Goal: Transaction & Acquisition: Purchase product/service

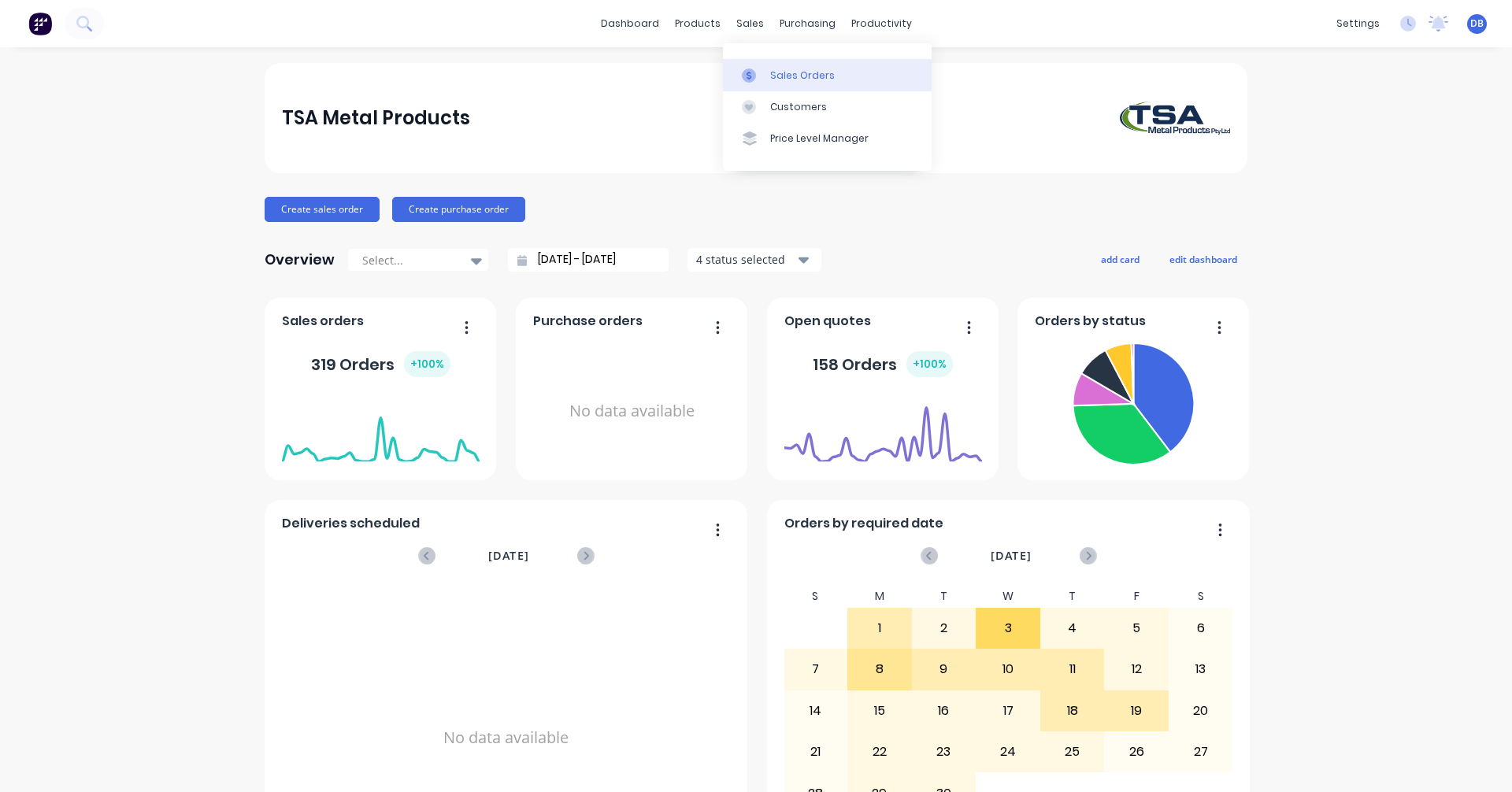
click at [795, 77] on div "Sales Orders" at bounding box center [803, 75] width 65 height 14
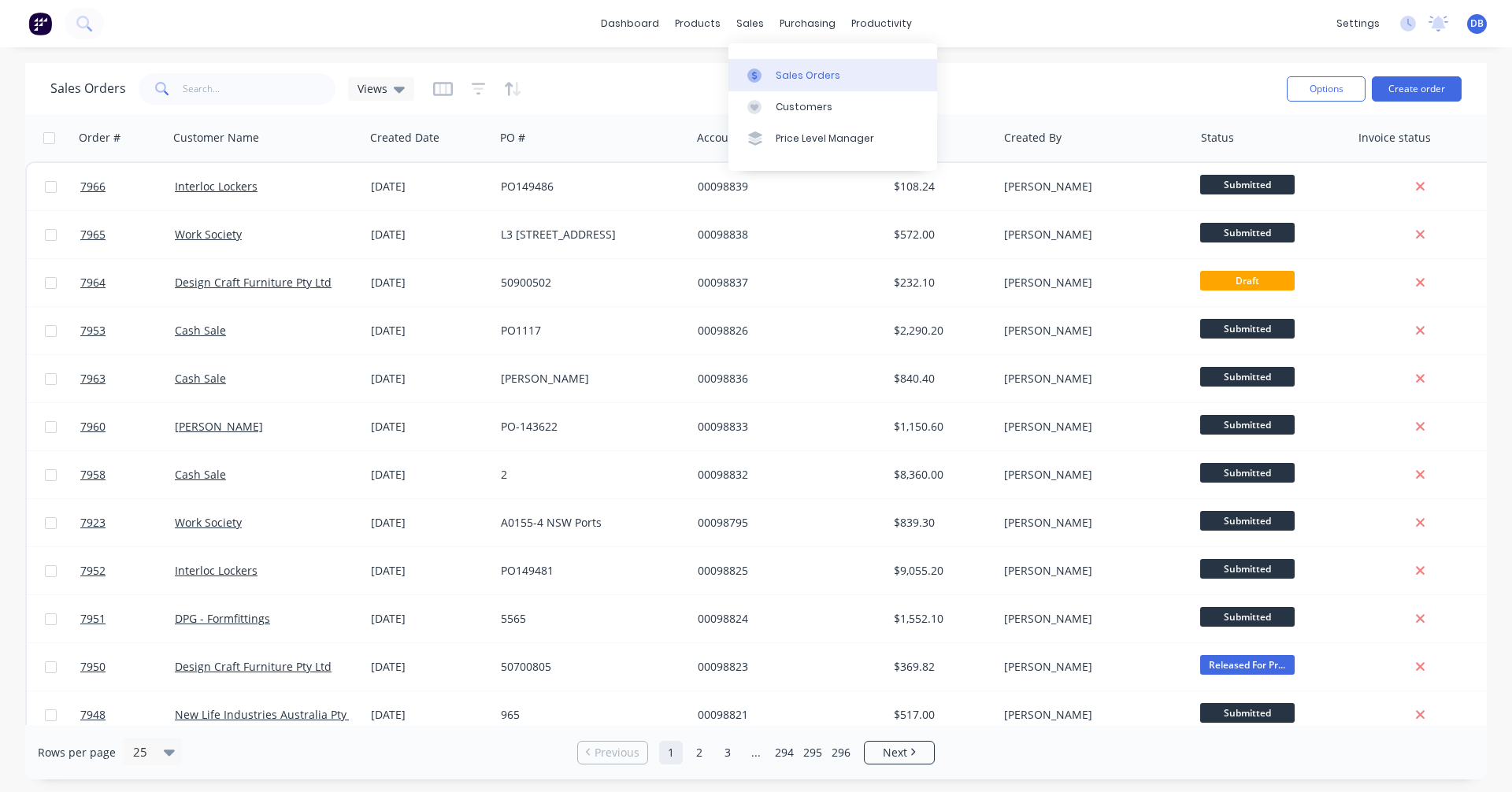
click at [787, 72] on div "Sales Orders" at bounding box center [808, 75] width 65 height 14
click at [1427, 82] on button "Create order" at bounding box center [1417, 89] width 89 height 25
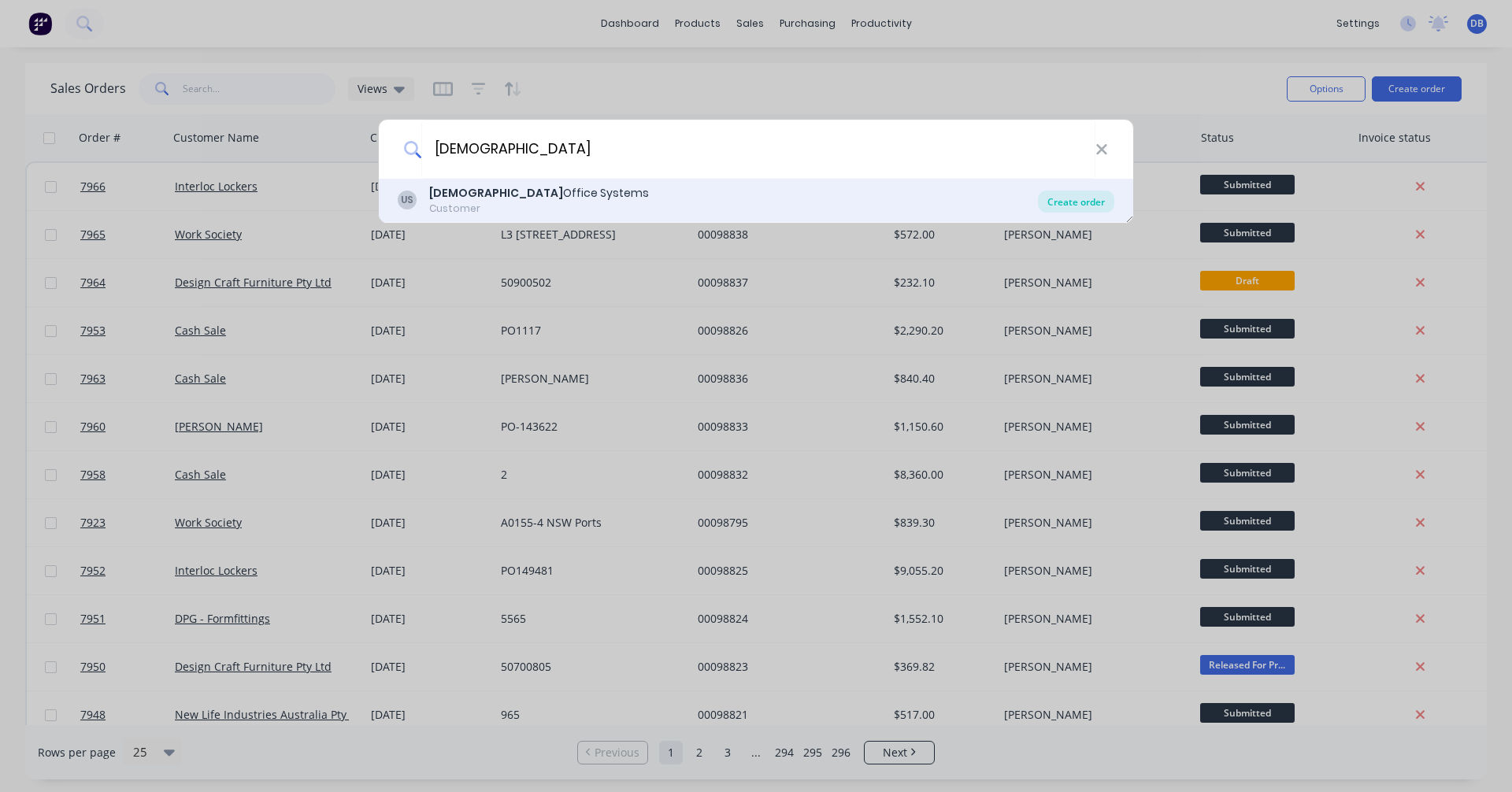
type input "[DEMOGRAPHIC_DATA]"
click at [1086, 205] on div "Create order" at bounding box center [1076, 201] width 76 height 22
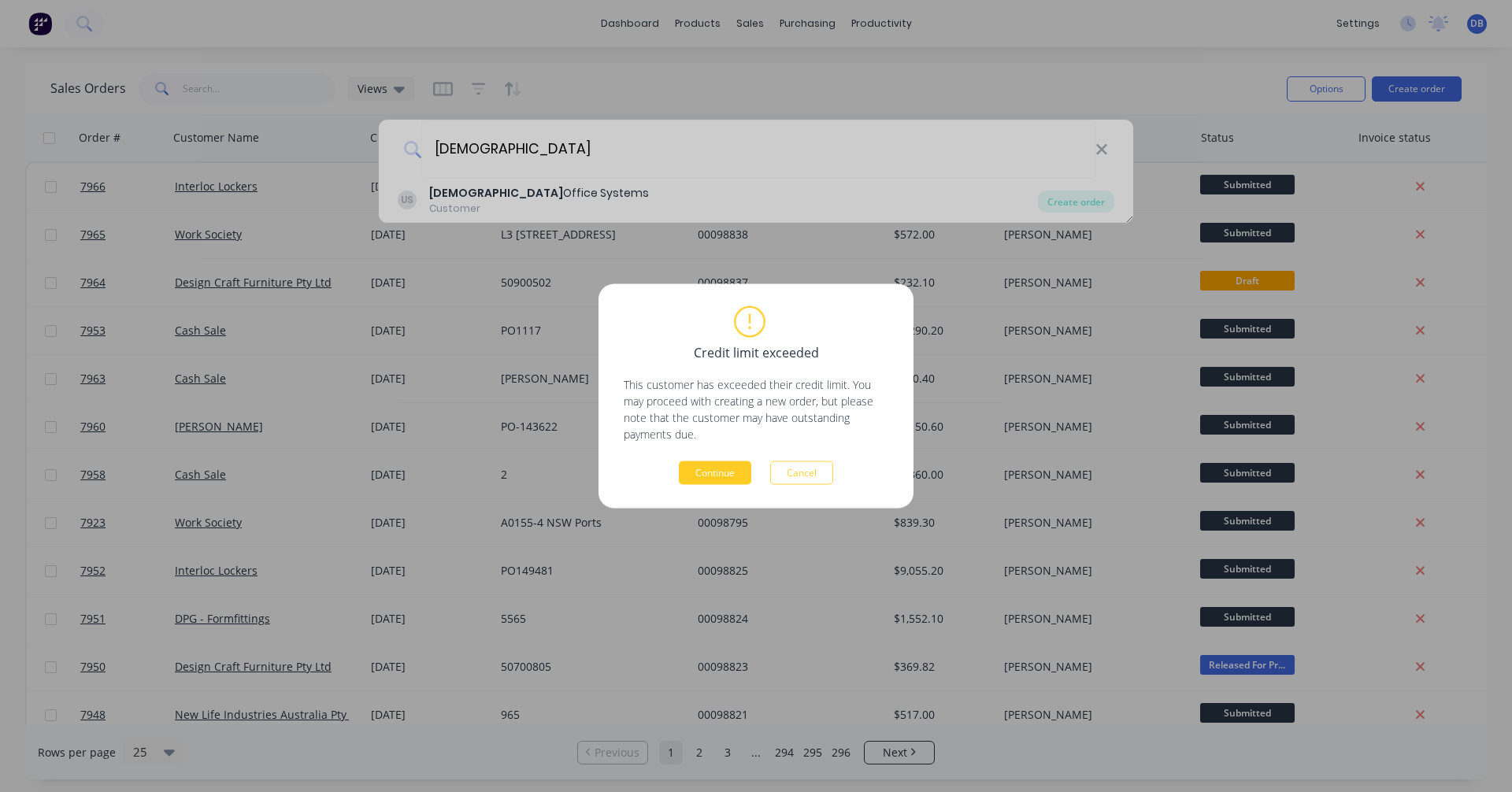
click at [717, 478] on button "Continue" at bounding box center [714, 473] width 72 height 24
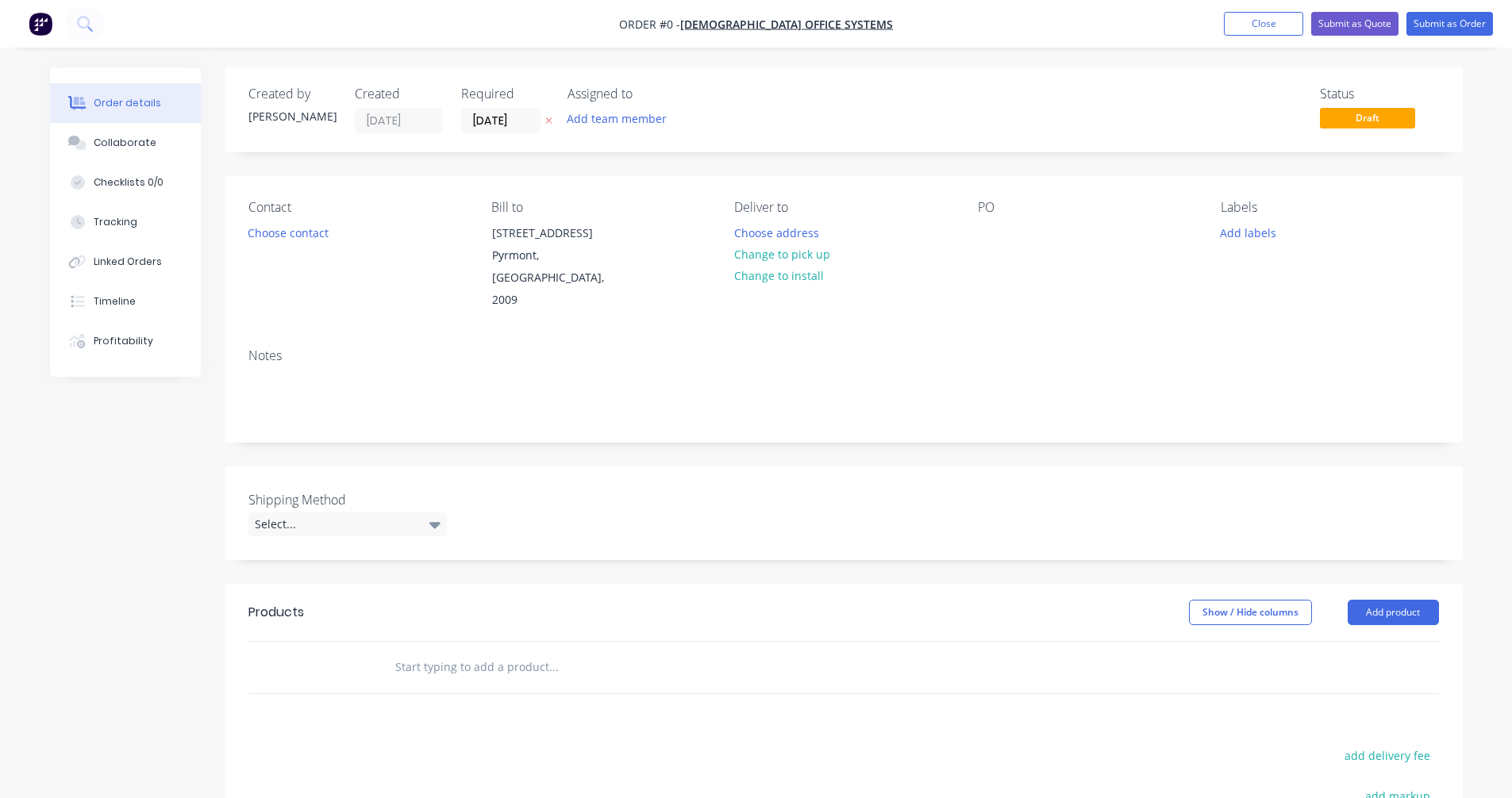
click at [445, 651] on input "text" at bounding box center [553, 667] width 317 height 32
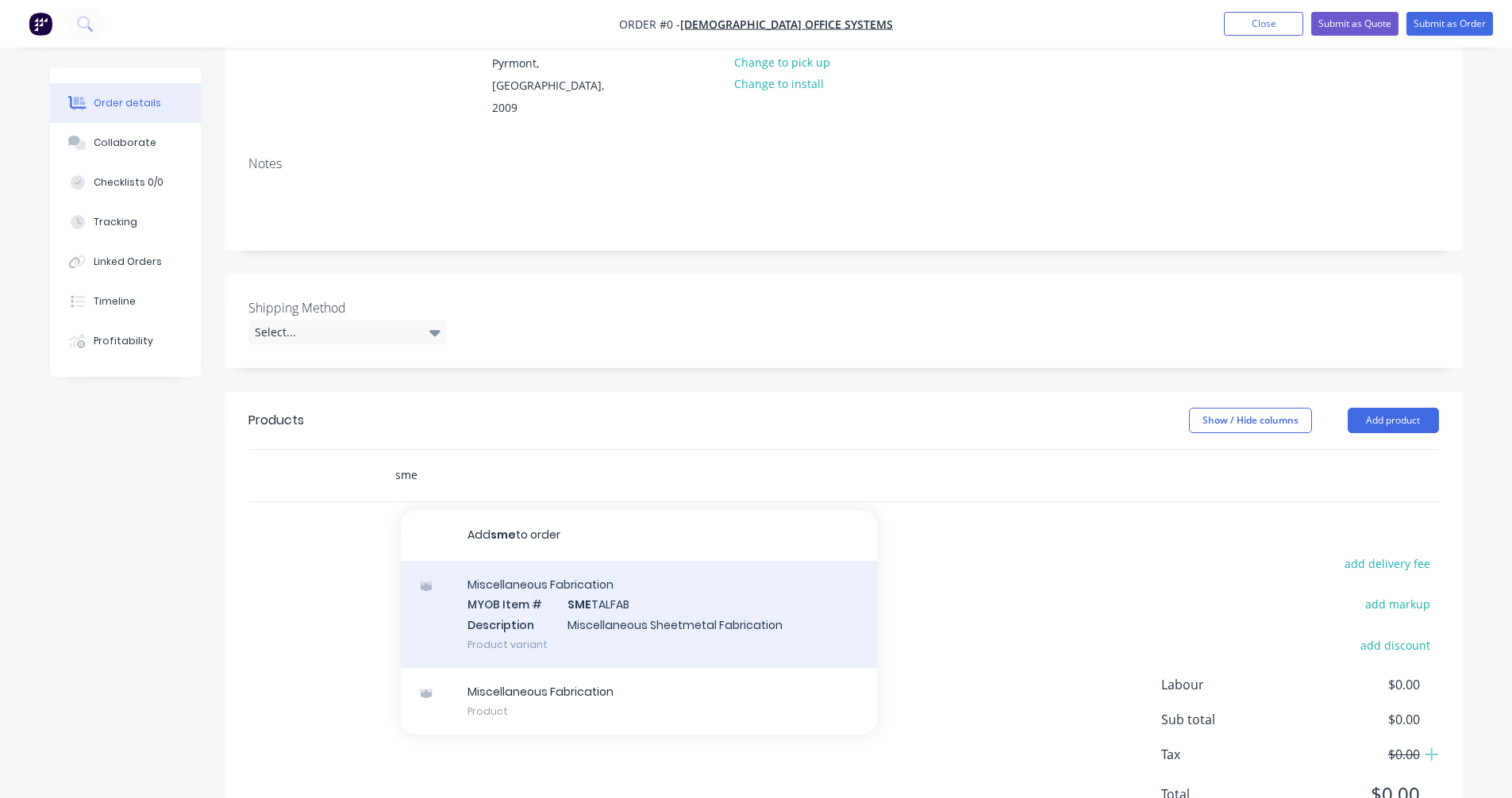
scroll to position [238, 0]
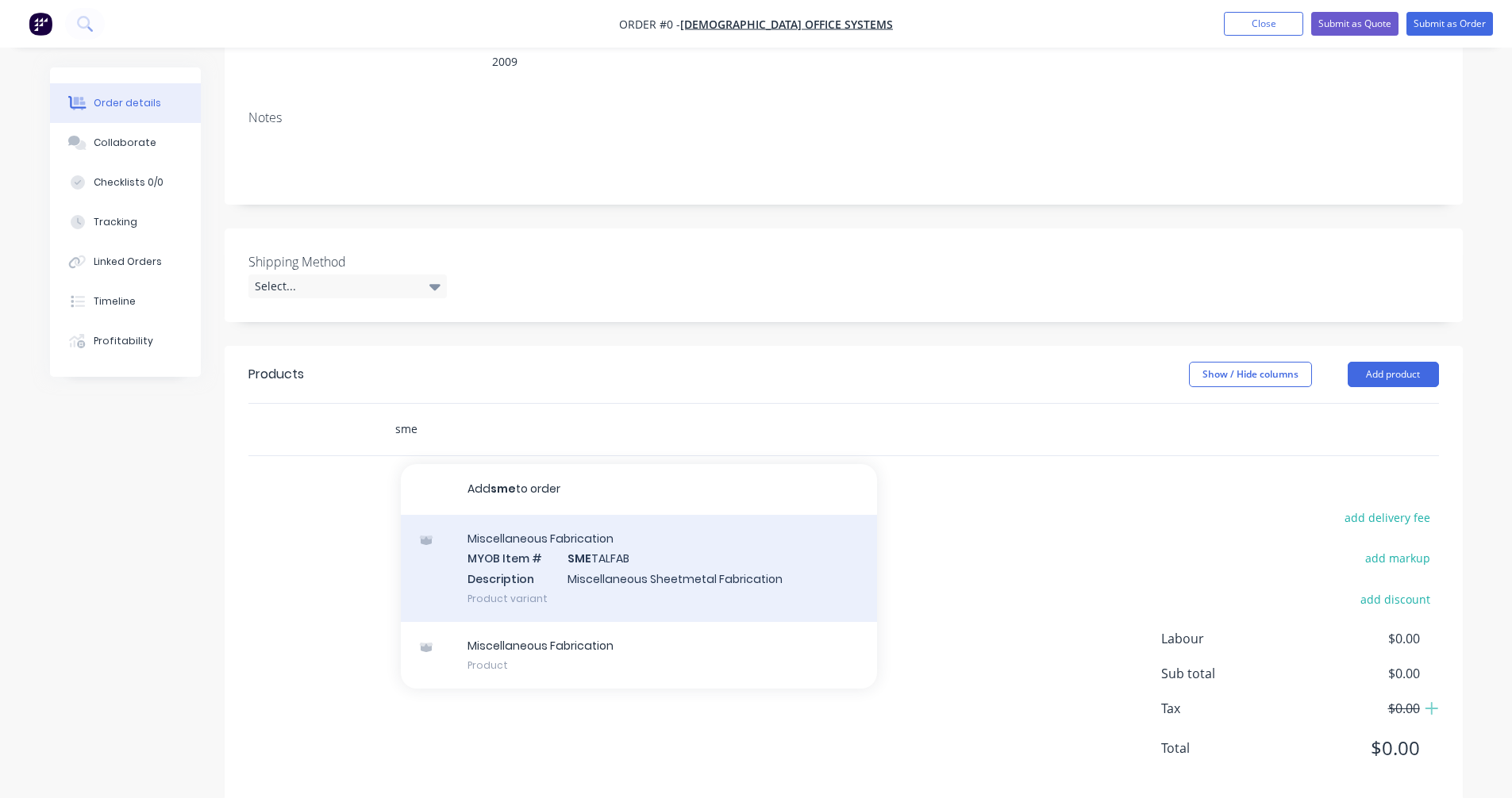
type input "sme"
click at [622, 563] on div "Miscellaneous Fabrication MYOB Item # SME TALFAB Description Miscellaneous Shee…" at bounding box center [639, 568] width 476 height 107
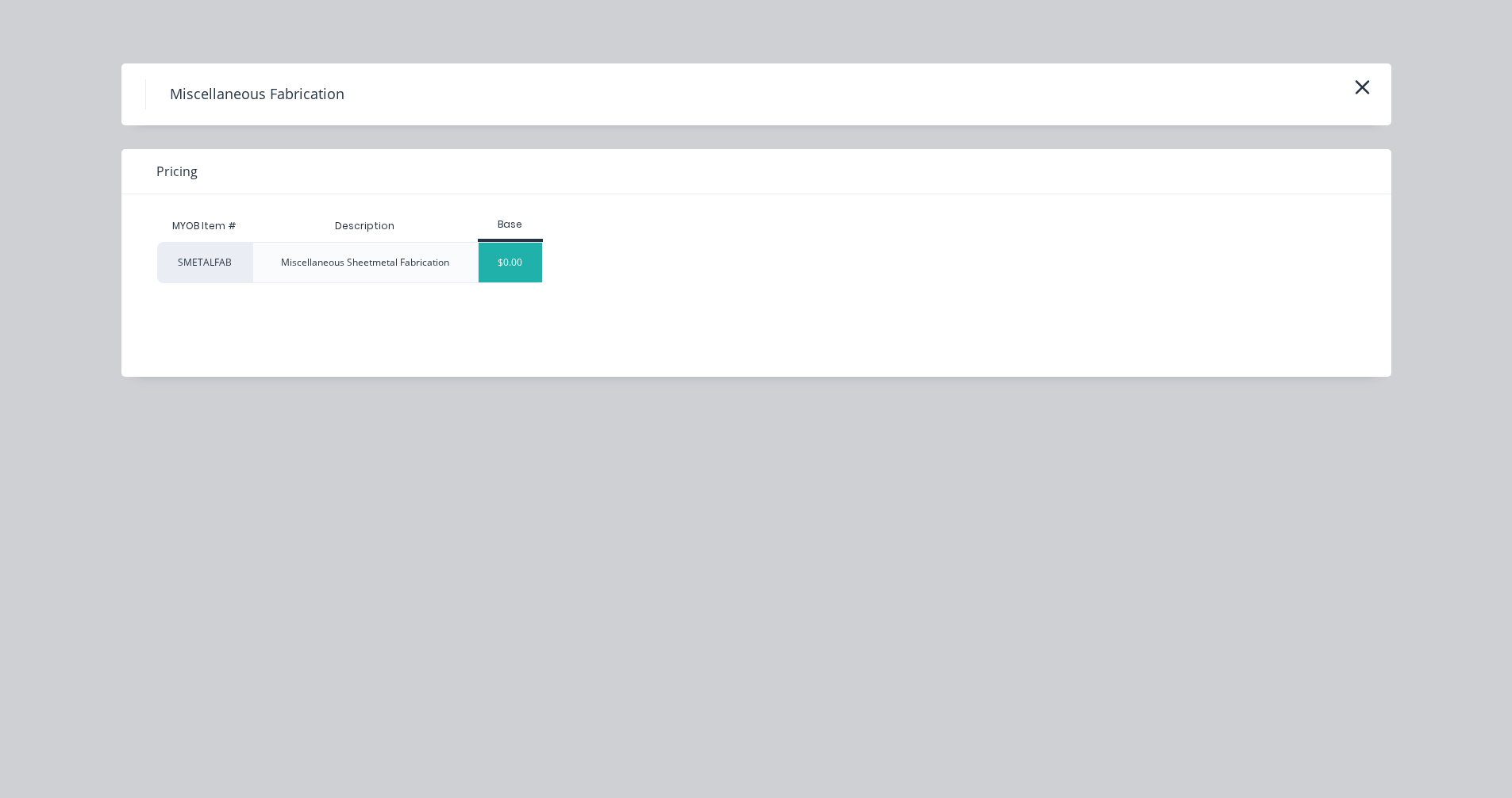
click at [528, 261] on div "$0.00" at bounding box center [510, 263] width 64 height 40
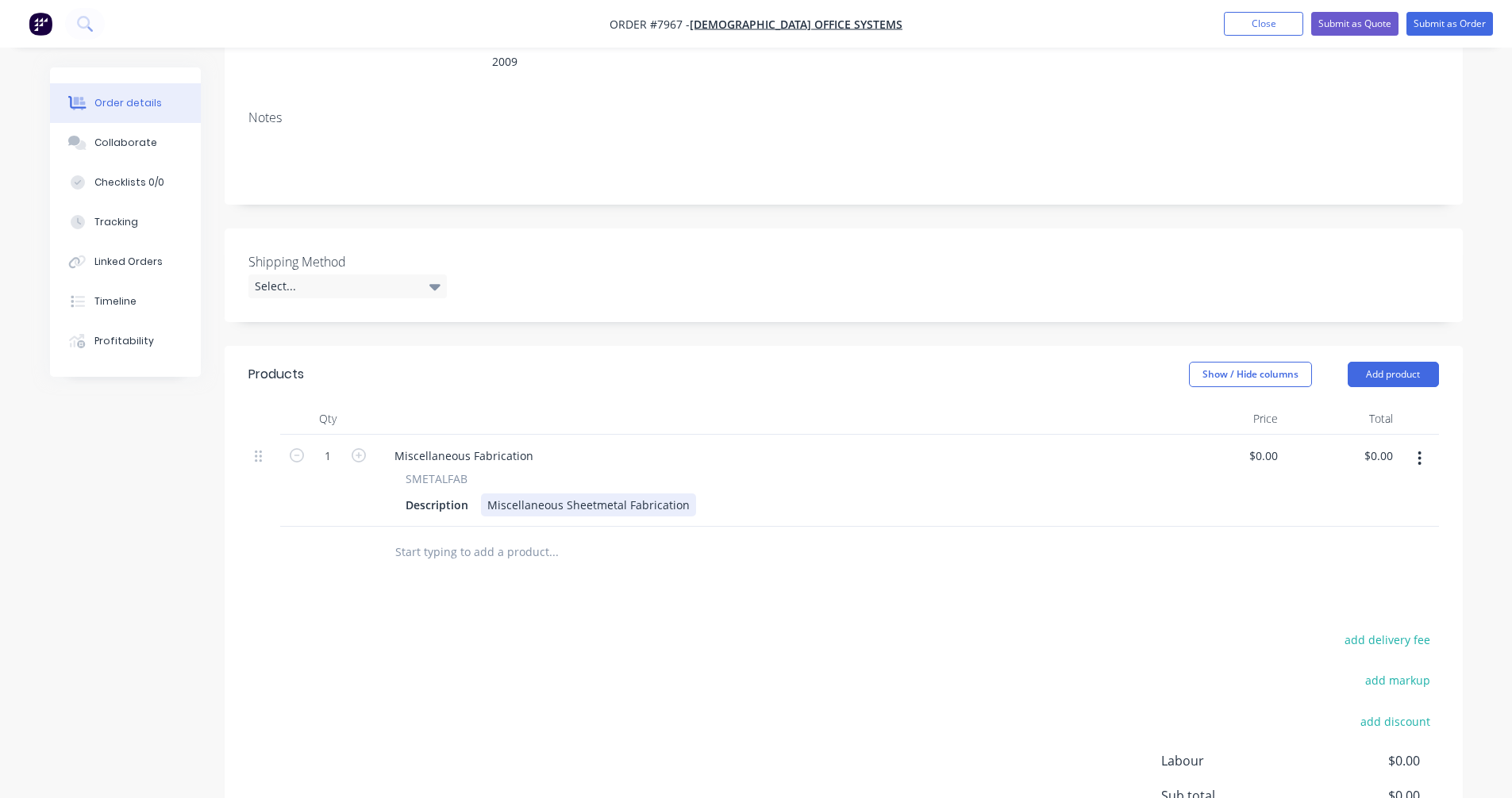
click at [542, 494] on div "Miscellaneous Fabrication SMETALFAB Description Miscellaneous Sheetmetal Fabric…" at bounding box center [772, 481] width 794 height 92
drag, startPoint x: 685, startPoint y: 483, endPoint x: 474, endPoint y: 477, distance: 211.1
click at [474, 493] on div "Description Miscellaneous Sheetmetal Fabrication" at bounding box center [769, 505] width 740 height 23
type input "$0.00"
drag, startPoint x: 805, startPoint y: 486, endPoint x: 780, endPoint y: 488, distance: 25.1
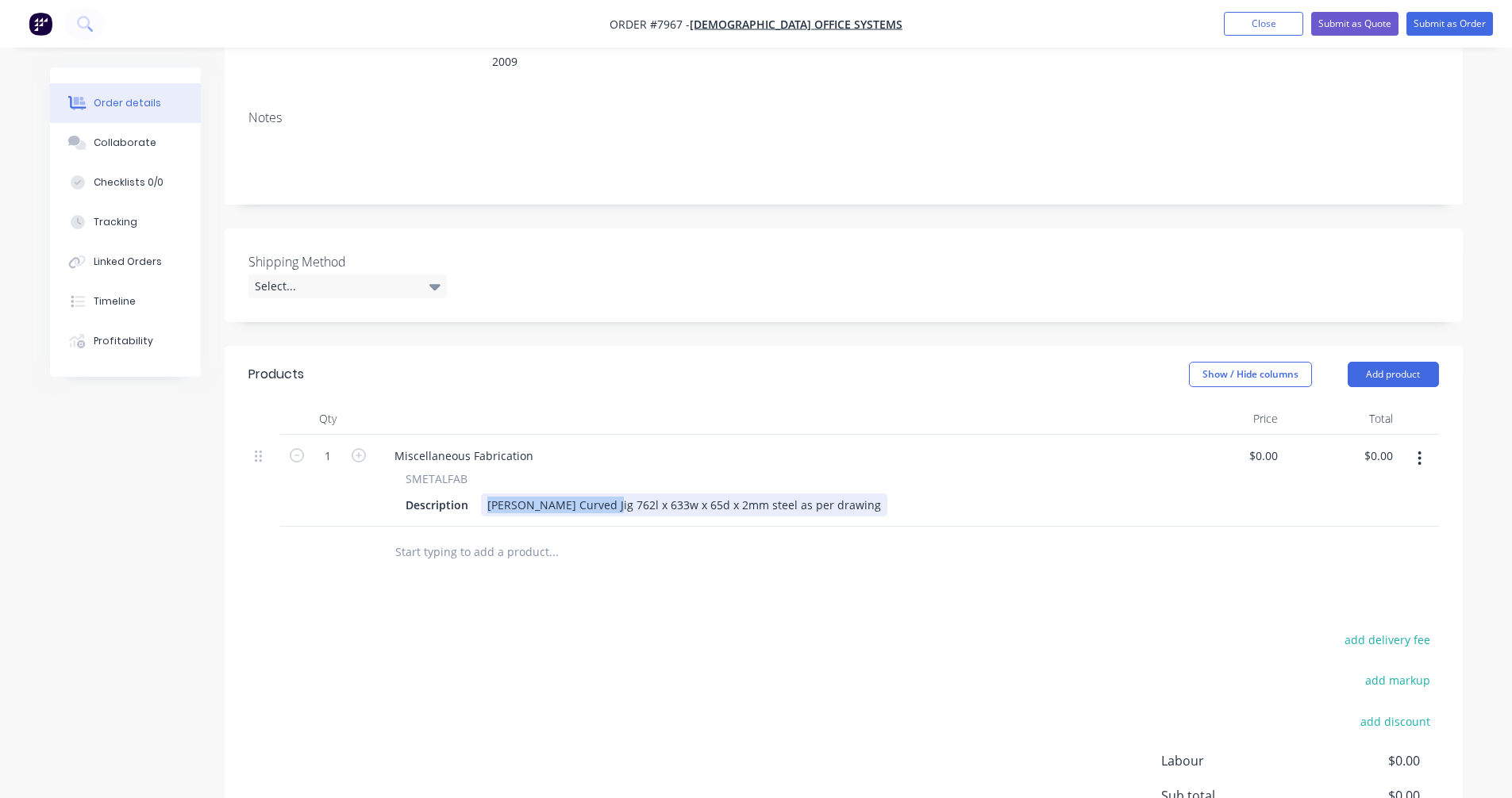
click at [794, 493] on div "[PERSON_NAME] Curved Jig 762l x 633w x 65d x 2mm steel as per drawing" at bounding box center [684, 505] width 407 height 23
click at [786, 493] on div "[PERSON_NAME] Curved Jig 762l x 633w x 65d x 2mm steel as per drawing" at bounding box center [684, 505] width 407 height 23
drag, startPoint x: 808, startPoint y: 482, endPoint x: 469, endPoint y: 481, distance: 339.0
click at [469, 493] on div "Description [PERSON_NAME] Curved Jig 762l x 633w x 65d x 2mm steel as per drawi…" at bounding box center [769, 505] width 740 height 23
copy div "[PERSON_NAME] Curved Jig 762l x 633w x 65d x 2mm steel as per drawing"
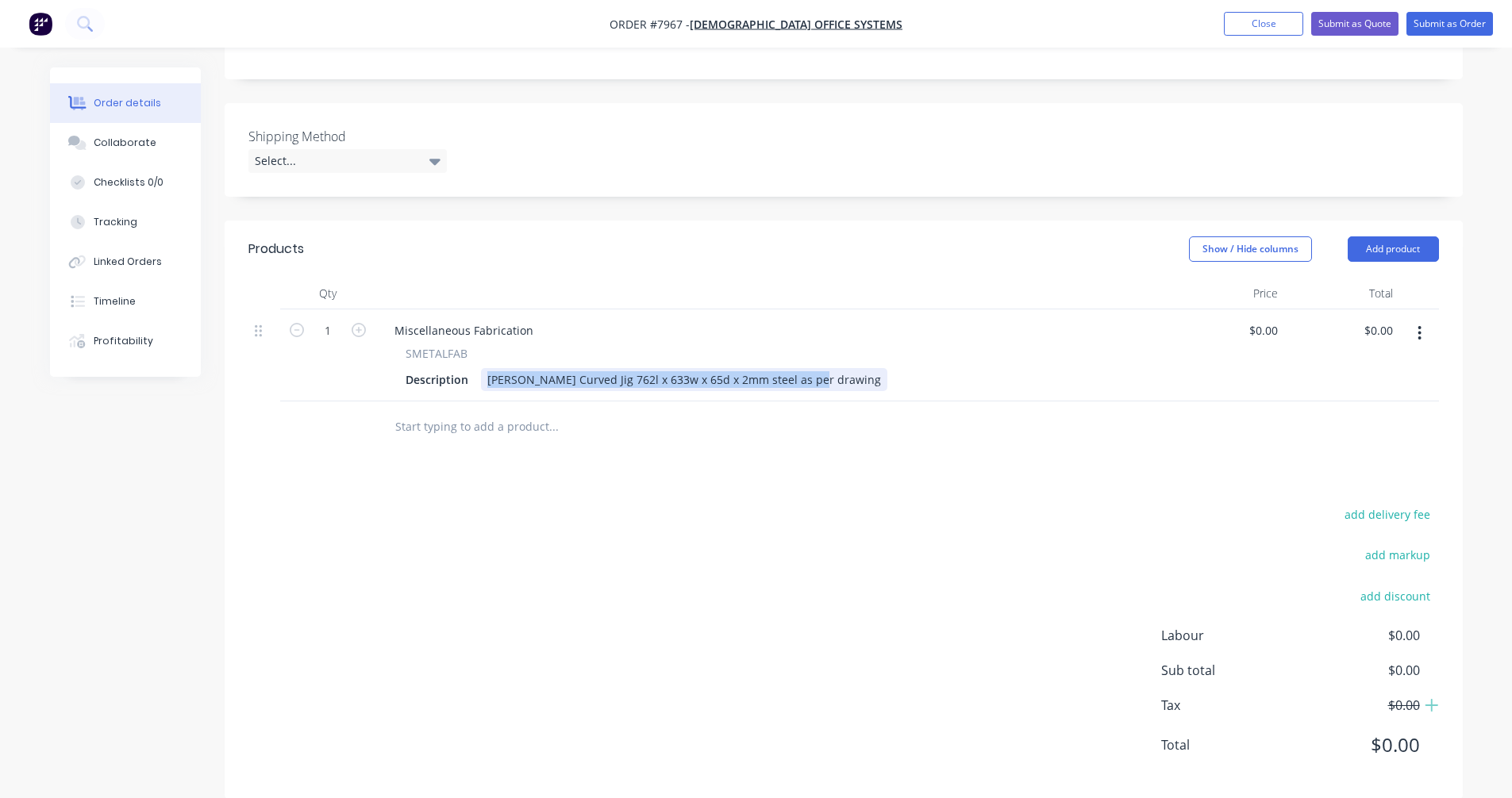
scroll to position [366, 0]
click at [469, 409] on input "text" at bounding box center [553, 425] width 317 height 32
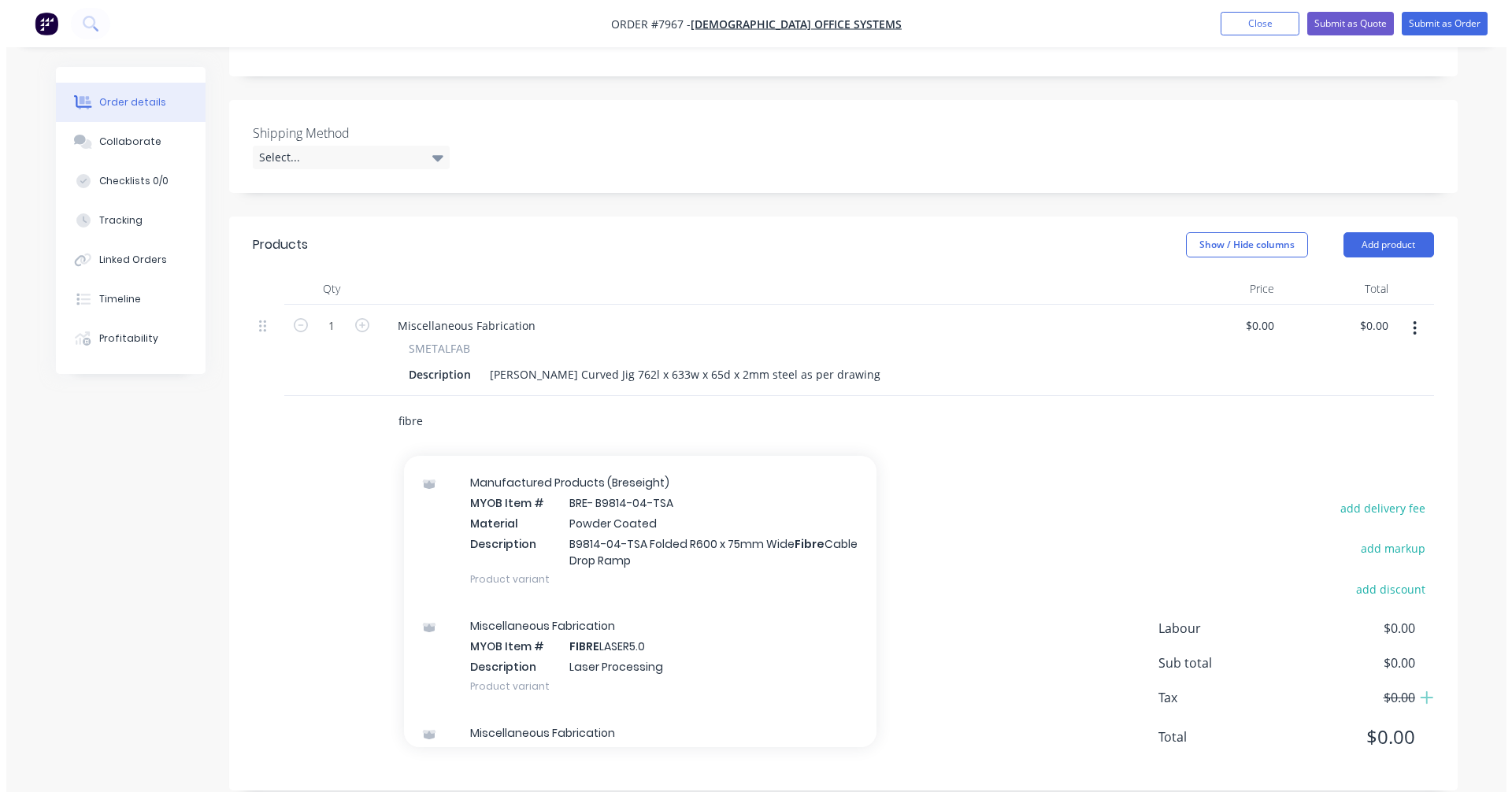
scroll to position [551, 0]
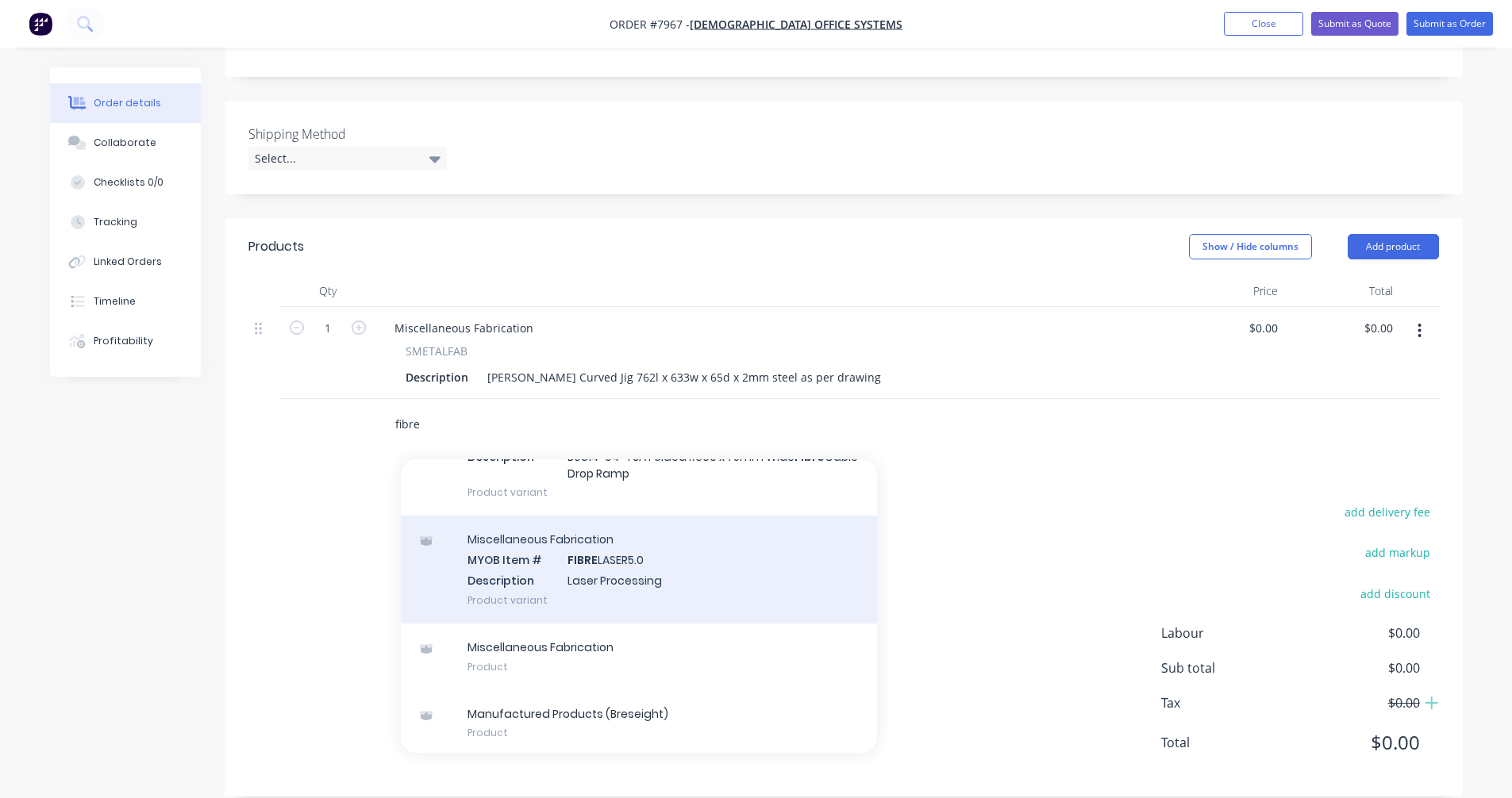
type input "fibre"
click at [640, 563] on div "Miscellaneous Fabrication MYOB Item # FIBRE LASER5.0 Description Laser Processi…" at bounding box center [639, 569] width 476 height 107
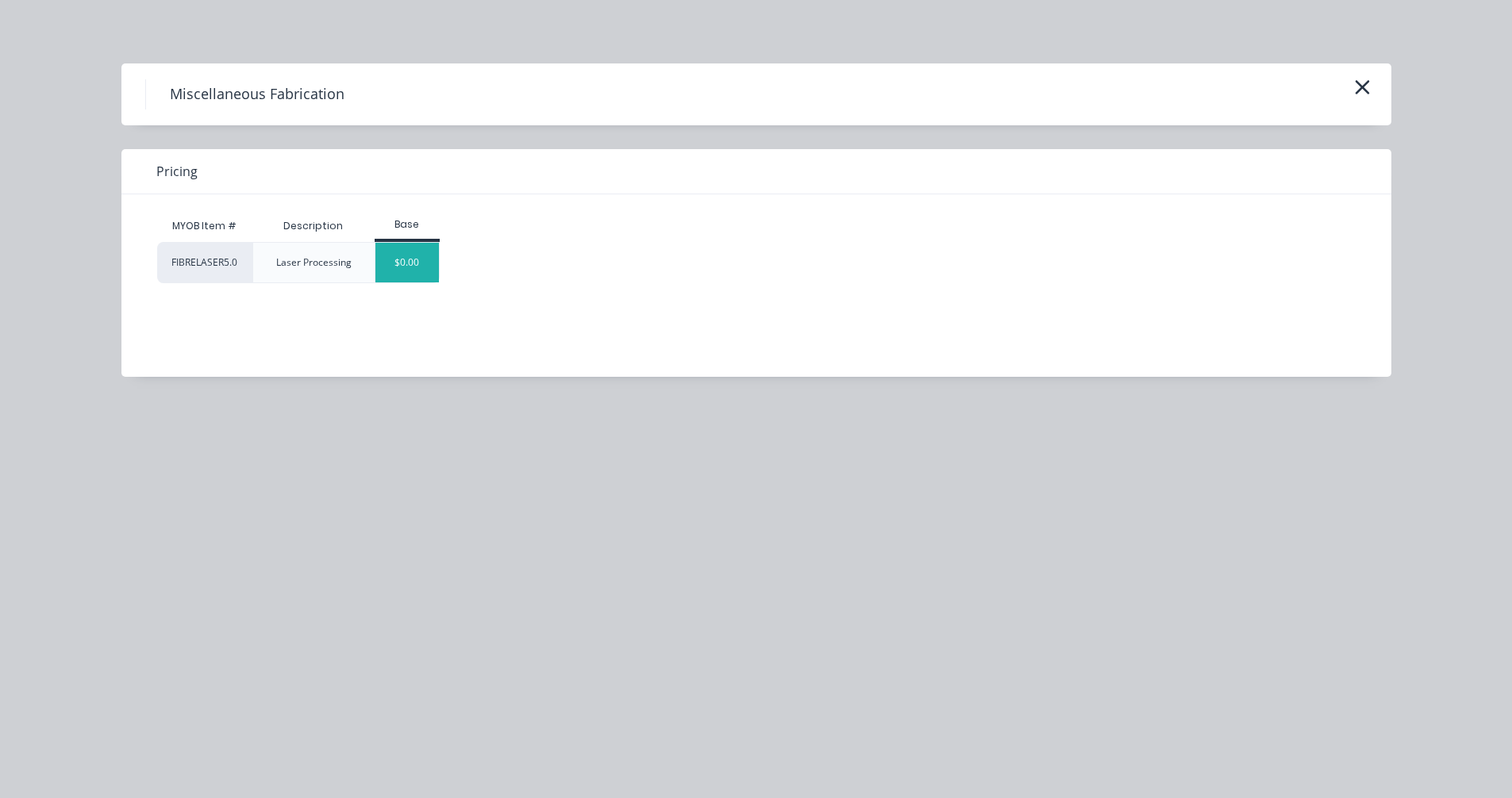
click at [411, 262] on div "$0.00" at bounding box center [407, 263] width 64 height 40
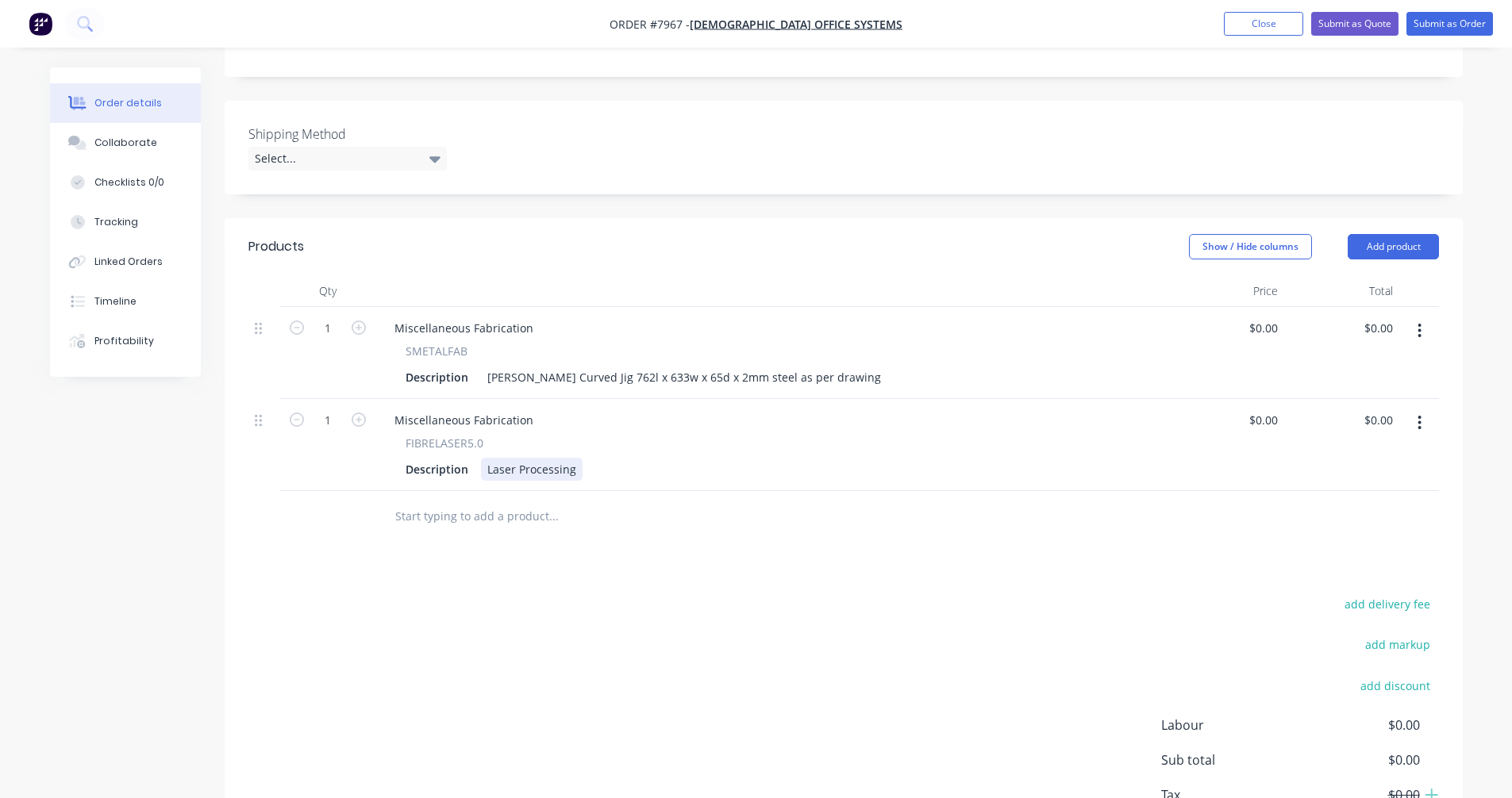
click at [522, 457] on div "Laser Processing" at bounding box center [532, 469] width 102 height 23
drag, startPoint x: 572, startPoint y: 450, endPoint x: 467, endPoint y: 447, distance: 105.0
click at [469, 457] on div "Description Laser Processing" at bounding box center [769, 469] width 740 height 23
paste div
click at [488, 457] on div "[PERSON_NAME] Curved Jig 762l x 633w x 65d x 2mm steel as per drawing" at bounding box center [684, 469] width 407 height 23
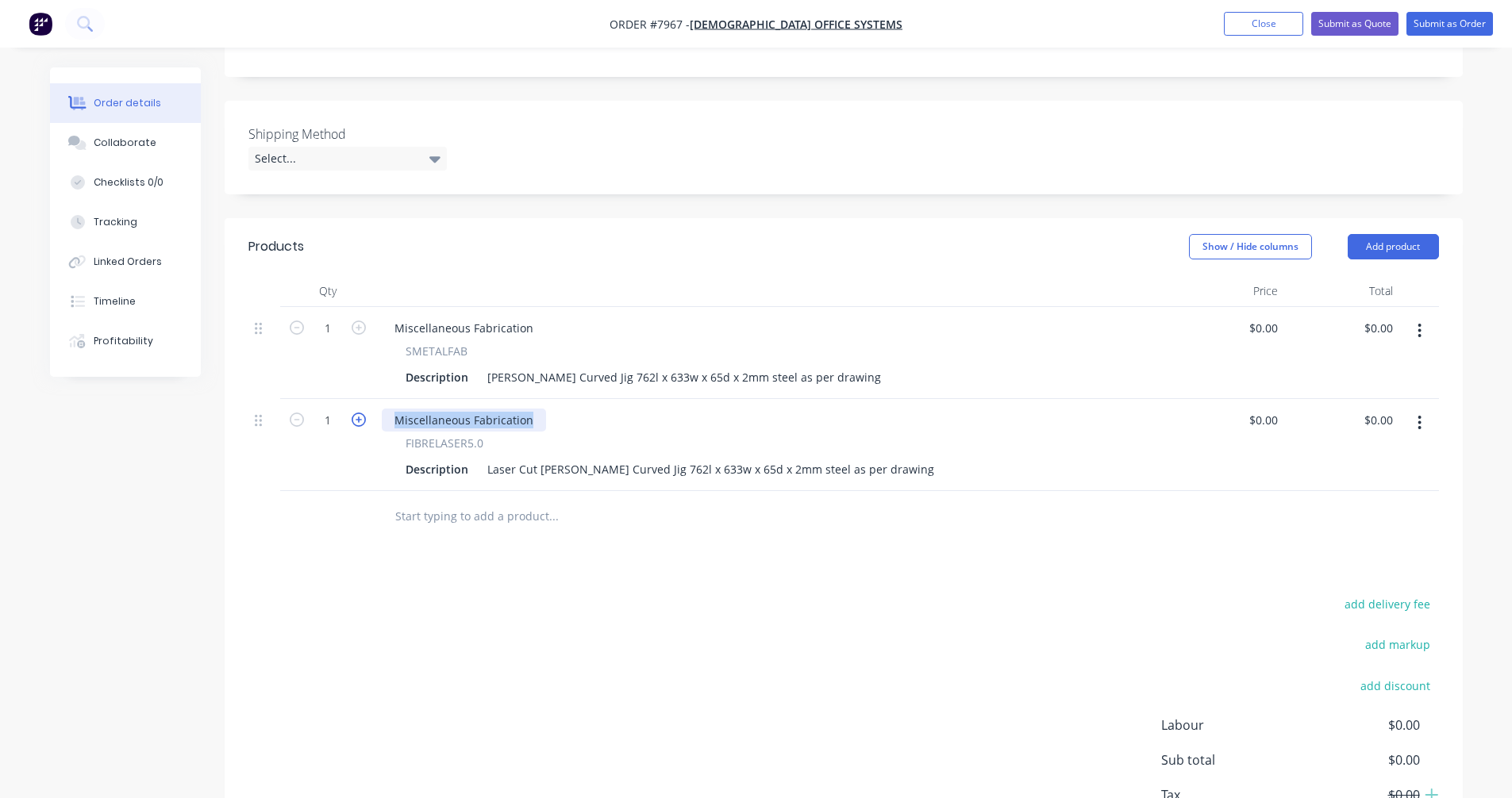
drag, startPoint x: 442, startPoint y: 393, endPoint x: 357, endPoint y: 394, distance: 85.0
click at [357, 399] on div "1 Miscellaneous Fabrication FIBRELASER5.0 Description Laser Cut [PERSON_NAME] C…" at bounding box center [844, 445] width 1191 height 92
click at [355, 412] on icon "button" at bounding box center [358, 419] width 14 height 14
type input "2"
click at [1420, 322] on icon "button" at bounding box center [1419, 331] width 4 height 18
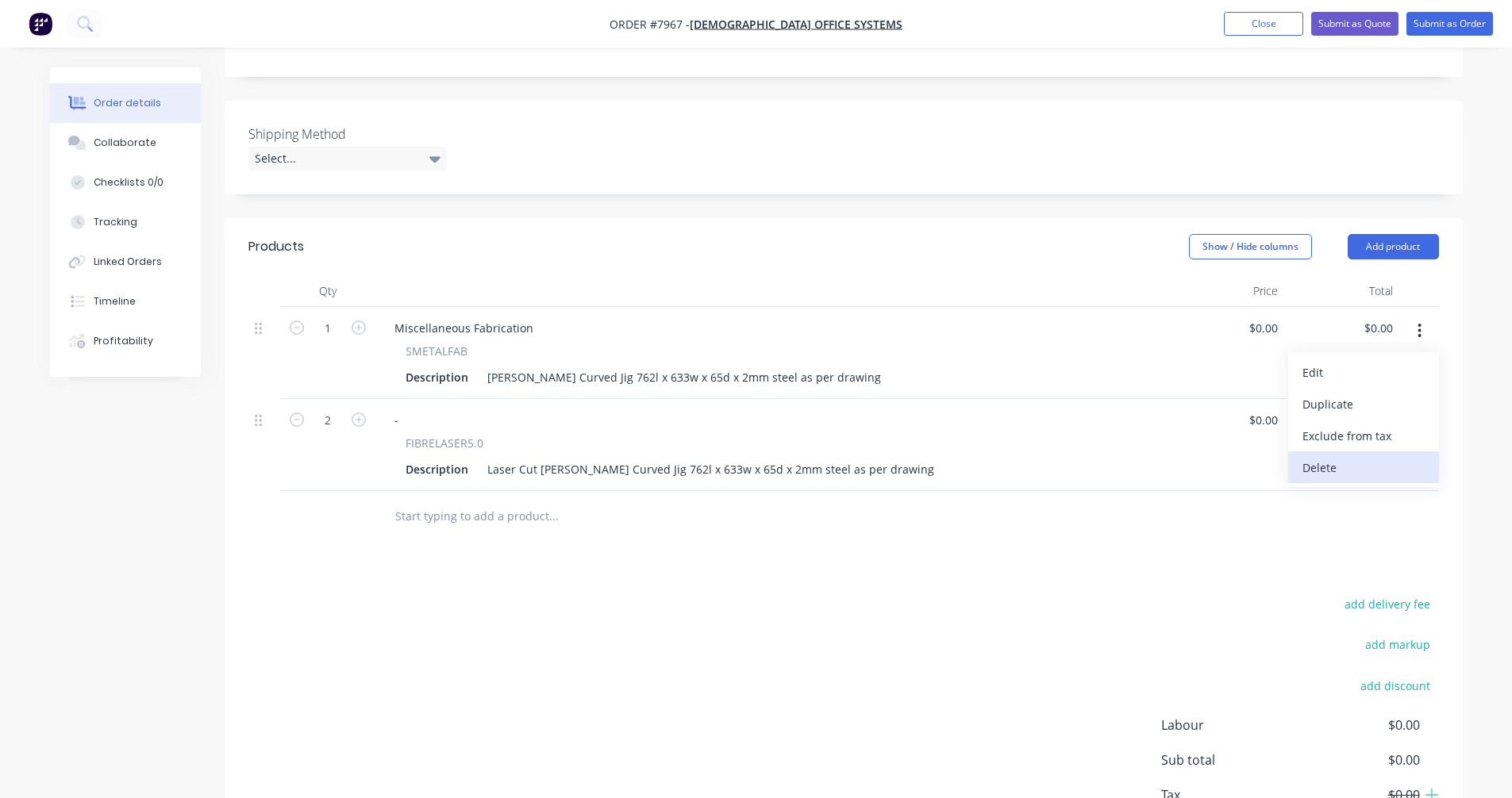
click at [1337, 457] on div "Delete" at bounding box center [1363, 468] width 122 height 23
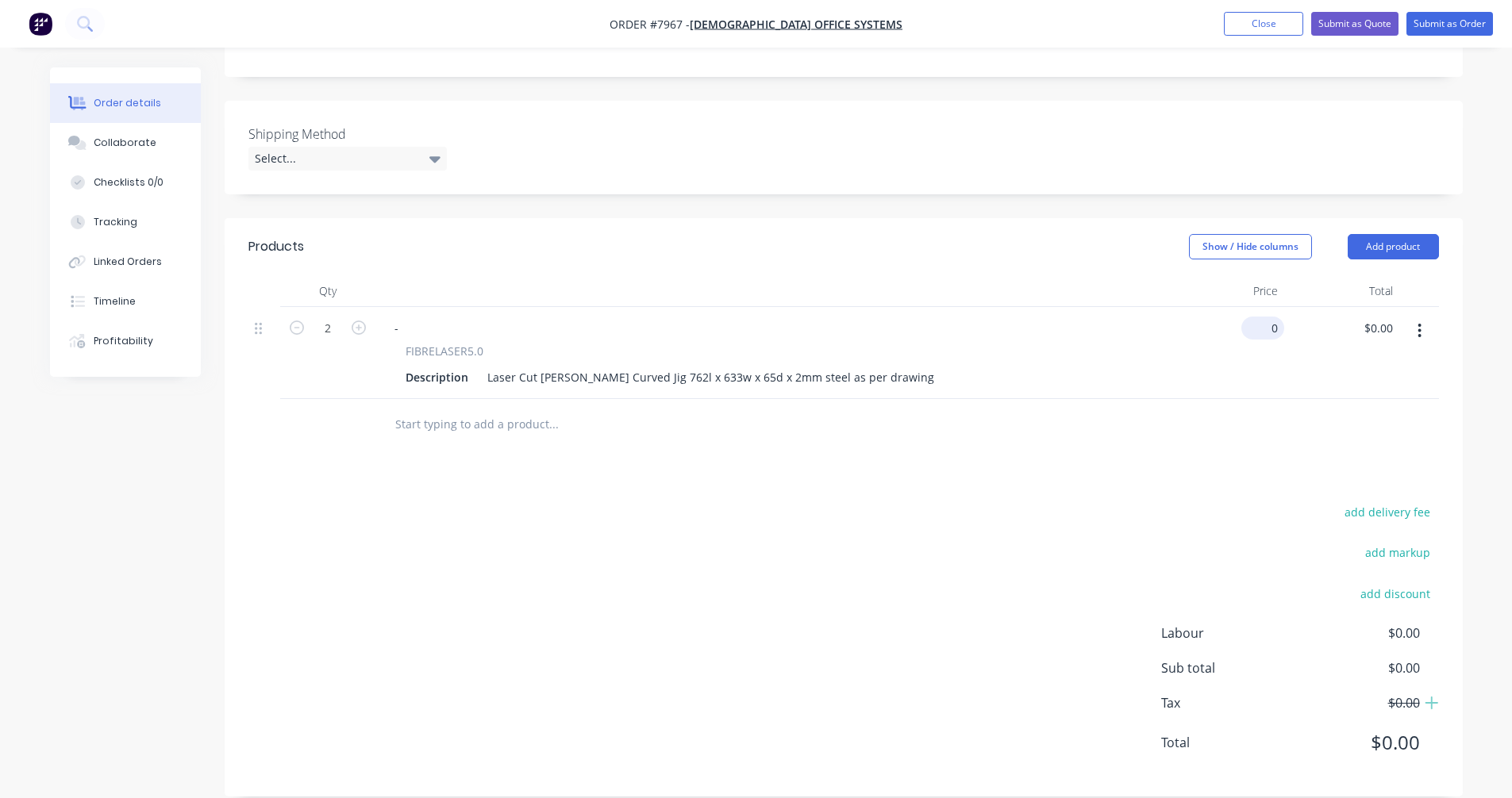
click at [1270, 316] on input "0" at bounding box center [1266, 328] width 37 height 23
type input "$82.00"
type input "$164.00"
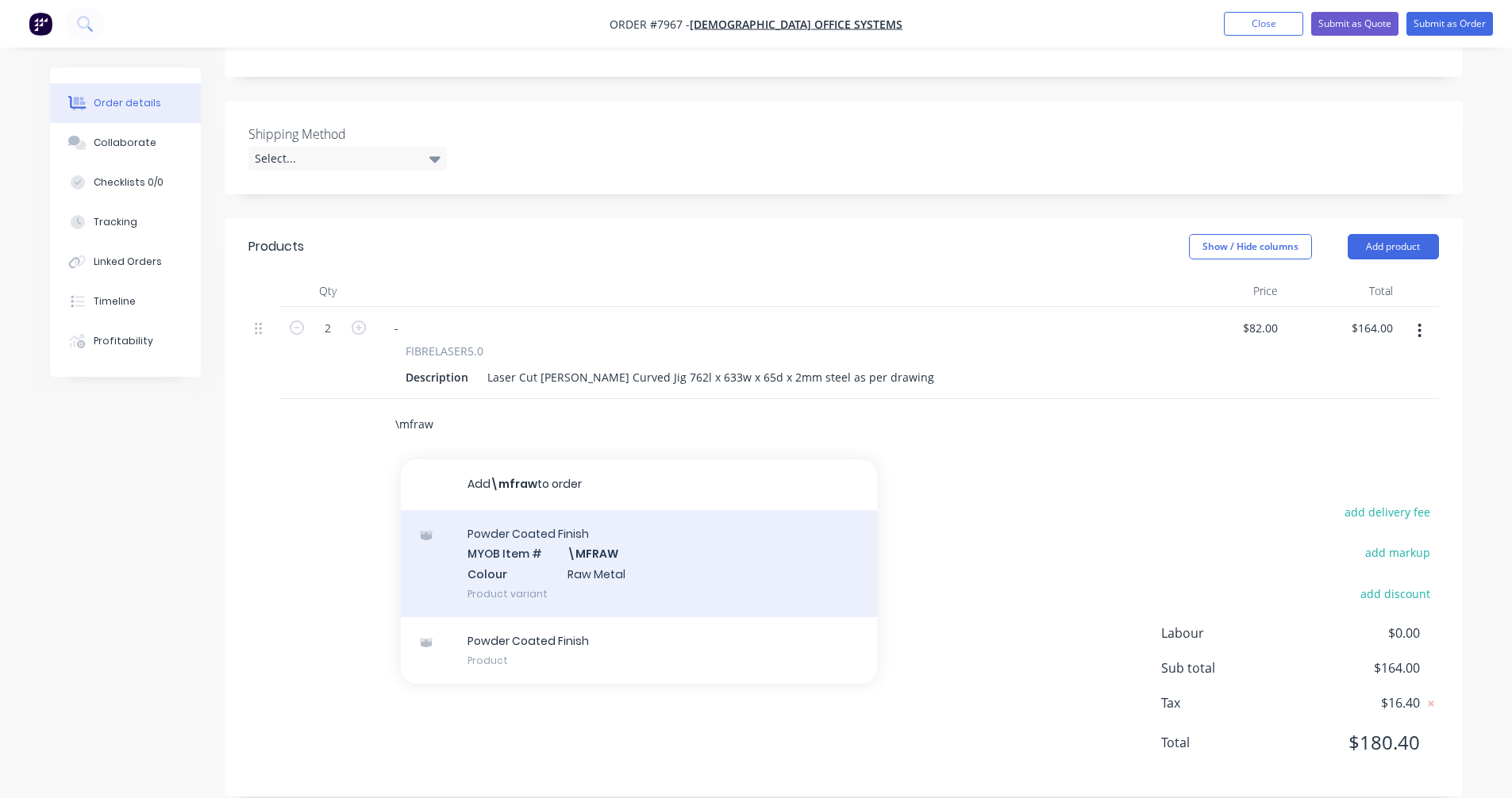
type input "\mfraw"
click at [606, 536] on div "Powder Coated Finish MYOB Item # \MFRAW Colour Raw Metal Product variant" at bounding box center [639, 563] width 476 height 107
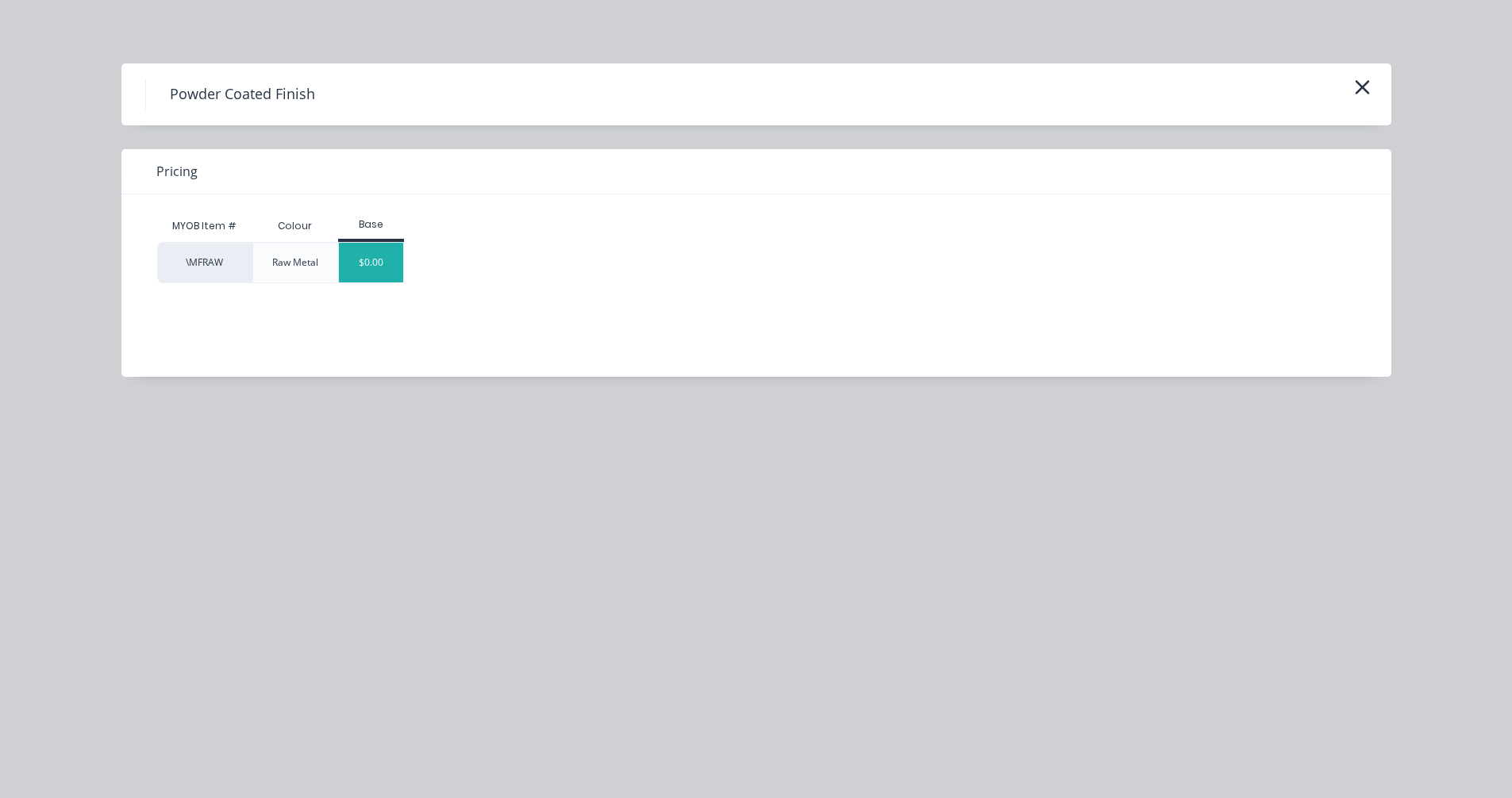
click at [381, 260] on div "$0.00" at bounding box center [371, 263] width 64 height 40
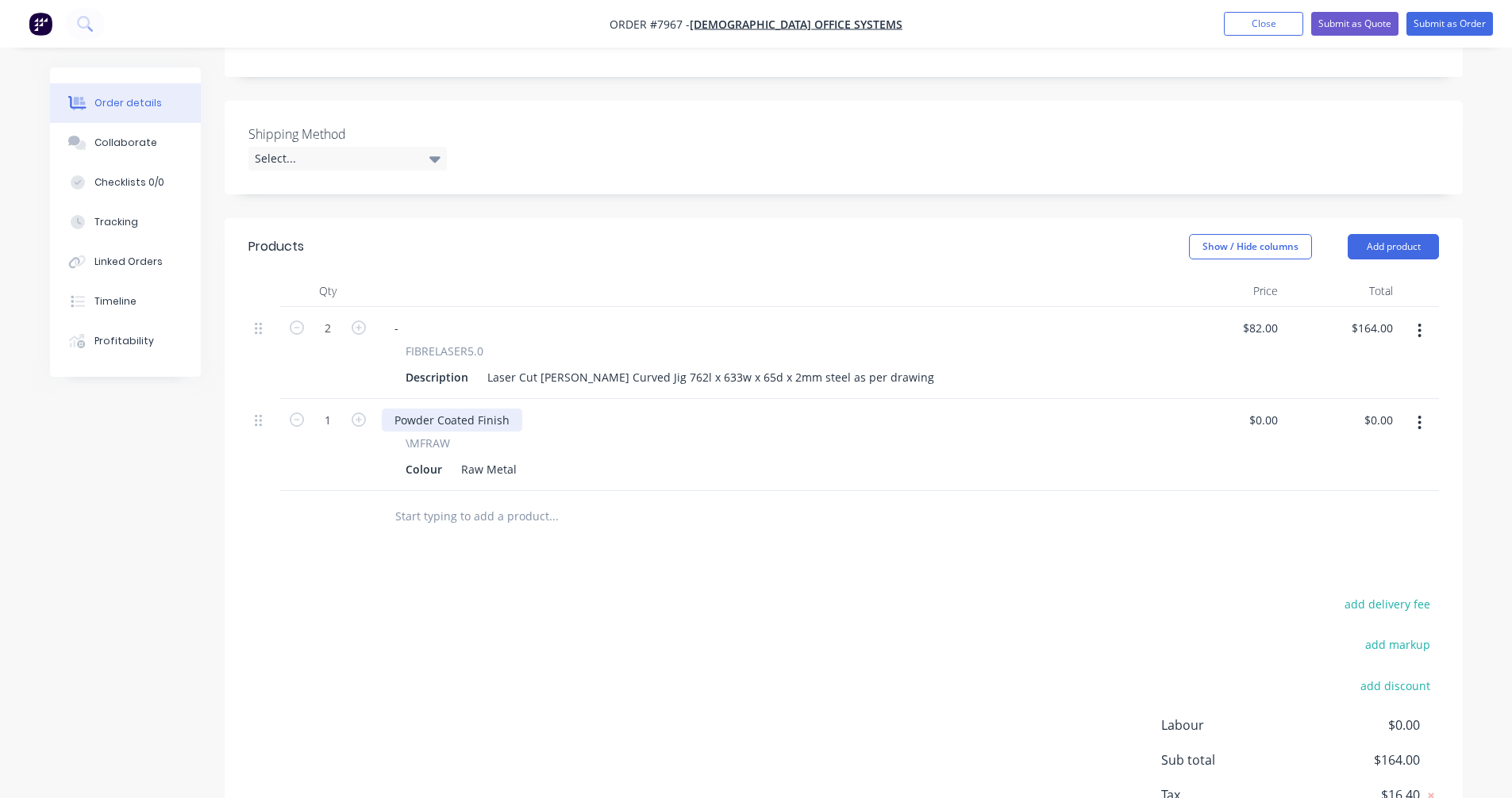
click at [493, 409] on div "Powder Coated Finish" at bounding box center [452, 421] width 140 height 23
drag, startPoint x: 508, startPoint y: 396, endPoint x: 361, endPoint y: 399, distance: 147.0
click at [379, 399] on div "Powder Coated Finish \MFRAW Colour Raw Metal" at bounding box center [772, 445] width 794 height 92
click at [1357, 23] on button "Submit as Quote" at bounding box center [1354, 23] width 88 height 24
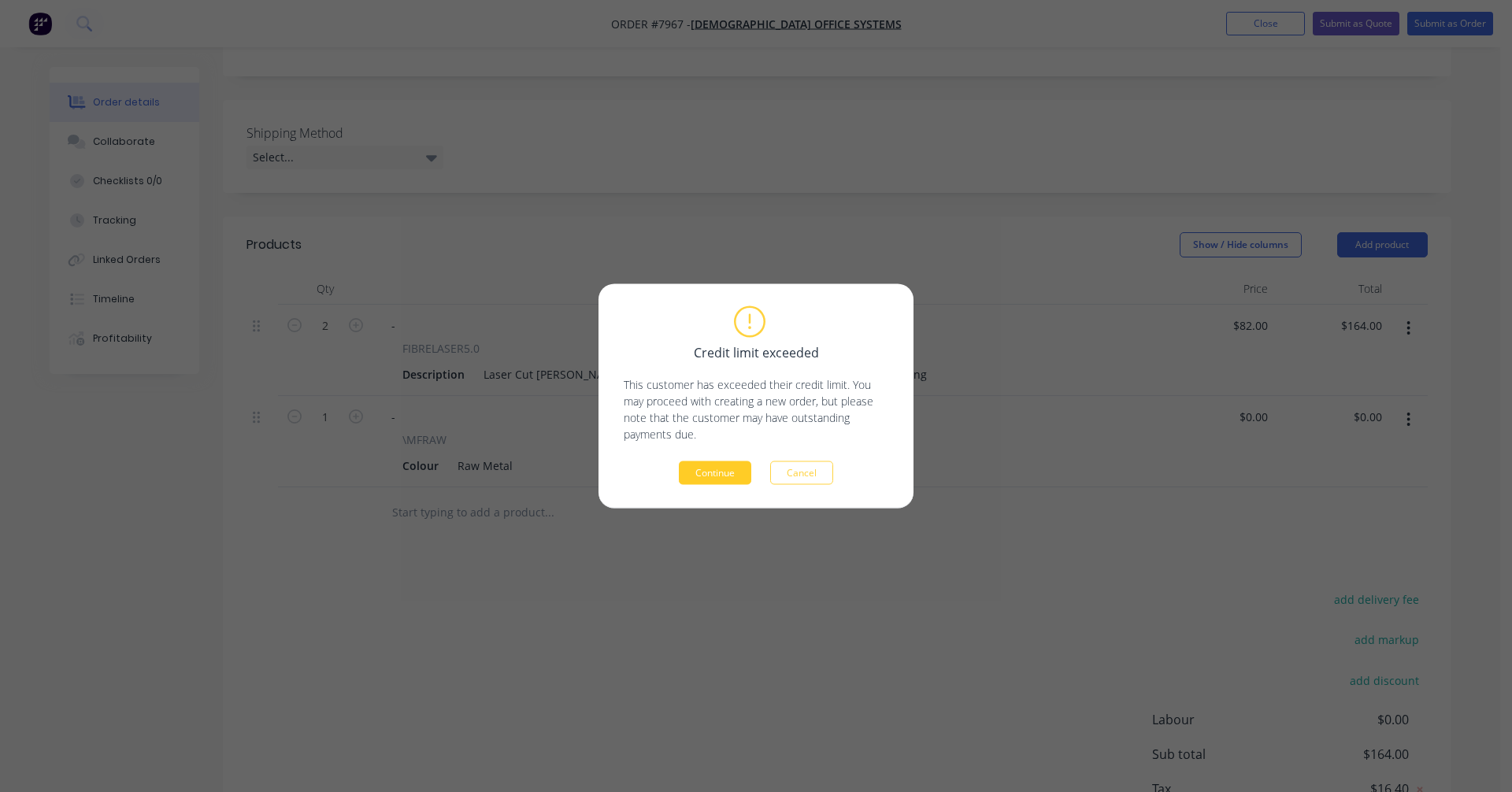
click at [716, 471] on button "Continue" at bounding box center [714, 473] width 72 height 24
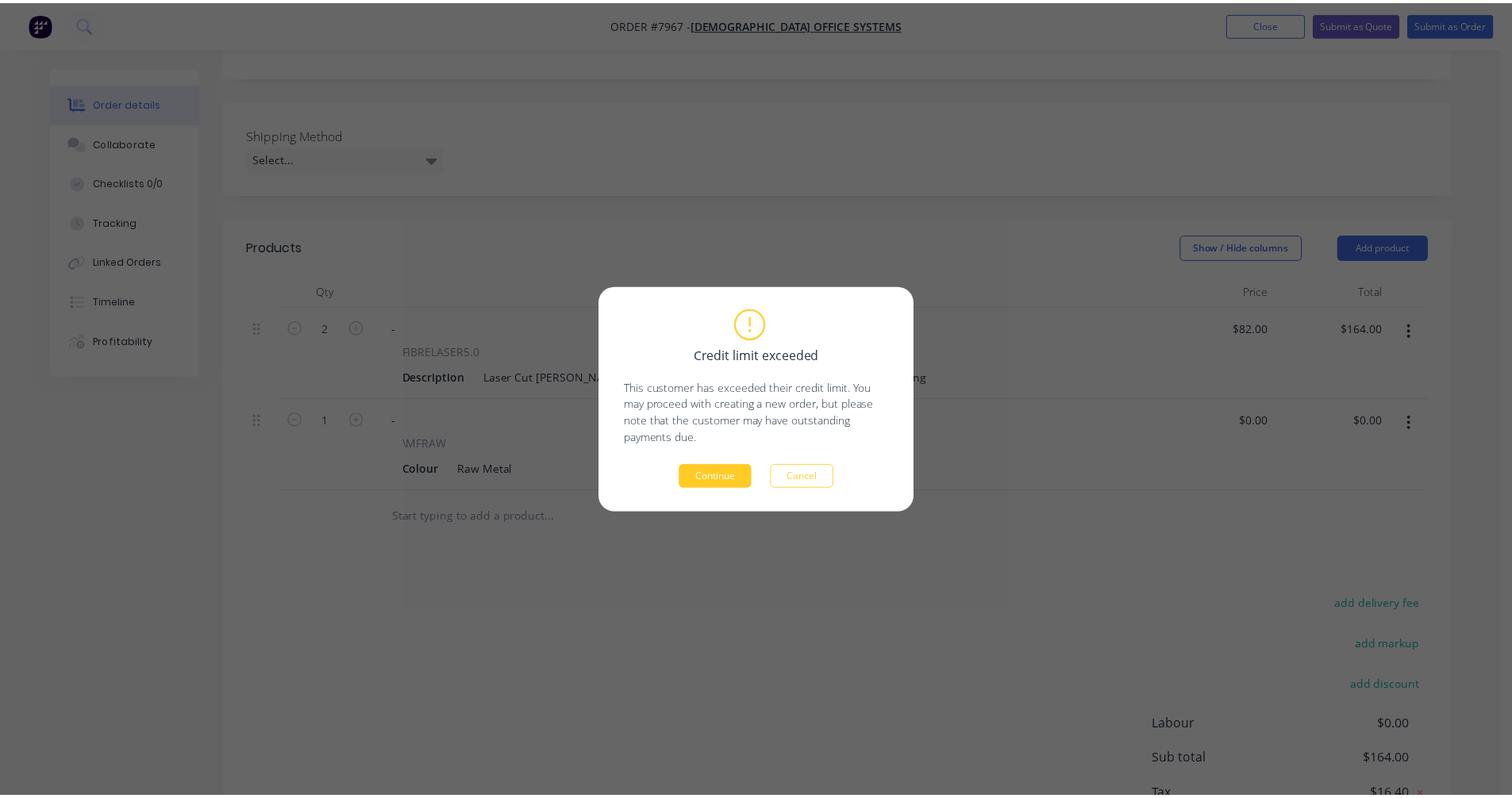
scroll to position [253, 0]
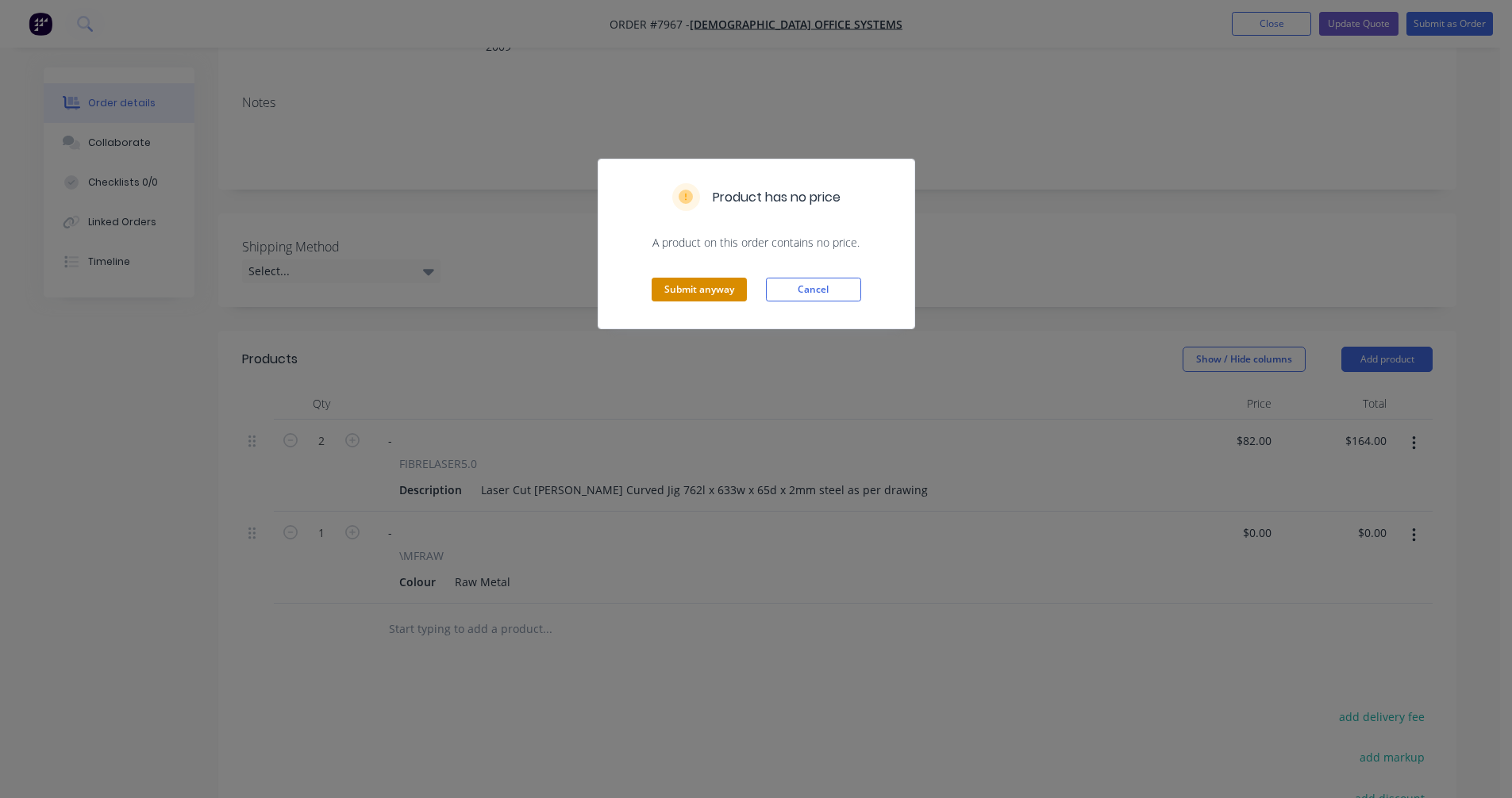
click at [703, 292] on button "Submit anyway" at bounding box center [699, 290] width 95 height 24
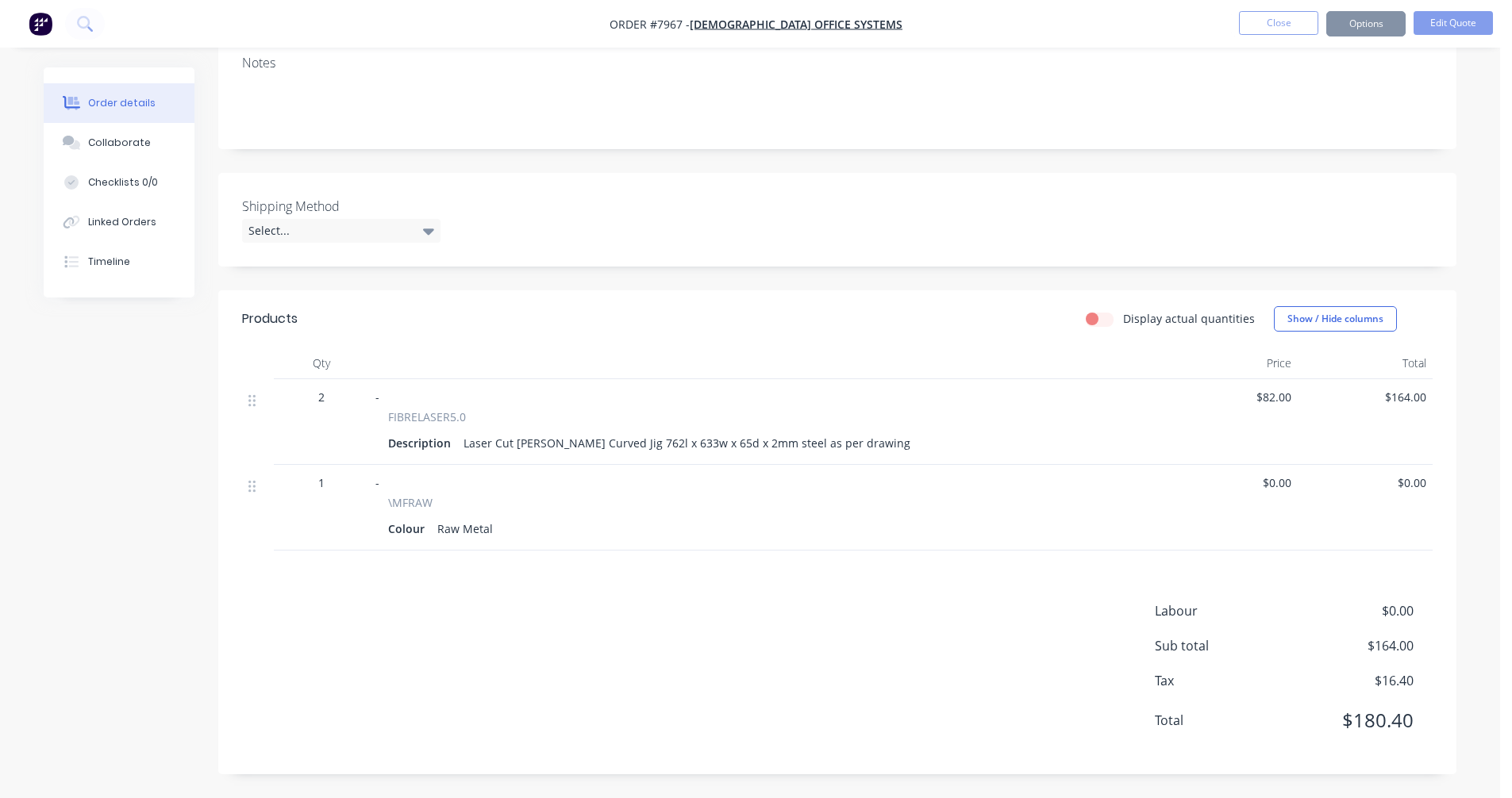
scroll to position [252, 0]
click at [1374, 20] on button "Options" at bounding box center [1365, 23] width 79 height 25
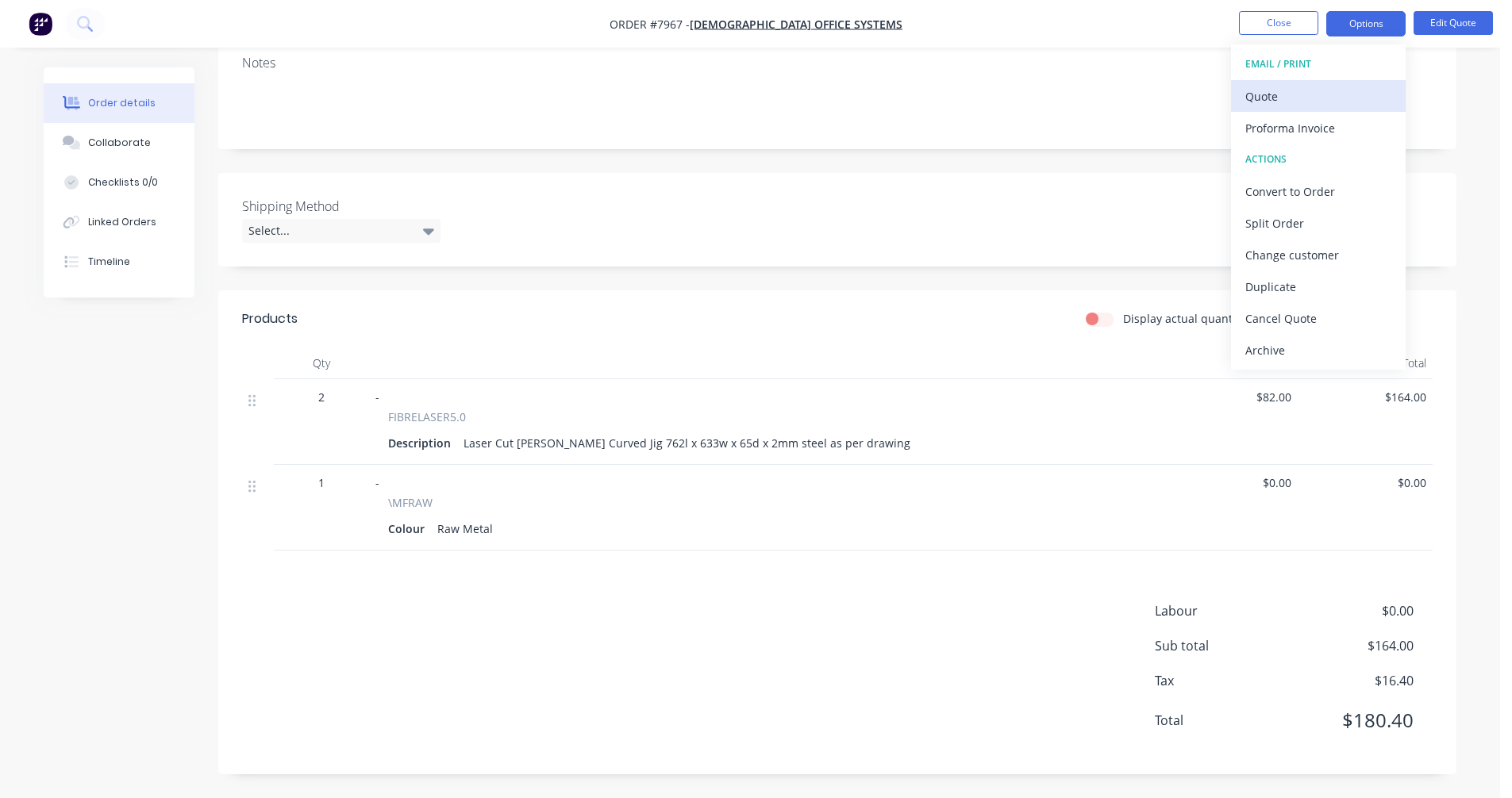
click at [1277, 99] on div "Quote" at bounding box center [1317, 97] width 146 height 23
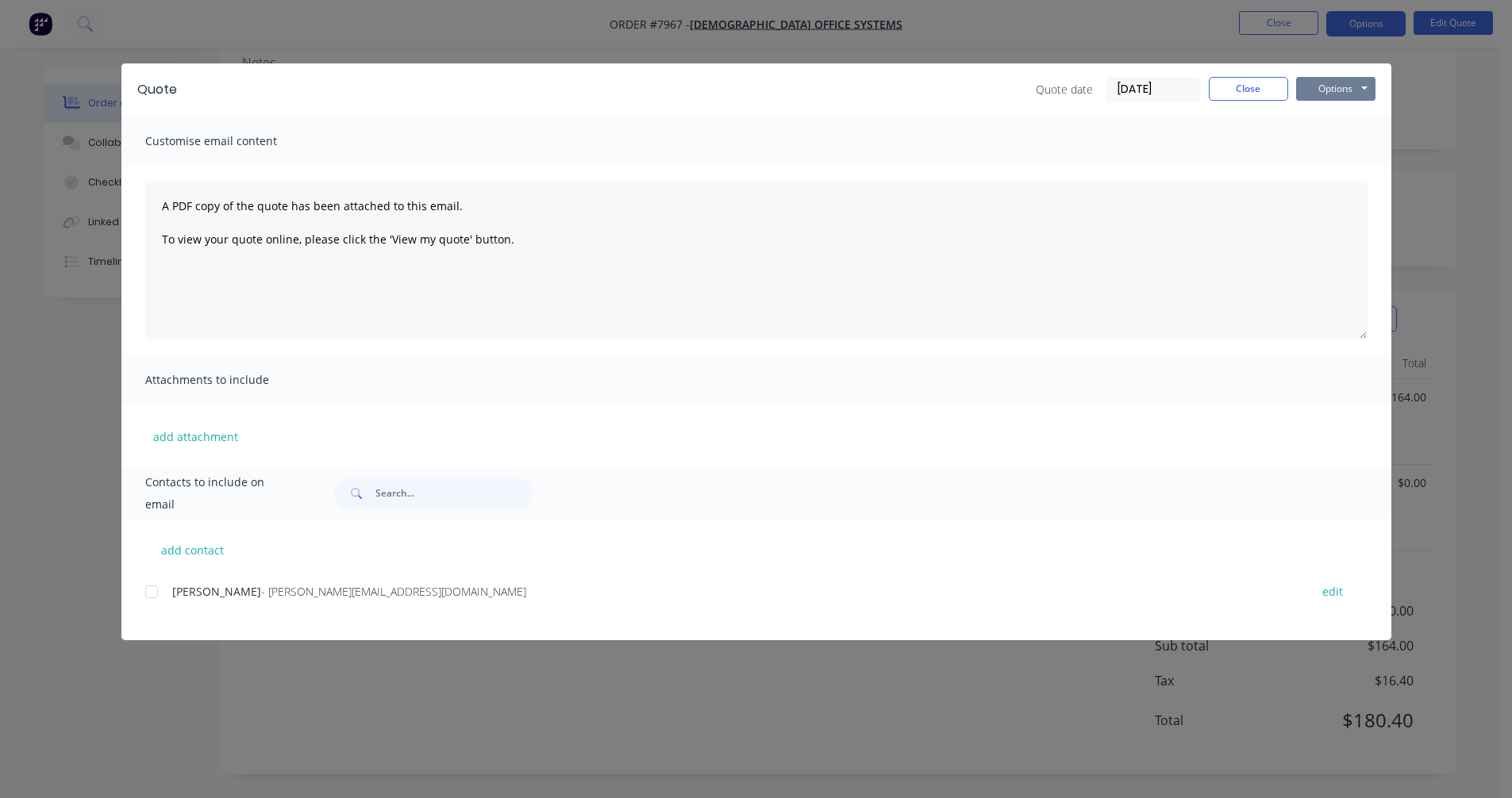
click at [1329, 86] on button "Options" at bounding box center [1335, 88] width 79 height 24
click at [1342, 117] on button "Preview" at bounding box center [1347, 117] width 102 height 26
click at [1237, 85] on button "Close" at bounding box center [1248, 88] width 79 height 24
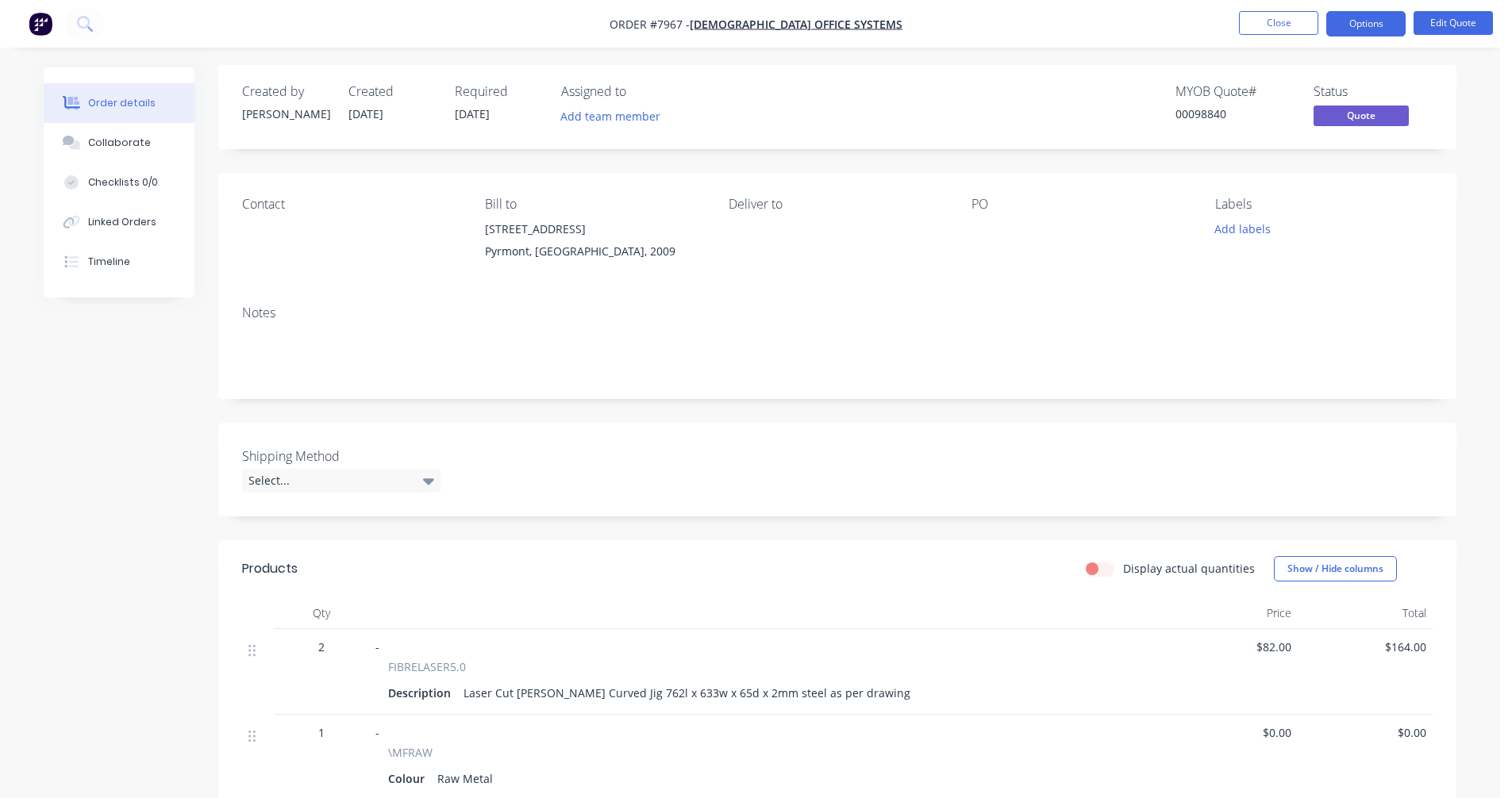
scroll to position [0, 0]
click at [1277, 23] on button "Close" at bounding box center [1278, 23] width 79 height 24
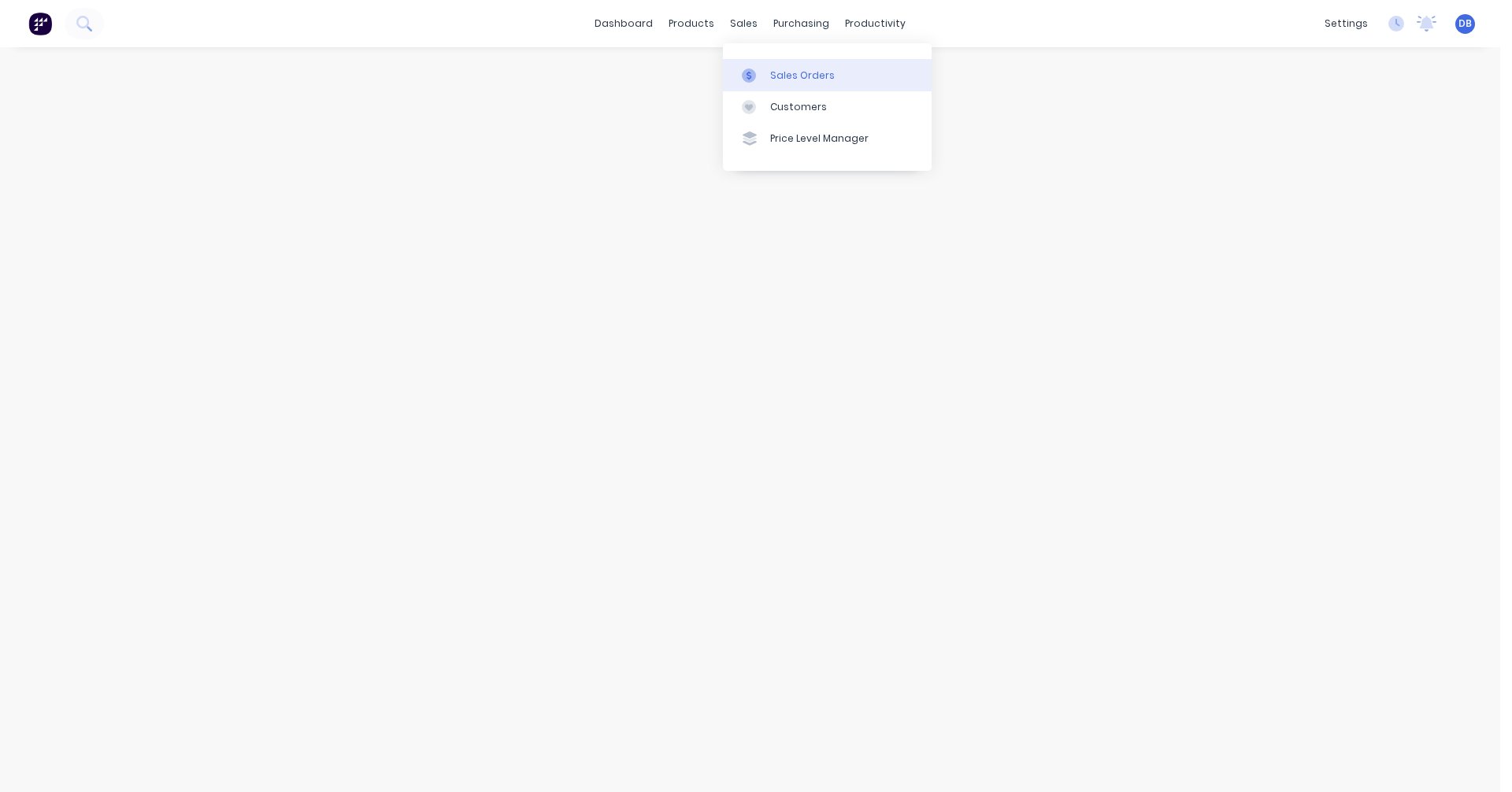
click at [790, 71] on div "Sales Orders" at bounding box center [803, 75] width 65 height 14
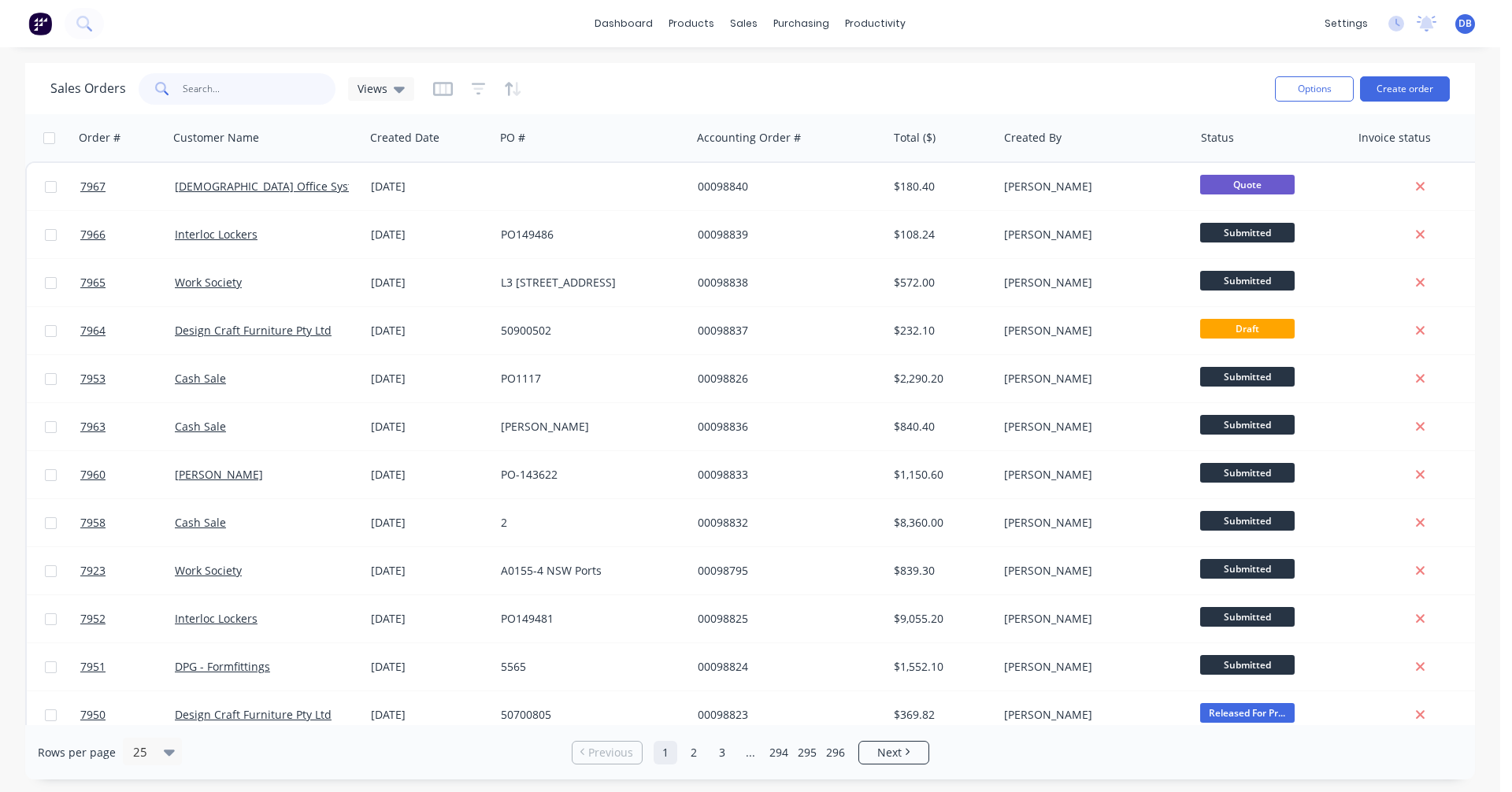
click at [217, 88] on input "text" at bounding box center [259, 89] width 153 height 31
type input "98791"
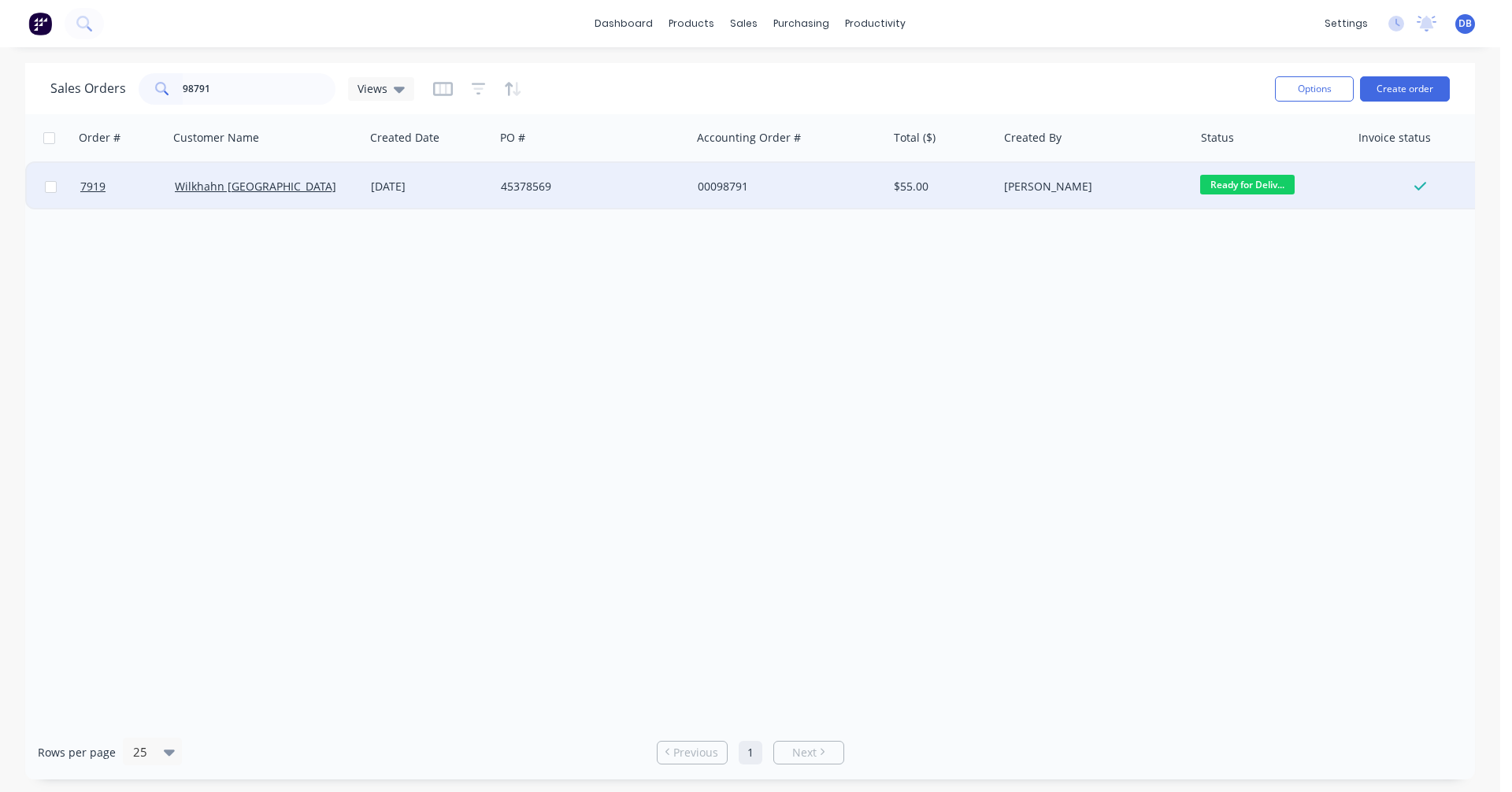
click at [420, 184] on div "[DATE]" at bounding box center [430, 186] width 118 height 16
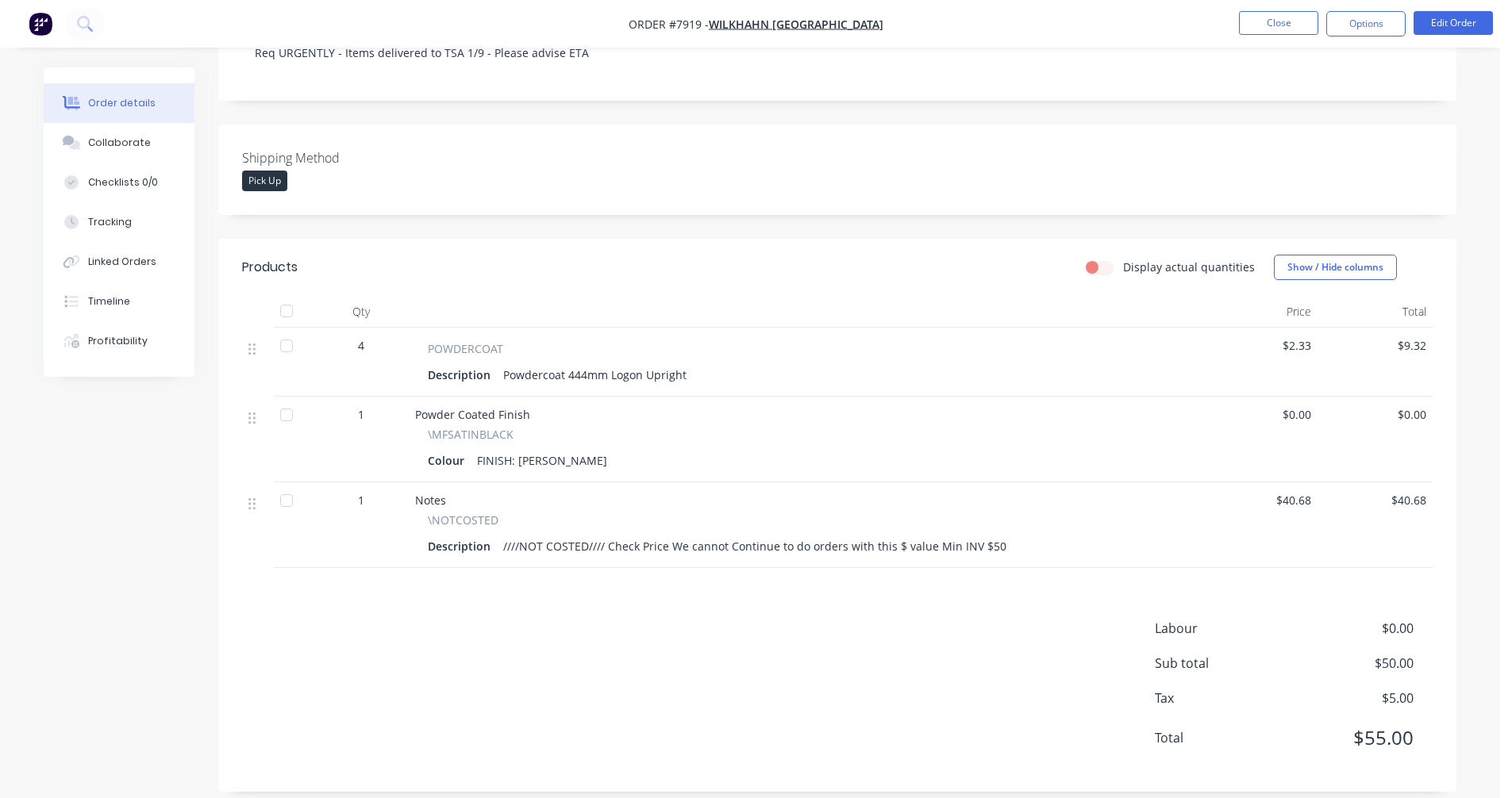
scroll to position [318, 0]
click at [1458, 22] on button "Edit Order" at bounding box center [1453, 23] width 79 height 24
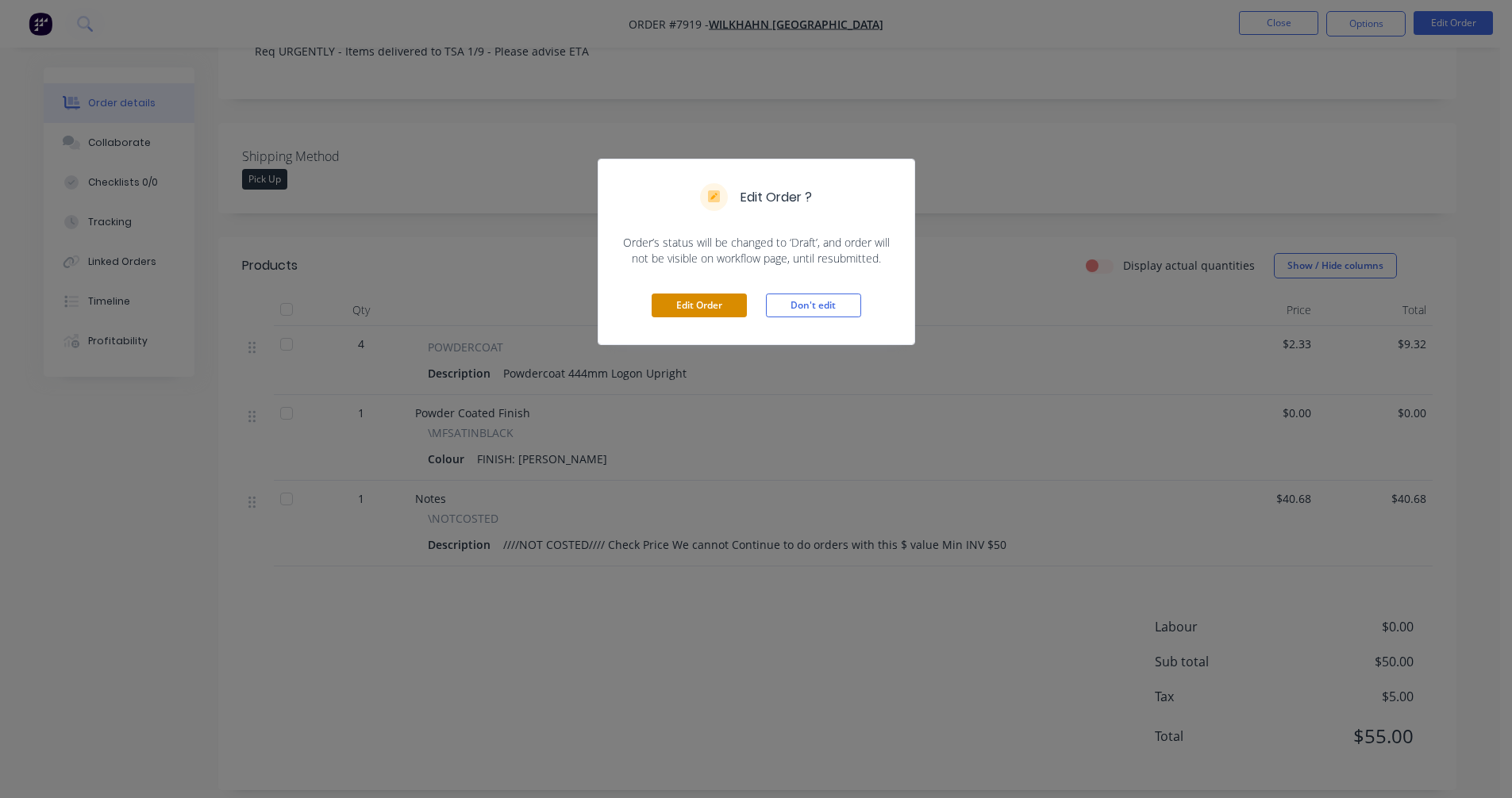
click at [694, 300] on button "Edit Order" at bounding box center [699, 306] width 95 height 24
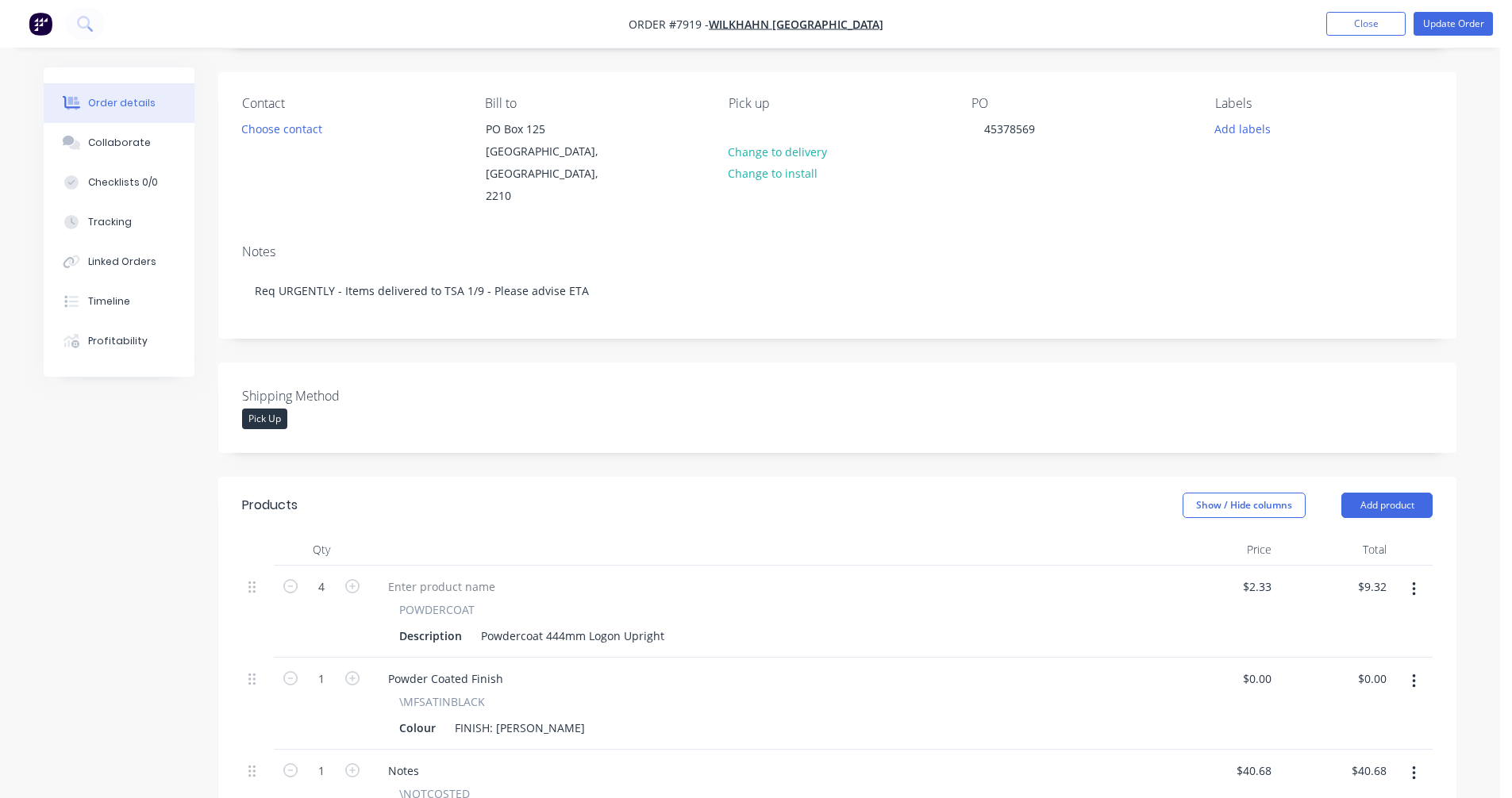
scroll to position [317, 0]
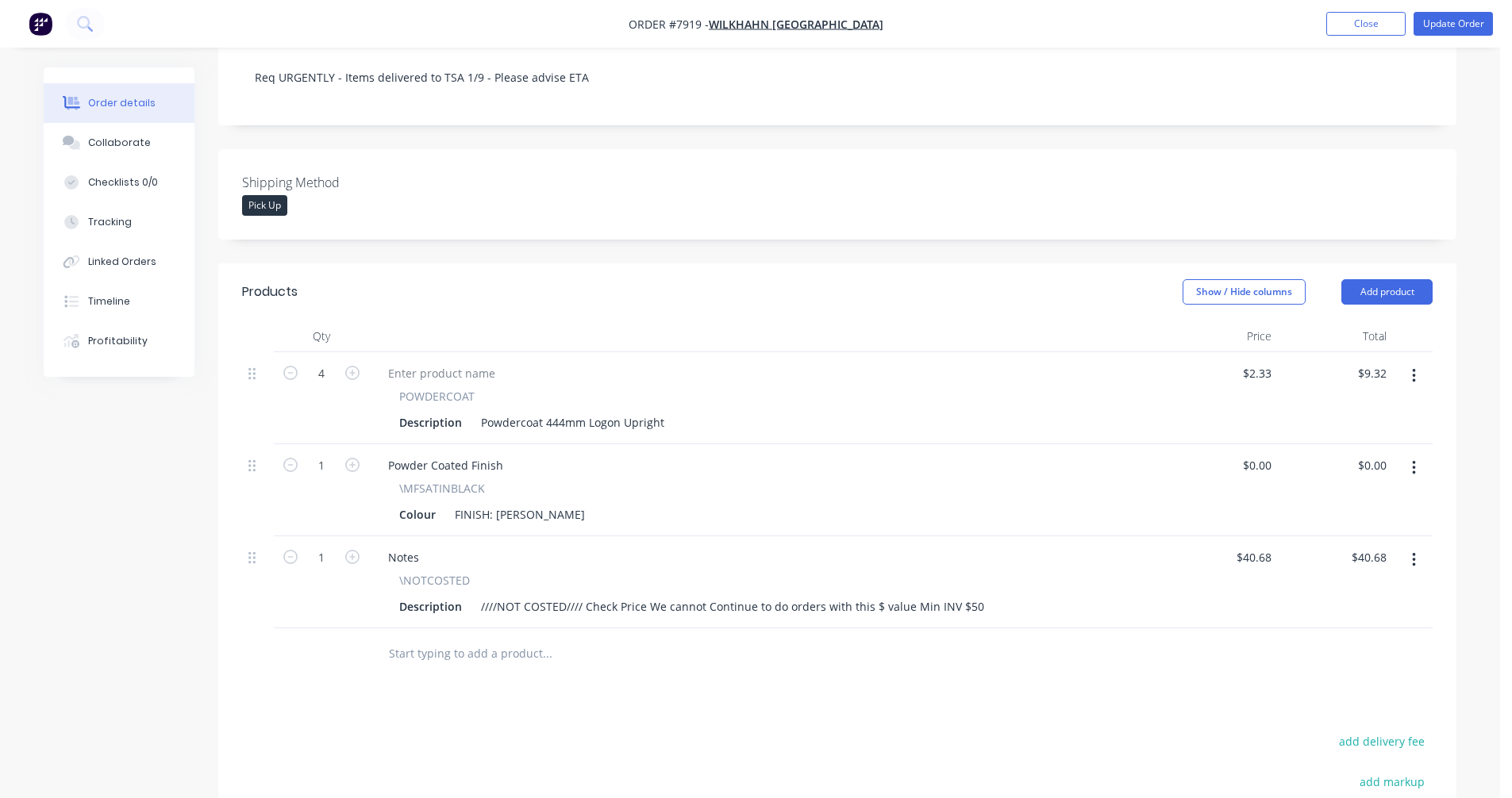
click at [1419, 546] on button "button" at bounding box center [1413, 560] width 38 height 28
click at [1343, 685] on div "Delete" at bounding box center [1357, 697] width 122 height 23
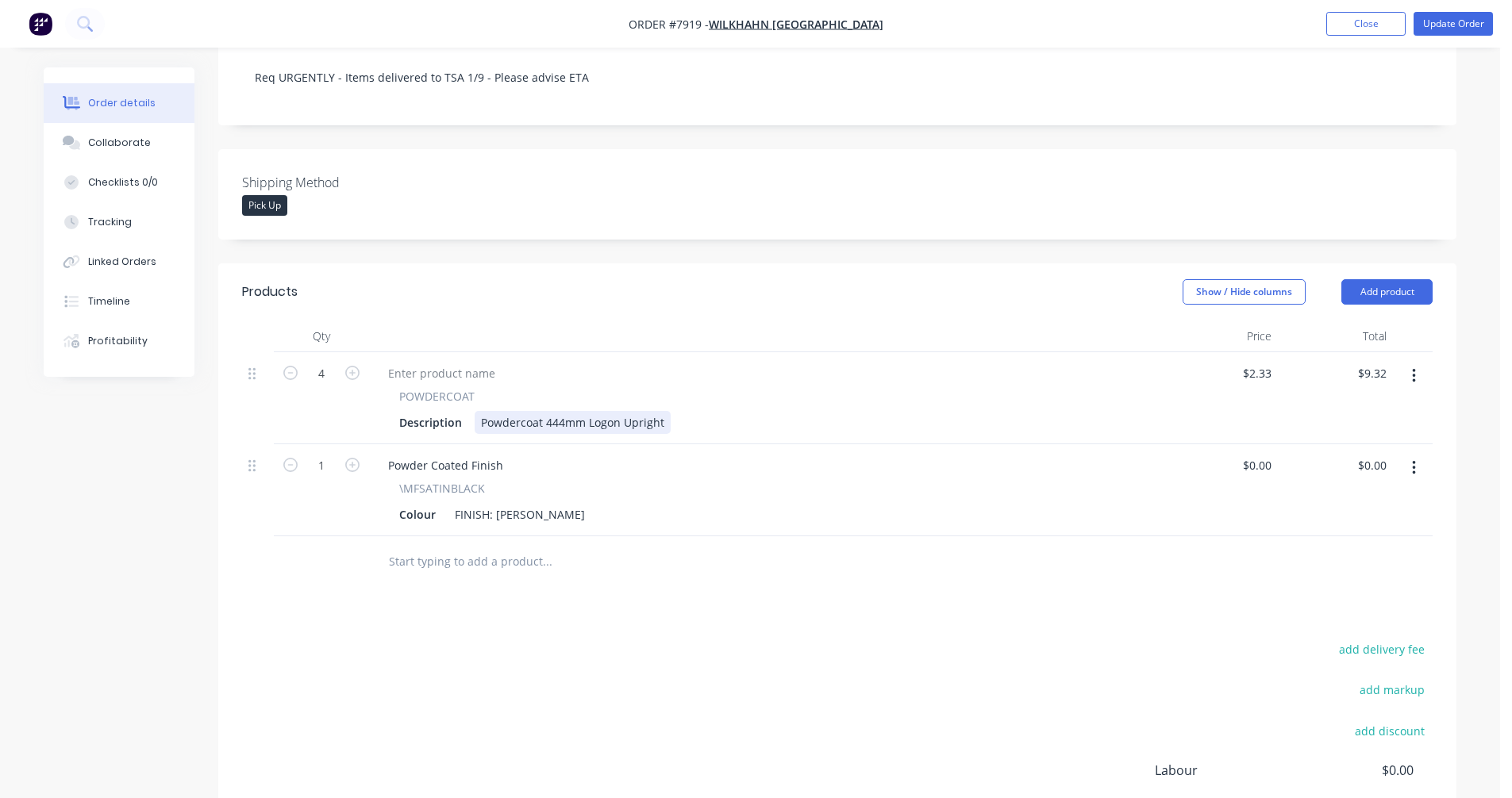
click at [595, 411] on div "Powdercoat 444mm Logon Upright" at bounding box center [572, 422] width 196 height 23
type input "$15.00"
type input "$60.00"
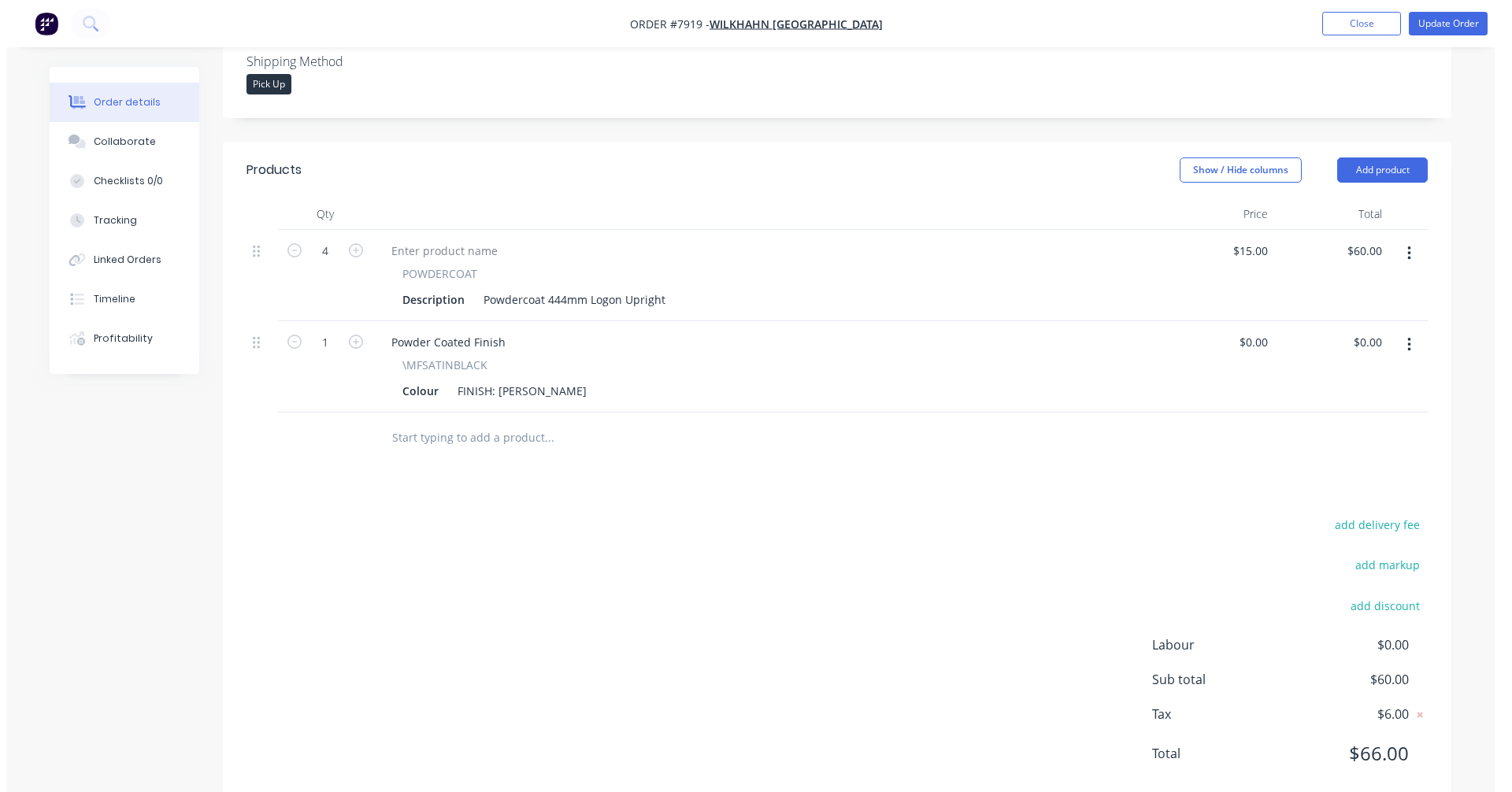
scroll to position [452, 0]
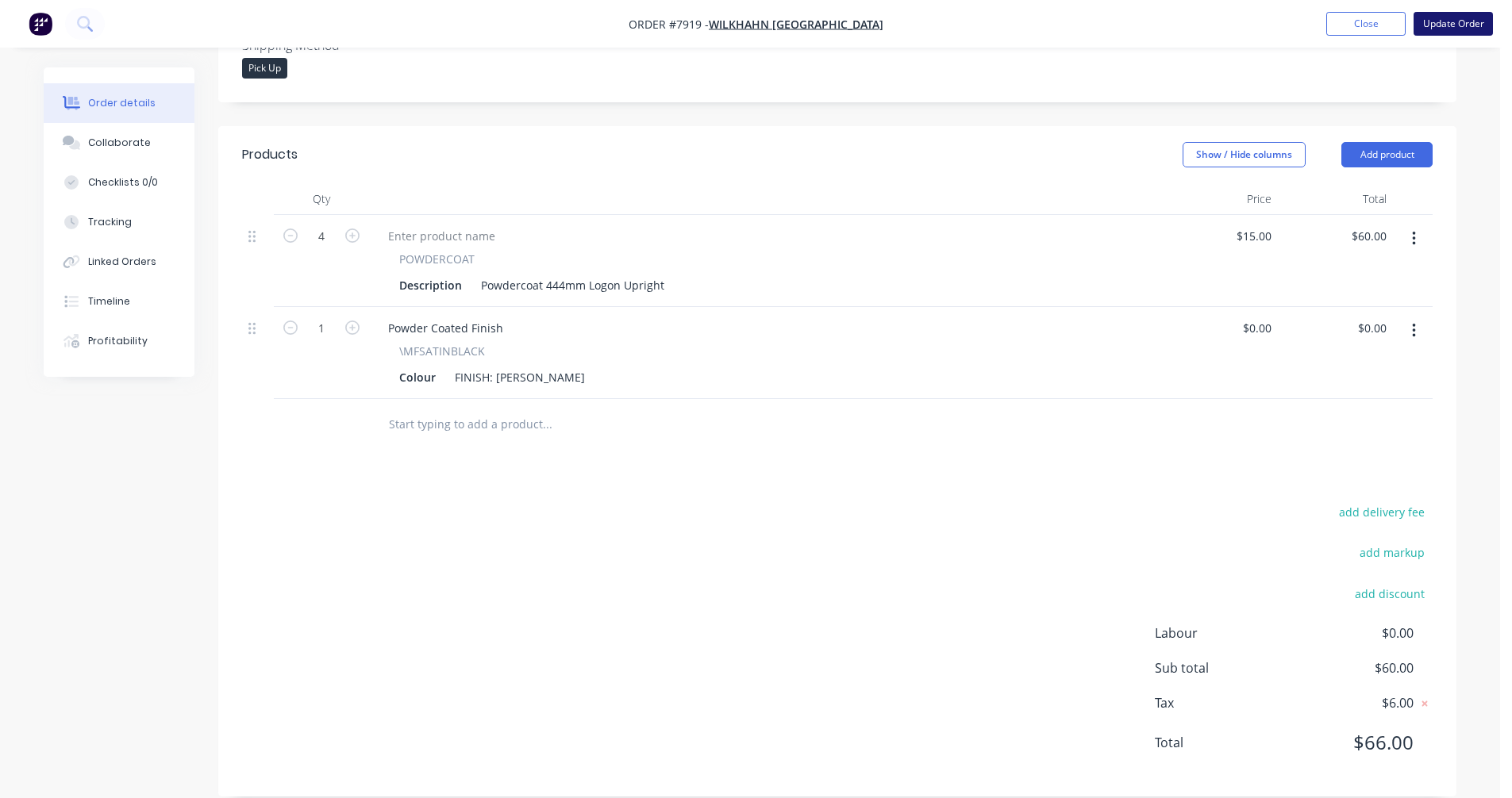
click at [1452, 22] on button "Update Order" at bounding box center [1453, 23] width 79 height 24
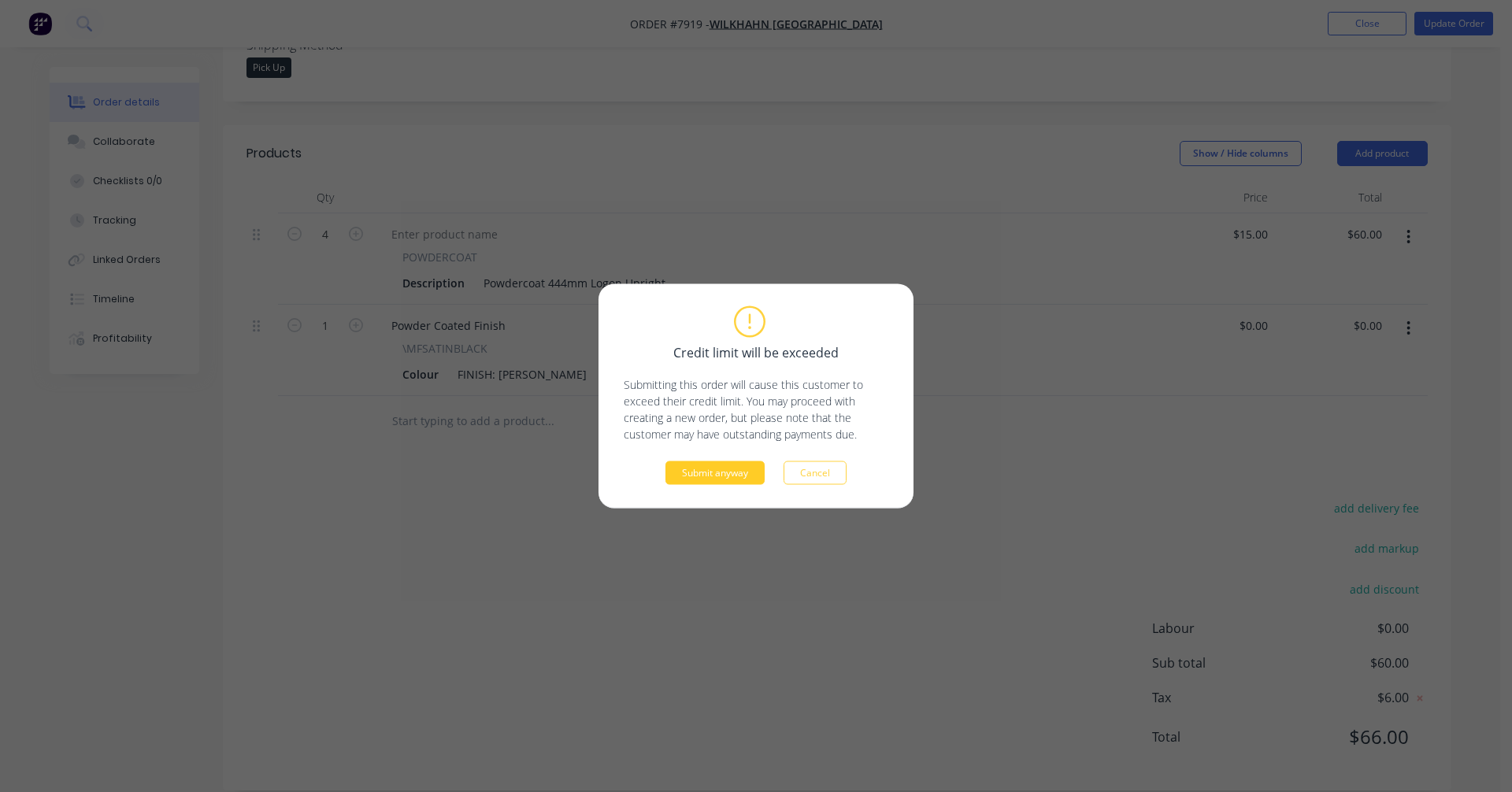
click at [698, 473] on button "Submit anyway" at bounding box center [715, 473] width 99 height 24
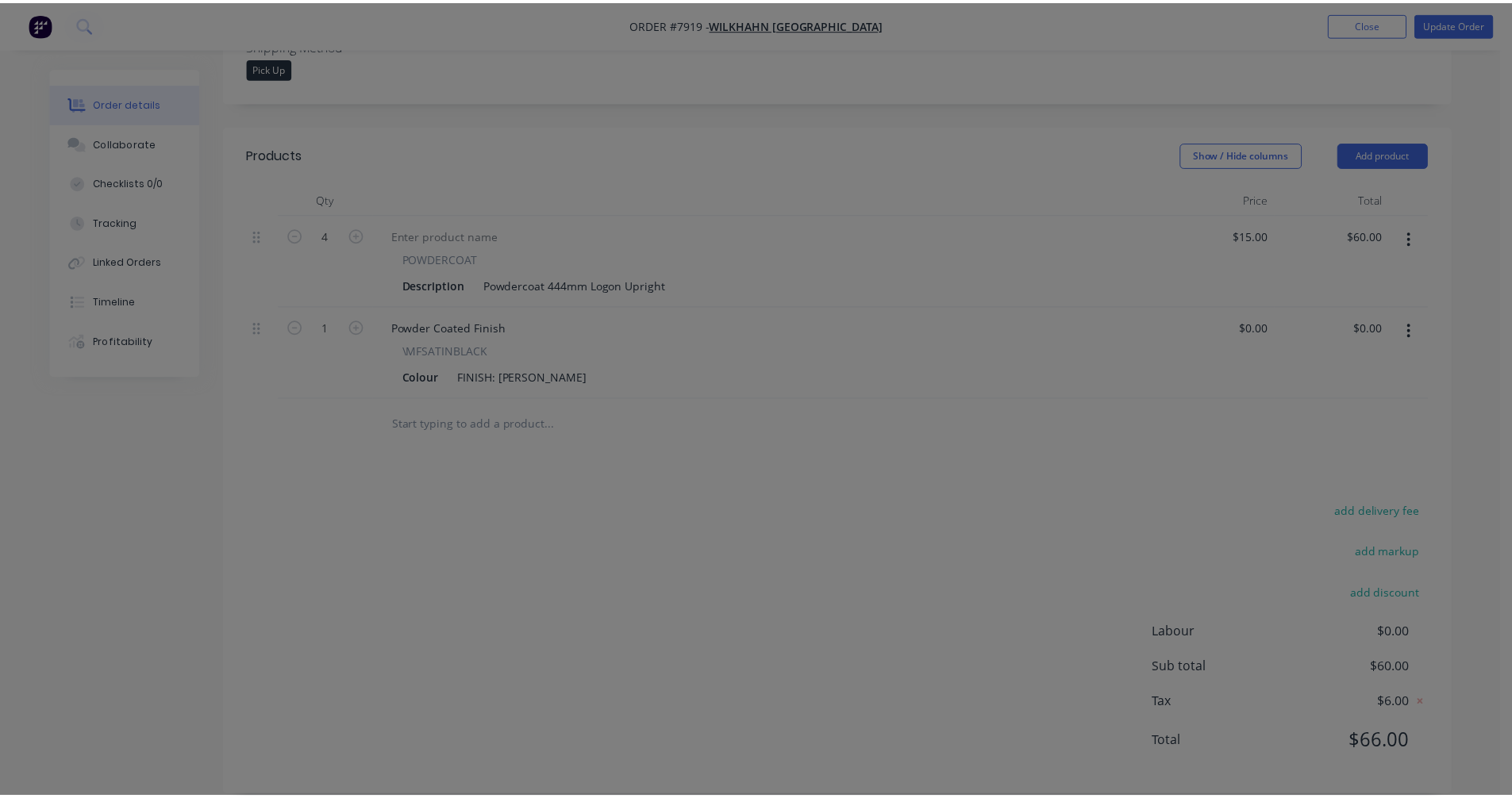
scroll to position [233, 0]
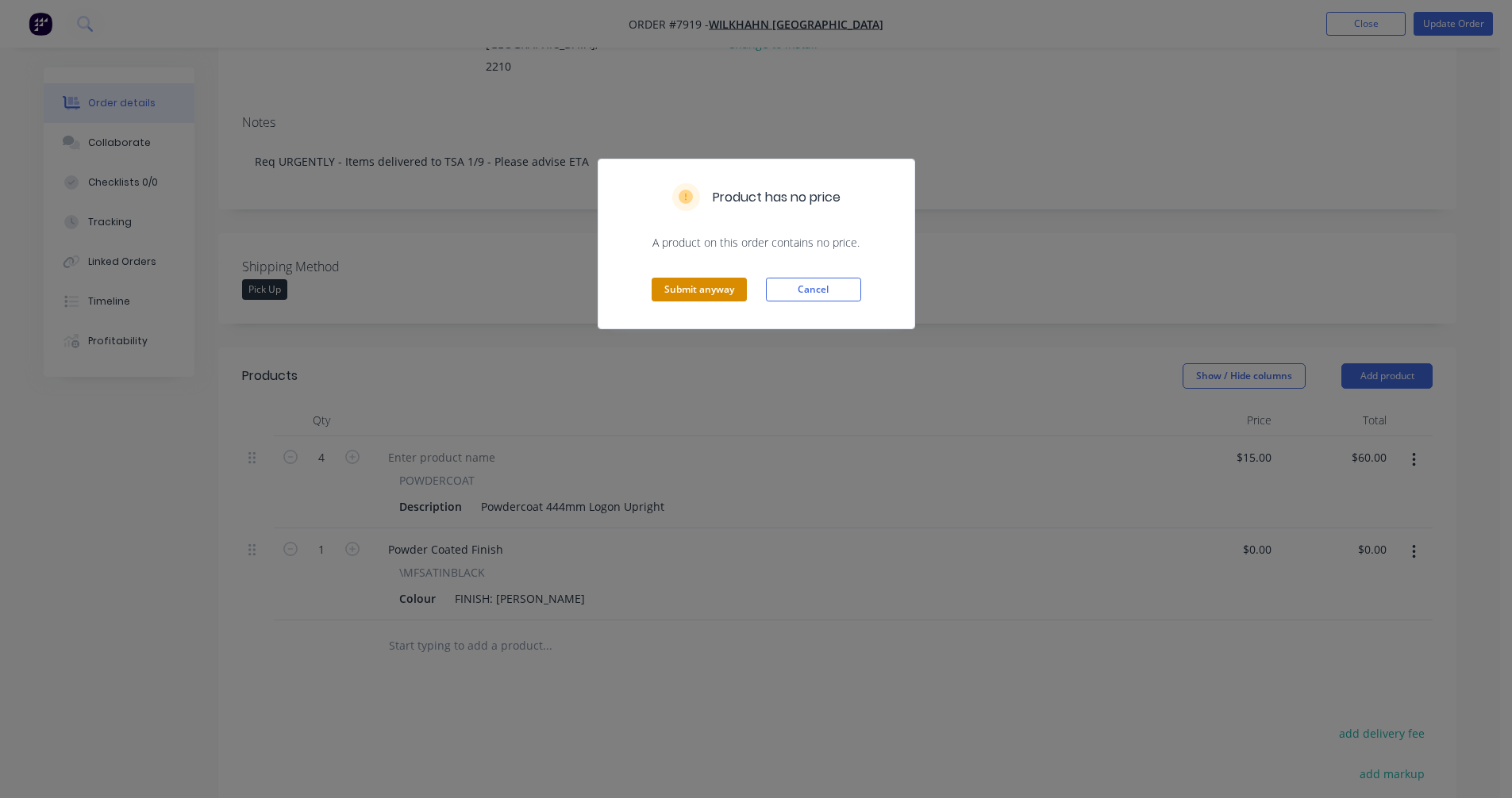
click at [699, 290] on button "Submit anyway" at bounding box center [699, 290] width 95 height 24
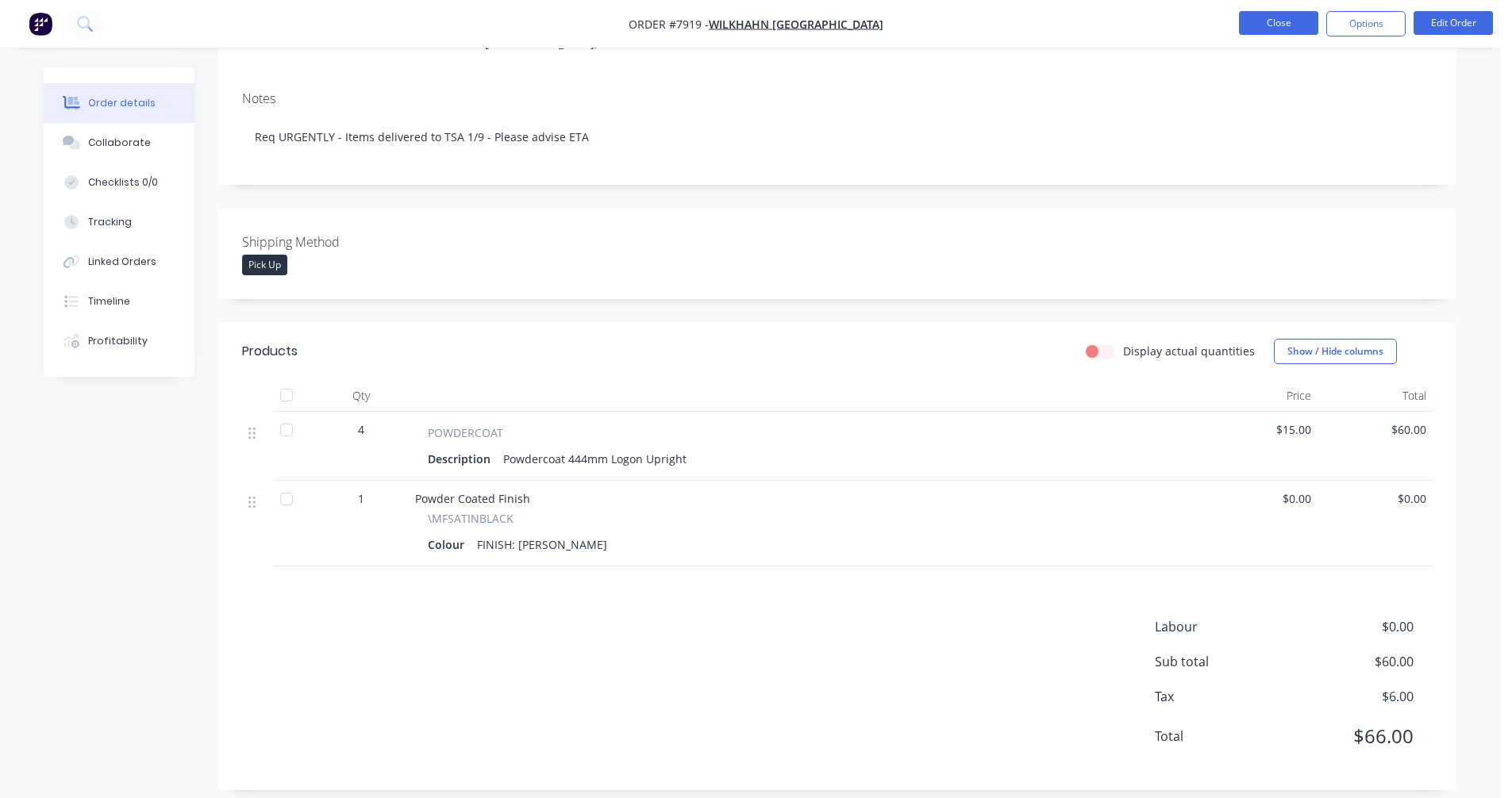
click at [1267, 24] on button "Close" at bounding box center [1278, 23] width 79 height 24
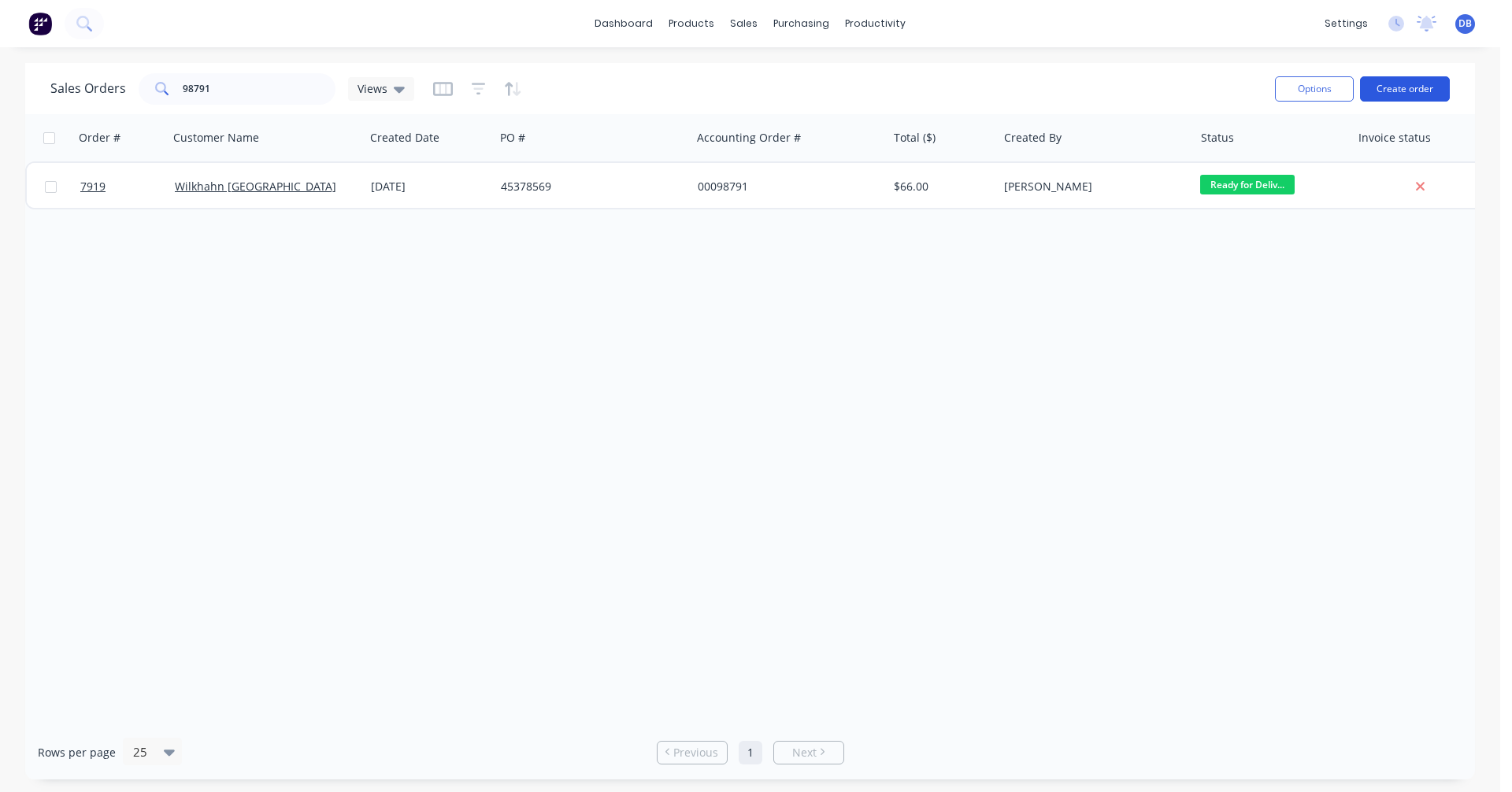
click at [1398, 80] on button "Create order" at bounding box center [1405, 89] width 89 height 25
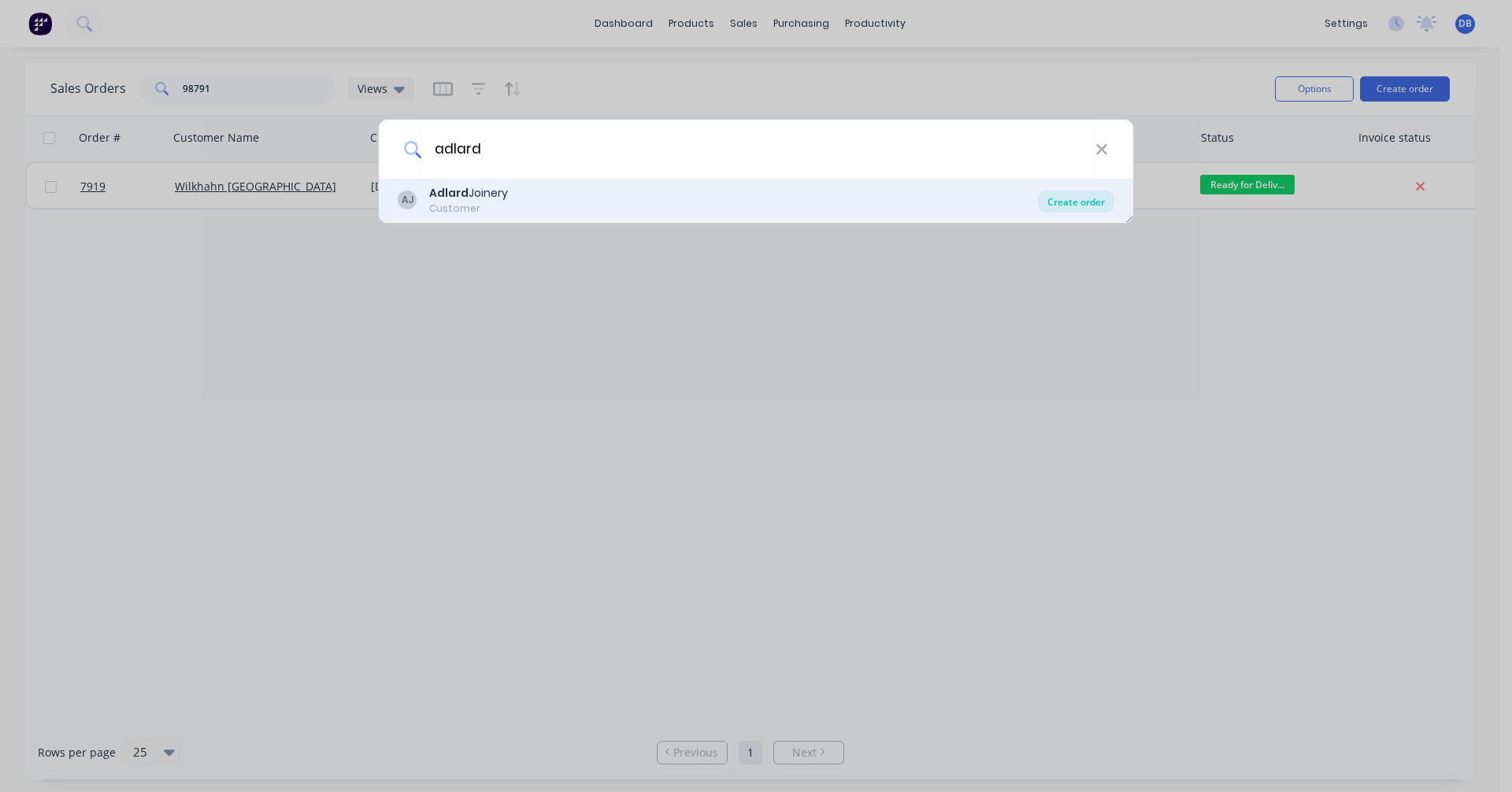
type input "adlard"
click at [1085, 199] on div "Create order" at bounding box center [1076, 201] width 76 height 22
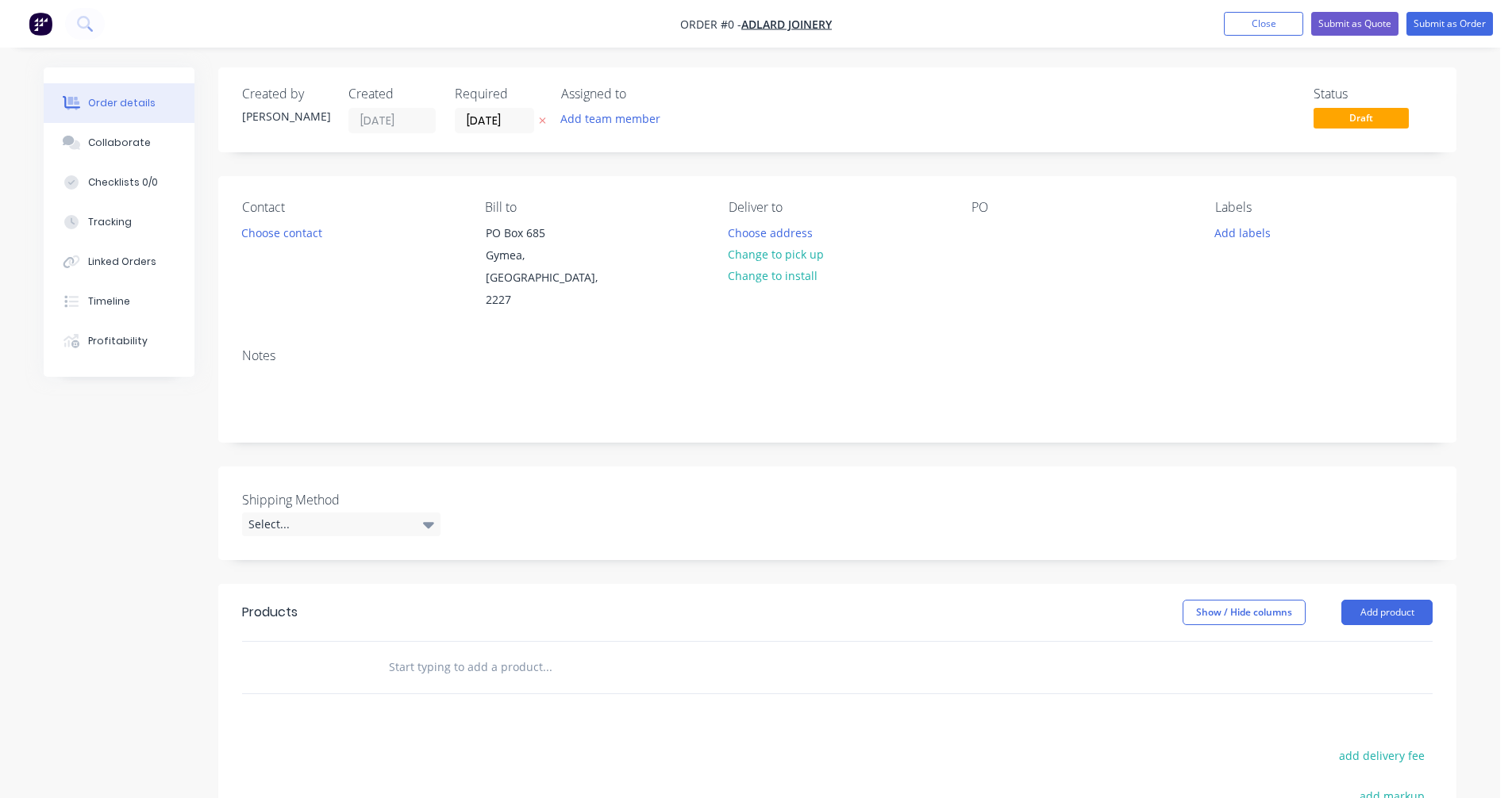
click at [462, 651] on input "text" at bounding box center [547, 667] width 317 height 32
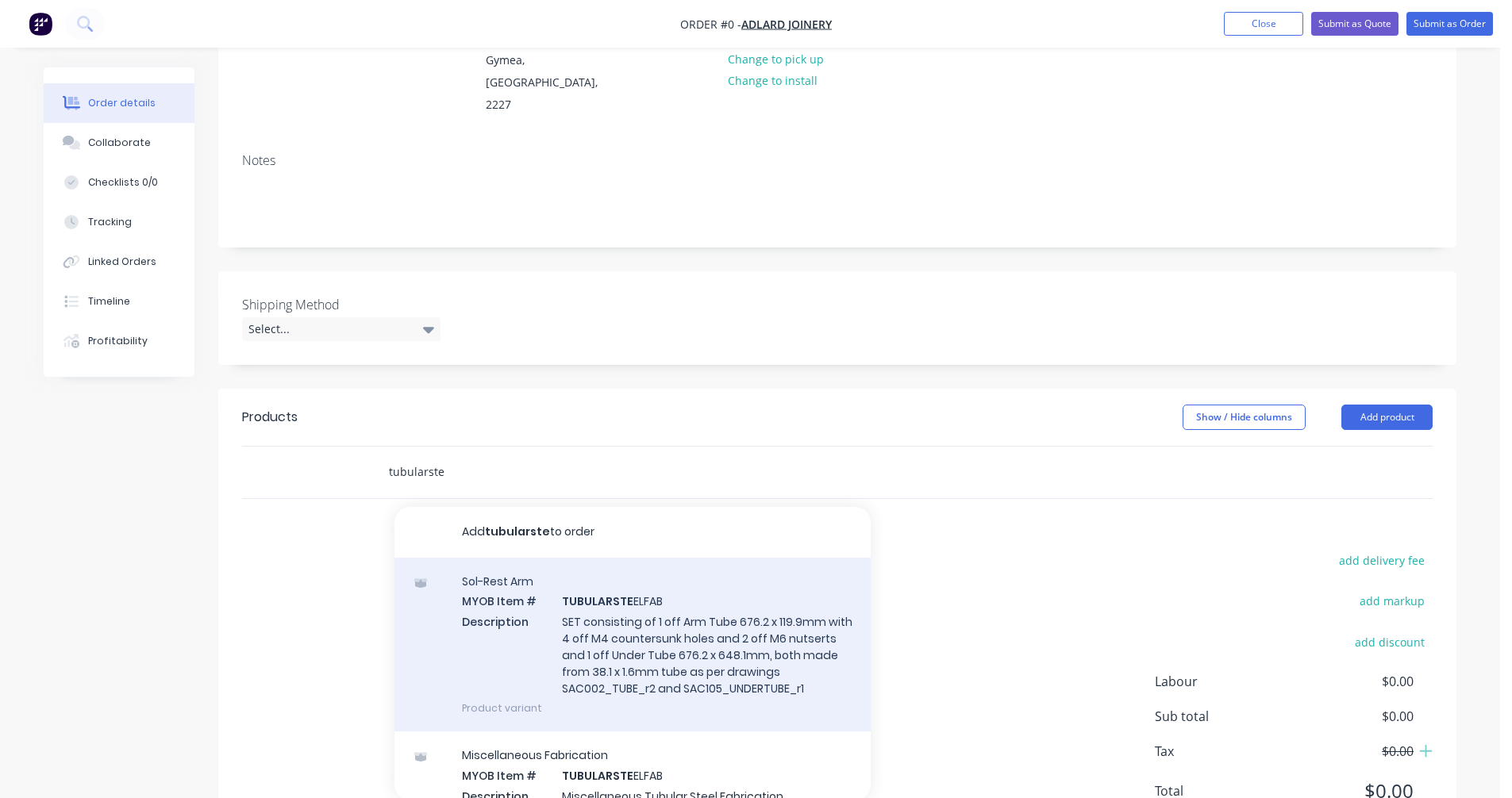
scroll to position [238, 0]
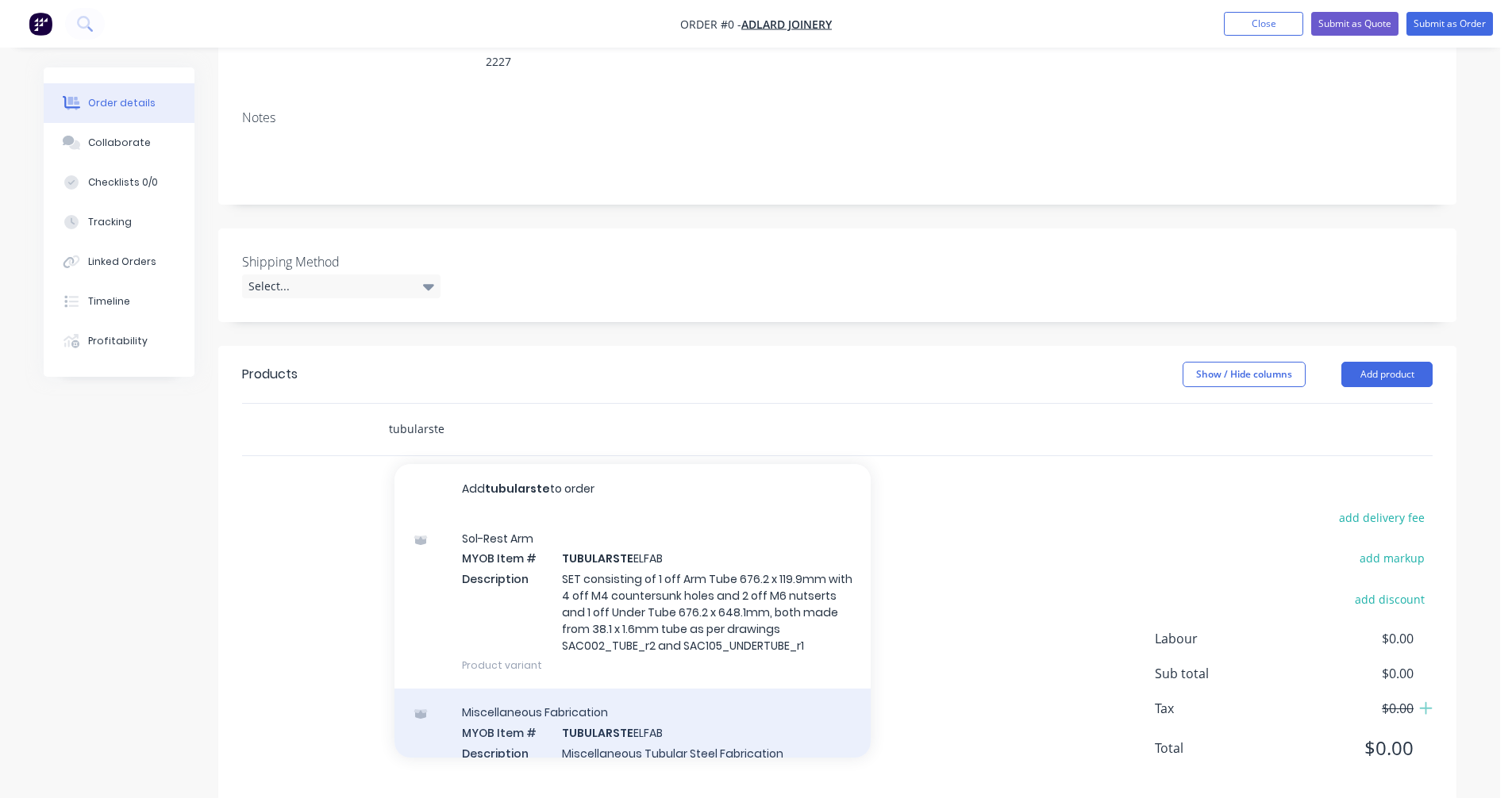
type input "tubularste"
click at [621, 715] on div "Miscellaneous Fabrication MYOB Item # TUBULARSTE ELFAB Description Miscellaneou…" at bounding box center [632, 742] width 476 height 107
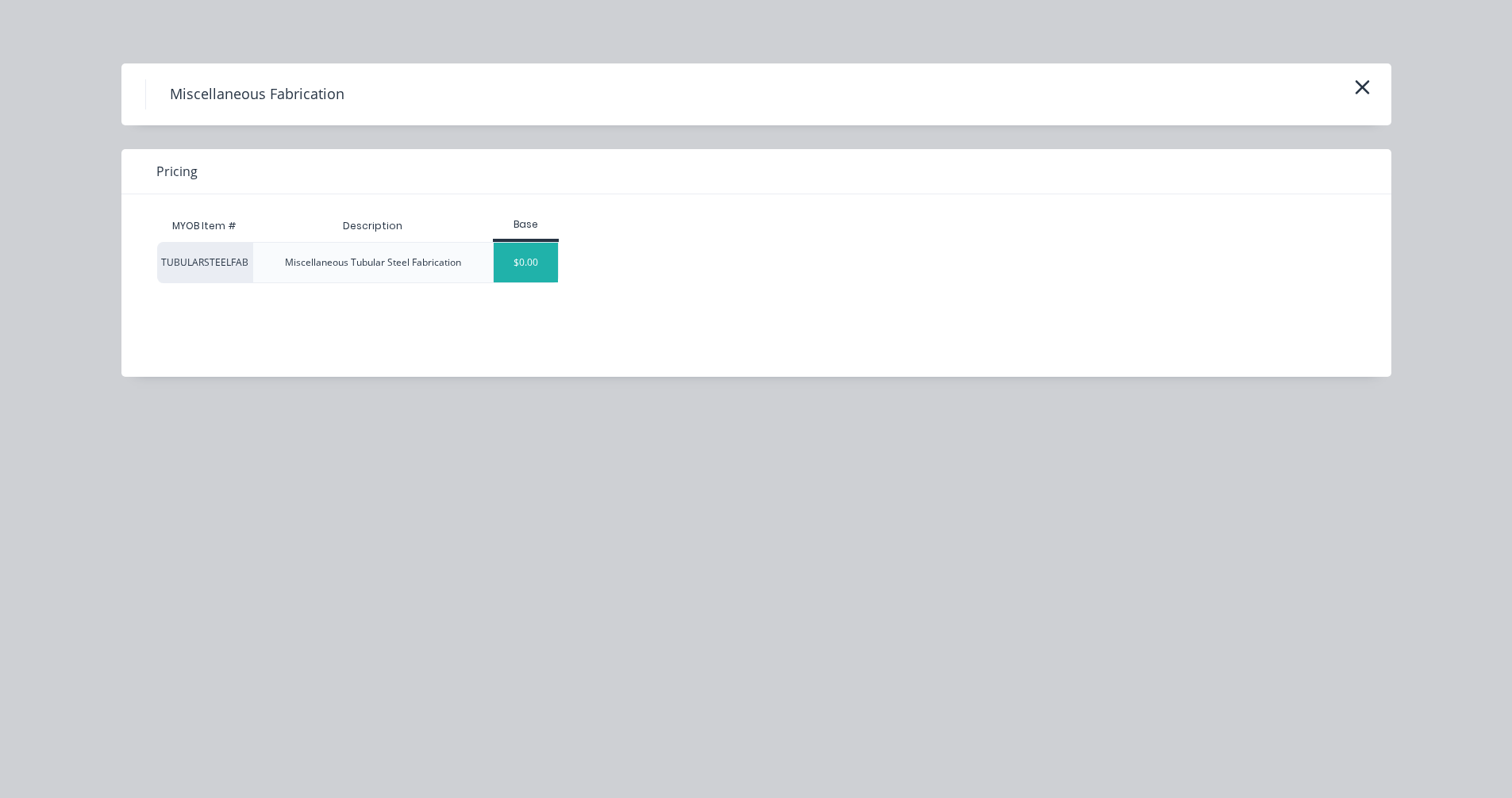
click at [519, 271] on div "$0.00" at bounding box center [525, 263] width 64 height 40
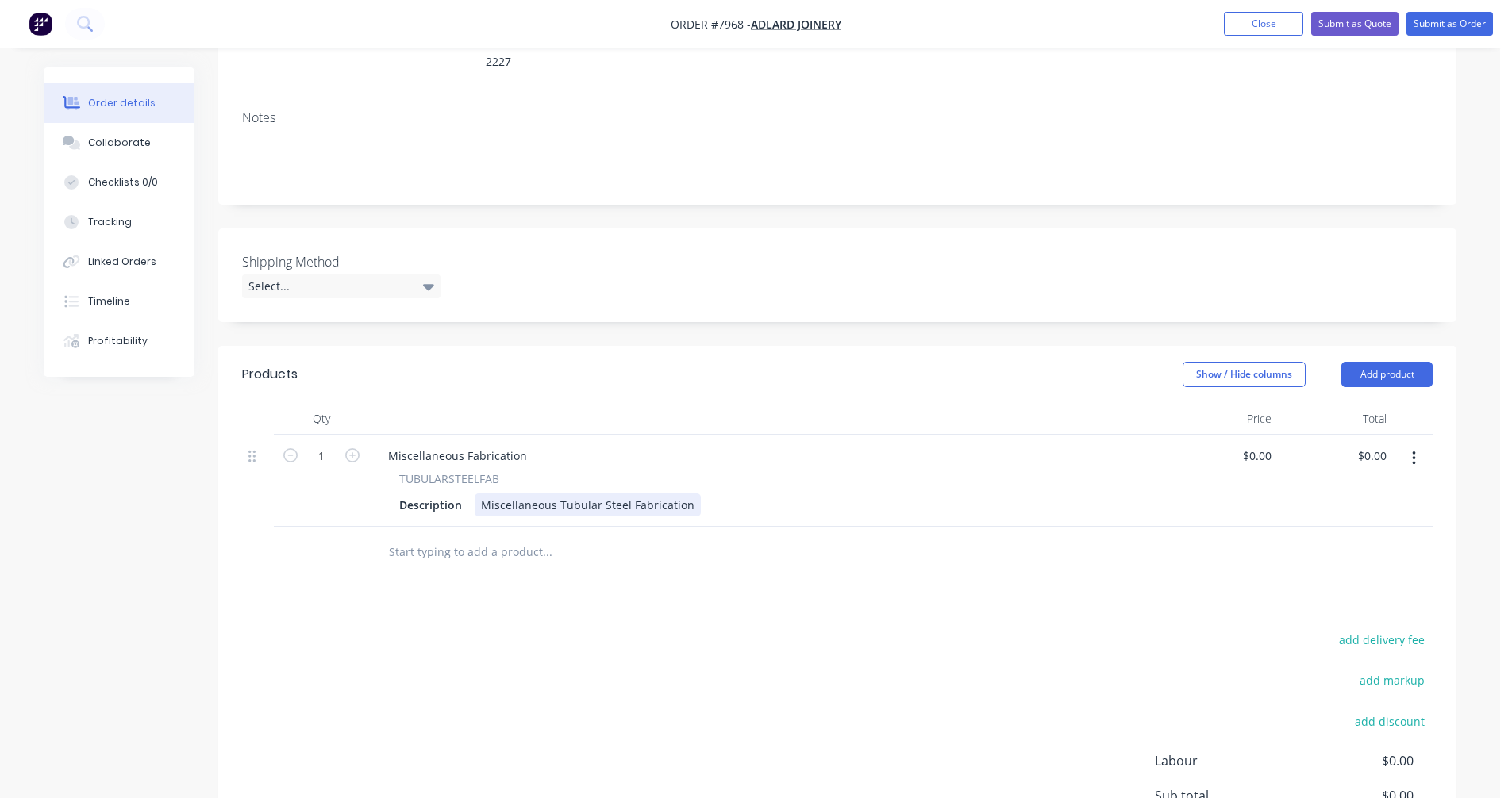
click at [544, 497] on div "Miscellaneous Fabrication TUBULARSTEELFAB Description Miscellaneous Tubular Ste…" at bounding box center [766, 481] width 794 height 92
drag, startPoint x: 687, startPoint y: 480, endPoint x: 474, endPoint y: 474, distance: 213.1
click at [474, 493] on div "Miscellaneous Tubular Steel Fabrication" at bounding box center [587, 505] width 226 height 23
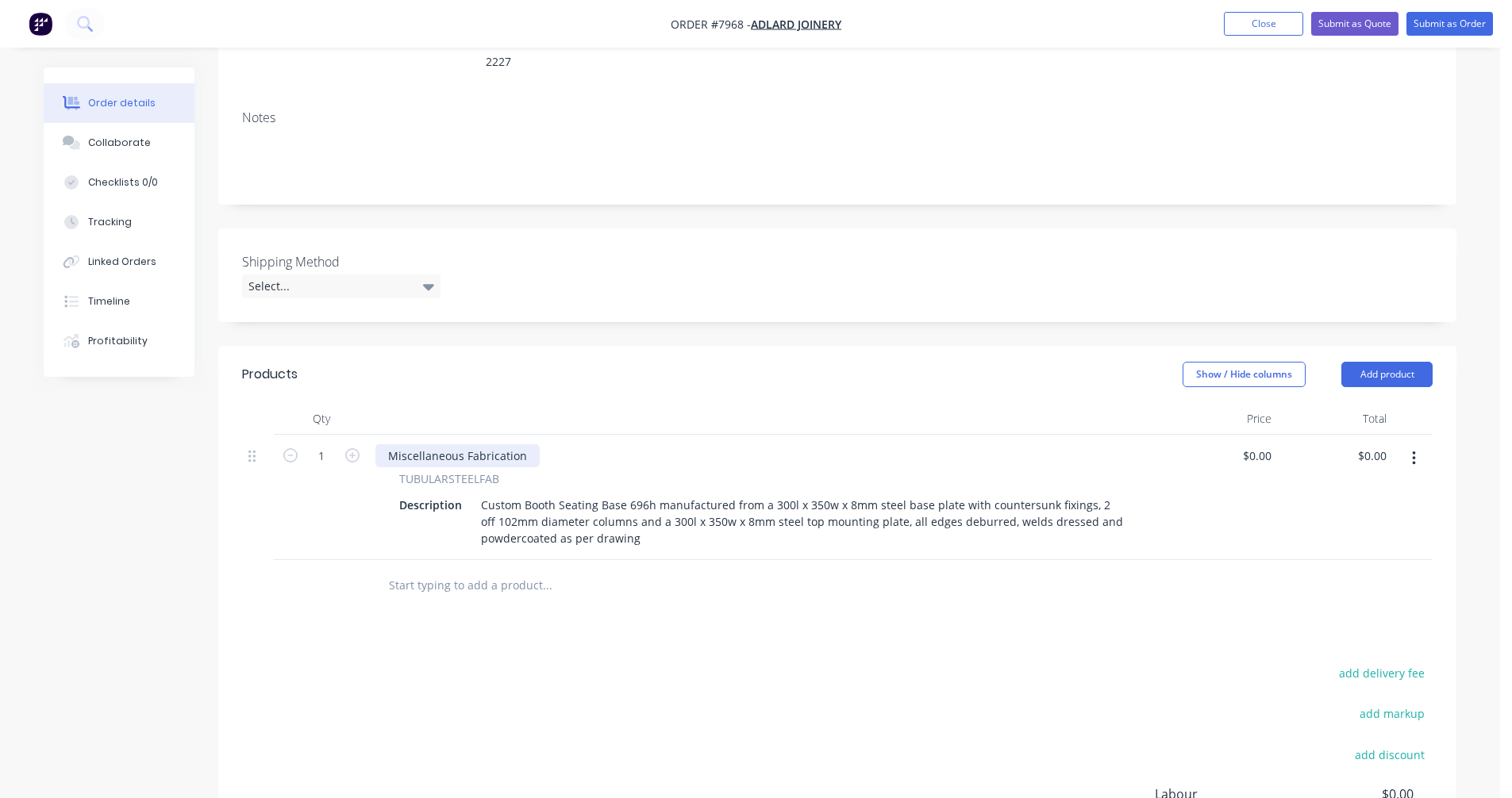
click at [506, 444] on div "Miscellaneous Fabrication" at bounding box center [458, 456] width 164 height 23
drag, startPoint x: 524, startPoint y: 434, endPoint x: 362, endPoint y: 442, distance: 162.2
click at [362, 442] on div "1 Miscellaneous Fabrication TUBULARSTEELFAB Description Custom Booth Seating Ba…" at bounding box center [837, 497] width 1191 height 125
click at [356, 442] on form "1" at bounding box center [321, 454] width 83 height 24
click at [351, 448] on icon "button" at bounding box center [352, 455] width 14 height 14
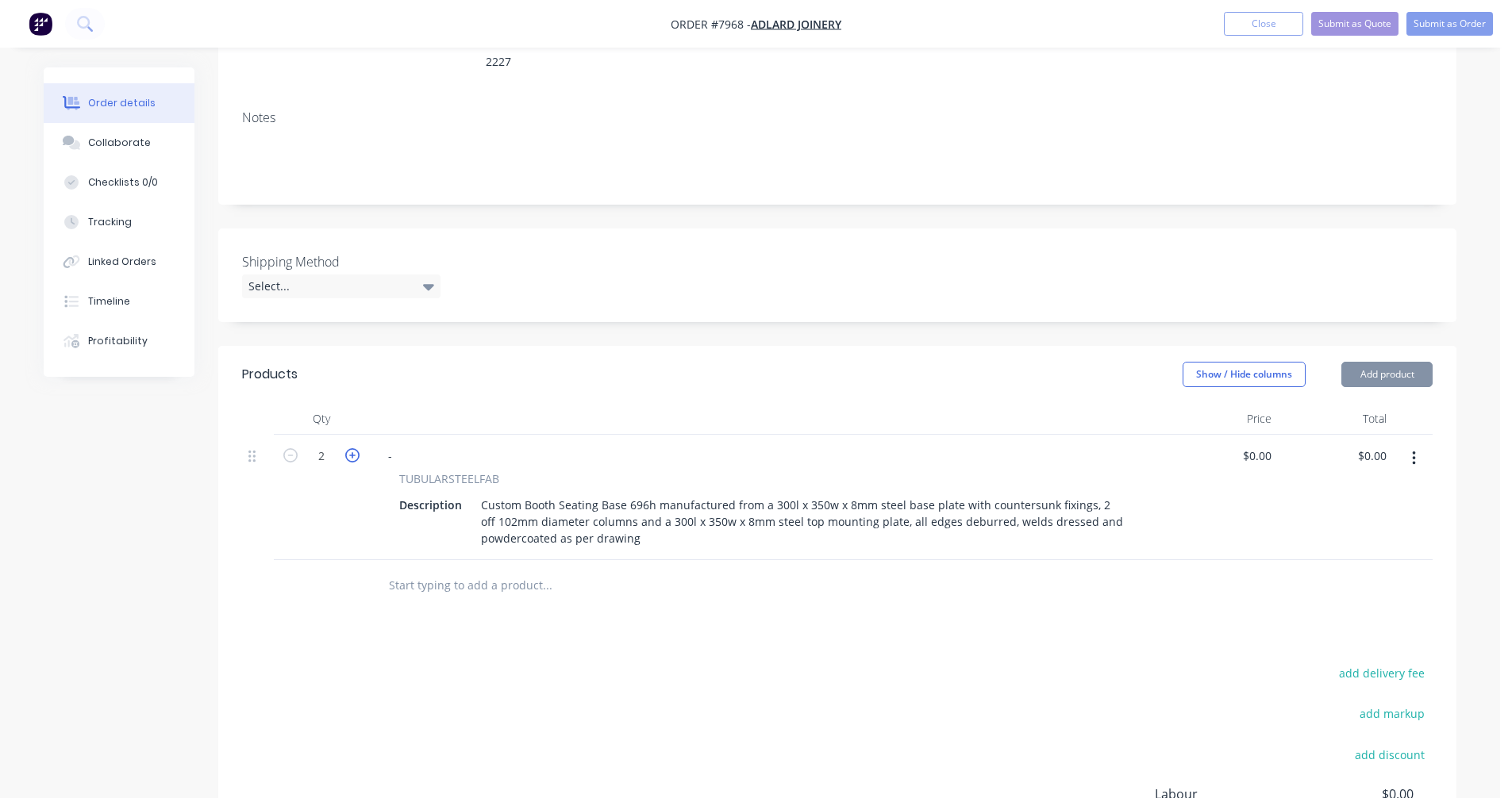
click at [351, 448] on icon "button" at bounding box center [352, 455] width 14 height 14
type input "4"
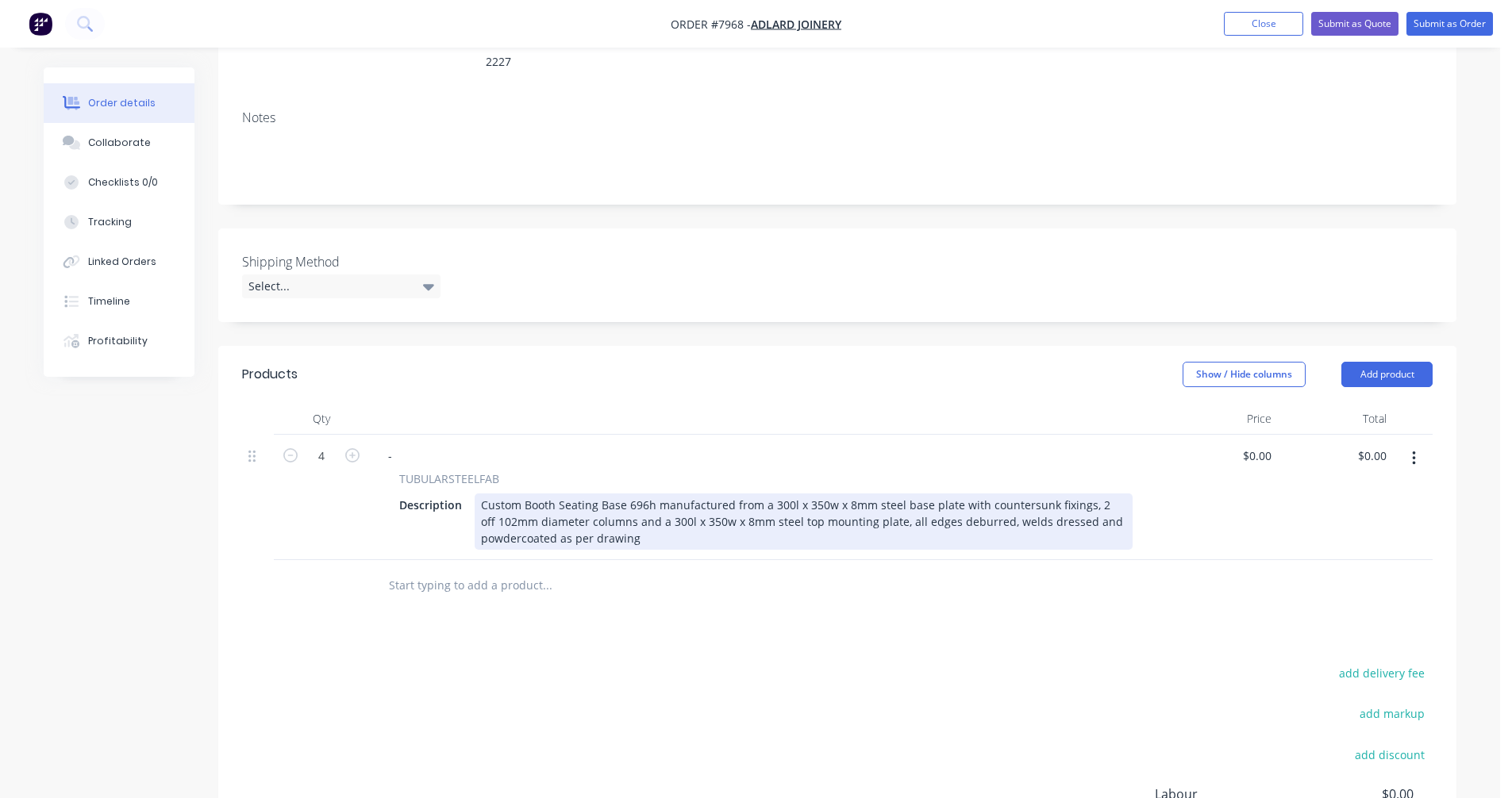
click at [795, 504] on div "Custom Booth Seating Base 696h manufactured from a 300l x 350w x 8mm steel base…" at bounding box center [803, 521] width 658 height 56
type input "$413.00"
type input "$1,652.00"
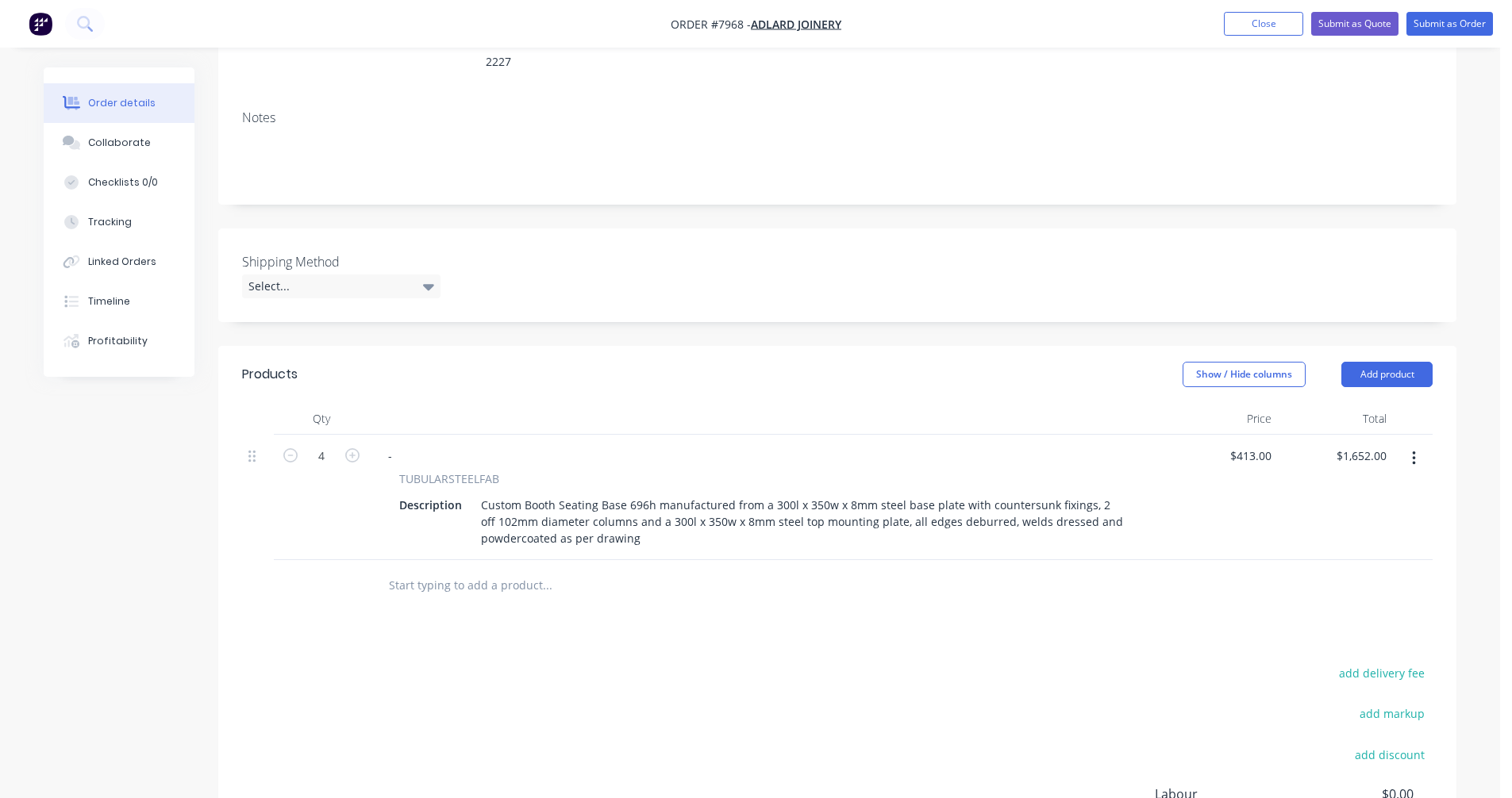
click at [1417, 444] on button "button" at bounding box center [1413, 458] width 38 height 28
click at [1332, 521] on div "Duplicate" at bounding box center [1357, 533] width 122 height 23
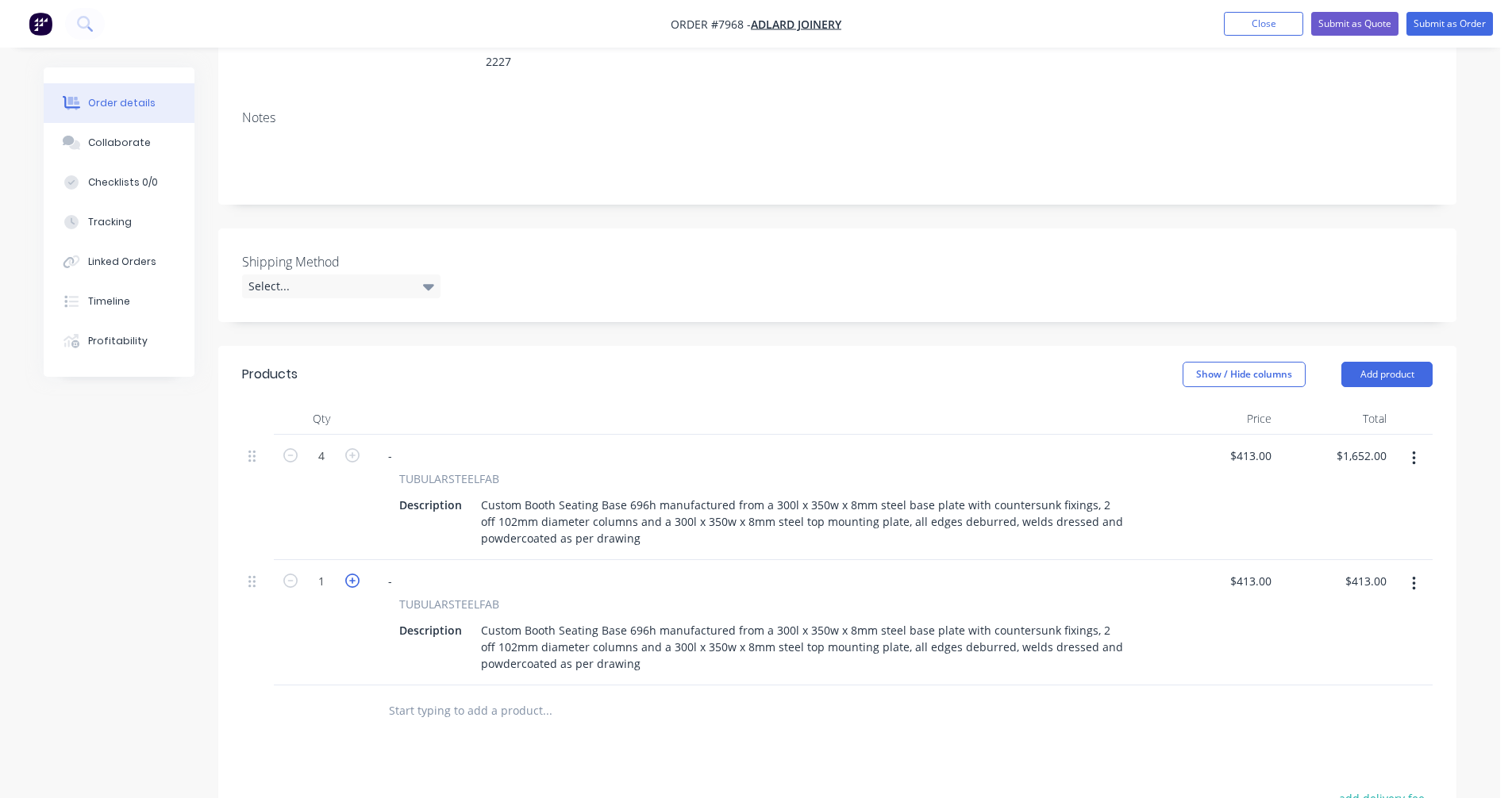
click at [357, 573] on icon "button" at bounding box center [352, 580] width 14 height 14
type input "2"
type input "$826.00"
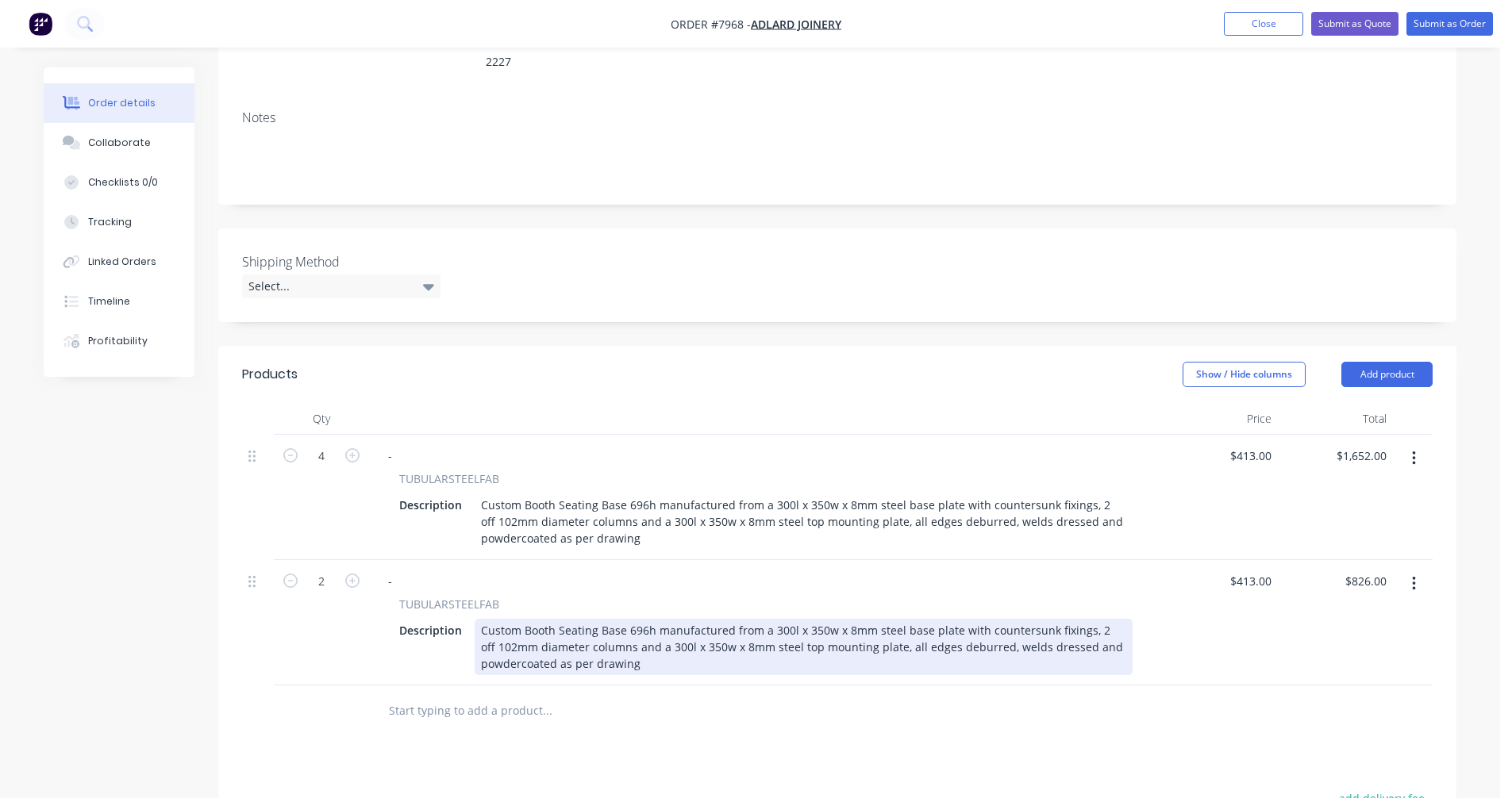
click at [529, 619] on div "Custom Booth Seating Base 696h manufactured from a 300l x 350w x 8mm steel base…" at bounding box center [803, 646] width 658 height 56
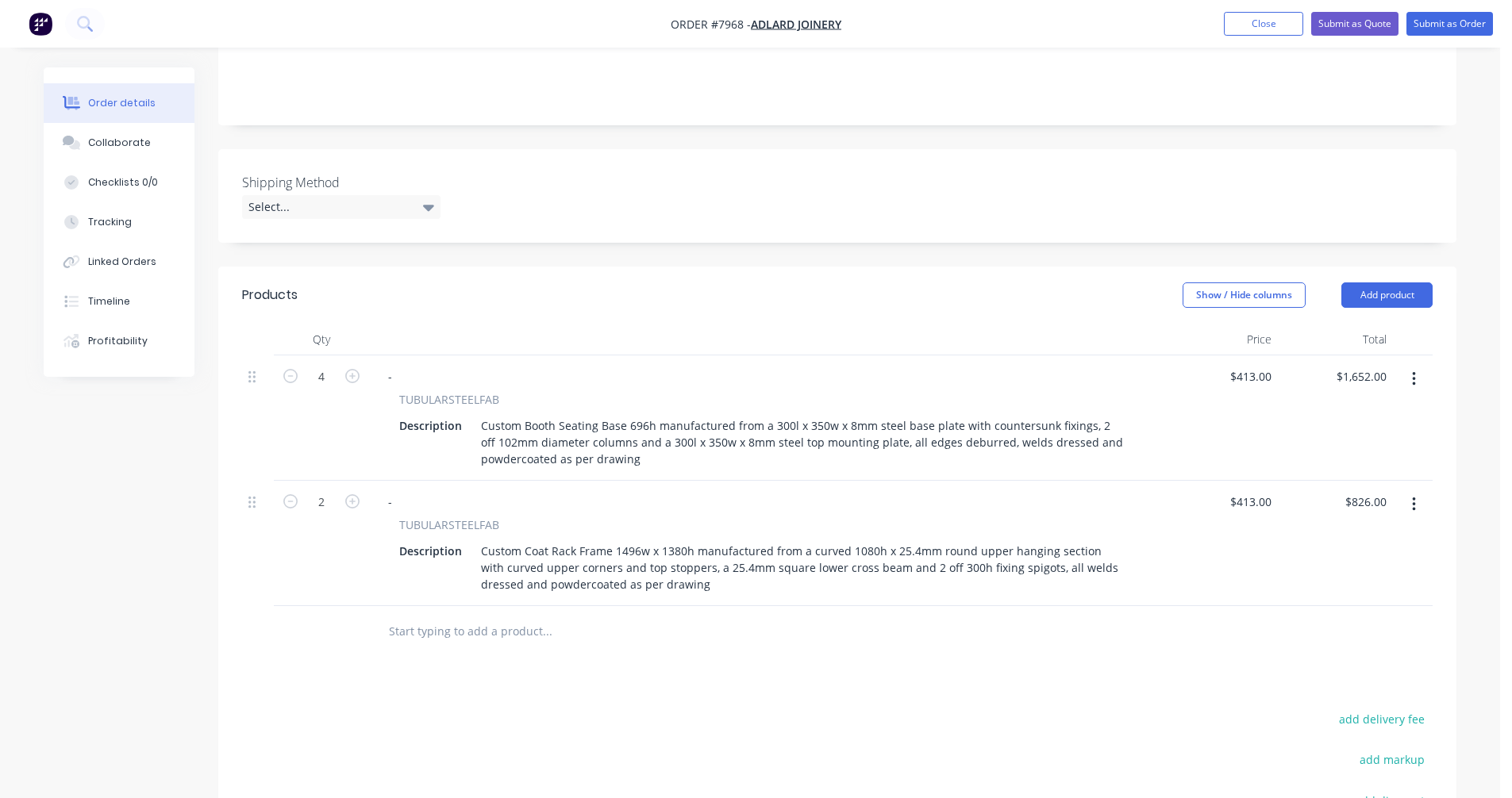
click at [426, 616] on input "text" at bounding box center [547, 632] width 317 height 32
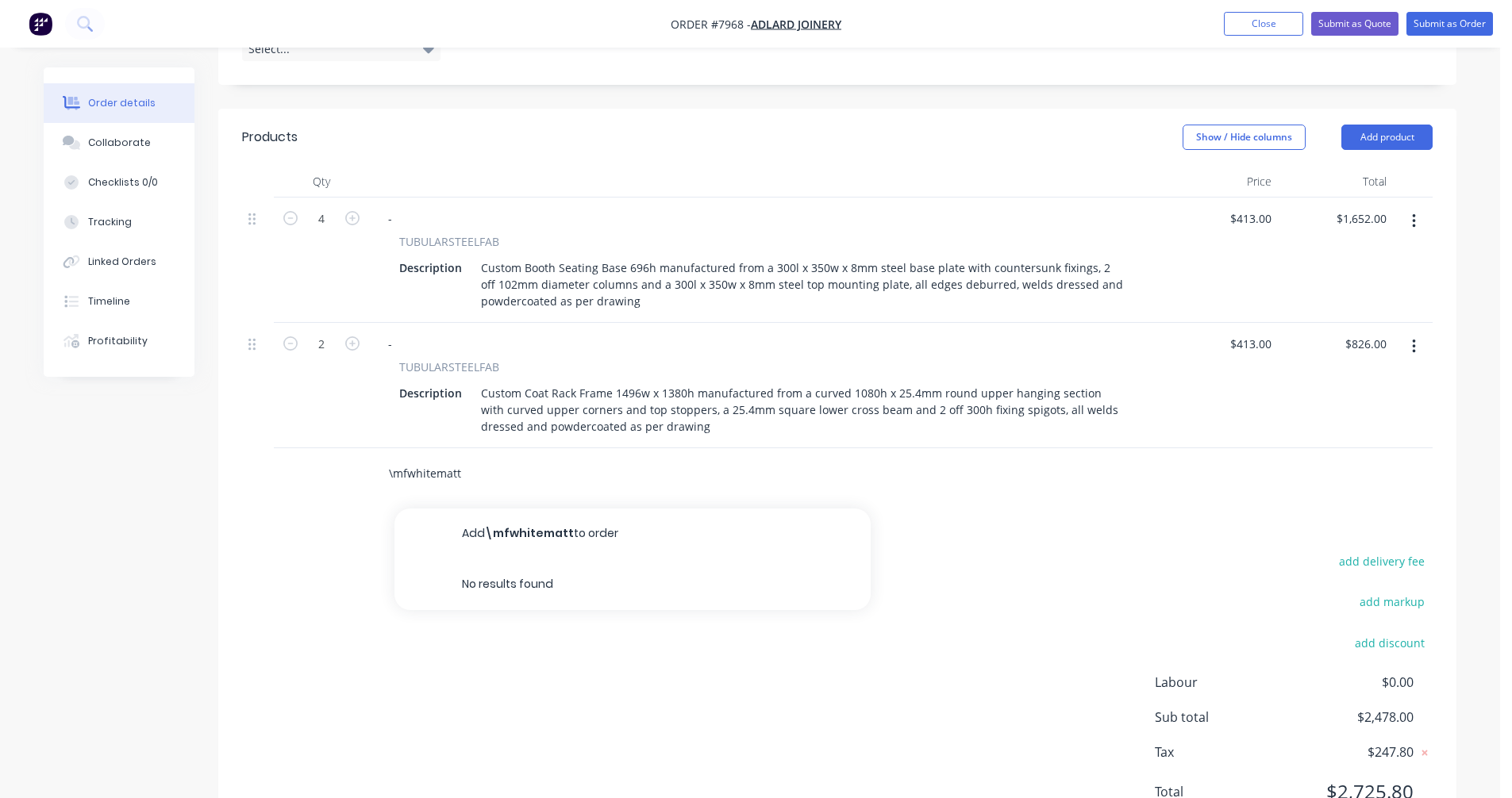
scroll to position [476, 0]
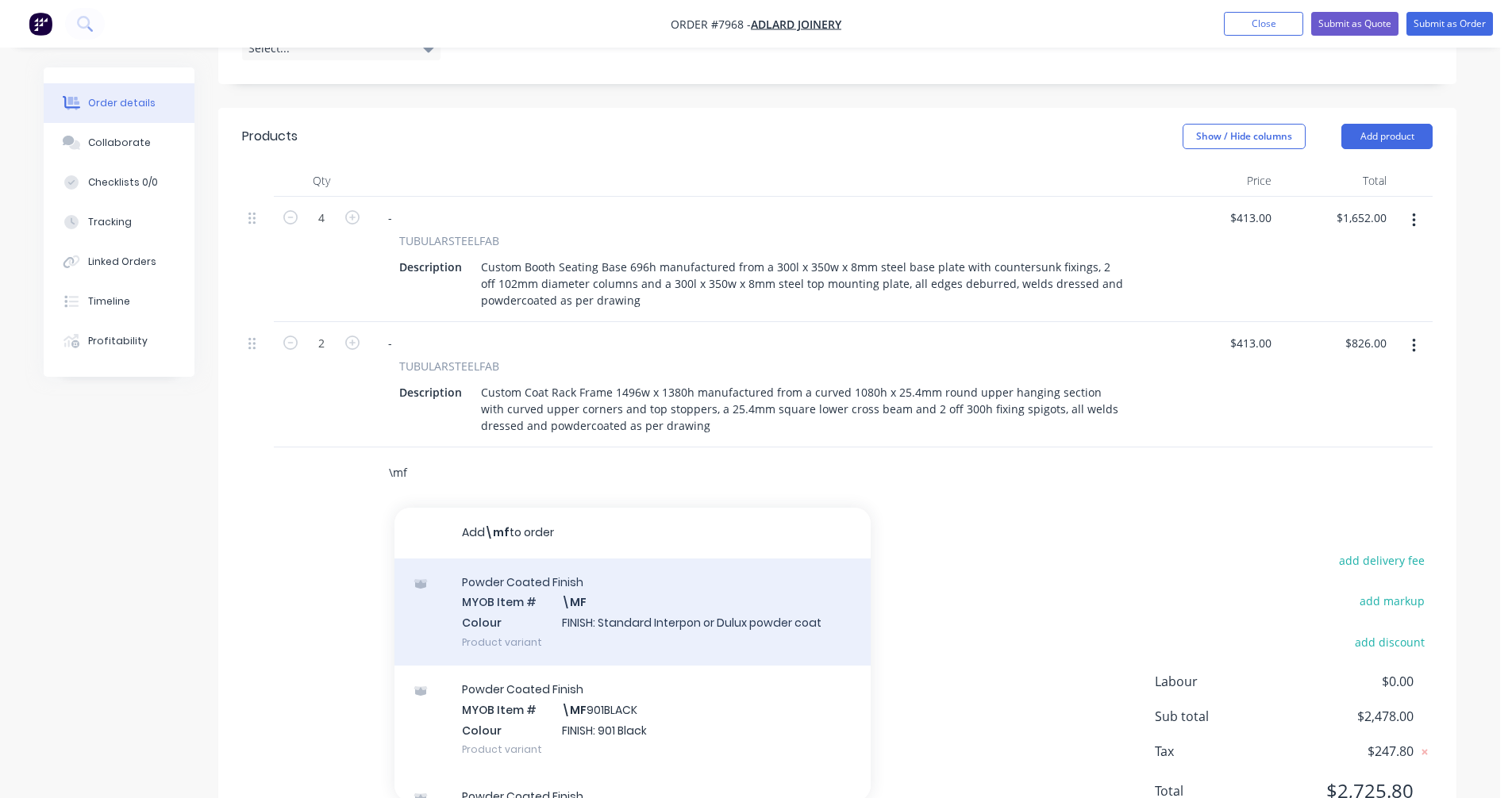
type input "\mf"
click at [589, 588] on div "Powder Coated Finish MYOB Item # \MF Colour FINISH: Standard Interpon or Dulux …" at bounding box center [632, 612] width 476 height 107
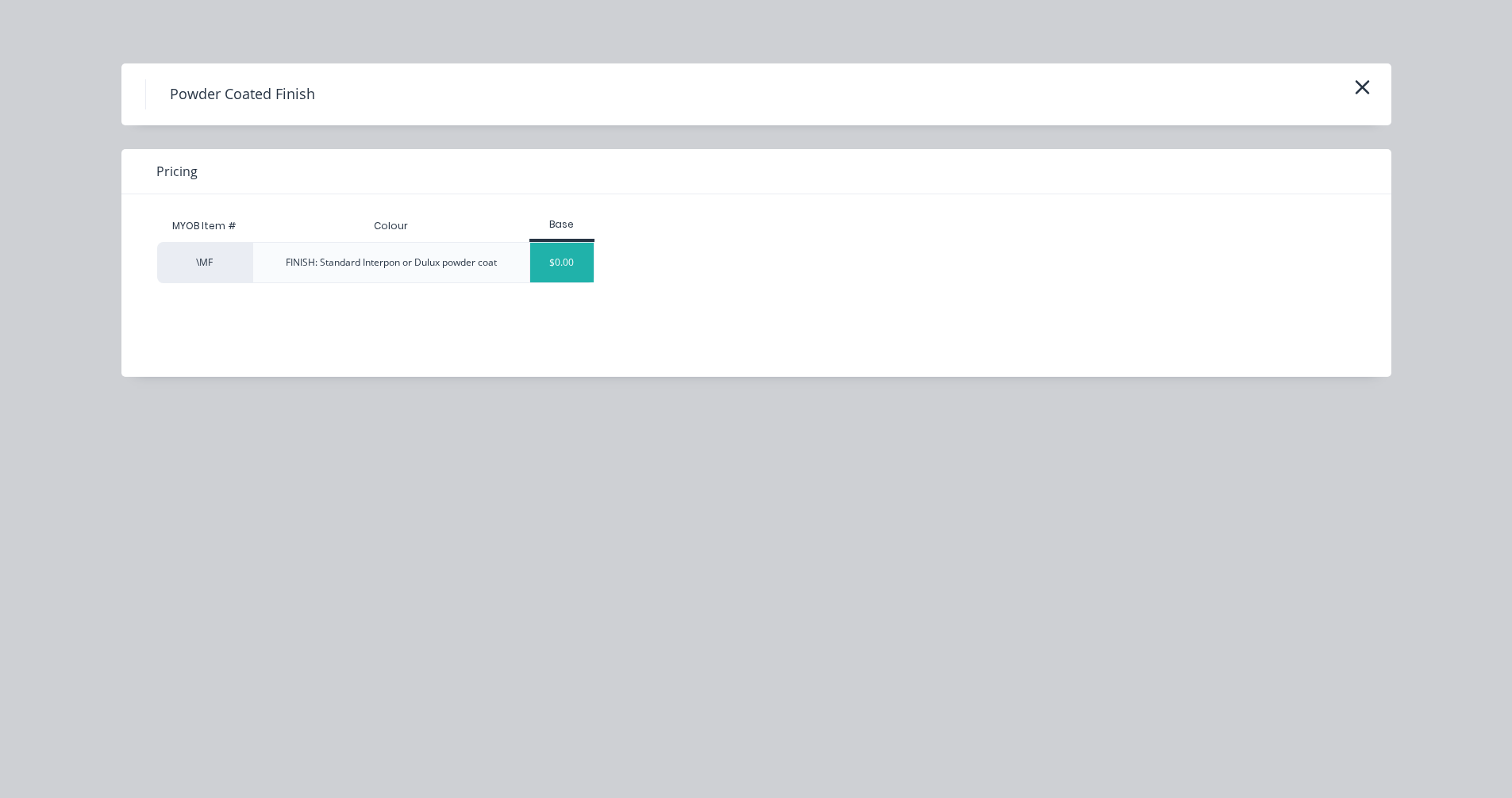
click at [556, 272] on div "$0.00" at bounding box center [562, 263] width 64 height 40
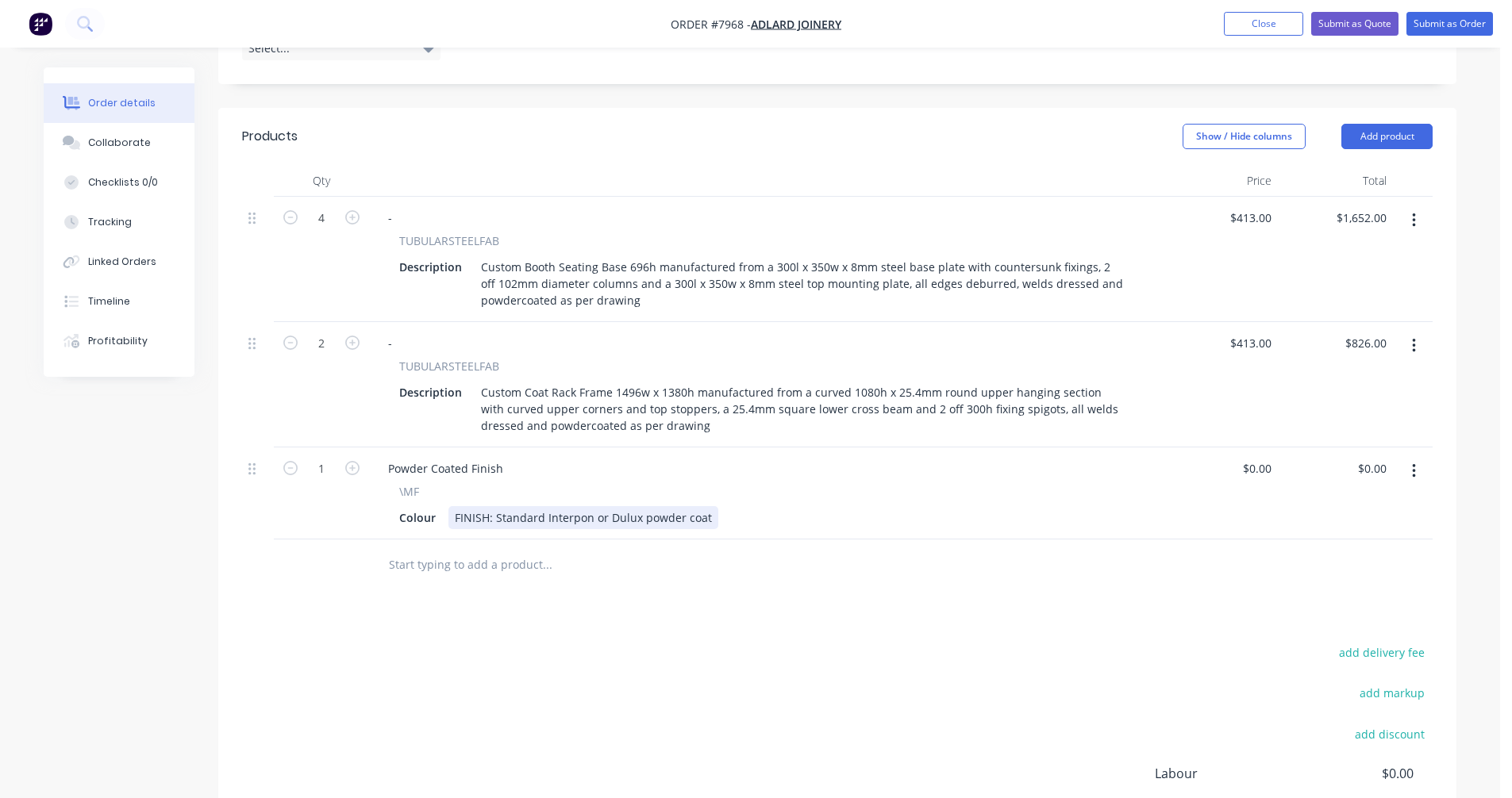
click at [647, 506] on div "FINISH: Standard Interpon or Dulux powder coat" at bounding box center [583, 518] width 270 height 23
drag, startPoint x: 706, startPoint y: 497, endPoint x: 497, endPoint y: 497, distance: 209.0
click at [497, 506] on div "FINISH: Standard Interpon or Dulux powder coat" at bounding box center [583, 518] width 270 height 23
type input "$0.00"
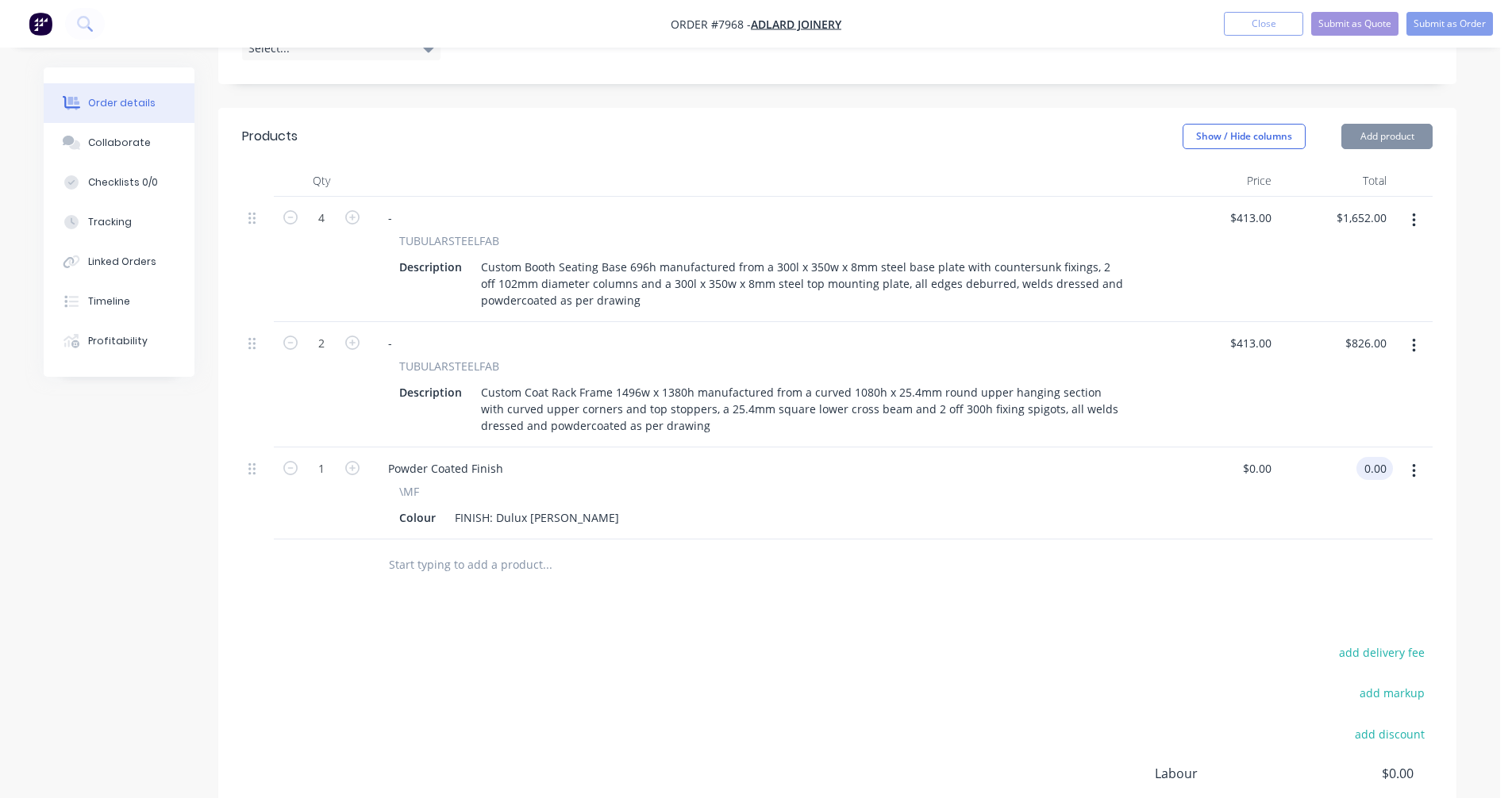
type input "$0.00"
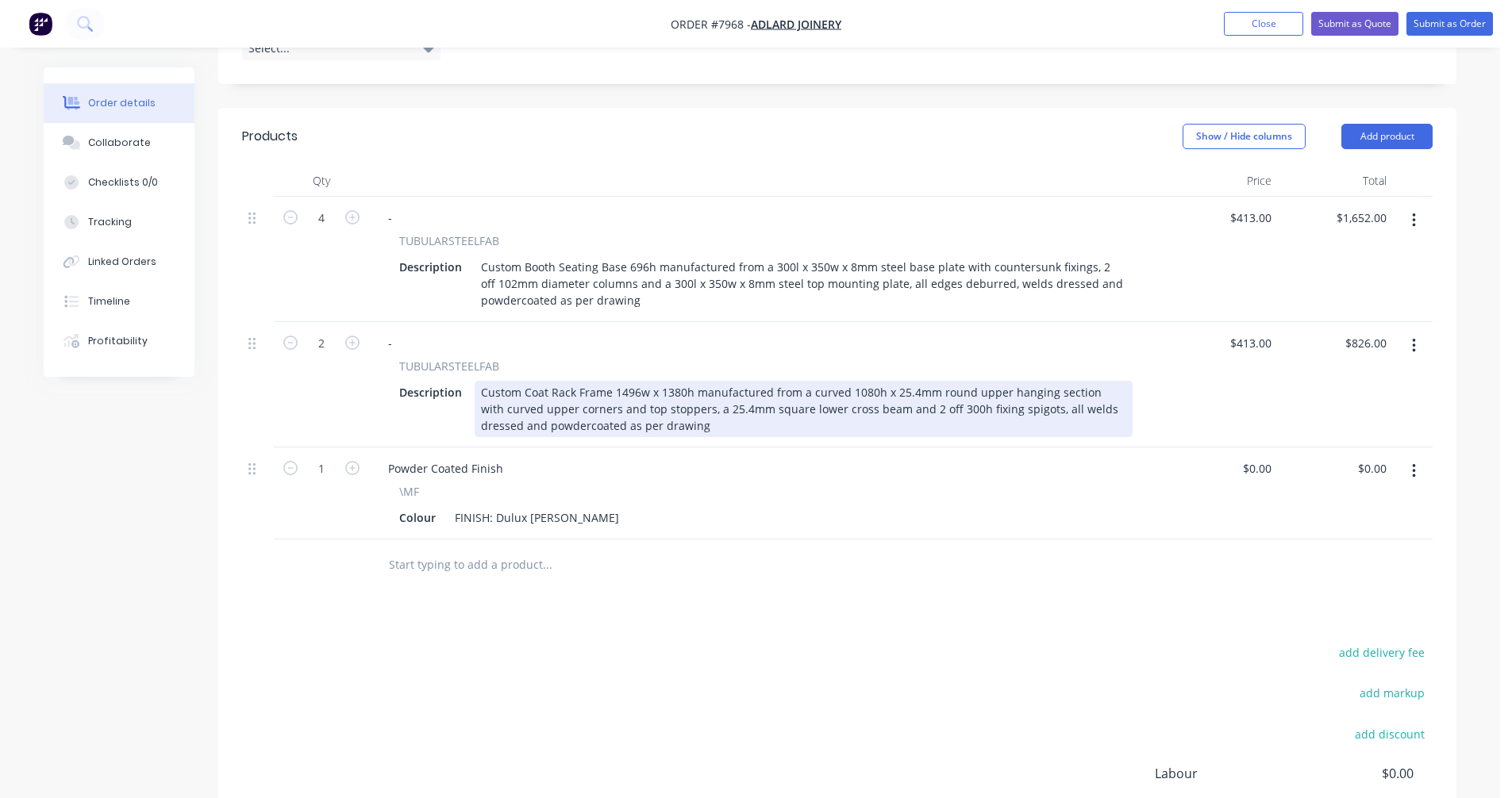
click at [763, 381] on div "Custom Coat Rack Frame 1496w x 1380h manufactured from a curved 1080h x 25.4mm …" at bounding box center [803, 408] width 658 height 56
type input "$728.00"
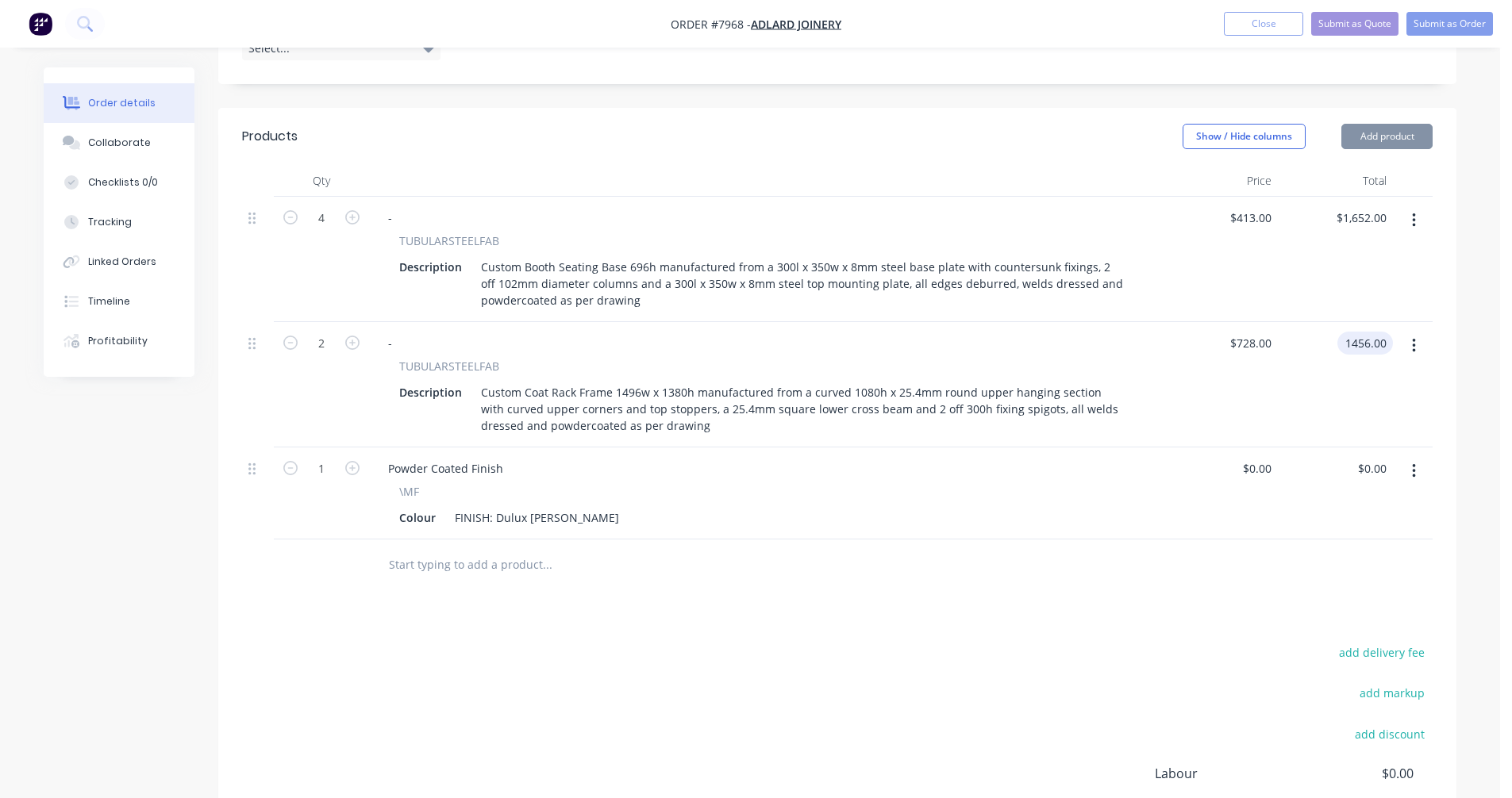
type input "$1,456.00"
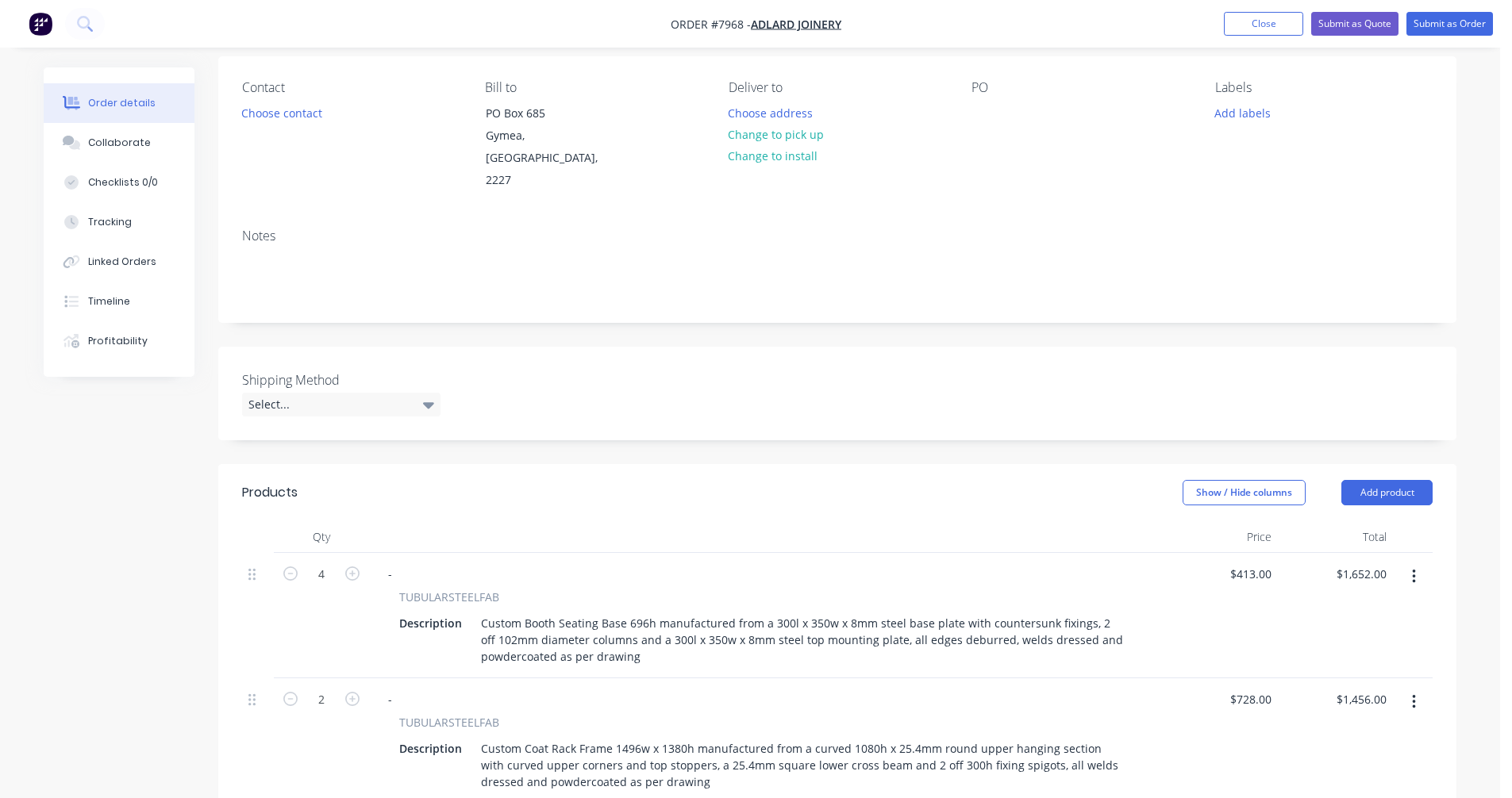
scroll to position [79, 0]
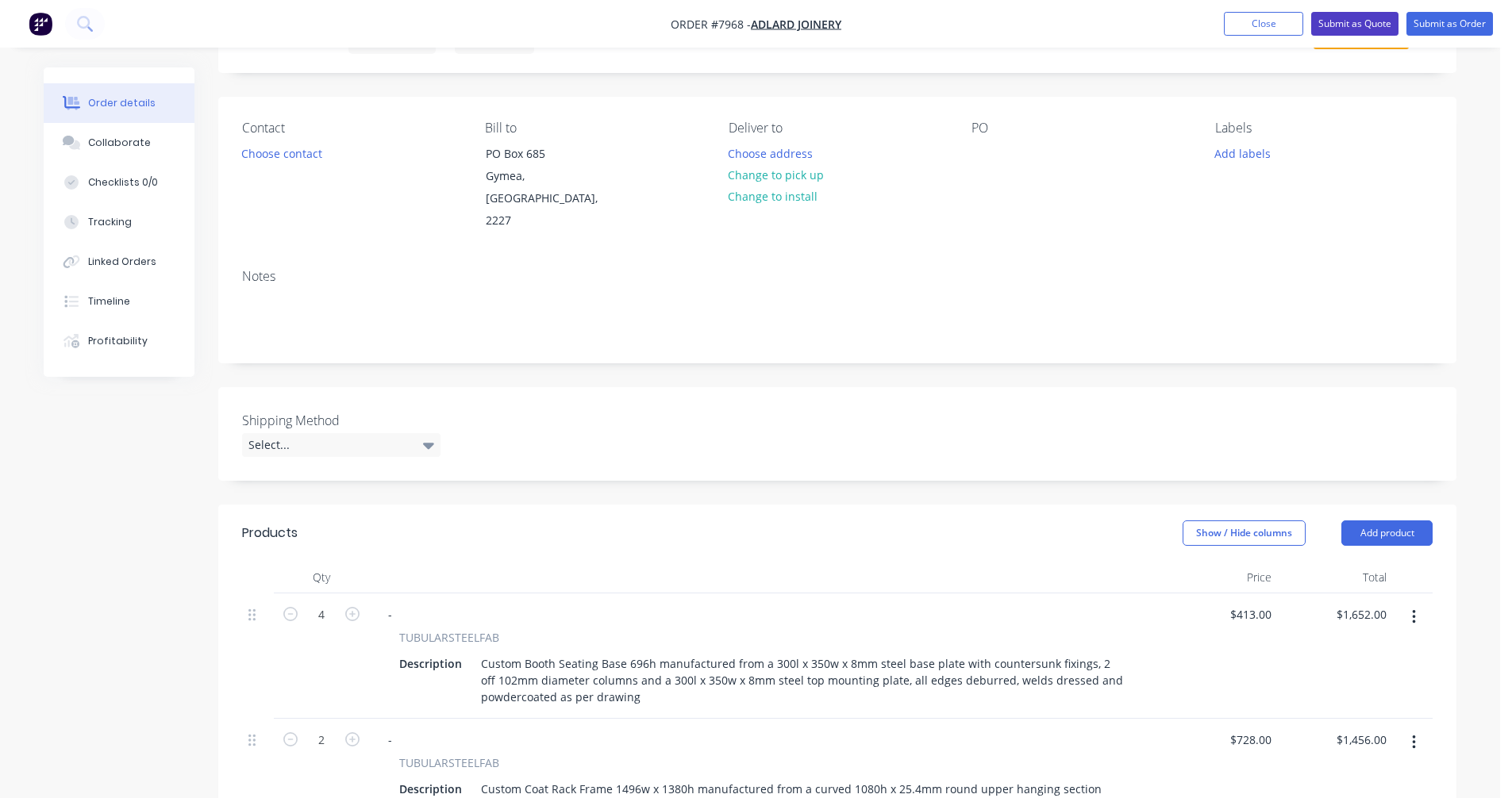
click at [1343, 25] on button "Submit as Quote" at bounding box center [1354, 23] width 88 height 24
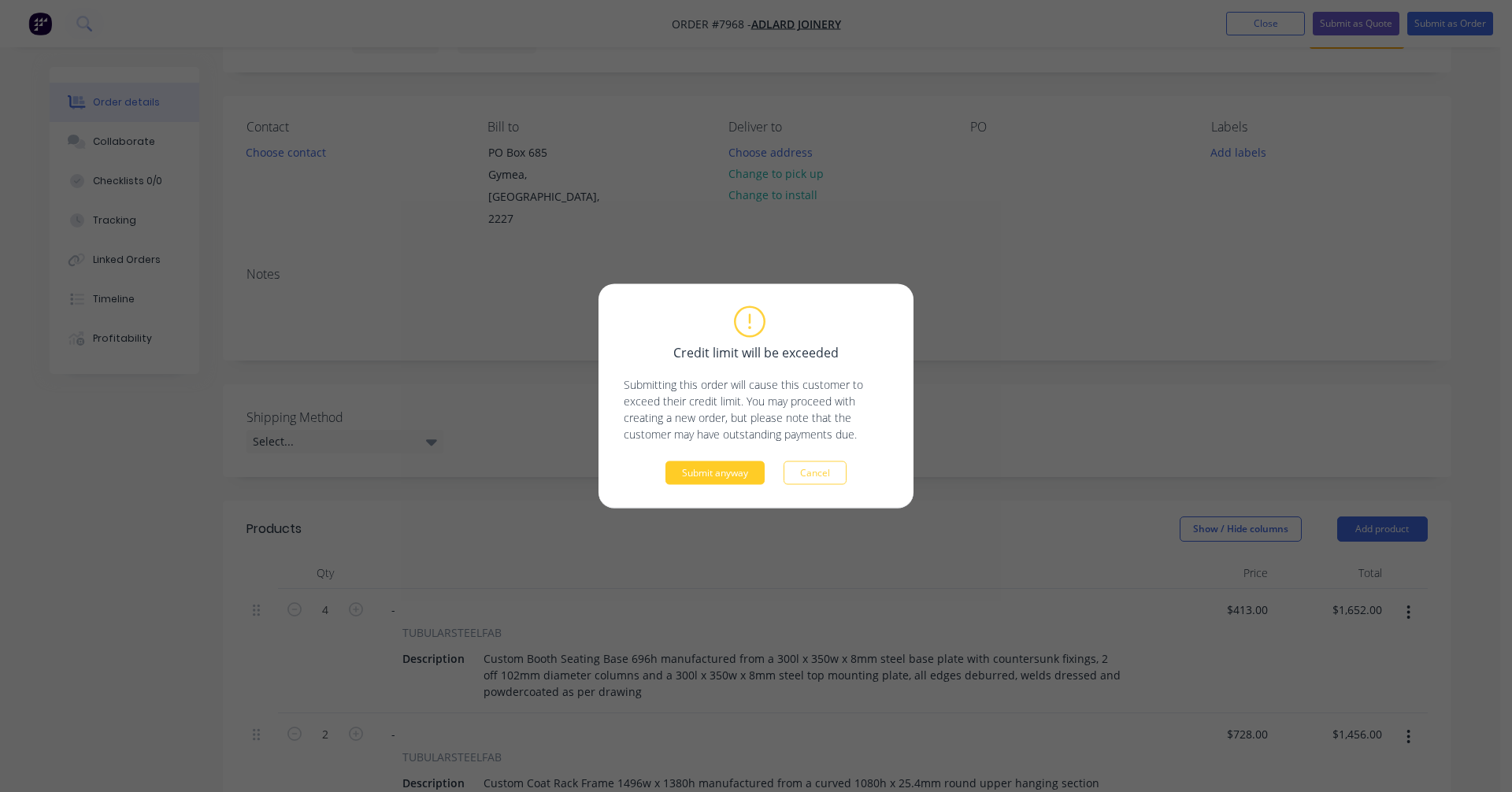
click at [720, 470] on button "Submit anyway" at bounding box center [715, 473] width 99 height 24
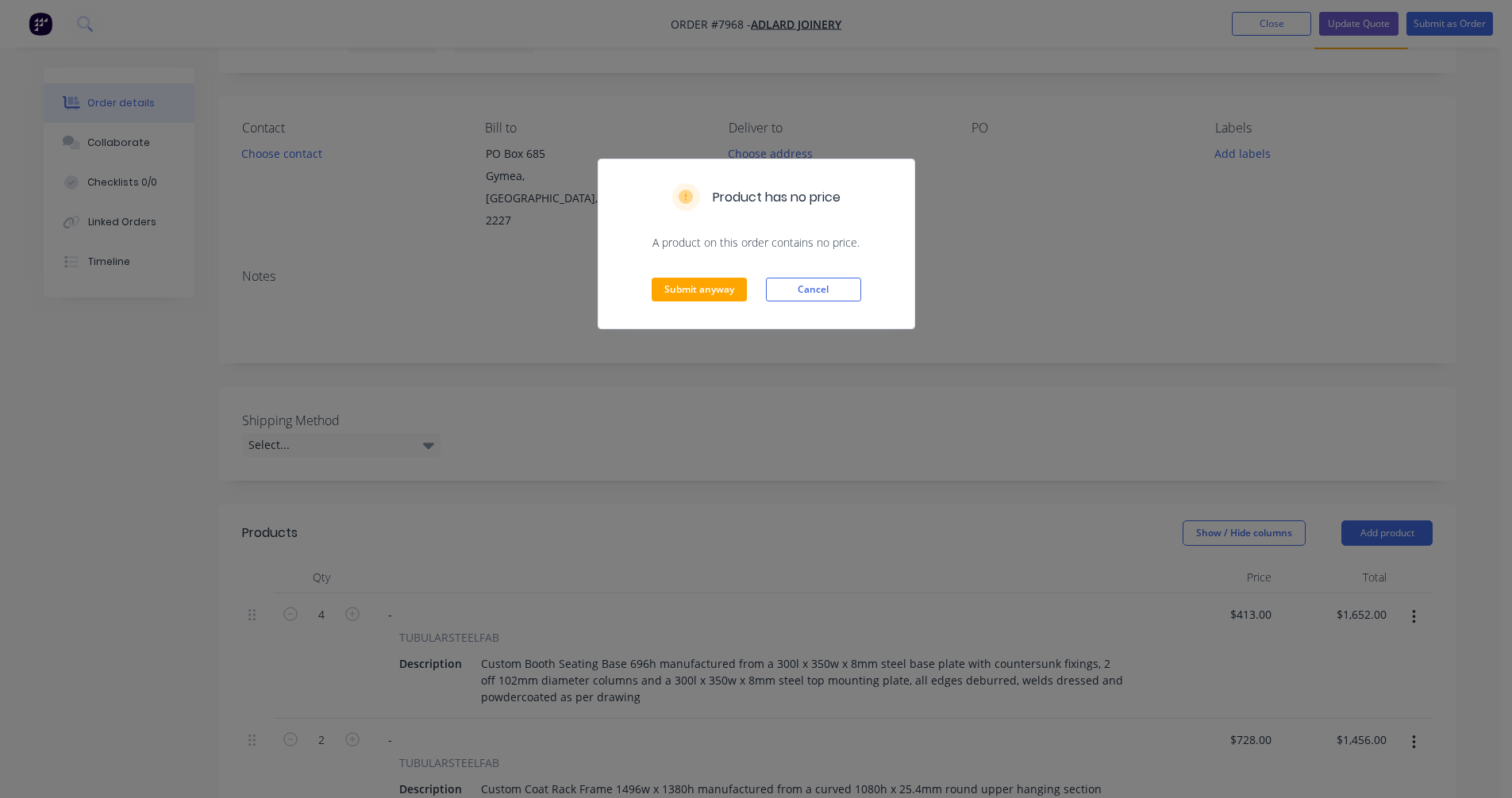
scroll to position [0, 0]
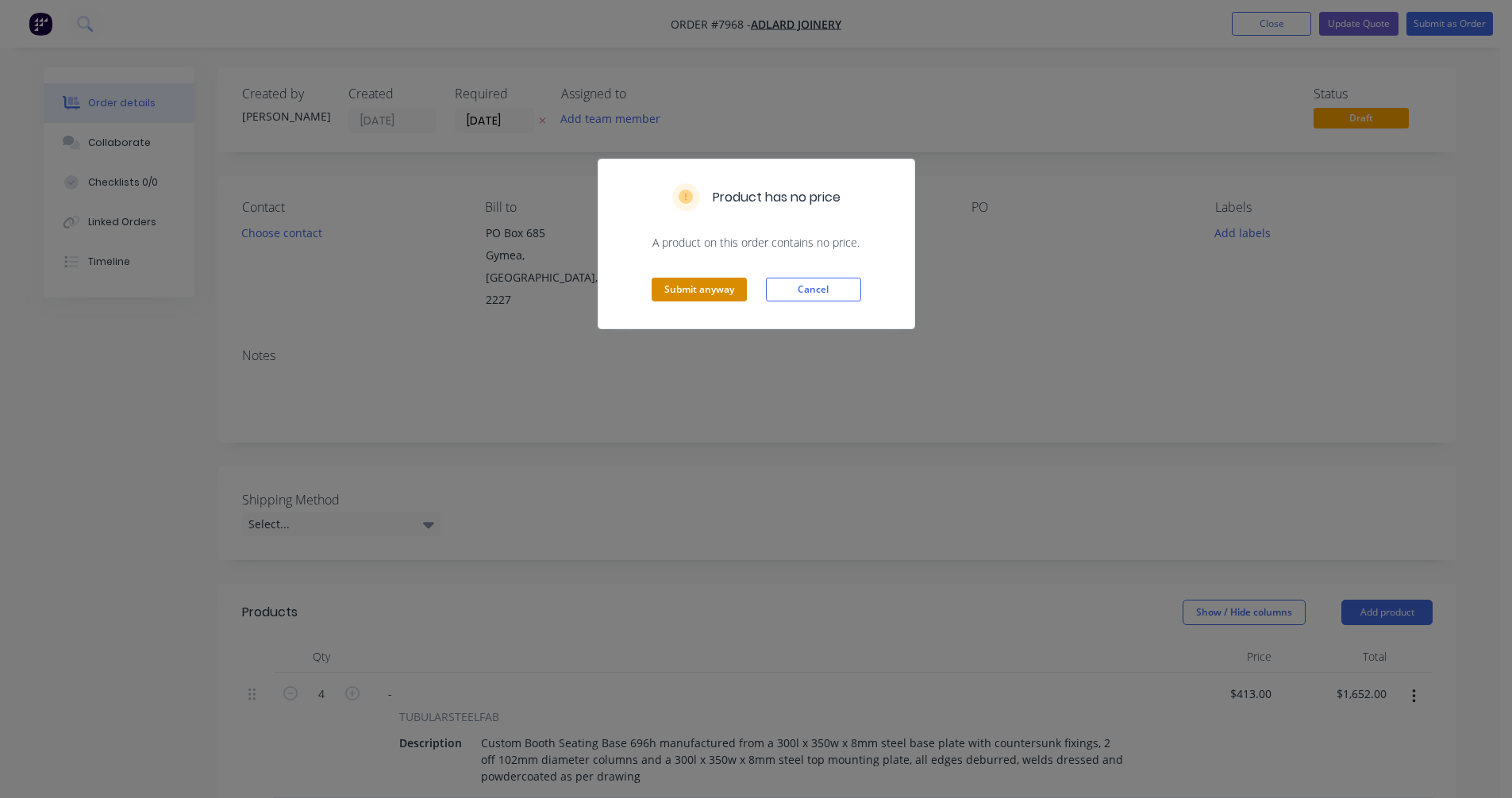
click at [699, 301] on button "Submit anyway" at bounding box center [699, 290] width 95 height 24
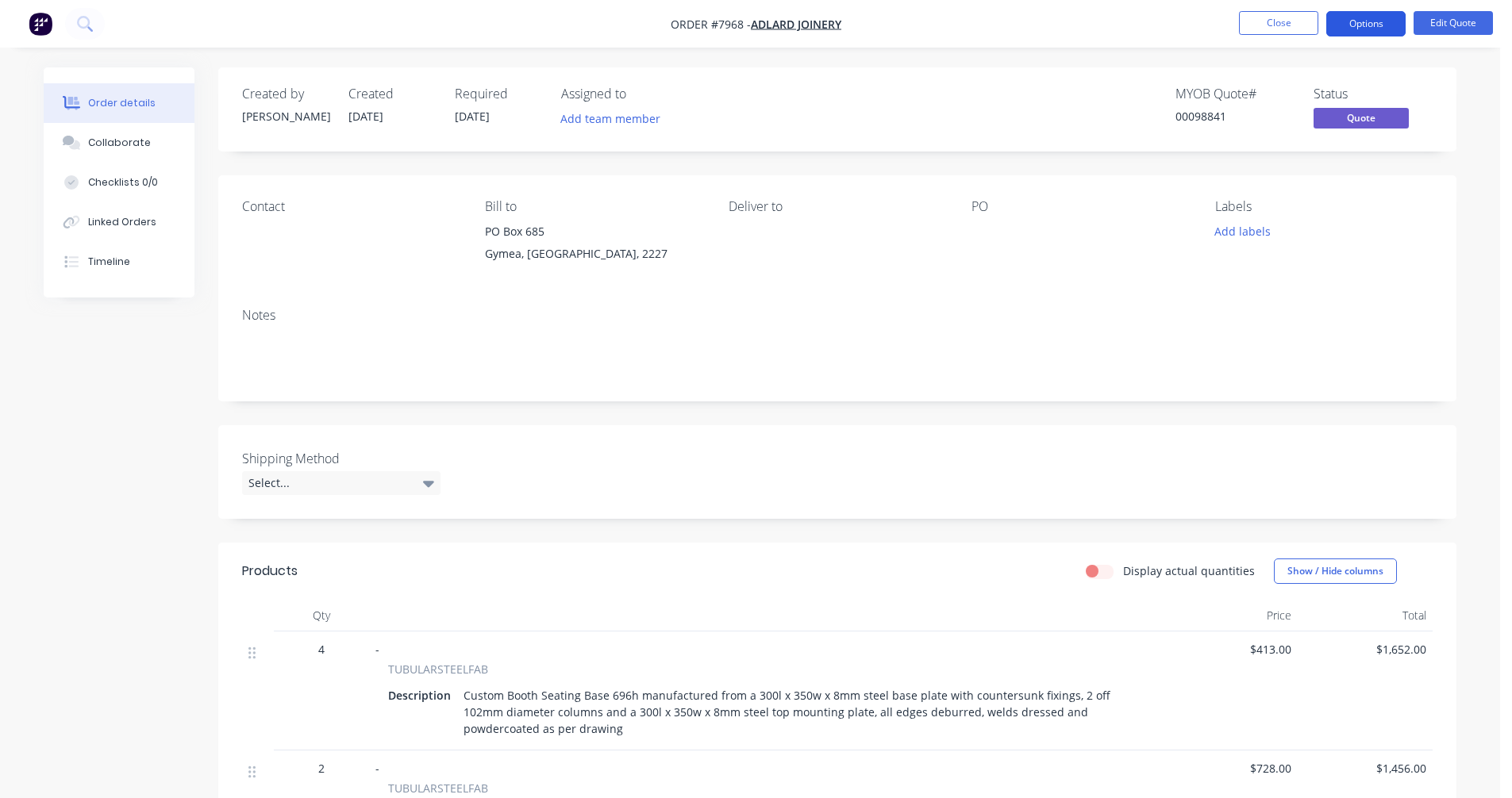
click at [1357, 25] on button "Options" at bounding box center [1365, 23] width 79 height 25
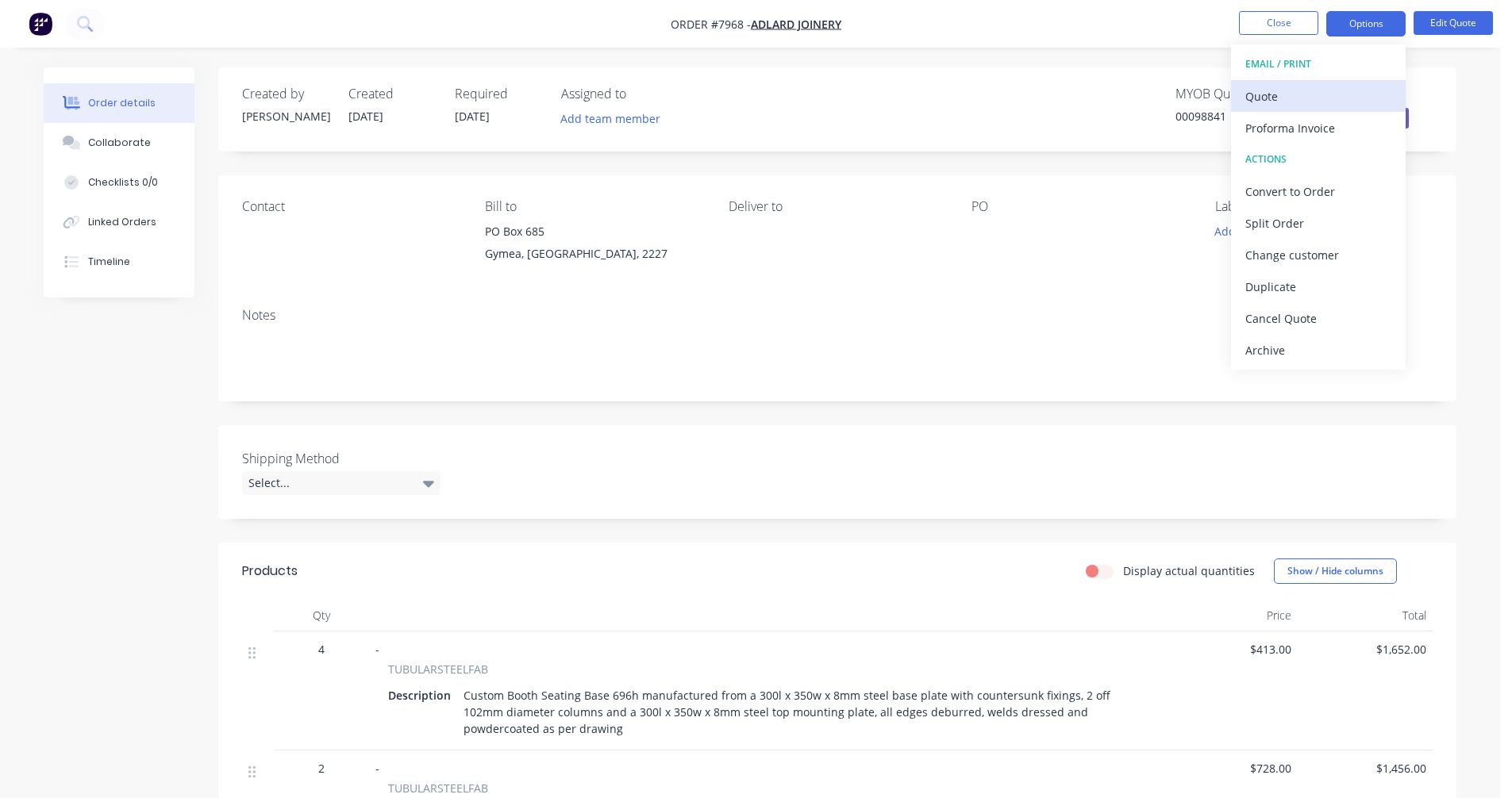
click at [1287, 100] on div "Quote" at bounding box center [1317, 97] width 146 height 23
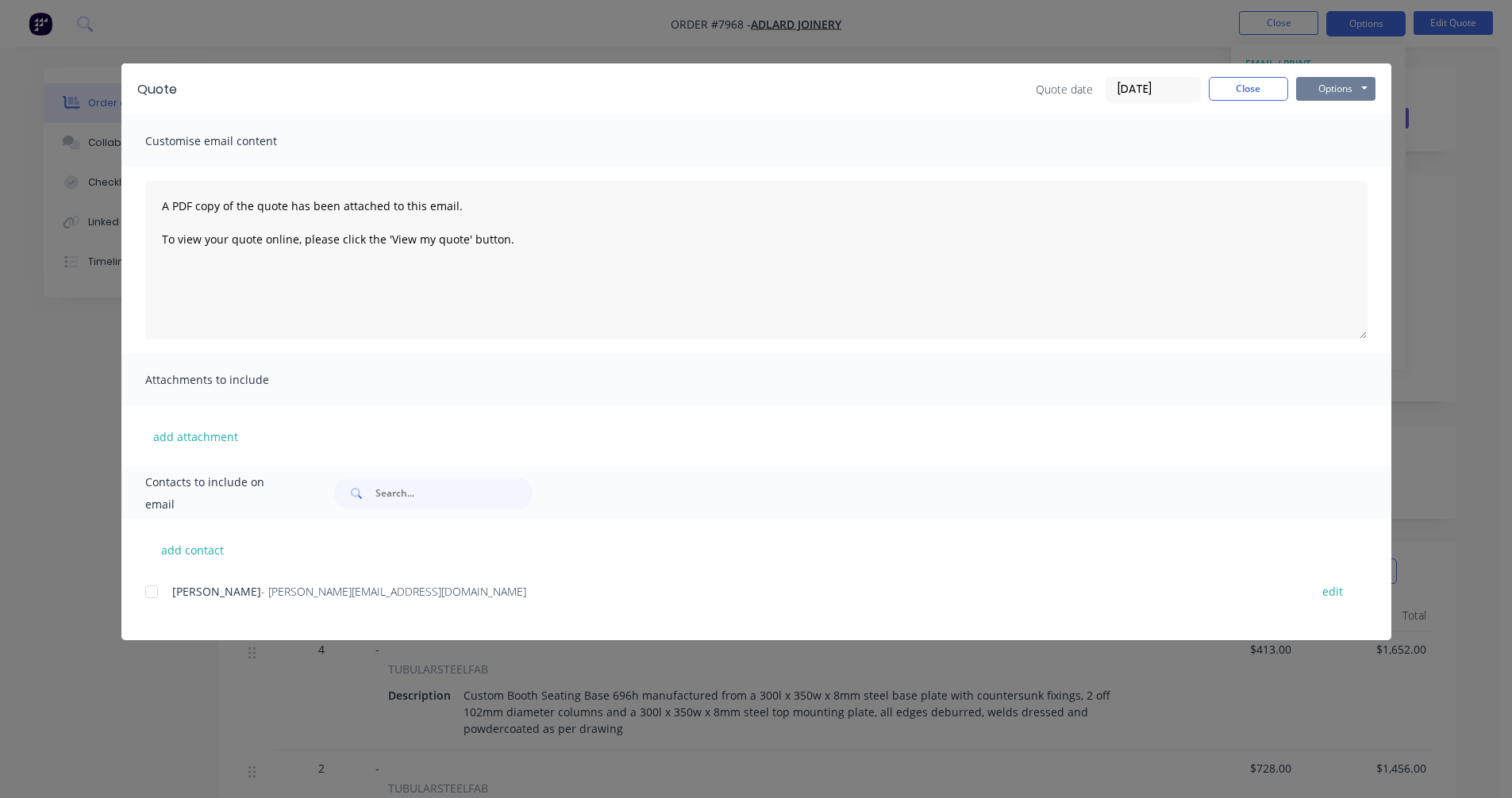
click at [1338, 93] on button "Options" at bounding box center [1335, 88] width 79 height 24
click at [1338, 121] on button "Preview" at bounding box center [1347, 117] width 102 height 26
click at [1267, 88] on button "Close" at bounding box center [1248, 88] width 79 height 24
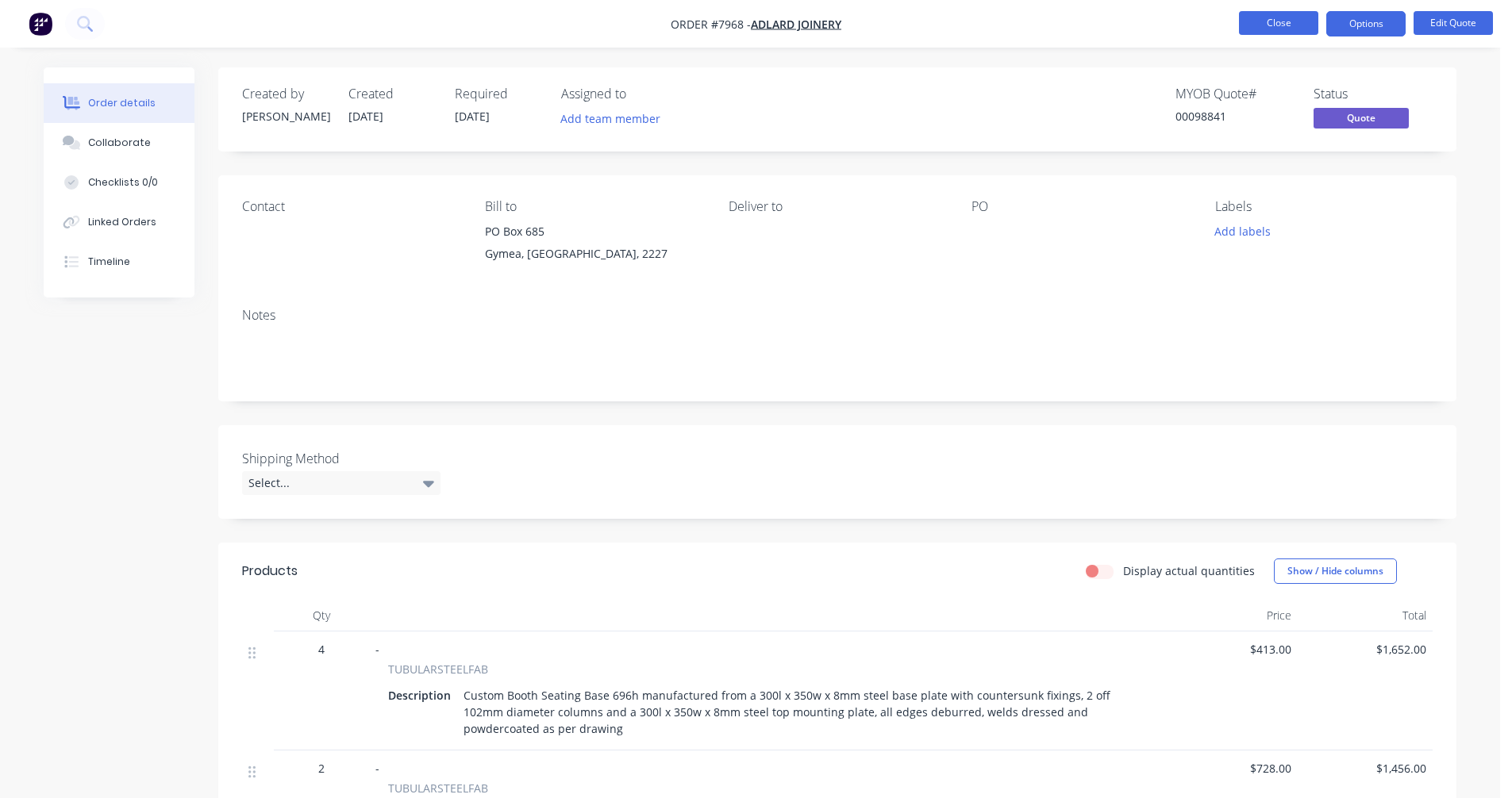
click at [1282, 24] on button "Close" at bounding box center [1278, 23] width 79 height 24
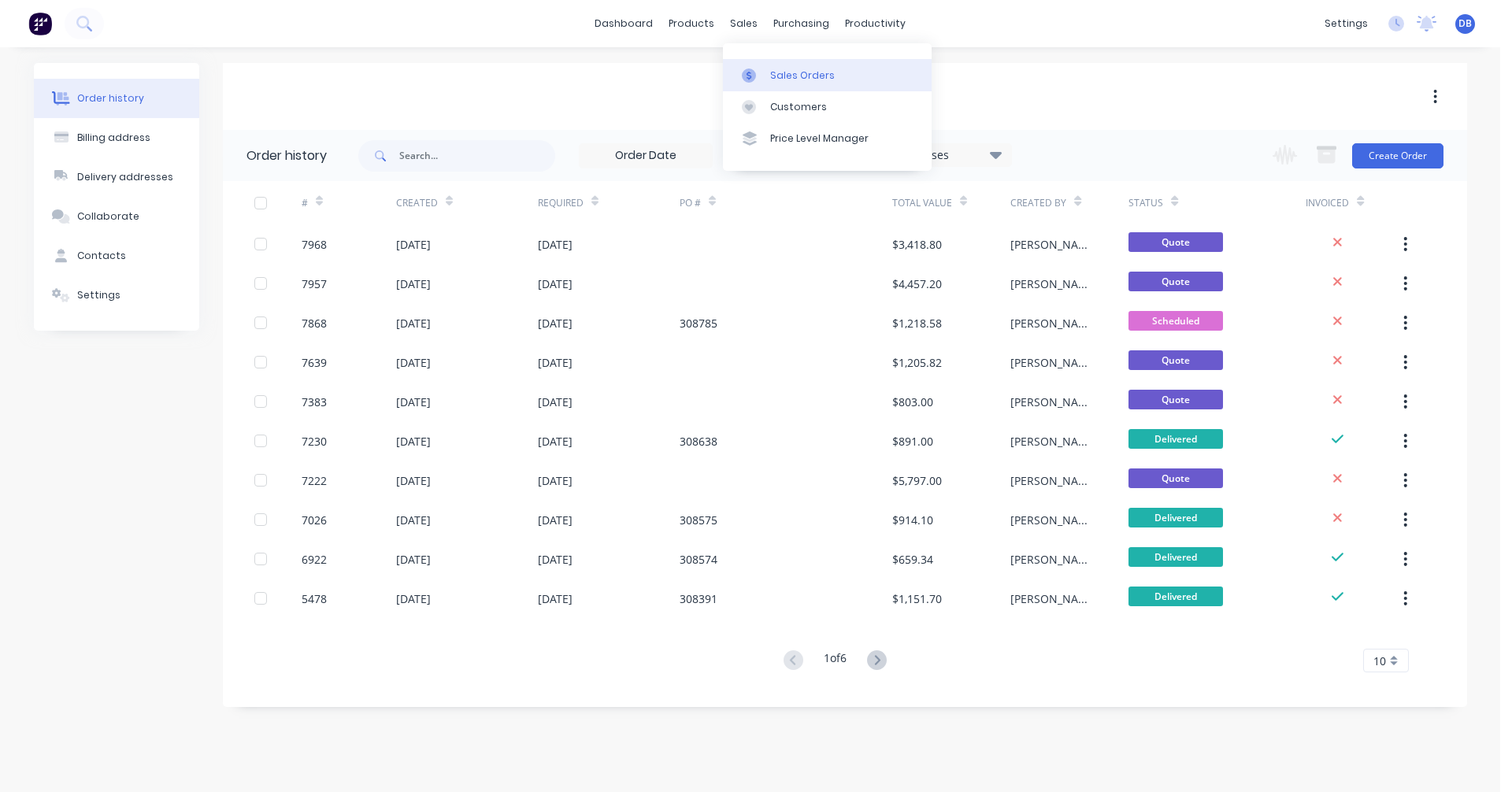
click at [779, 78] on div "Sales Orders" at bounding box center [803, 75] width 65 height 14
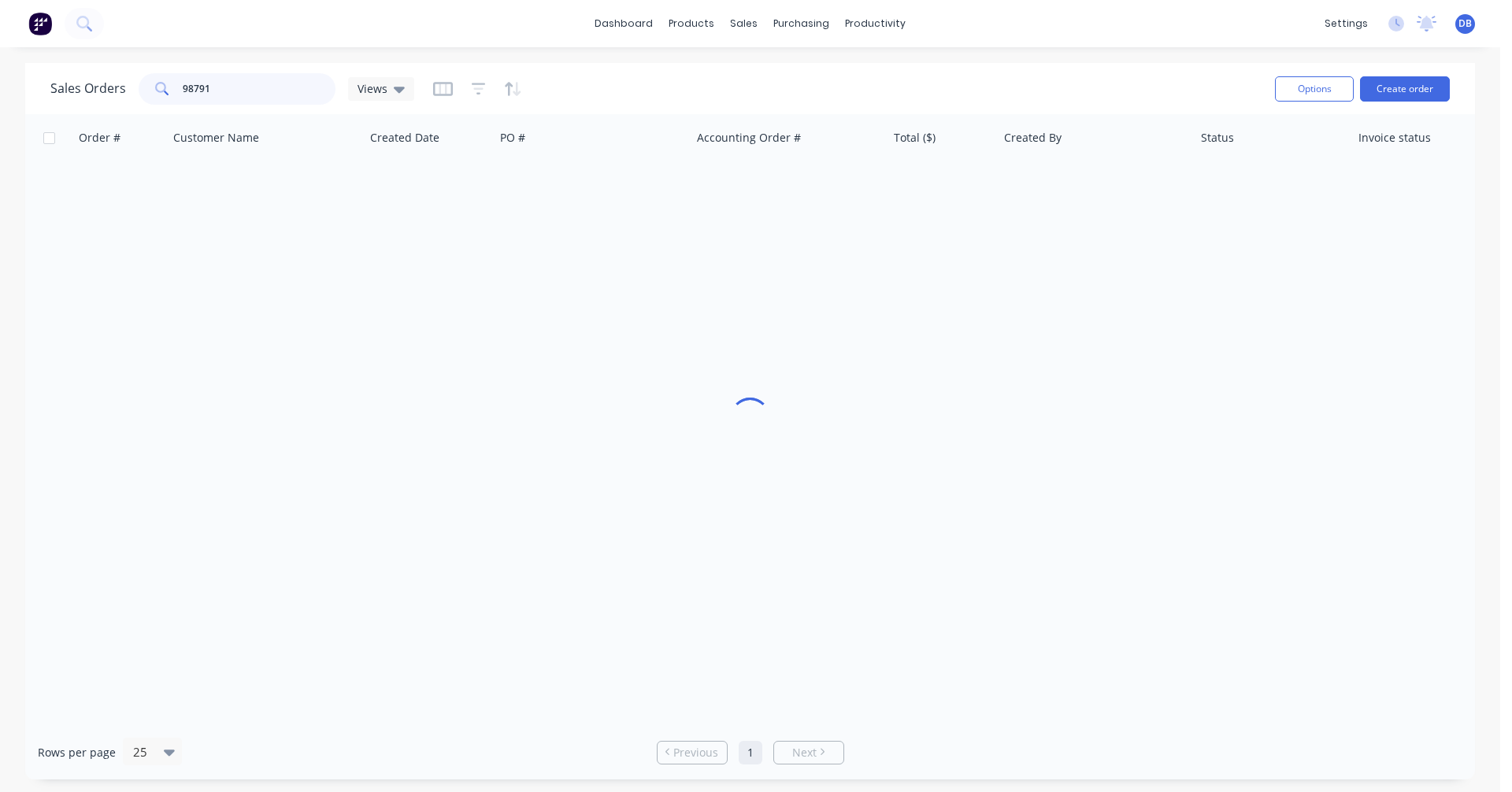
drag, startPoint x: 203, startPoint y: 85, endPoint x: 118, endPoint y: 90, distance: 85.1
click at [118, 90] on div "Sales Orders 98791 Views" at bounding box center [232, 89] width 364 height 31
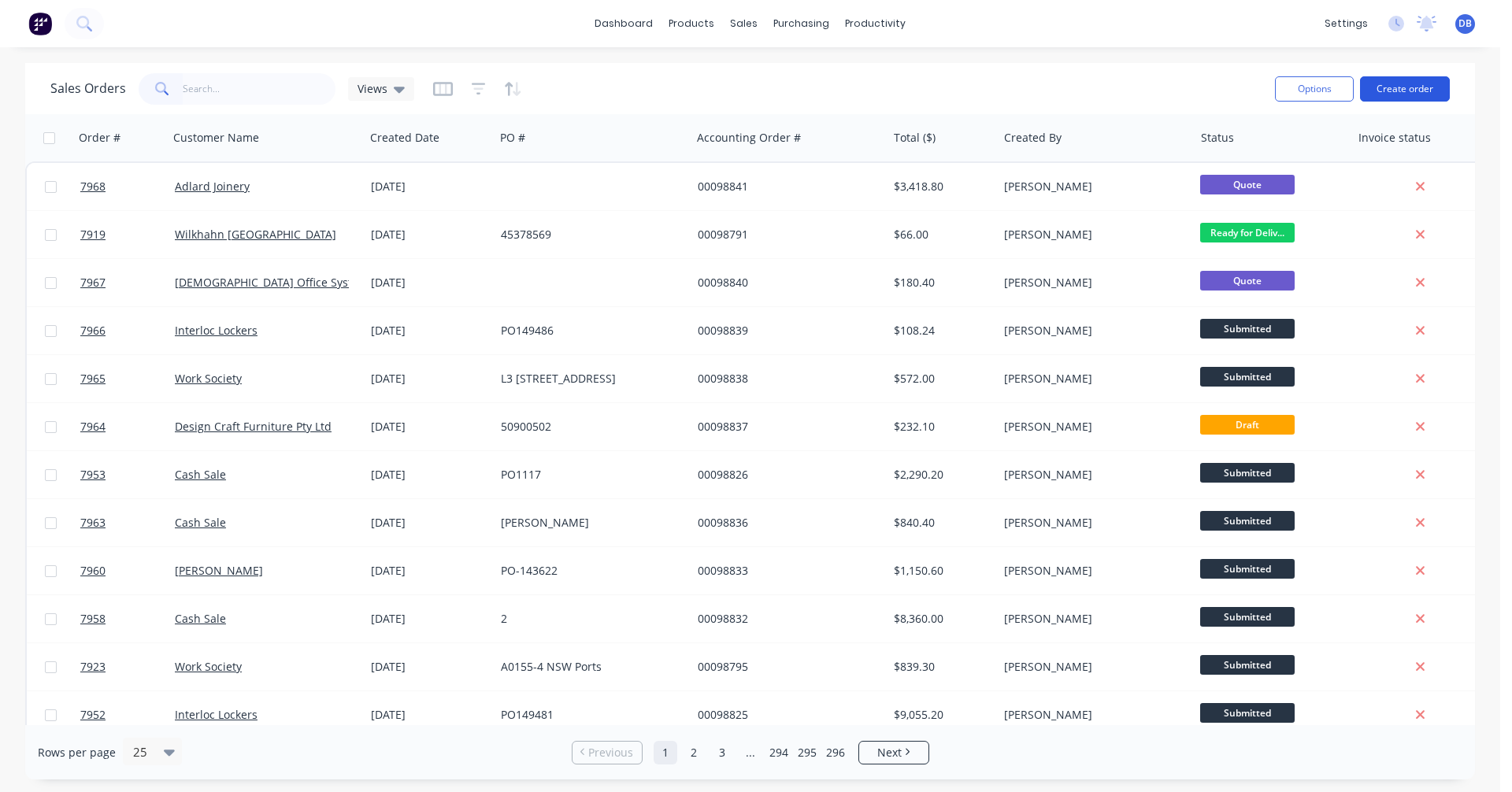
click at [1398, 88] on button "Create order" at bounding box center [1405, 89] width 89 height 25
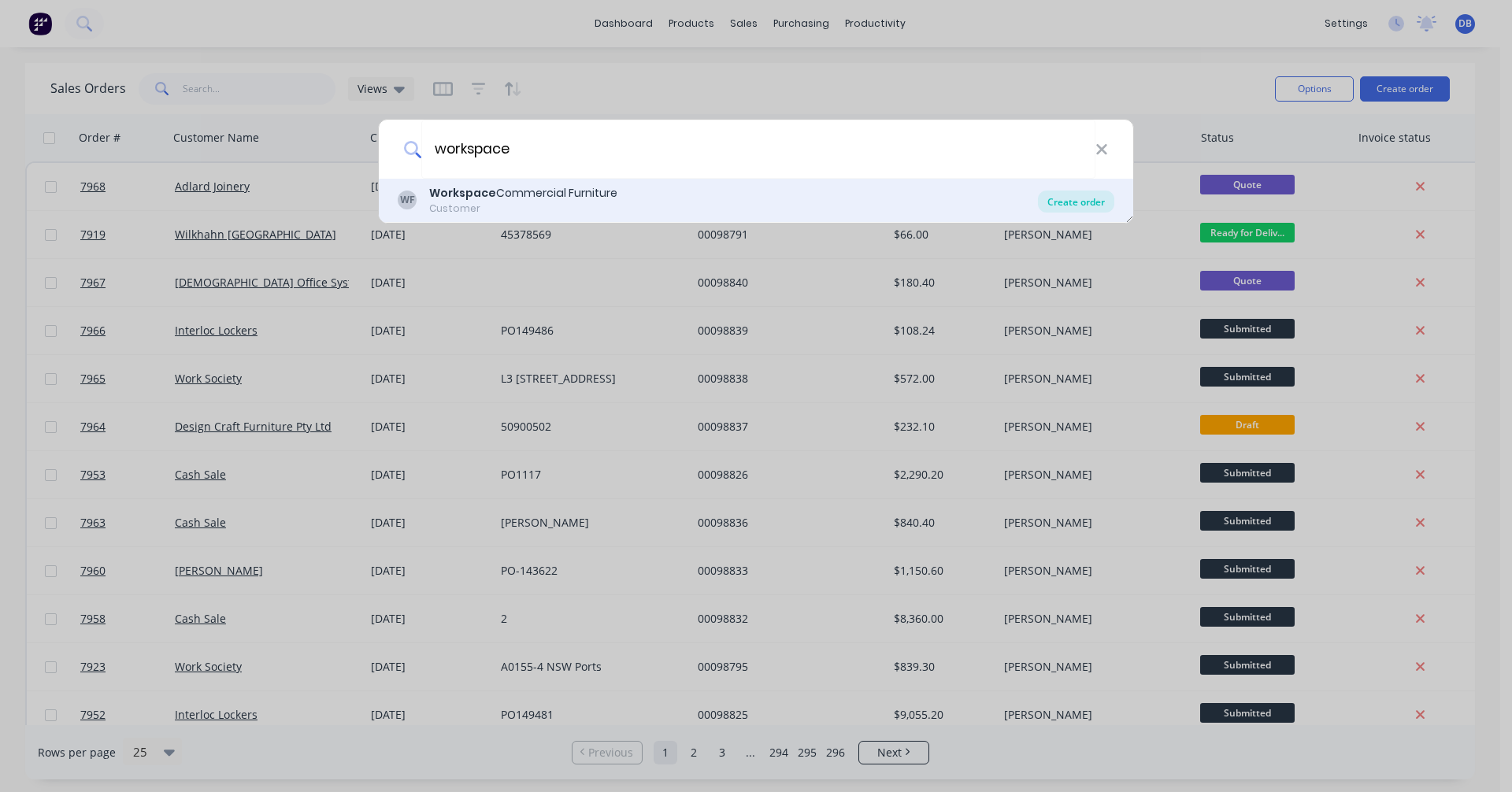
type input "workspace"
click at [1080, 199] on div "Create order" at bounding box center [1076, 201] width 76 height 22
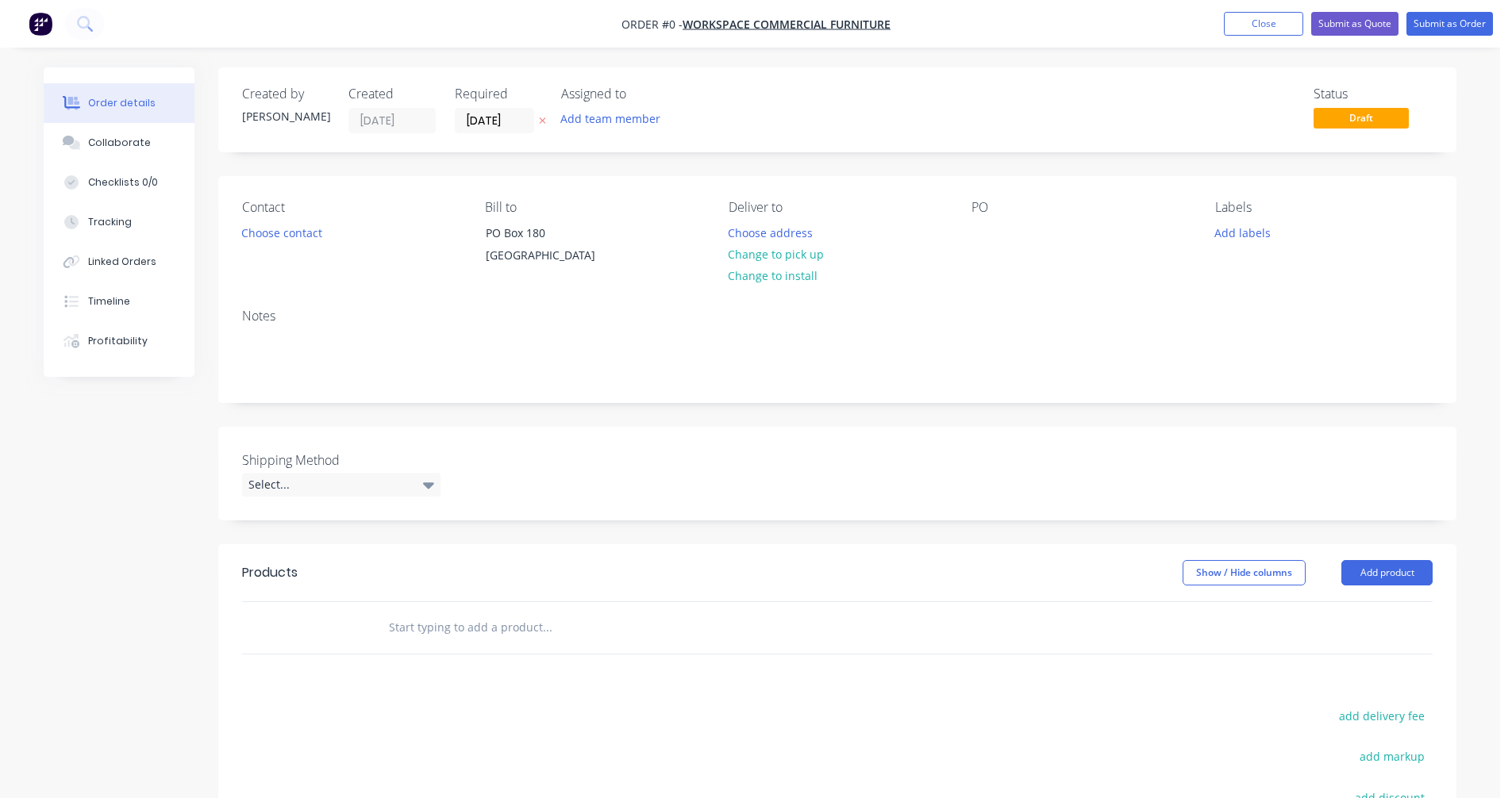
click at [474, 643] on input "text" at bounding box center [547, 628] width 317 height 32
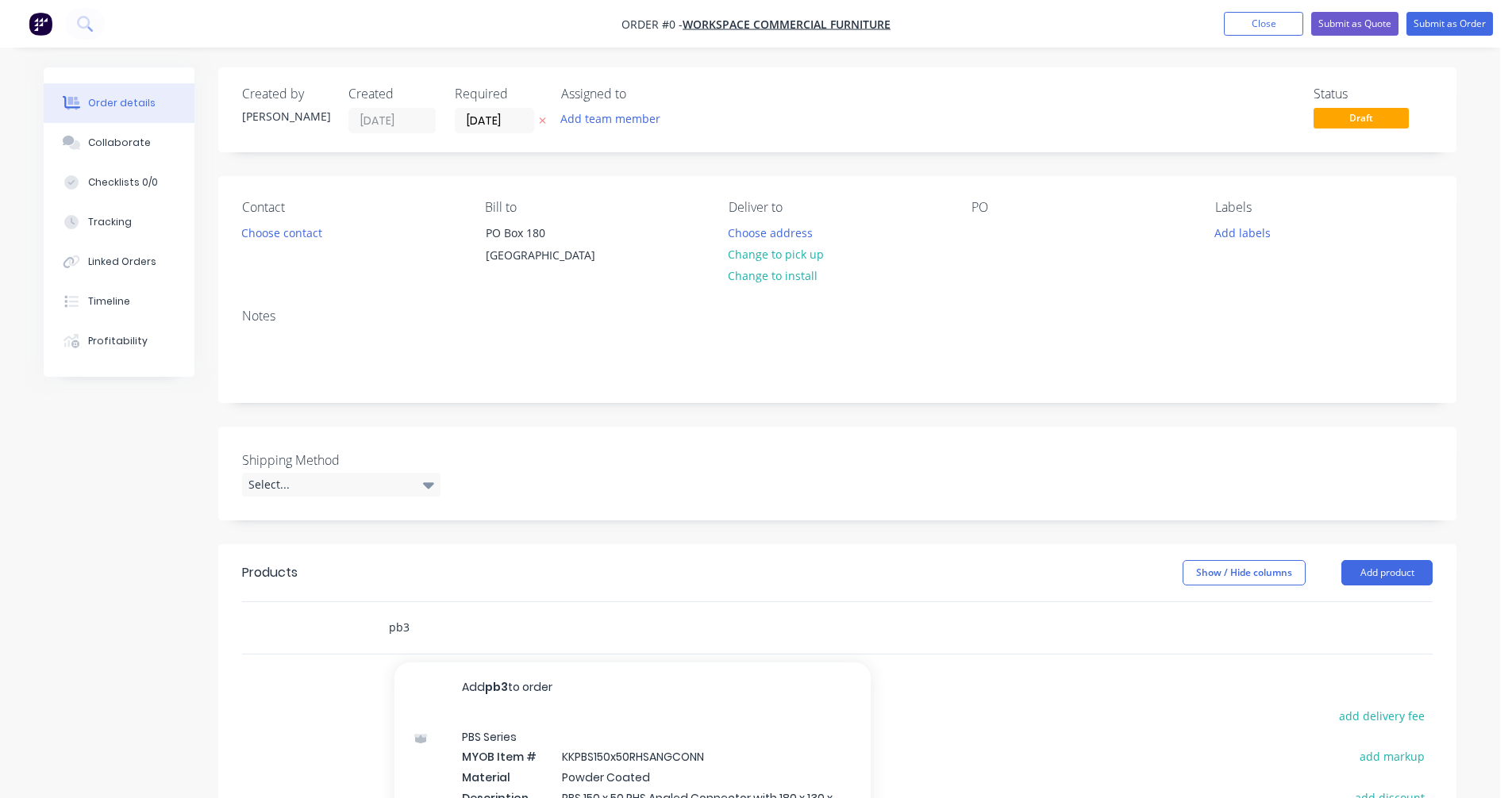
scroll to position [238, 0]
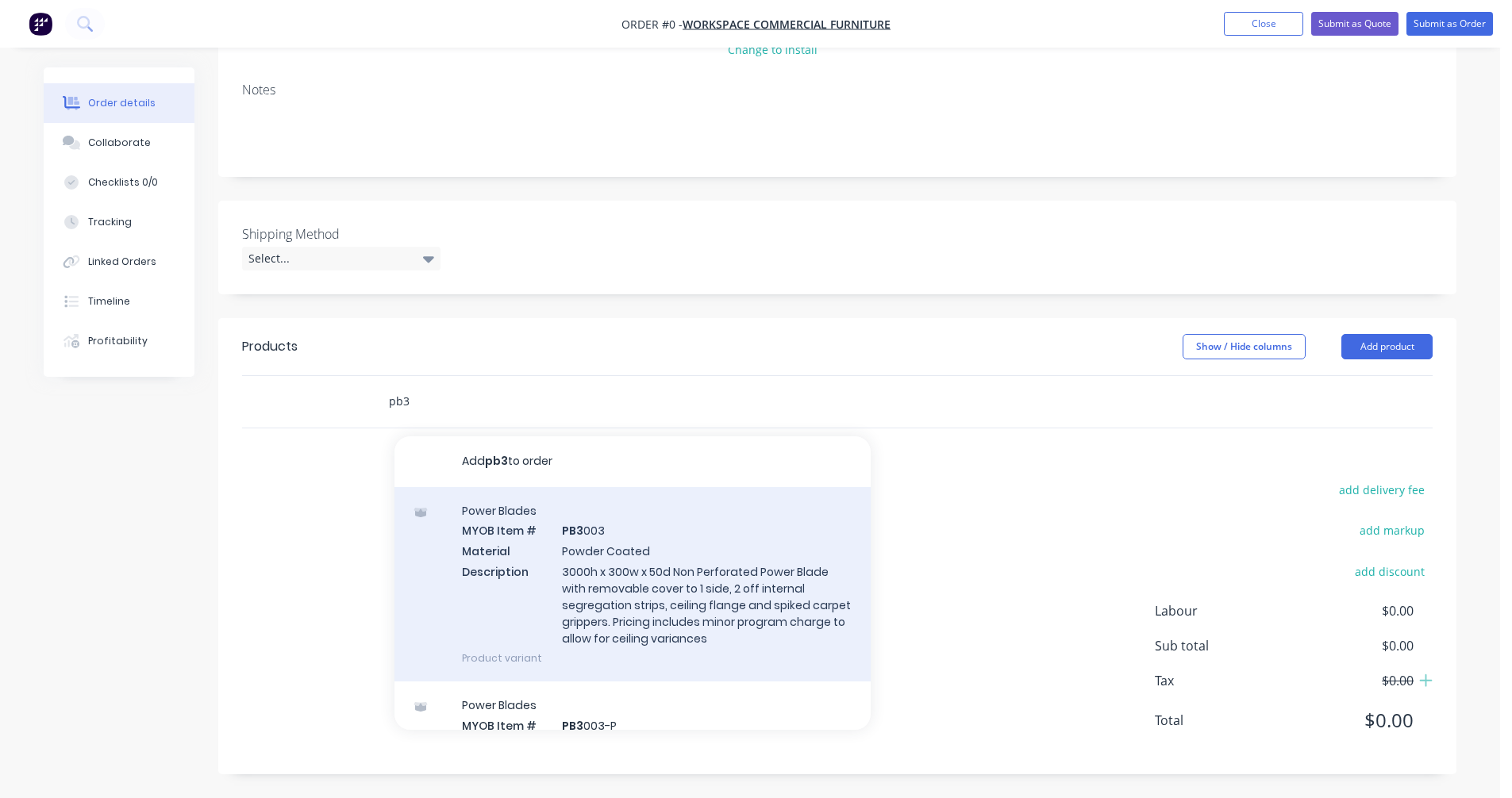
type input "pb3"
click at [635, 612] on div "Power Blades MYOB Item # PB3 003 Material Powder Coated Description 3000h x 300…" at bounding box center [632, 584] width 476 height 194
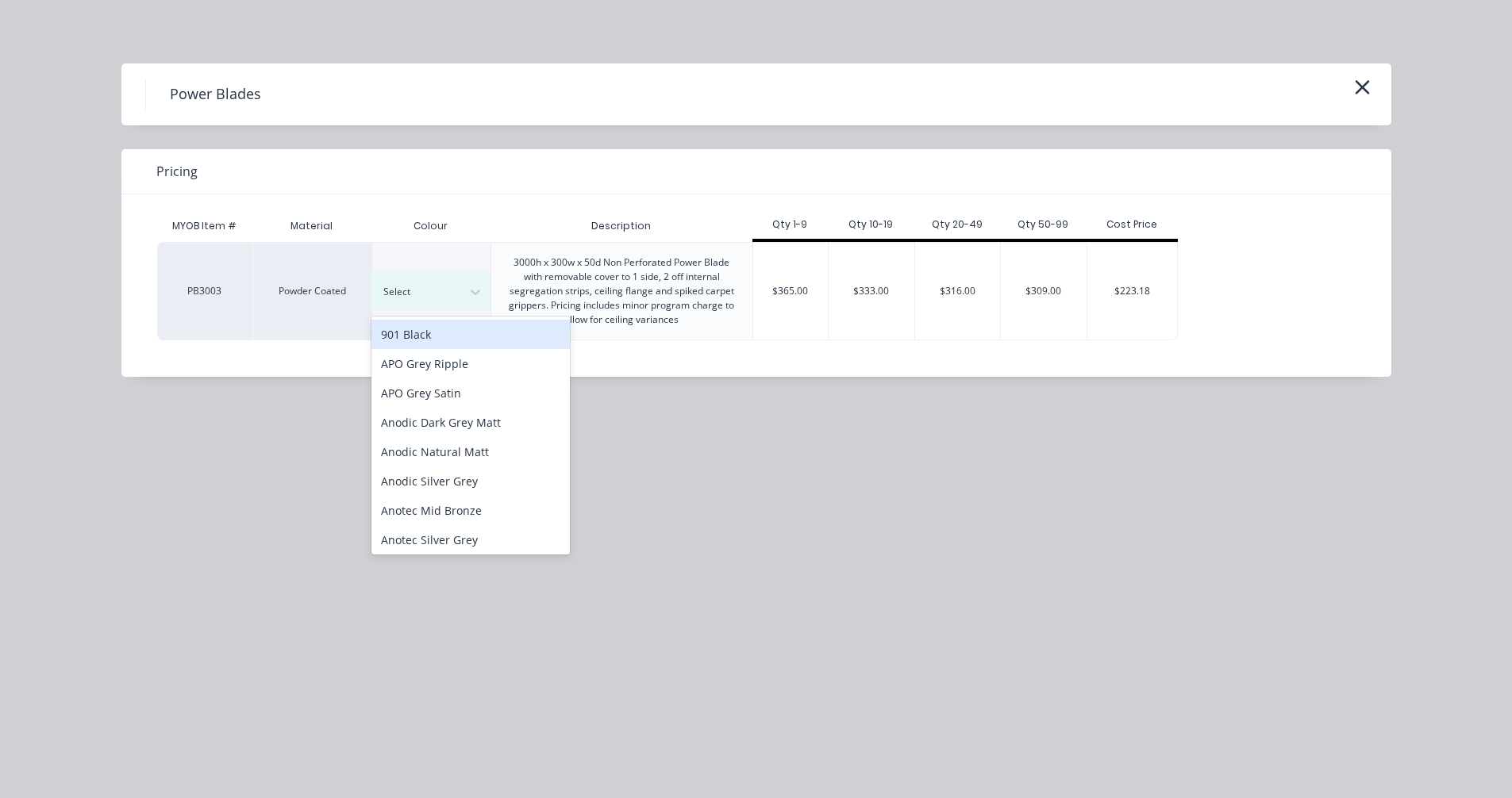
drag, startPoint x: 436, startPoint y: 293, endPoint x: 468, endPoint y: 384, distance: 96.5
click at [436, 297] on div at bounding box center [419, 291] width 72 height 18
click at [472, 432] on div "Anodic Dark Grey Matt" at bounding box center [471, 422] width 199 height 29
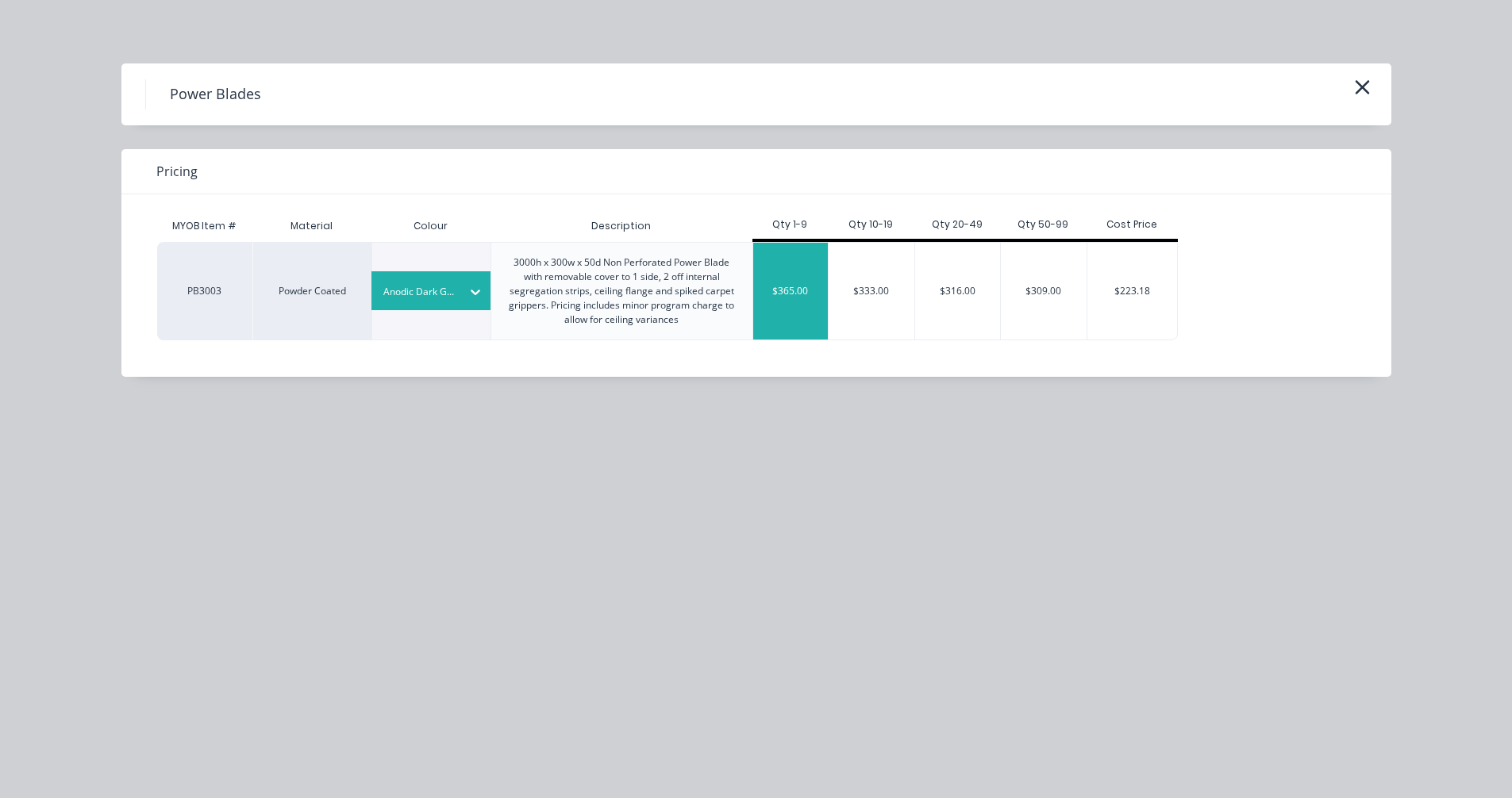
click at [790, 288] on div "$365.00" at bounding box center [791, 291] width 75 height 97
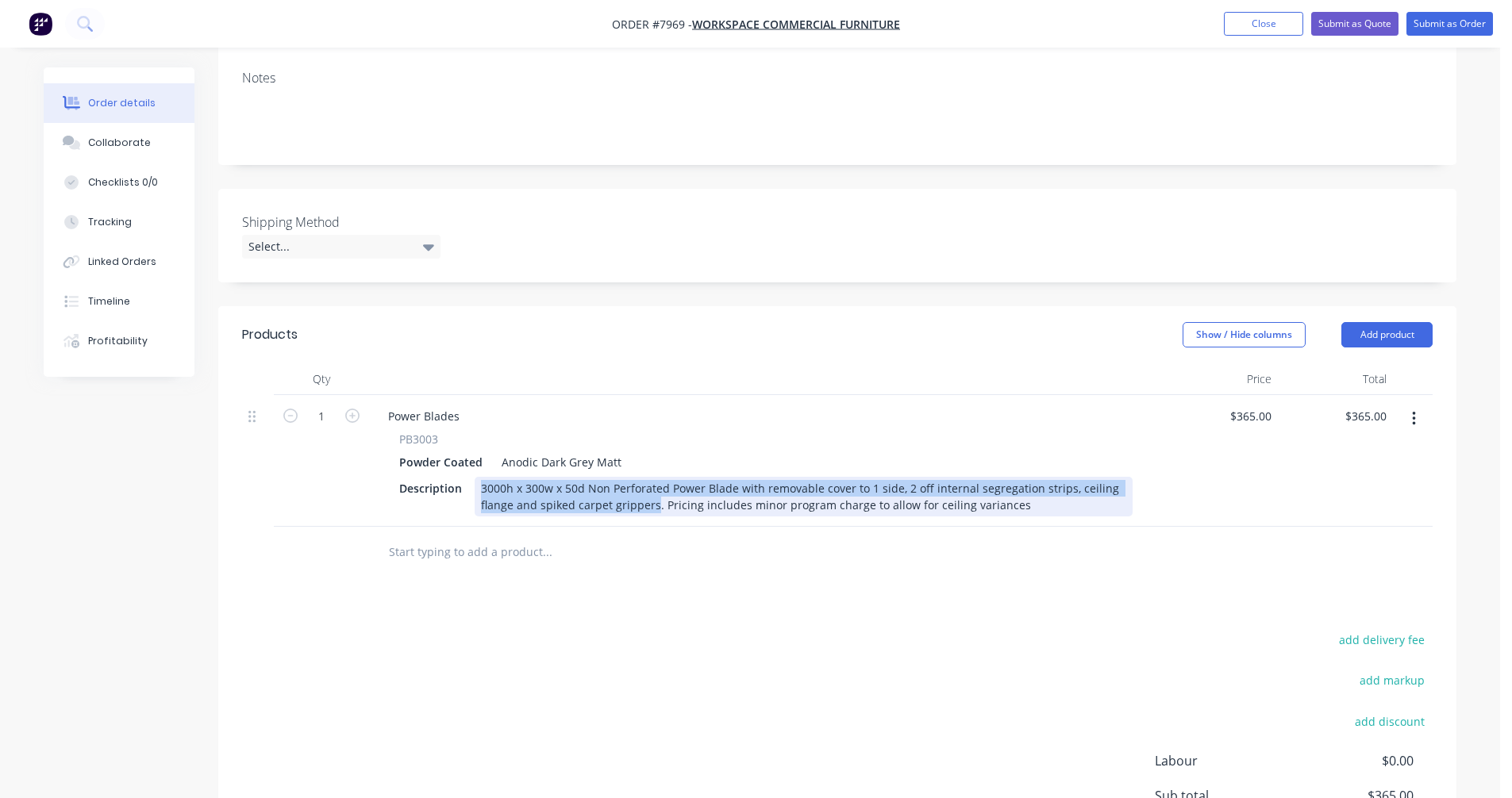
drag, startPoint x: 652, startPoint y: 522, endPoint x: 473, endPoint y: 494, distance: 181.2
click at [473, 494] on div "Description 3000h x 300w x 50d Non Perforated Power Blade with removable cover …" at bounding box center [763, 497] width 740 height 40
copy div "3000h x 300w x 50d Non Perforated Power Blade with removable cover to 1 side, 2…"
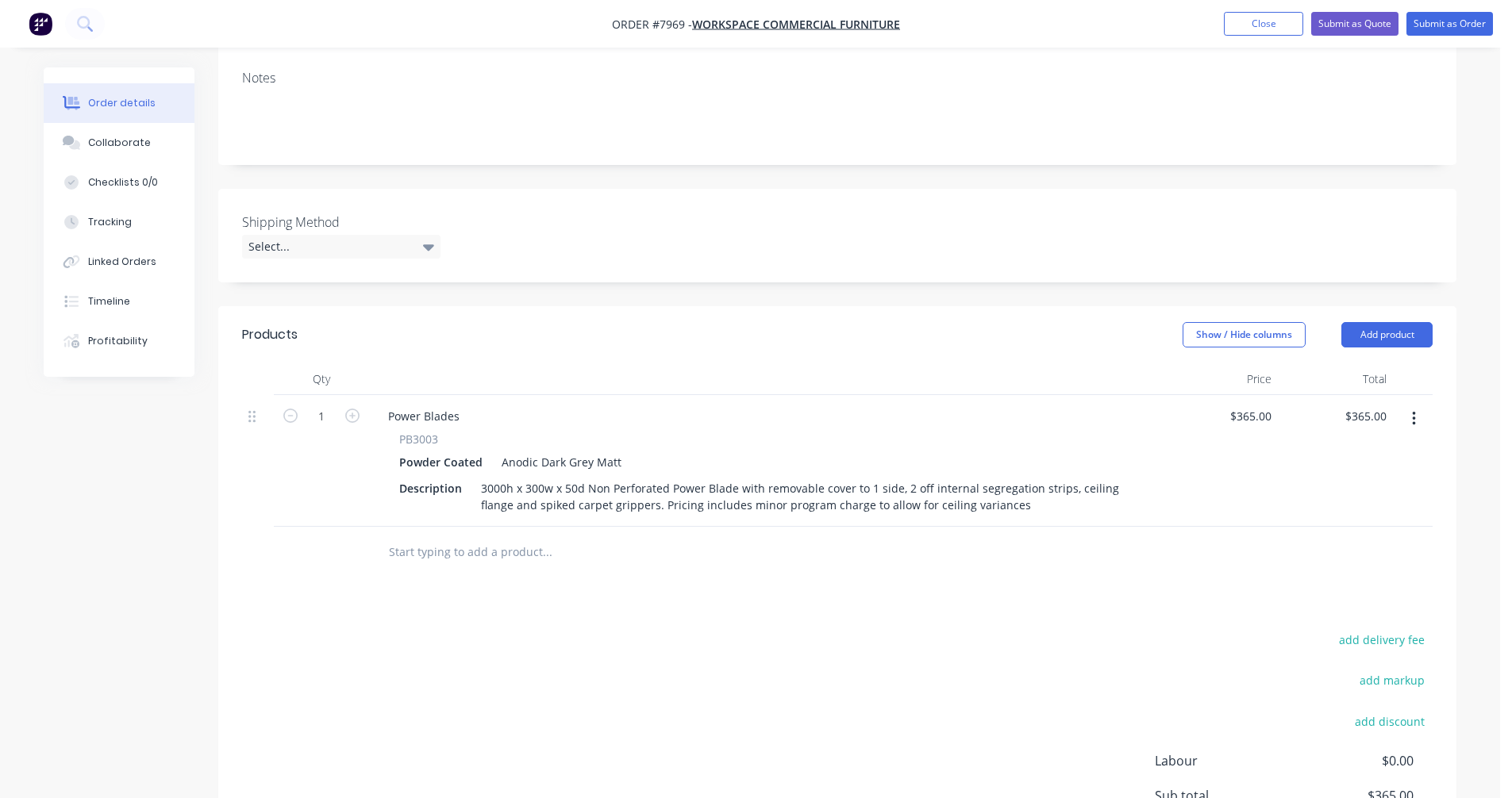
click at [442, 568] on input "text" at bounding box center [547, 553] width 317 height 32
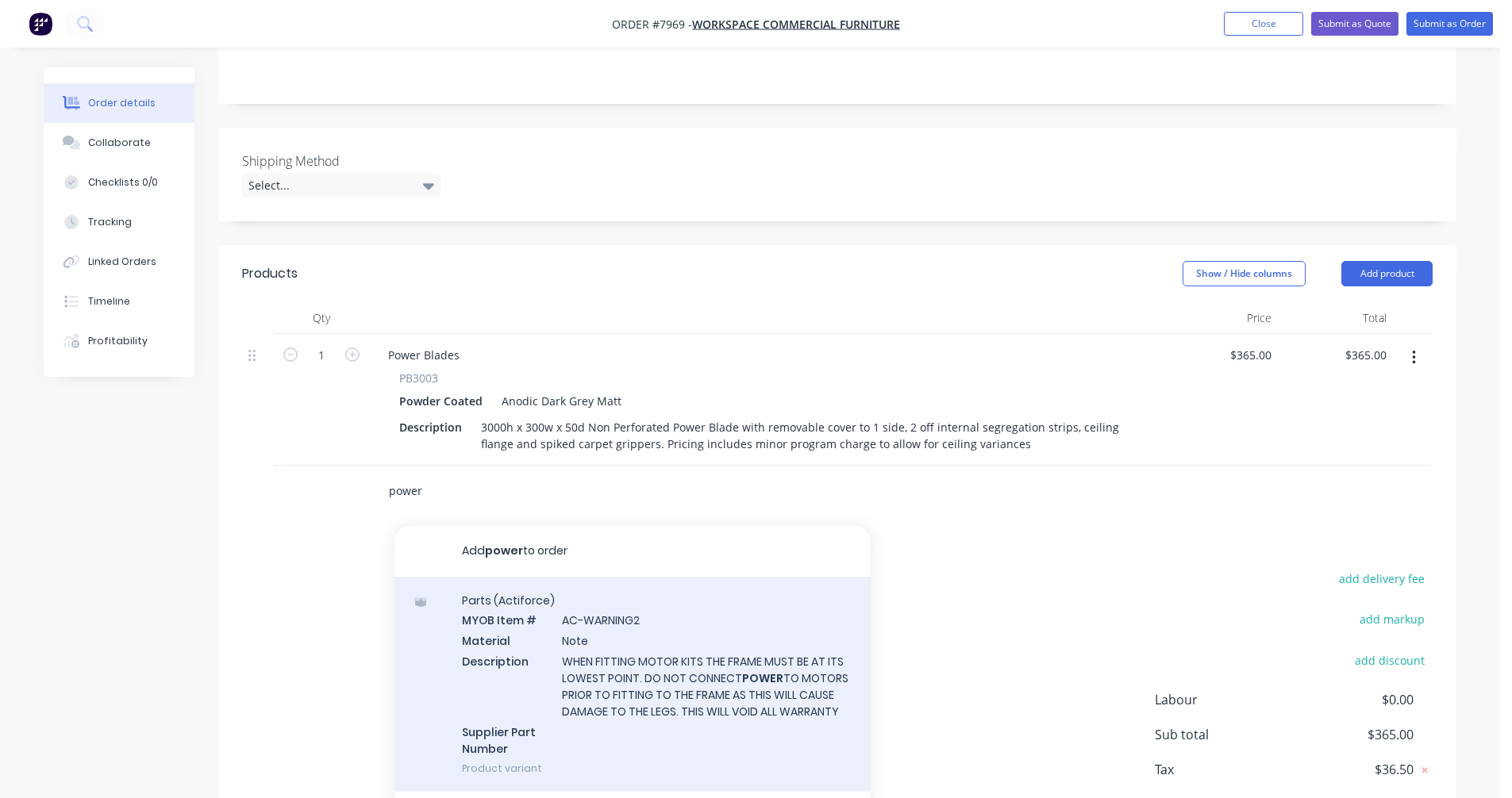
scroll to position [406, 0]
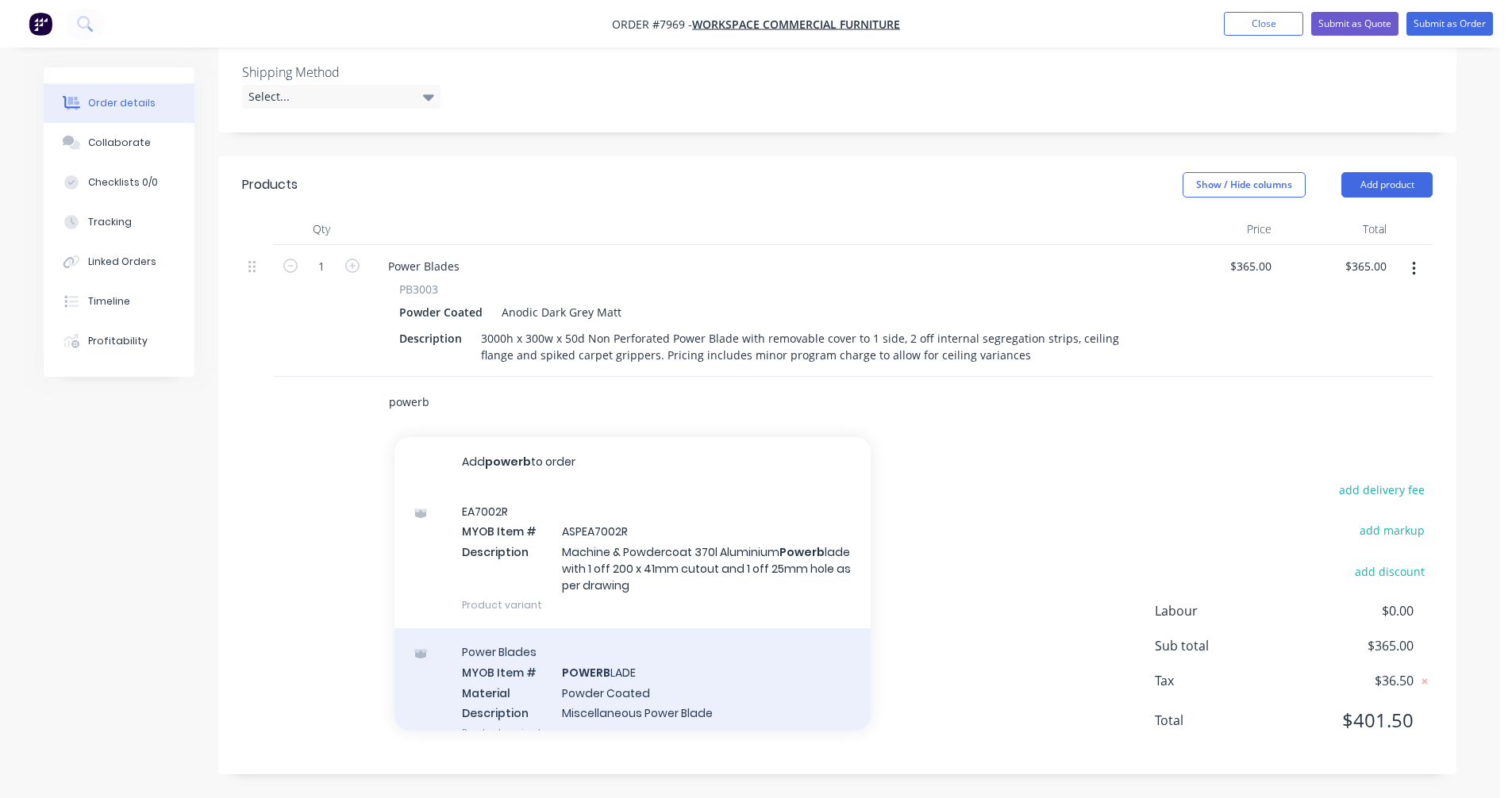
type input "powerb"
click at [625, 689] on div "Power Blades MYOB Item # POWERB LADE Material Powder Coated Description Miscell…" at bounding box center [632, 692] width 476 height 128
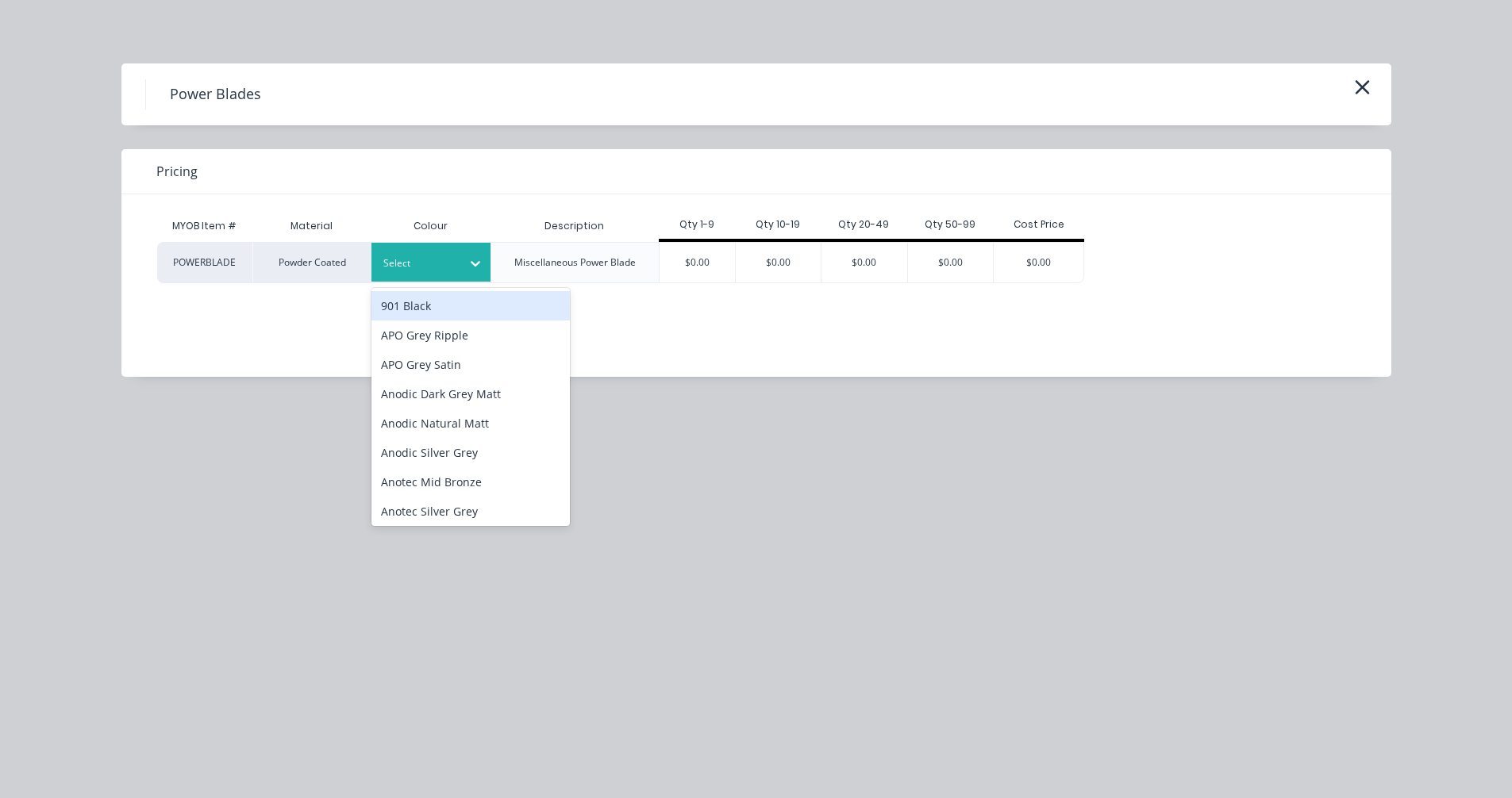
click at [407, 266] on div at bounding box center [419, 263] width 72 height 18
type input "sat"
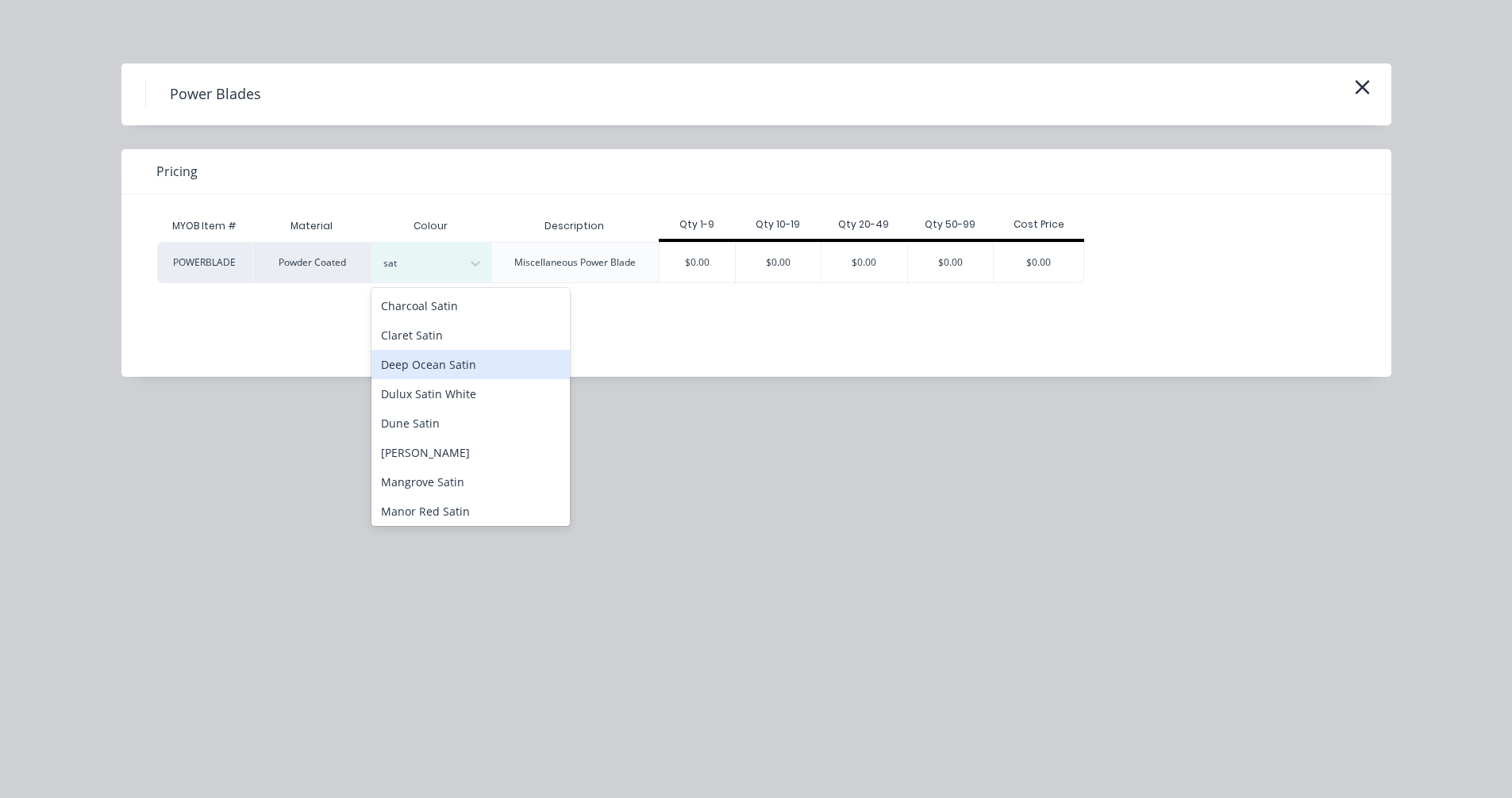
scroll to position [396, 0]
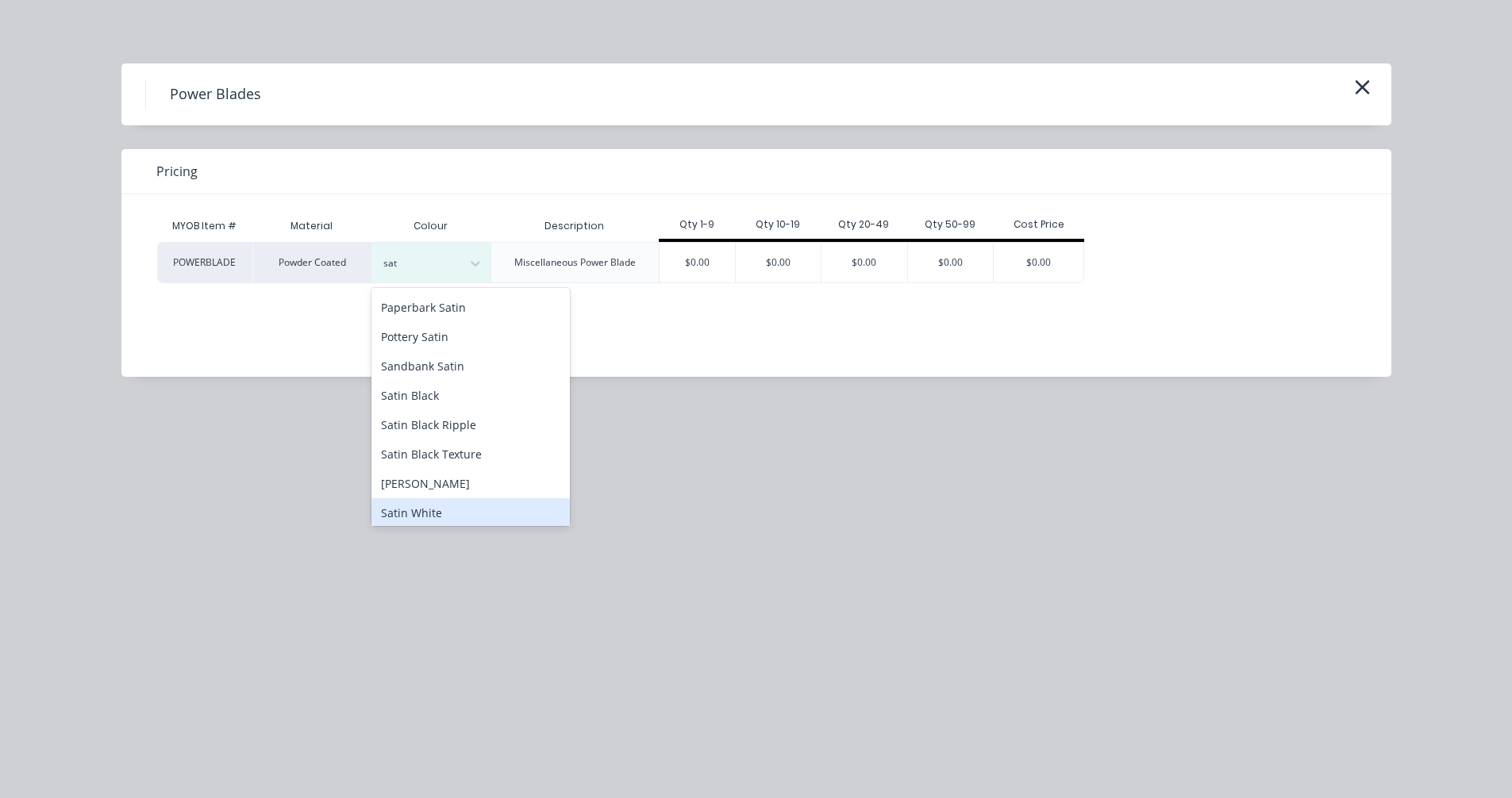
click at [437, 498] on div "Satin White" at bounding box center [471, 513] width 199 height 29
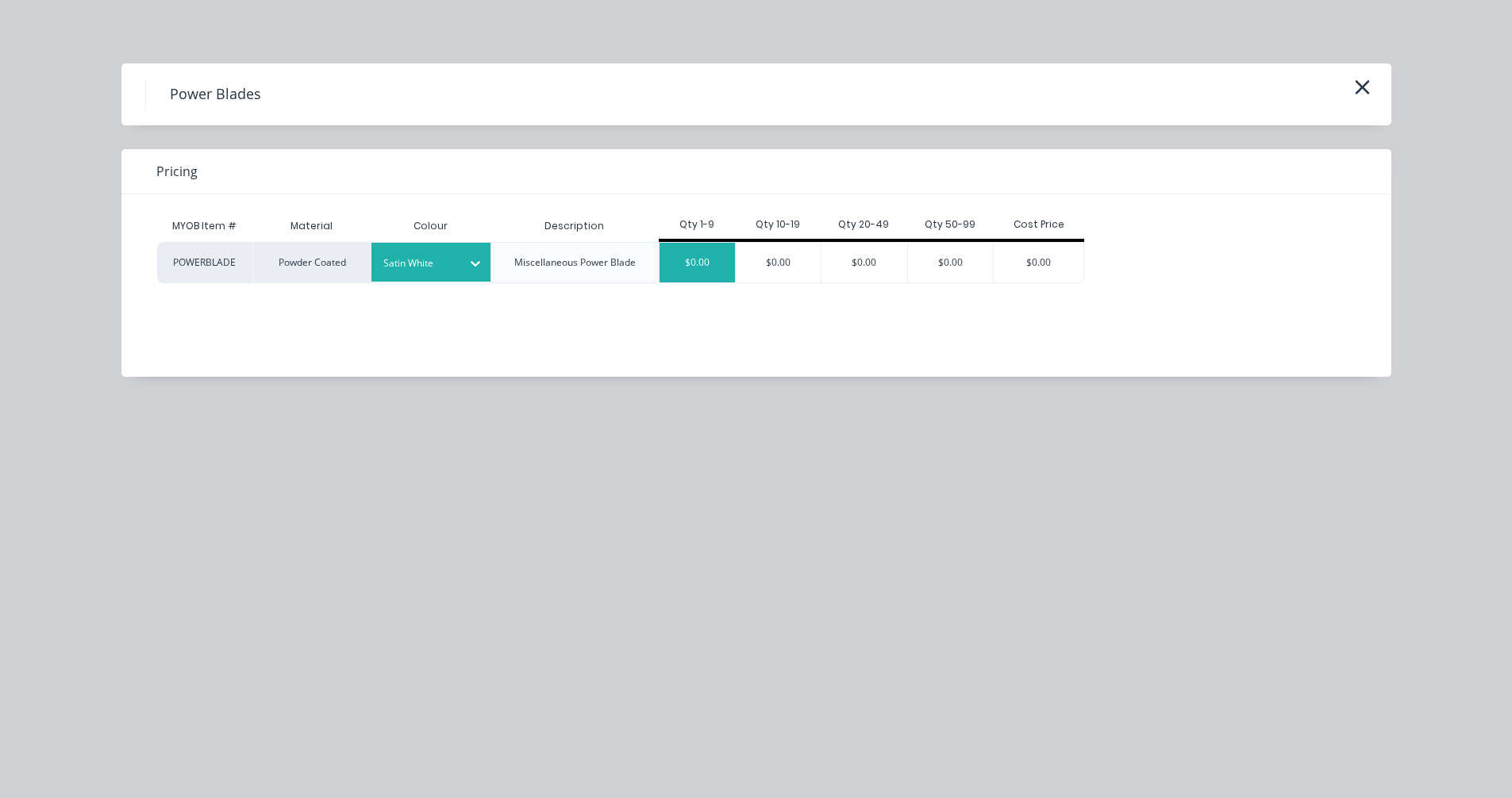
click at [685, 265] on div "$0.00" at bounding box center [697, 263] width 75 height 40
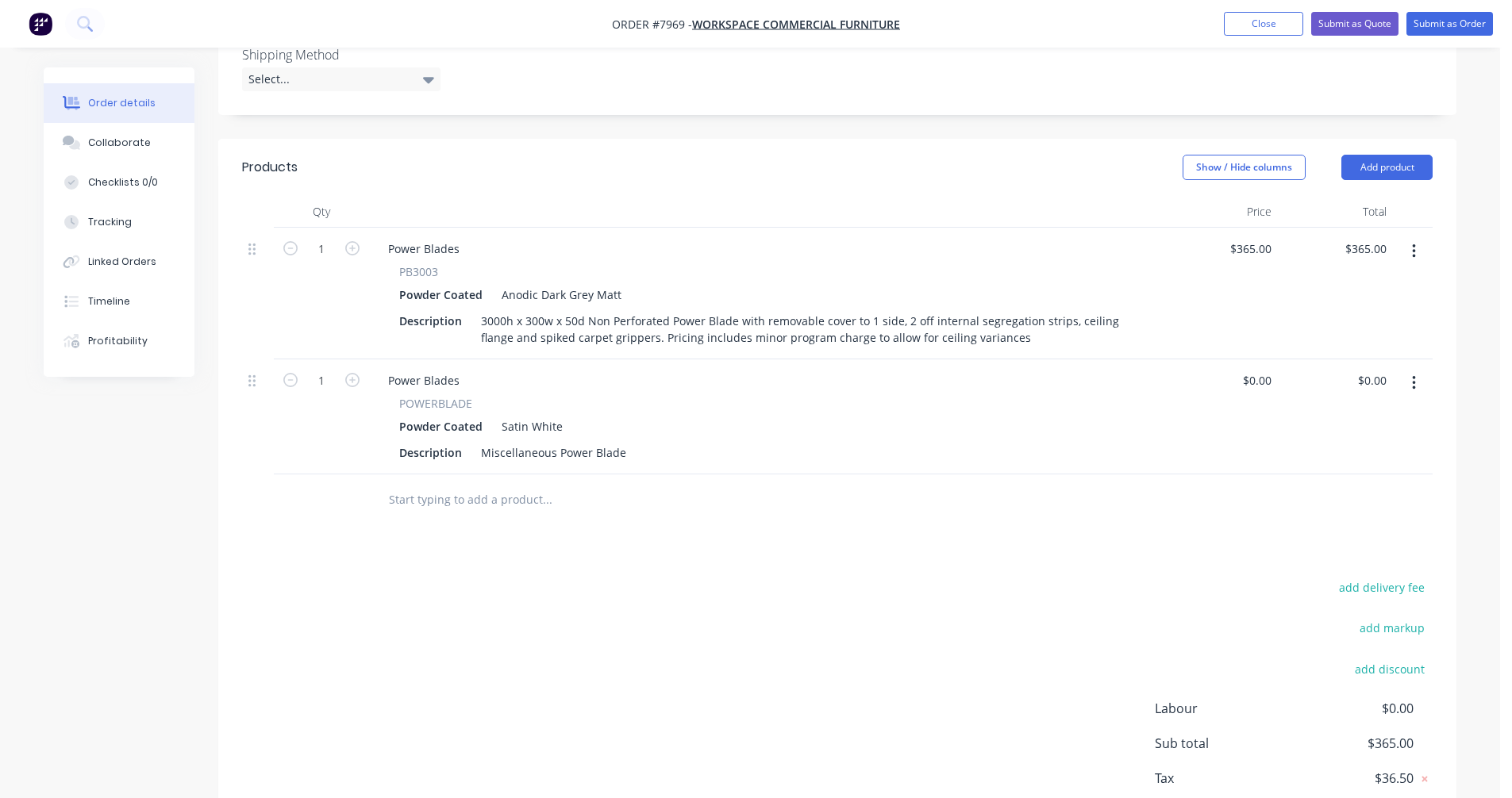
click at [513, 513] on input "text" at bounding box center [547, 500] width 317 height 32
drag, startPoint x: 623, startPoint y: 471, endPoint x: 468, endPoint y: 461, distance: 155.3
click at [468, 461] on div "Description Miscellaneous Power Blade" at bounding box center [763, 453] width 740 height 23
paste div
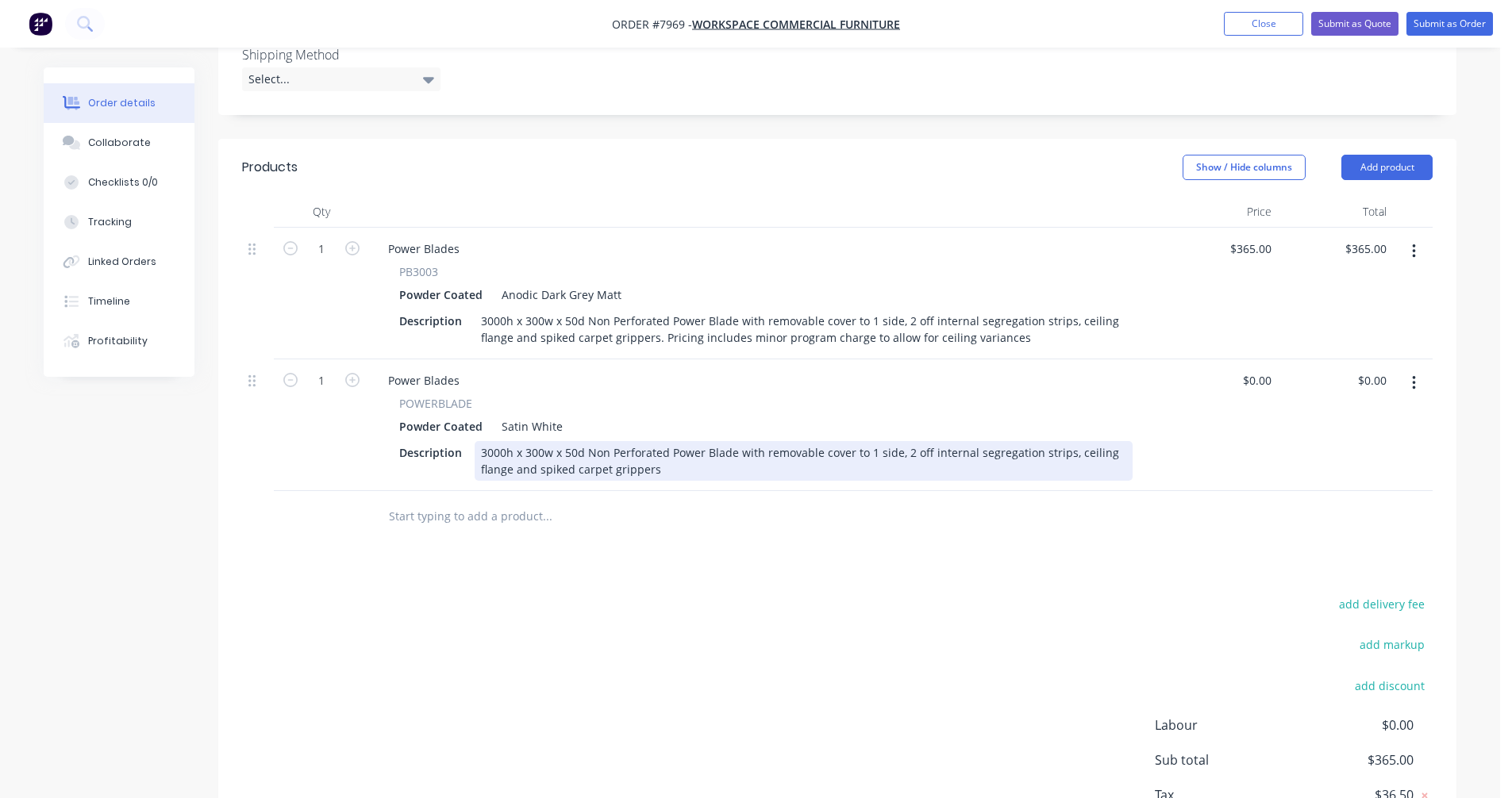
click at [846, 470] on div "3000h x 300w x 50d Non Perforated Power Blade with removable cover to 1 side, 2…" at bounding box center [803, 462] width 658 height 40
click at [544, 467] on div "3000h x 300w x 50d Non Perforated Power Blade with removable covers to 1 side, …" at bounding box center [803, 462] width 658 height 40
click at [1073, 470] on div "3000h x 315w x 50d Non Perforated Power Blade with removable covers to 1 side, …" at bounding box center [803, 462] width 658 height 40
drag, startPoint x: 622, startPoint y: 488, endPoint x: 647, endPoint y: 487, distance: 25.0
click at [623, 481] on div "3000h x 315w x 50d Non Perforated Power Blade with removable covers to 1 side, …" at bounding box center [803, 462] width 658 height 40
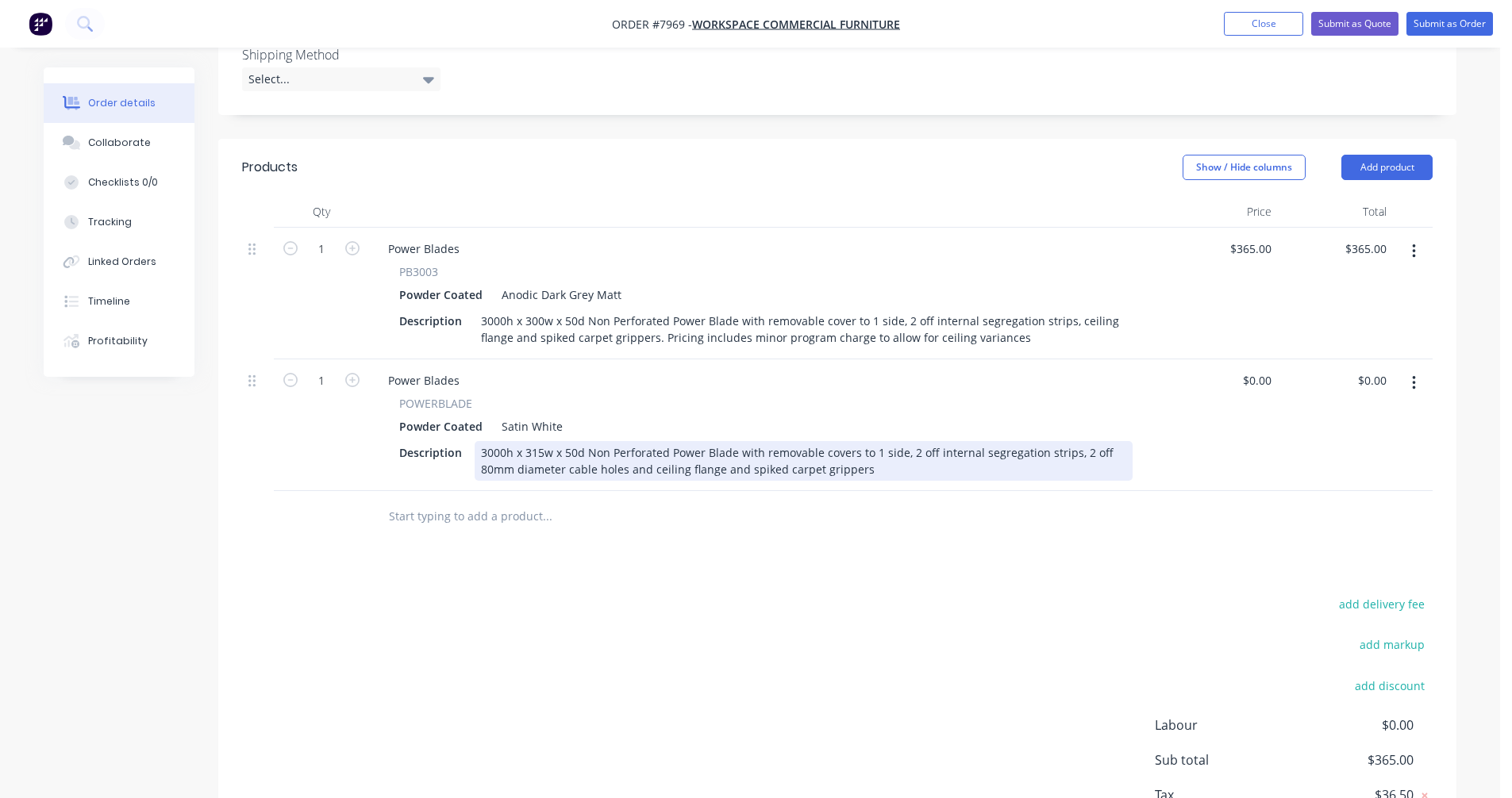
click at [625, 481] on div "3000h x 315w x 50d Non Perforated Power Blade with removable covers to 1 side, …" at bounding box center [803, 462] width 658 height 40
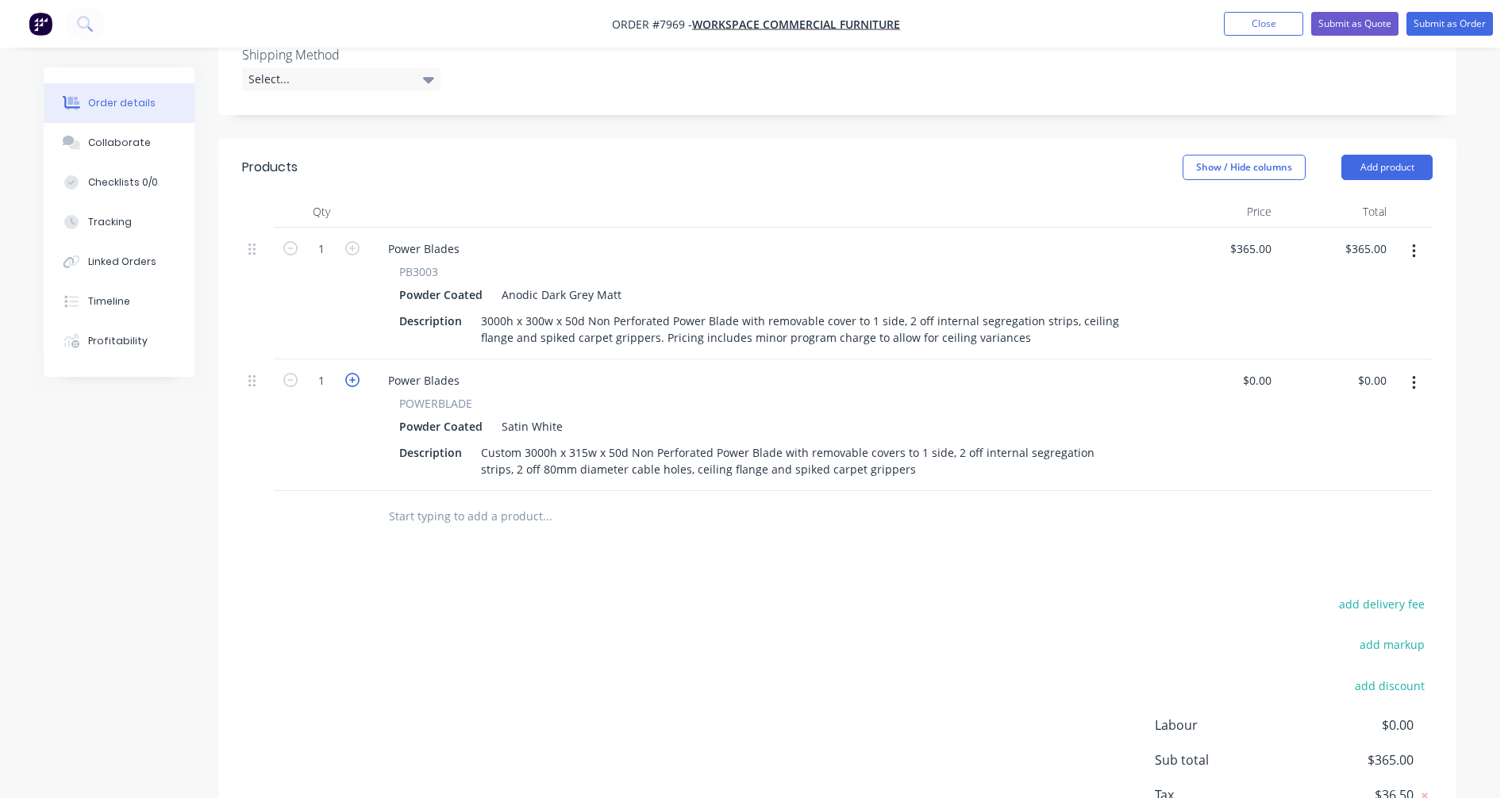
click at [348, 387] on icon "button" at bounding box center [352, 380] width 14 height 14
type input "3"
drag, startPoint x: 459, startPoint y: 397, endPoint x: 368, endPoint y: 401, distance: 91.1
click at [371, 399] on div "Power Blades POWERBLADE Powder Coated Satin White Description Custom 3000h x 31…" at bounding box center [766, 426] width 794 height 132
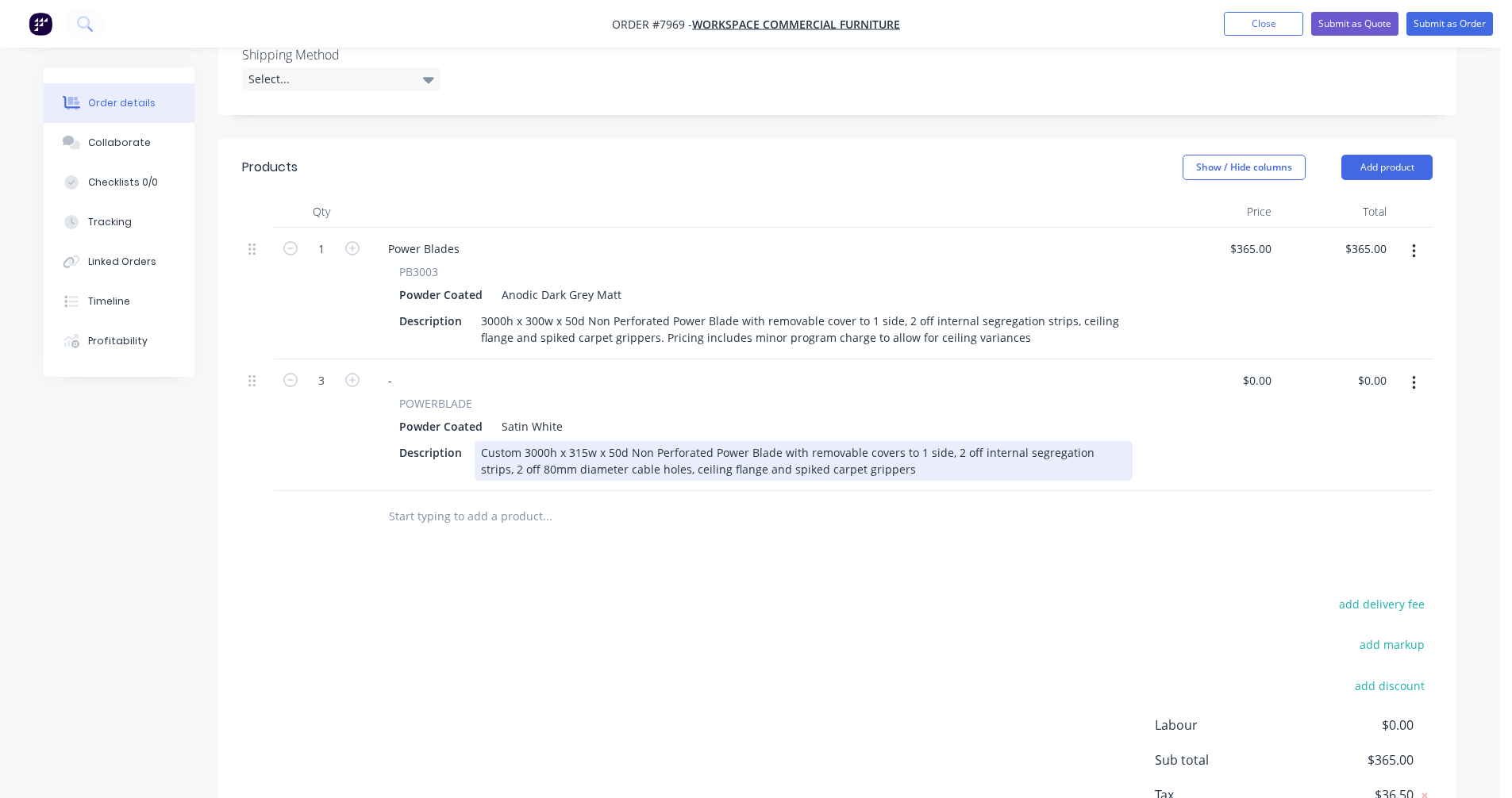
click at [656, 470] on div "Custom 3000h x 315w x 50d Non Perforated Power Blade with removable covers to 1…" at bounding box center [803, 462] width 658 height 40
type input "$446.00"
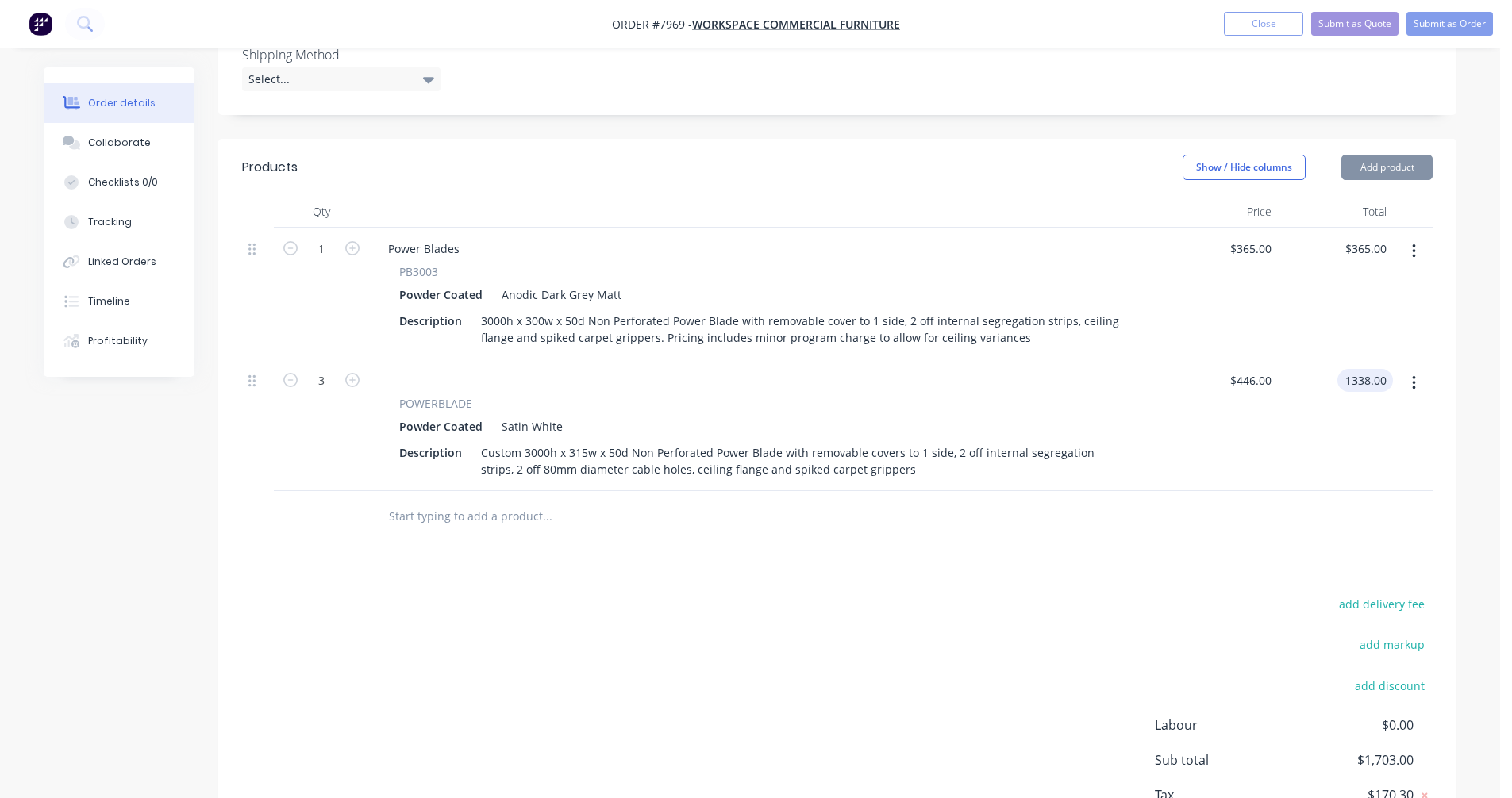
type input "$1,338.00"
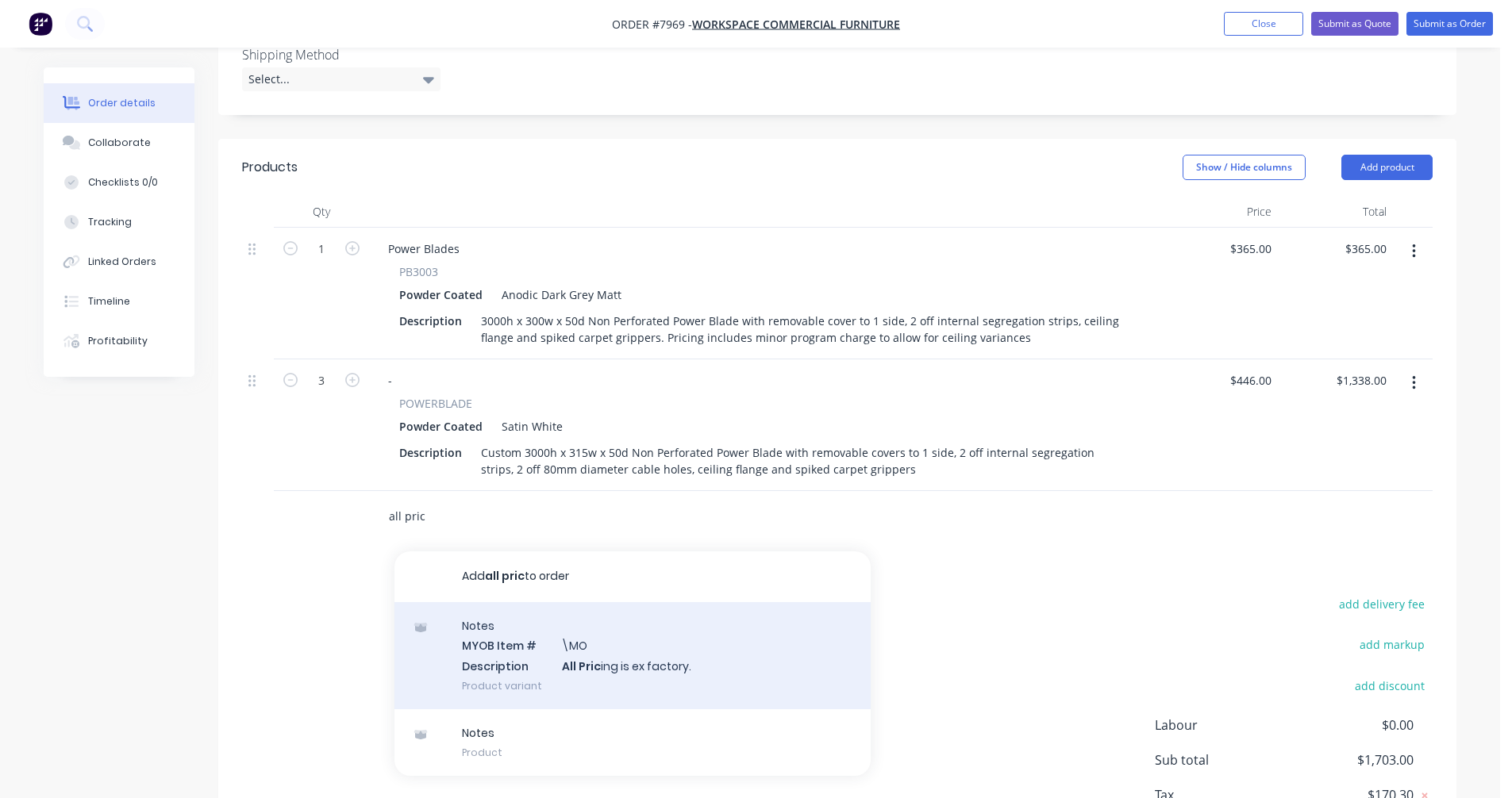
type input "all pric"
click at [619, 675] on div "Notes MYOB Item # \MO Description All Pric ing is ex factory. Product variant" at bounding box center [632, 655] width 476 height 107
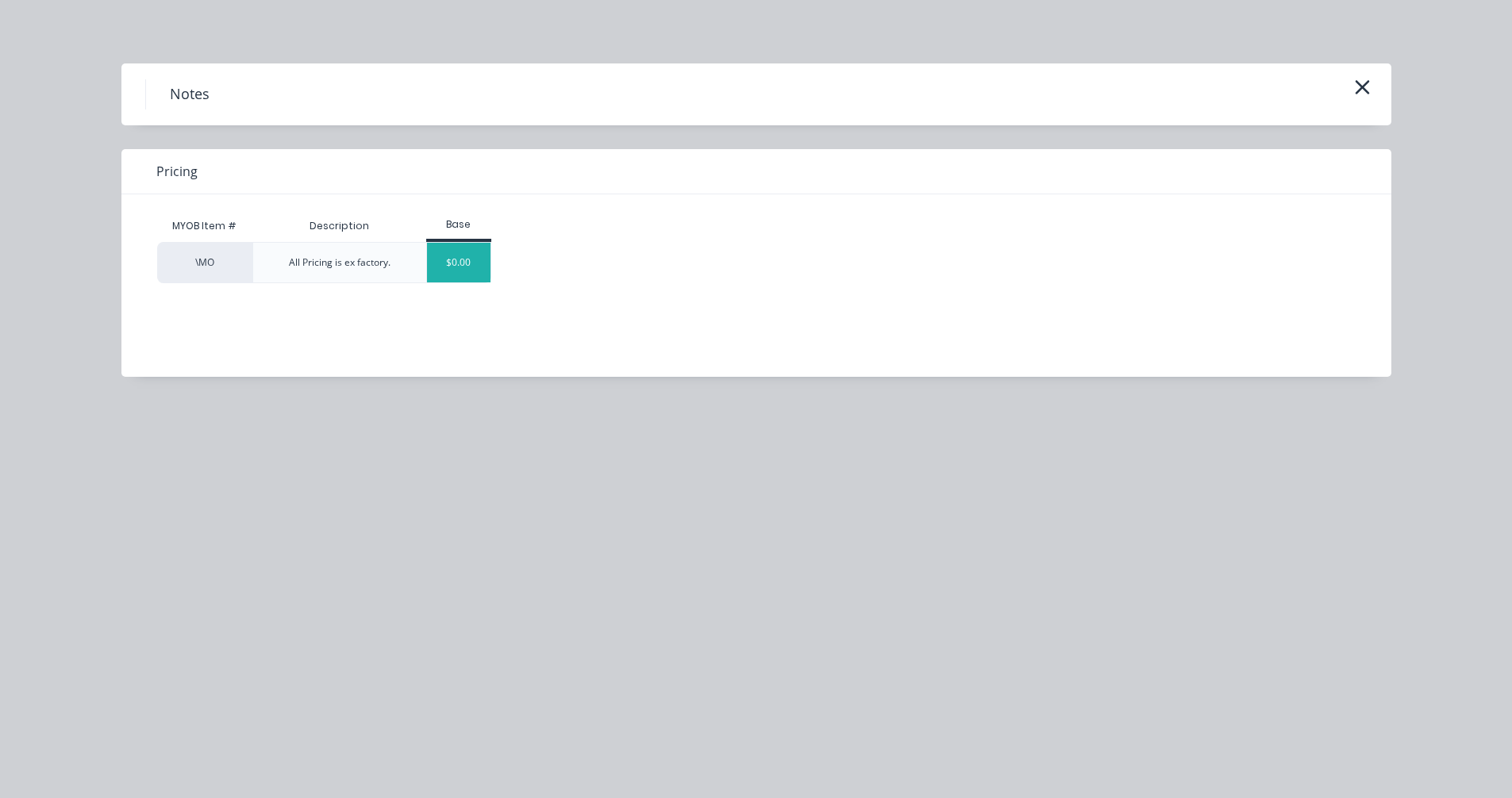
click at [461, 271] on div "$0.00" at bounding box center [458, 263] width 64 height 40
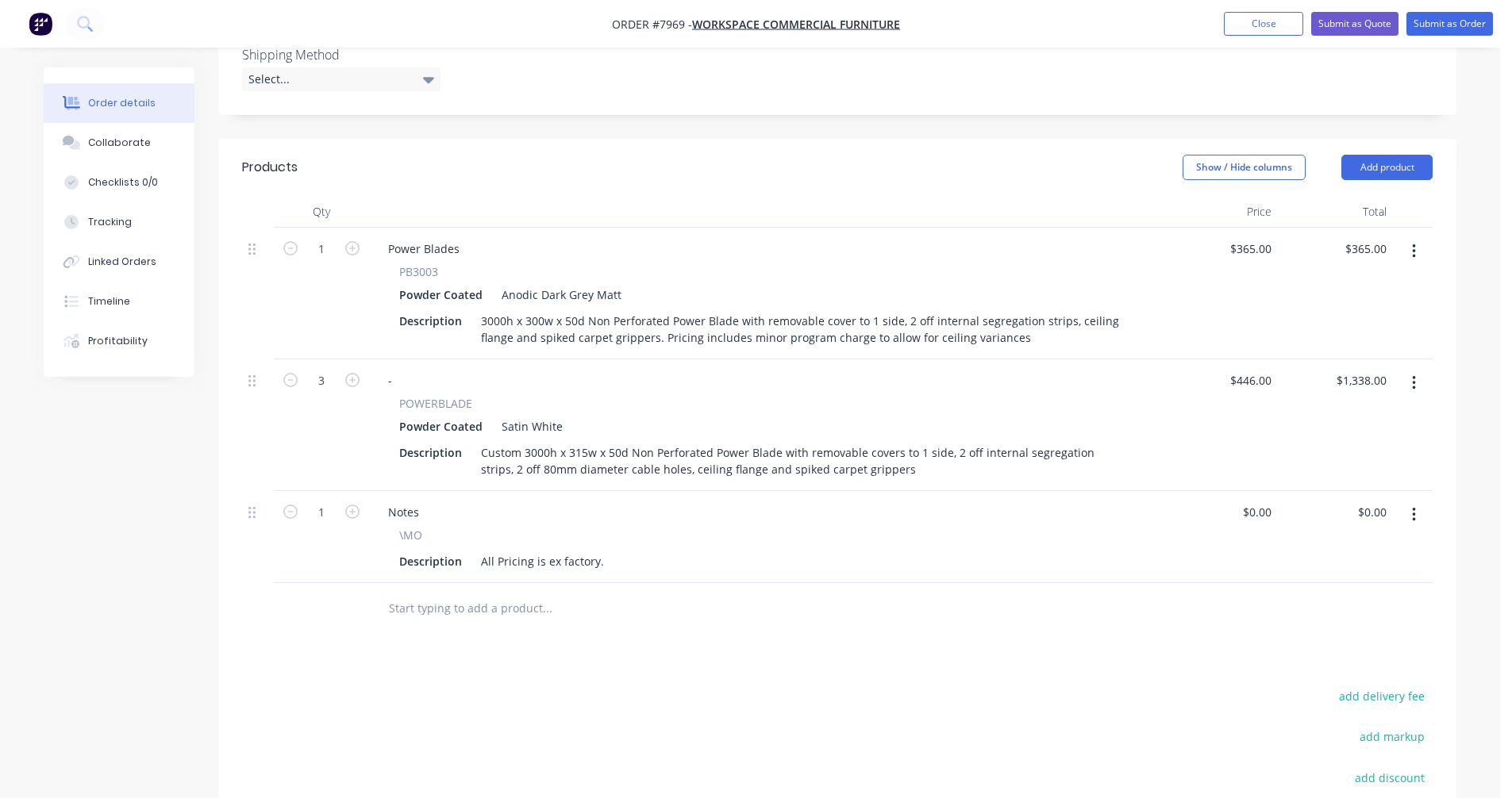
click at [1414, 260] on icon "button" at bounding box center [1413, 251] width 4 height 18
click at [1324, 400] on div "Delete" at bounding box center [1357, 389] width 122 height 23
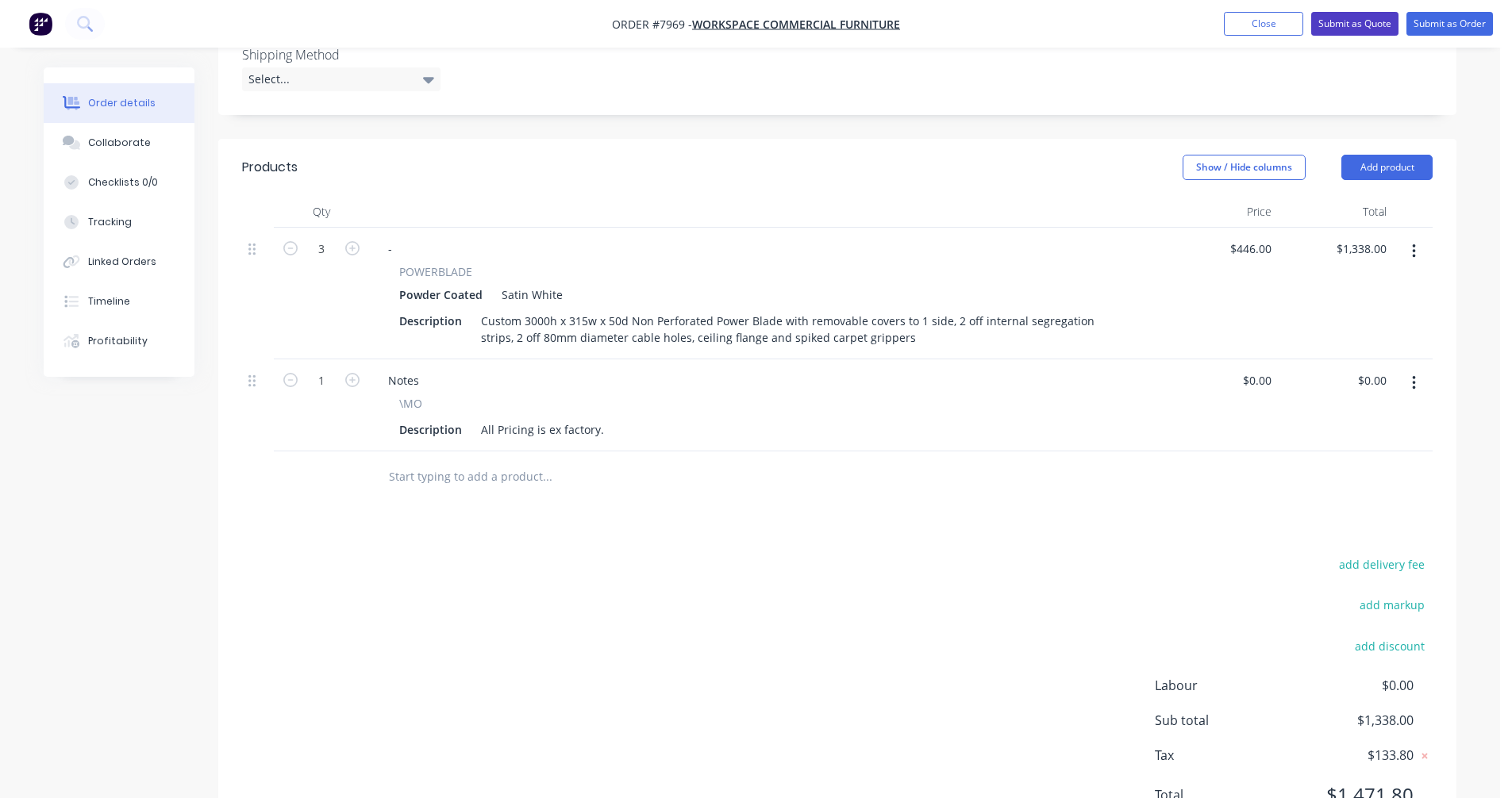
click at [1365, 22] on button "Submit as Quote" at bounding box center [1354, 23] width 88 height 24
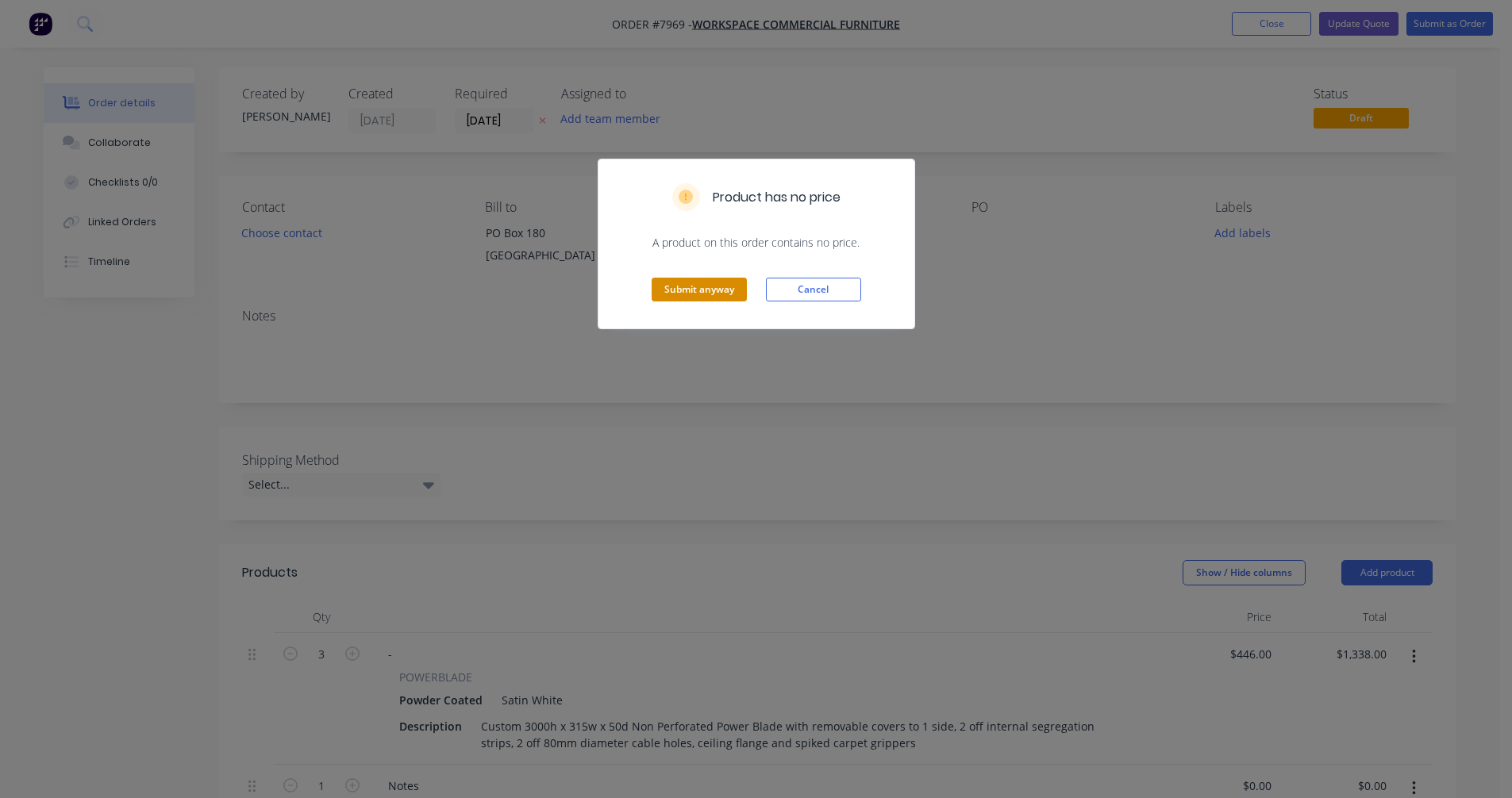
click at [684, 290] on button "Submit anyway" at bounding box center [699, 290] width 95 height 24
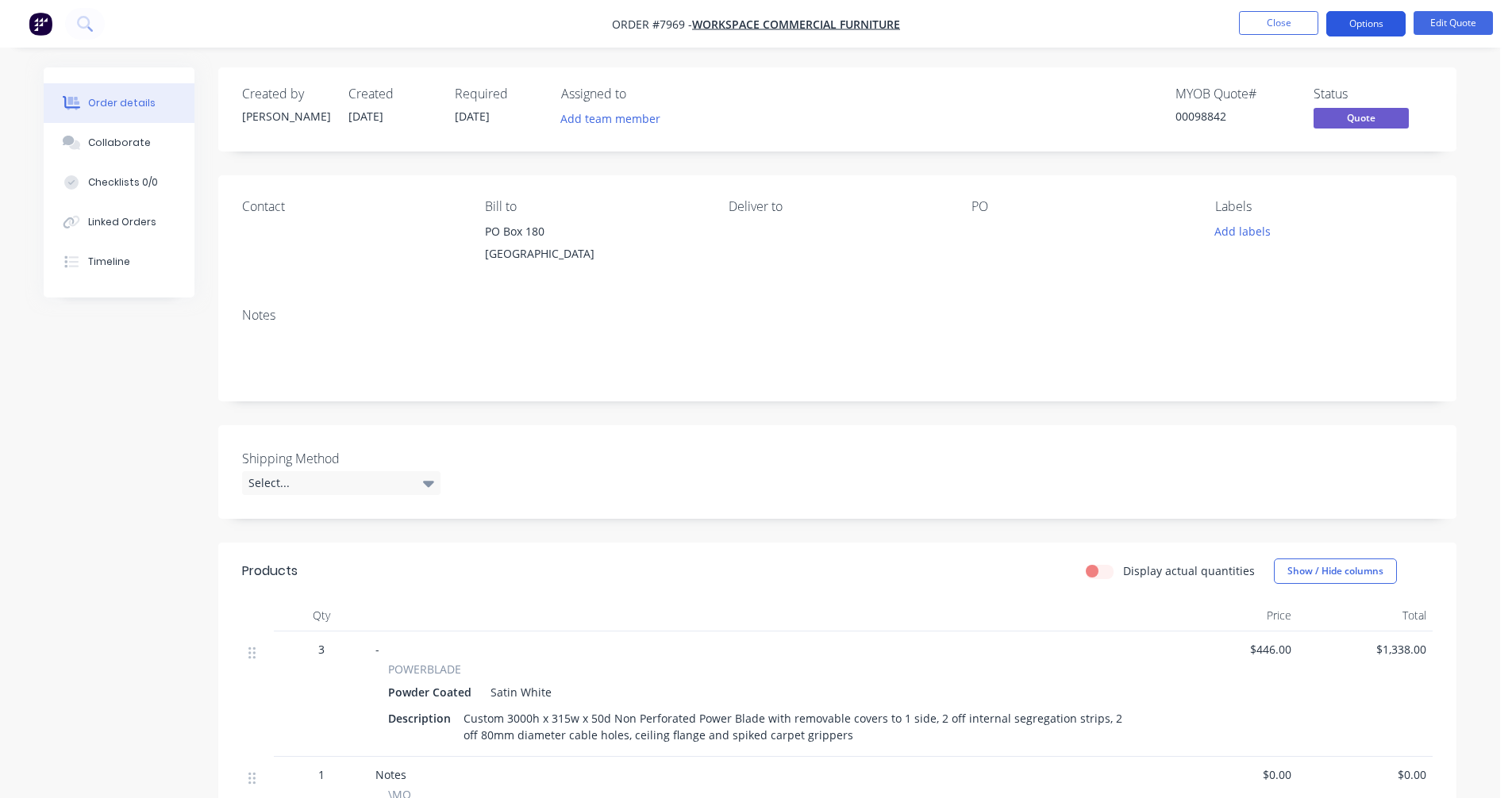
click at [1373, 17] on button "Options" at bounding box center [1365, 23] width 79 height 25
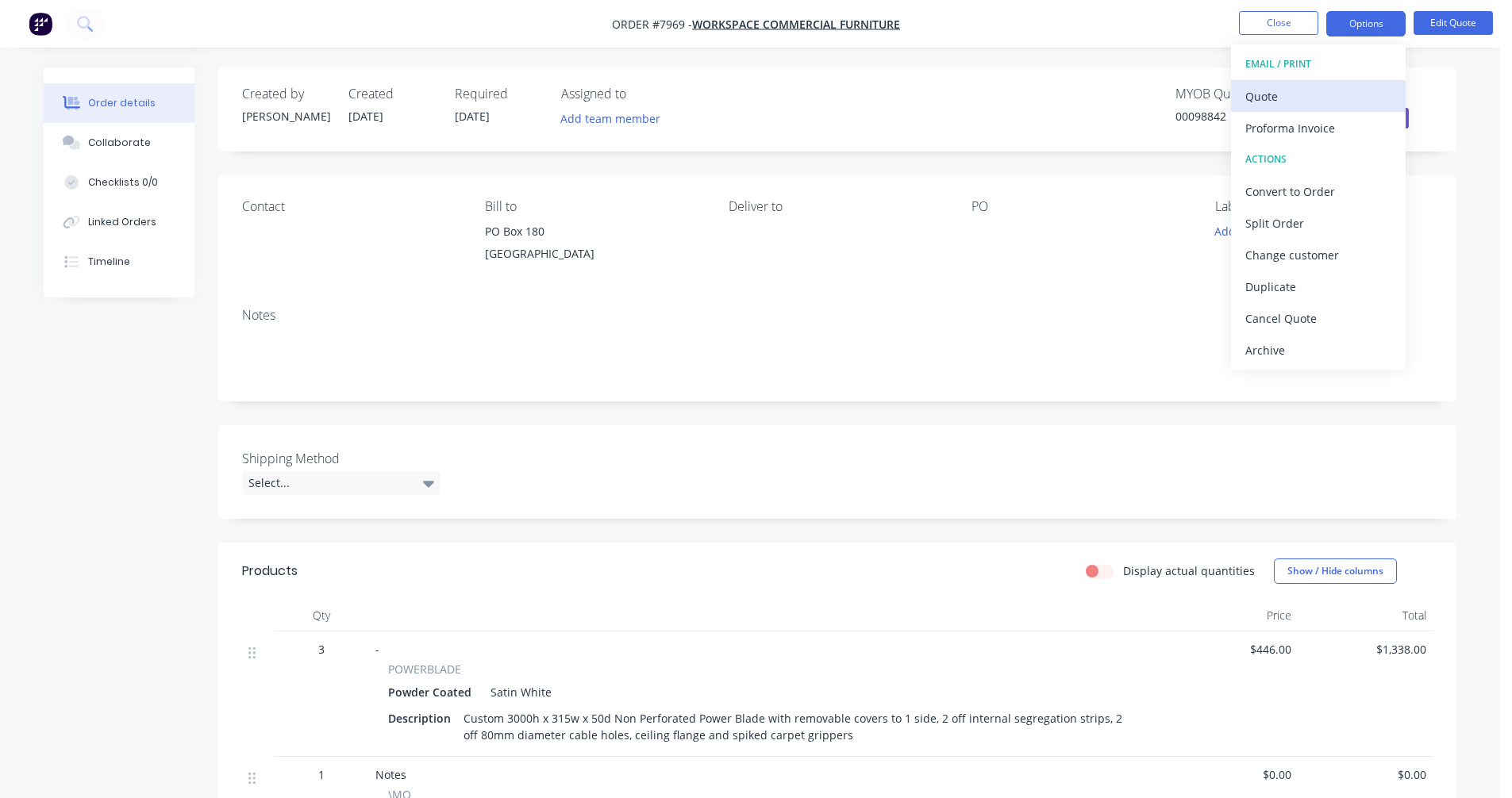
click at [1285, 100] on div "Quote" at bounding box center [1317, 97] width 146 height 23
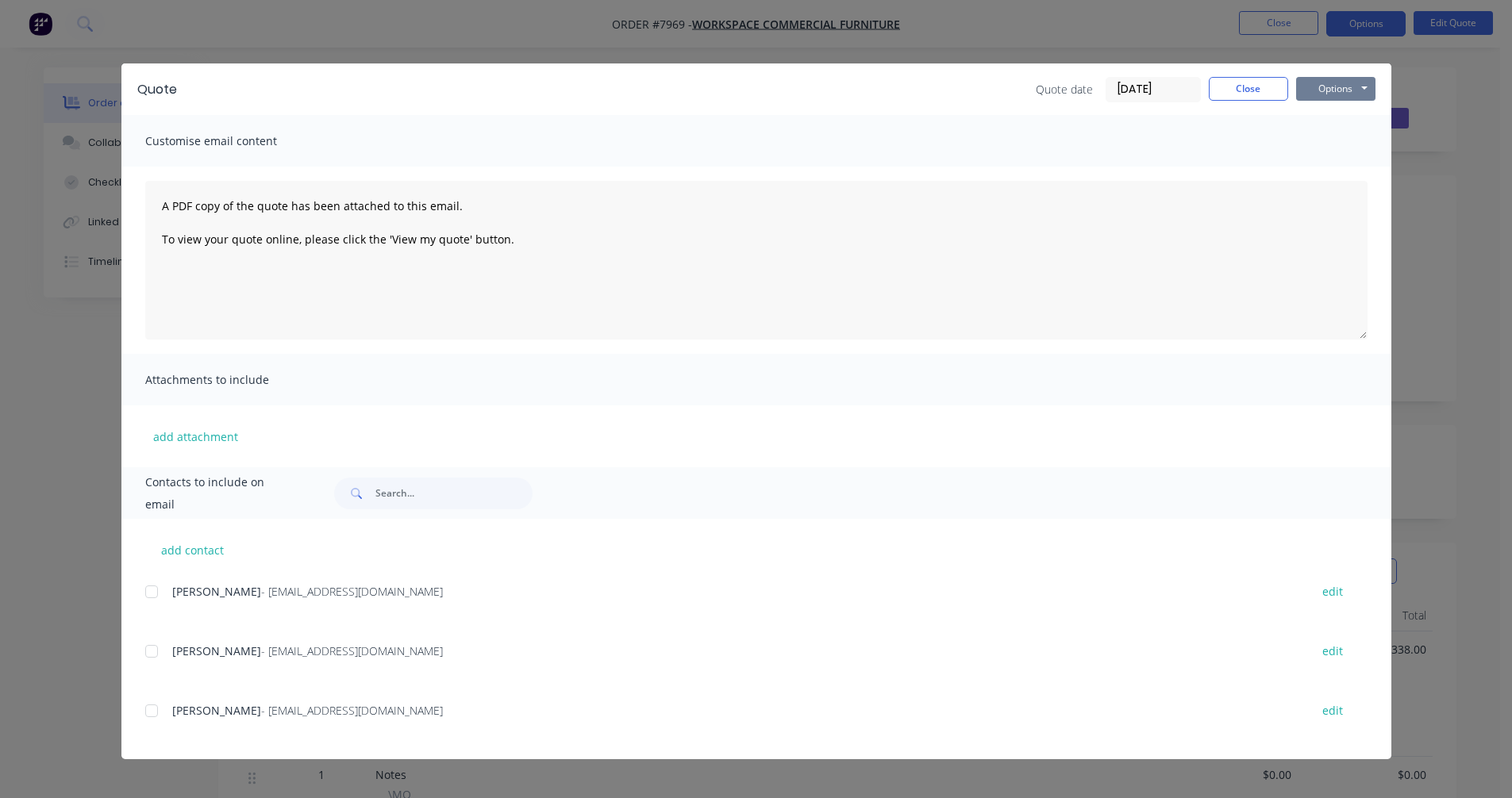
click at [1344, 87] on button "Options" at bounding box center [1335, 88] width 79 height 24
click at [1345, 115] on button "Preview" at bounding box center [1347, 117] width 102 height 26
click at [1269, 93] on button "Close" at bounding box center [1248, 88] width 79 height 24
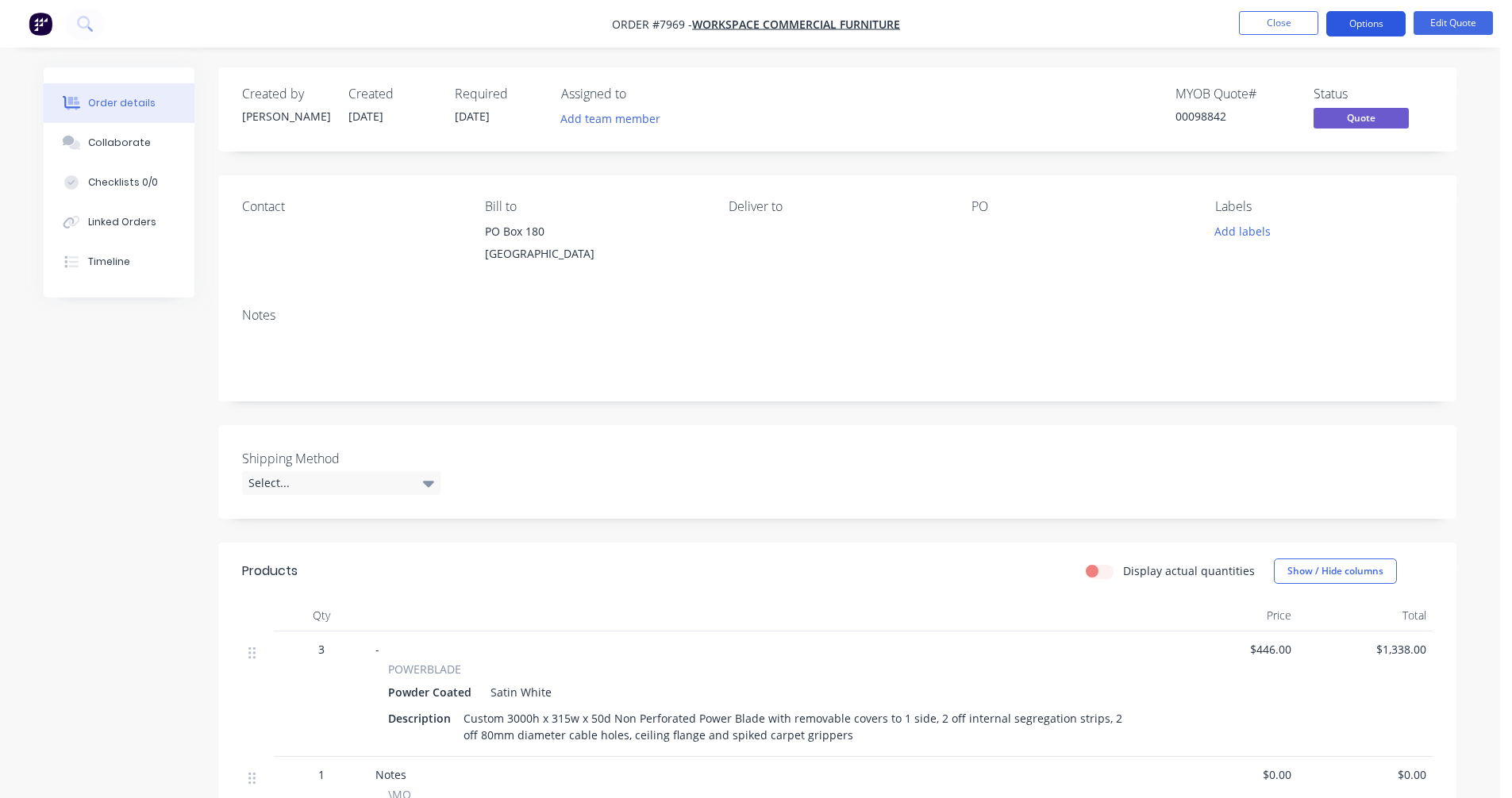
click at [1357, 25] on button "Options" at bounding box center [1365, 23] width 79 height 25
click at [1272, 18] on button "Close" at bounding box center [1278, 23] width 79 height 24
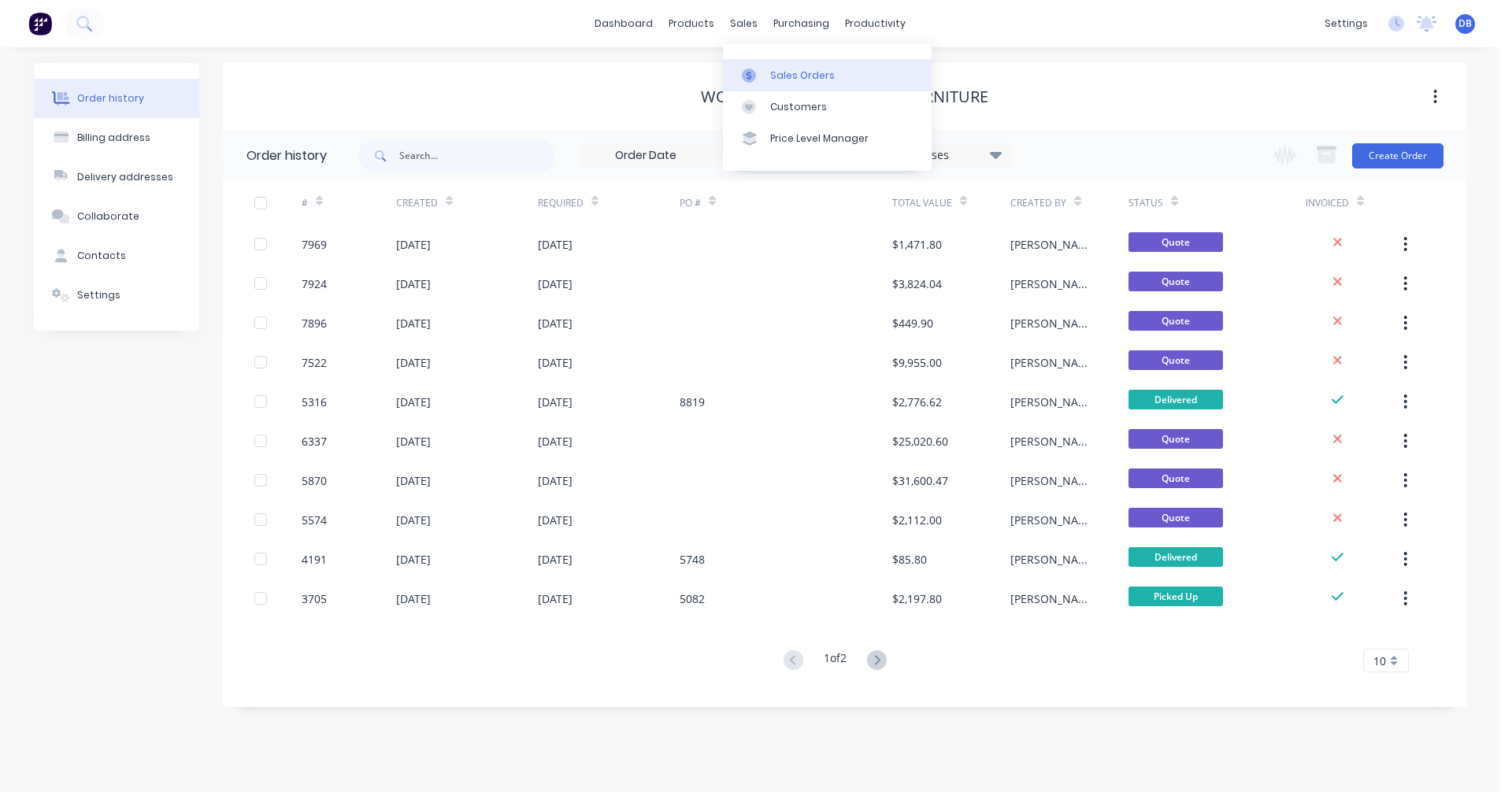
click at [770, 73] on div "Sales Orders" at bounding box center [803, 75] width 65 height 14
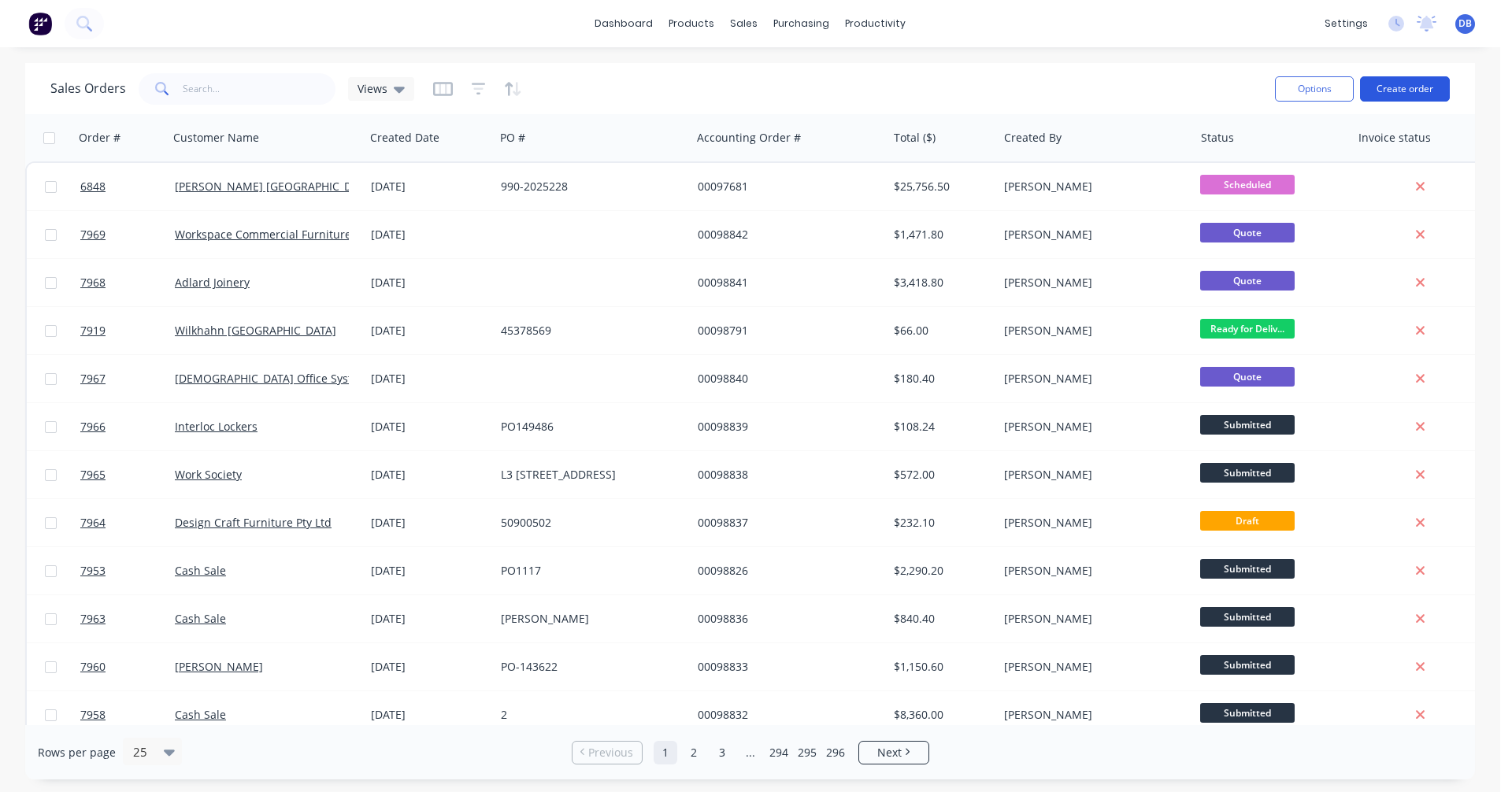
click at [1389, 88] on button "Create order" at bounding box center [1405, 89] width 89 height 25
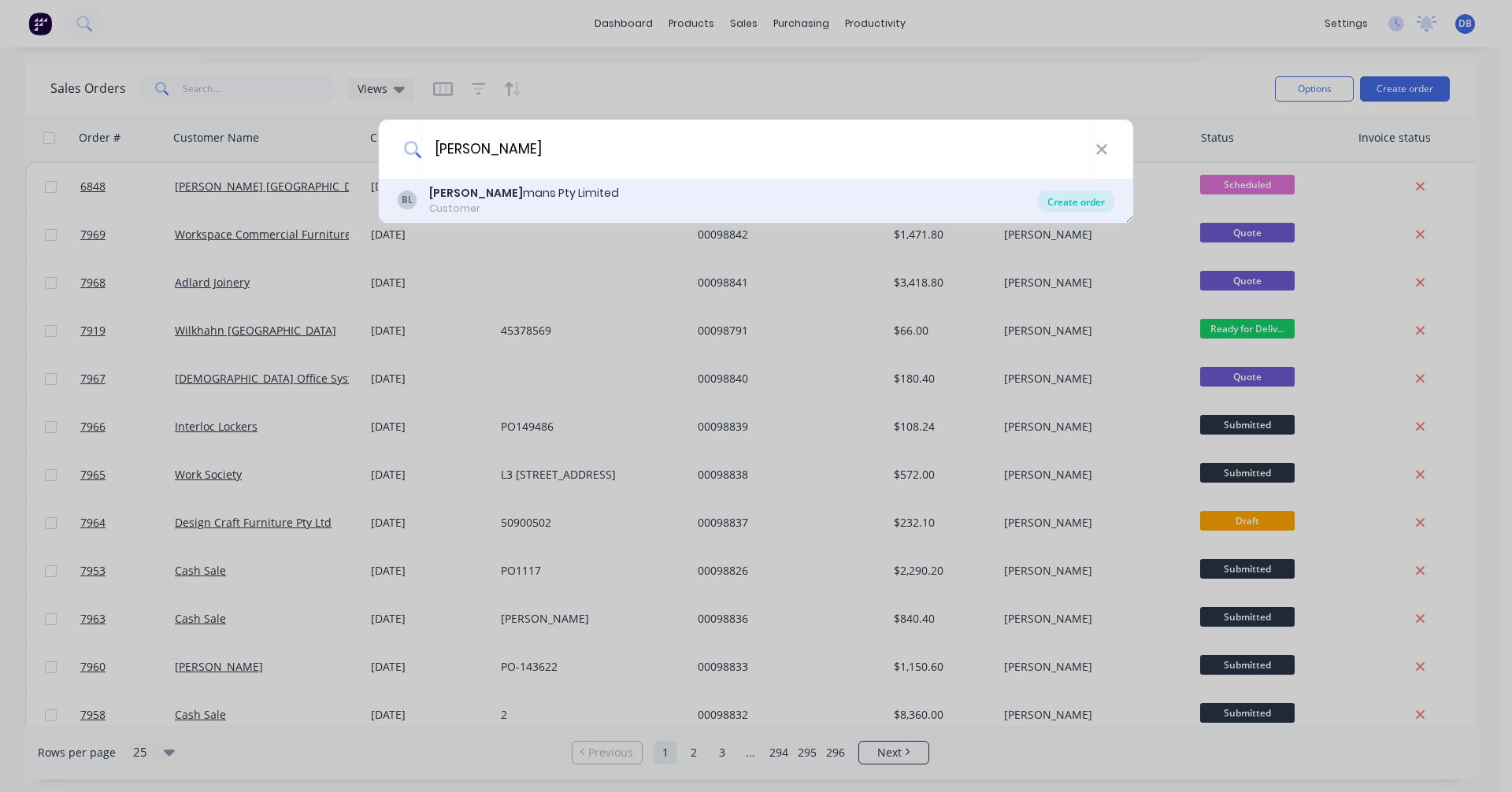
type input "[PERSON_NAME]"
click at [1066, 199] on div "Create order" at bounding box center [1076, 201] width 76 height 22
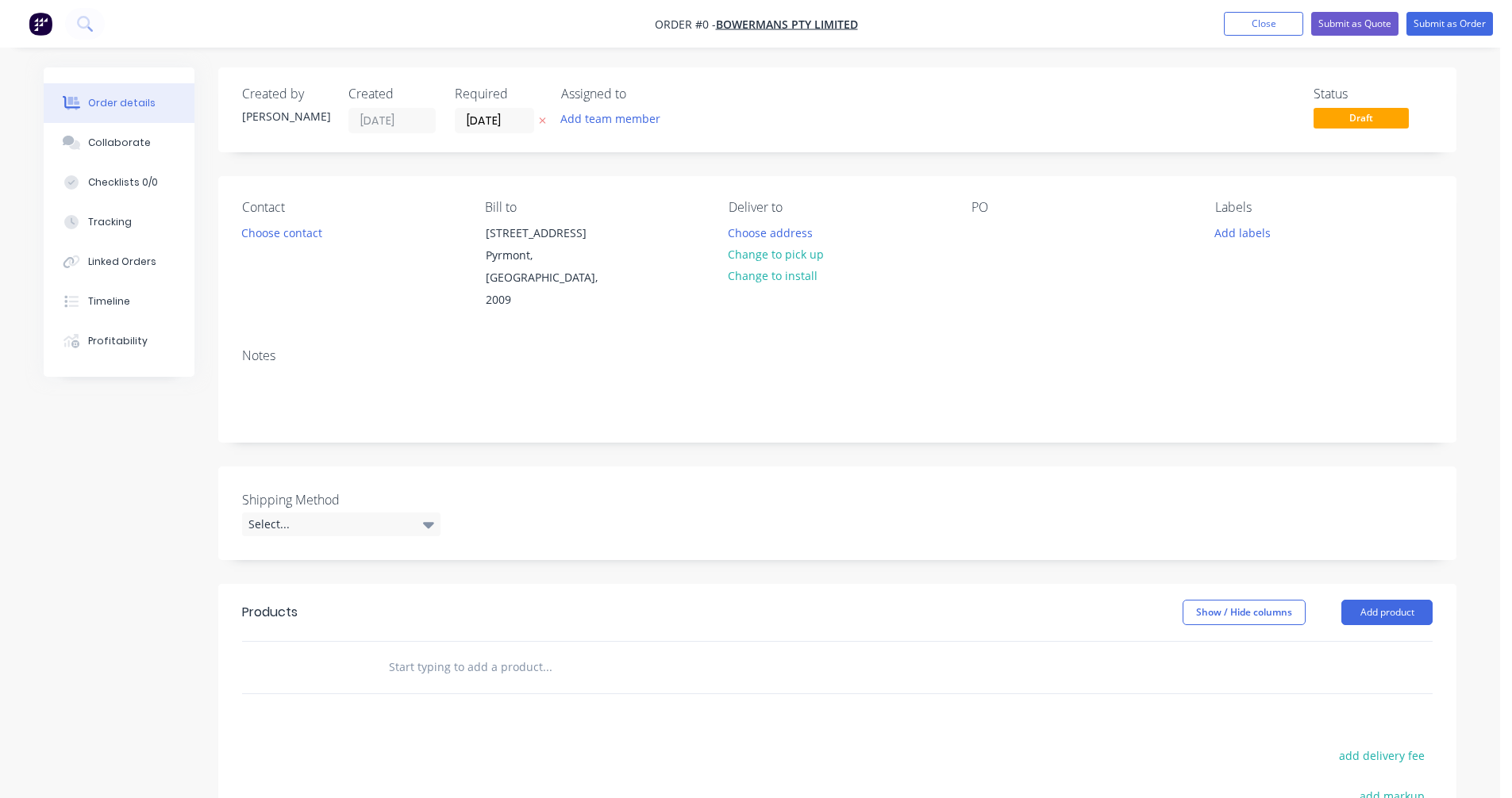
click at [432, 651] on input "text" at bounding box center [547, 667] width 317 height 32
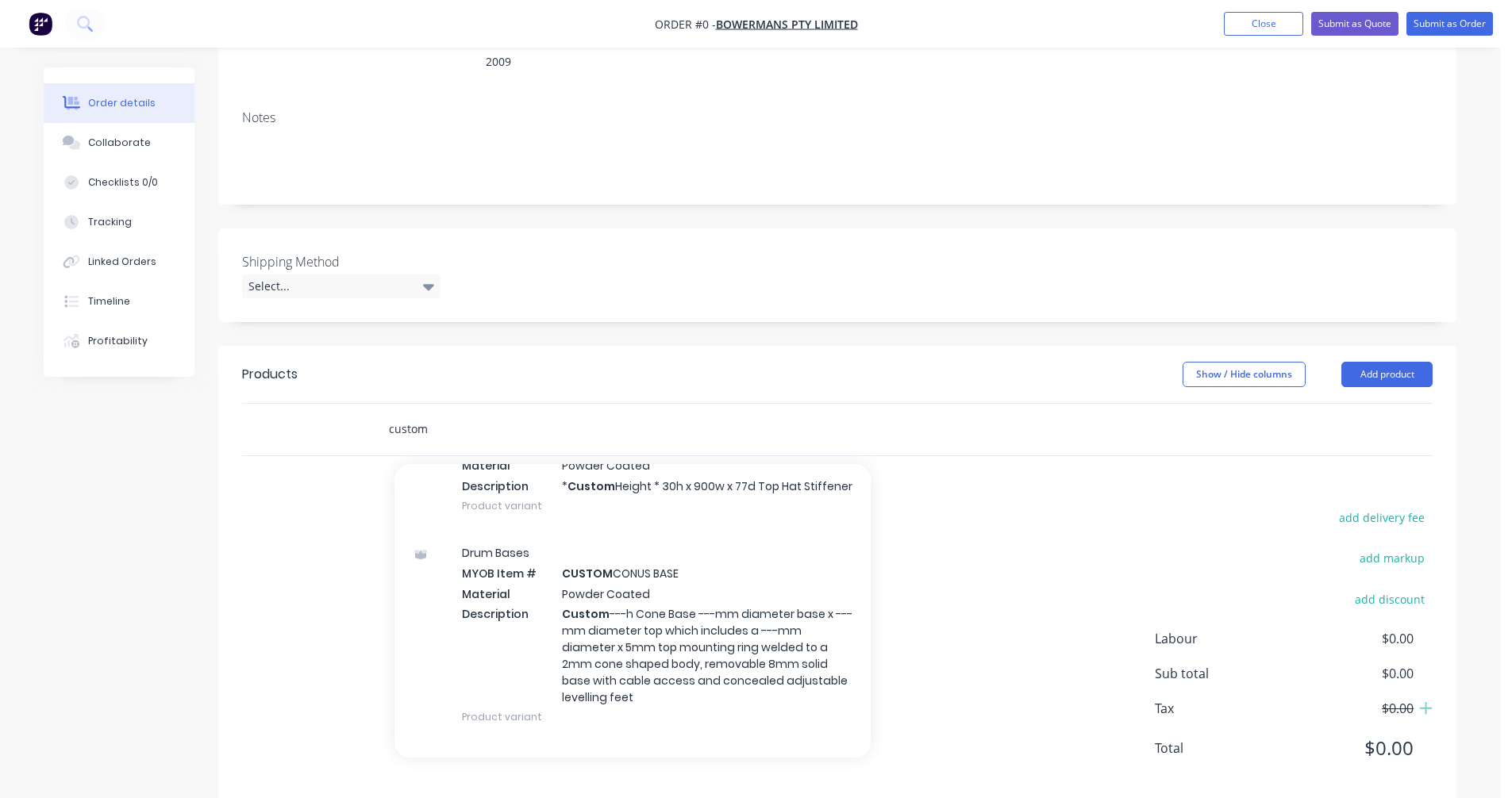
scroll to position [715, 0]
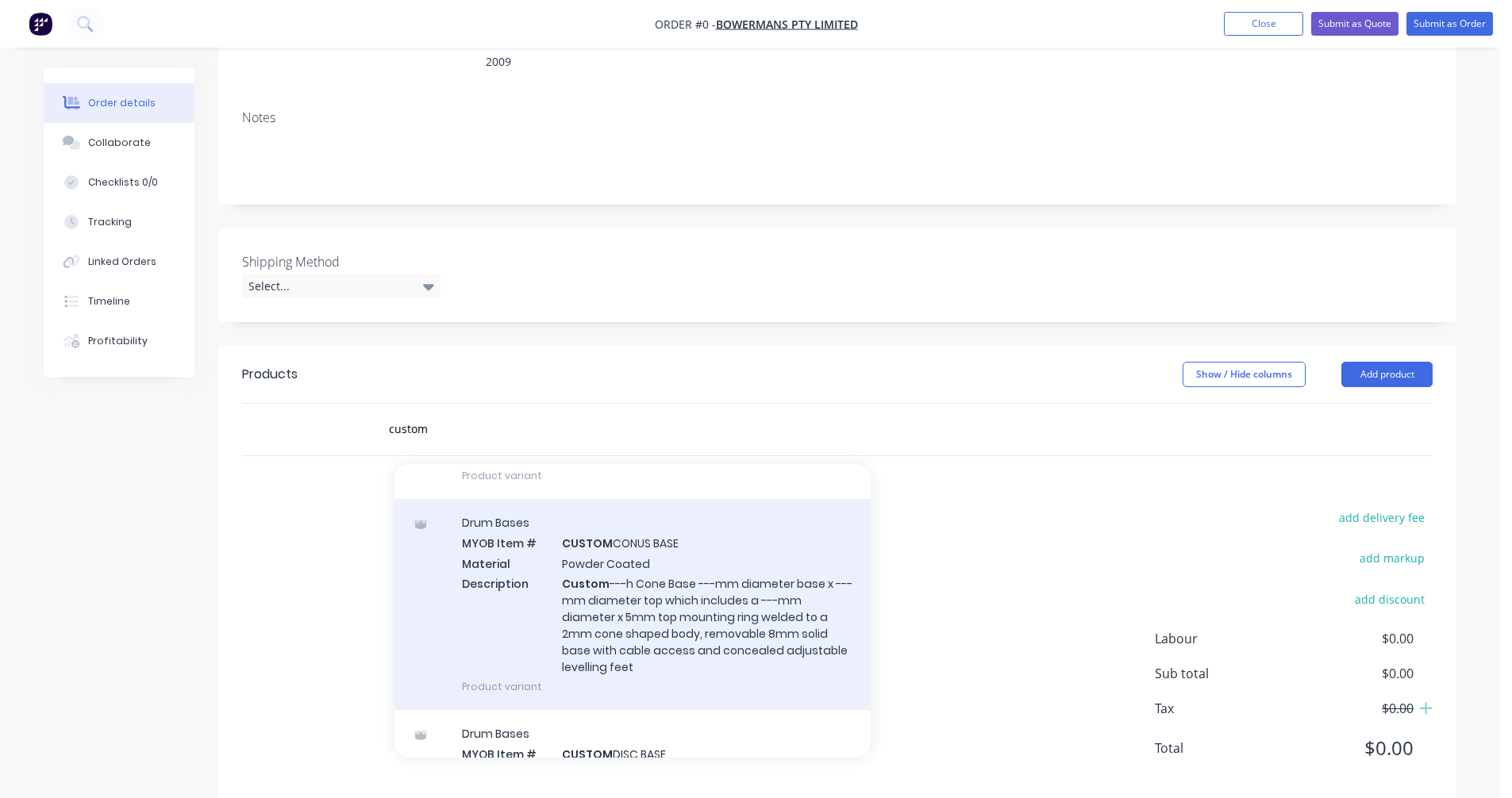
click at [654, 602] on div "Drum Bases MYOB Item # CUSTOM CONUS BASE Material Powder Coated Description Cus…" at bounding box center [632, 604] width 476 height 211
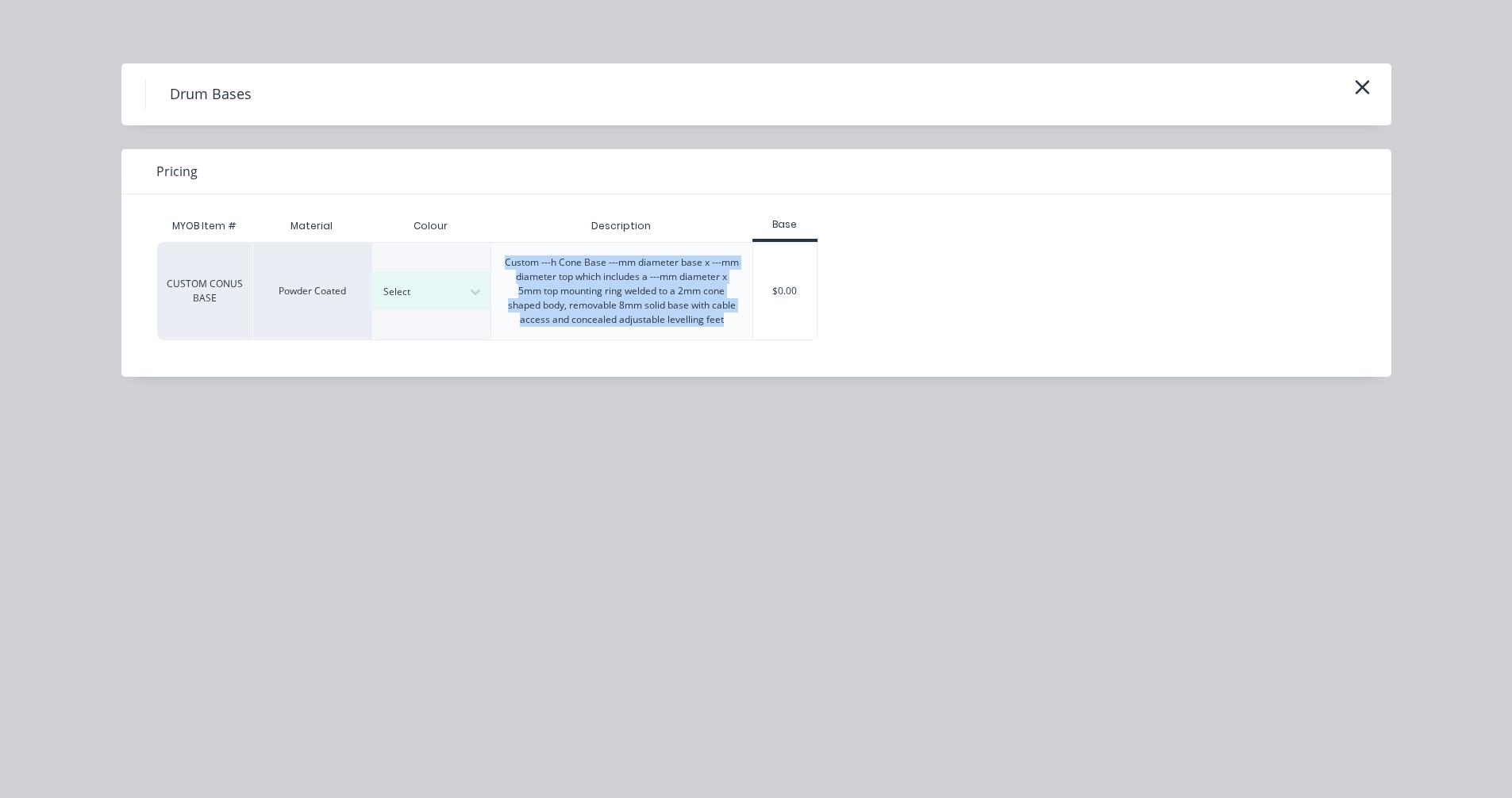
drag, startPoint x: 727, startPoint y: 319, endPoint x: 503, endPoint y: 262, distance: 231.1
click at [504, 262] on div "Custom ---h Cone Base ---mm diameter base x ---mm diameter top which includes a…" at bounding box center [622, 291] width 235 height 72
copy div "Custom ---h Cone Base ---mm diameter base x ---mm diameter top which includes a…"
drag, startPoint x: 1359, startPoint y: 88, endPoint x: 874, endPoint y: 260, distance: 514.6
click at [1357, 89] on icon "button" at bounding box center [1363, 87] width 17 height 23
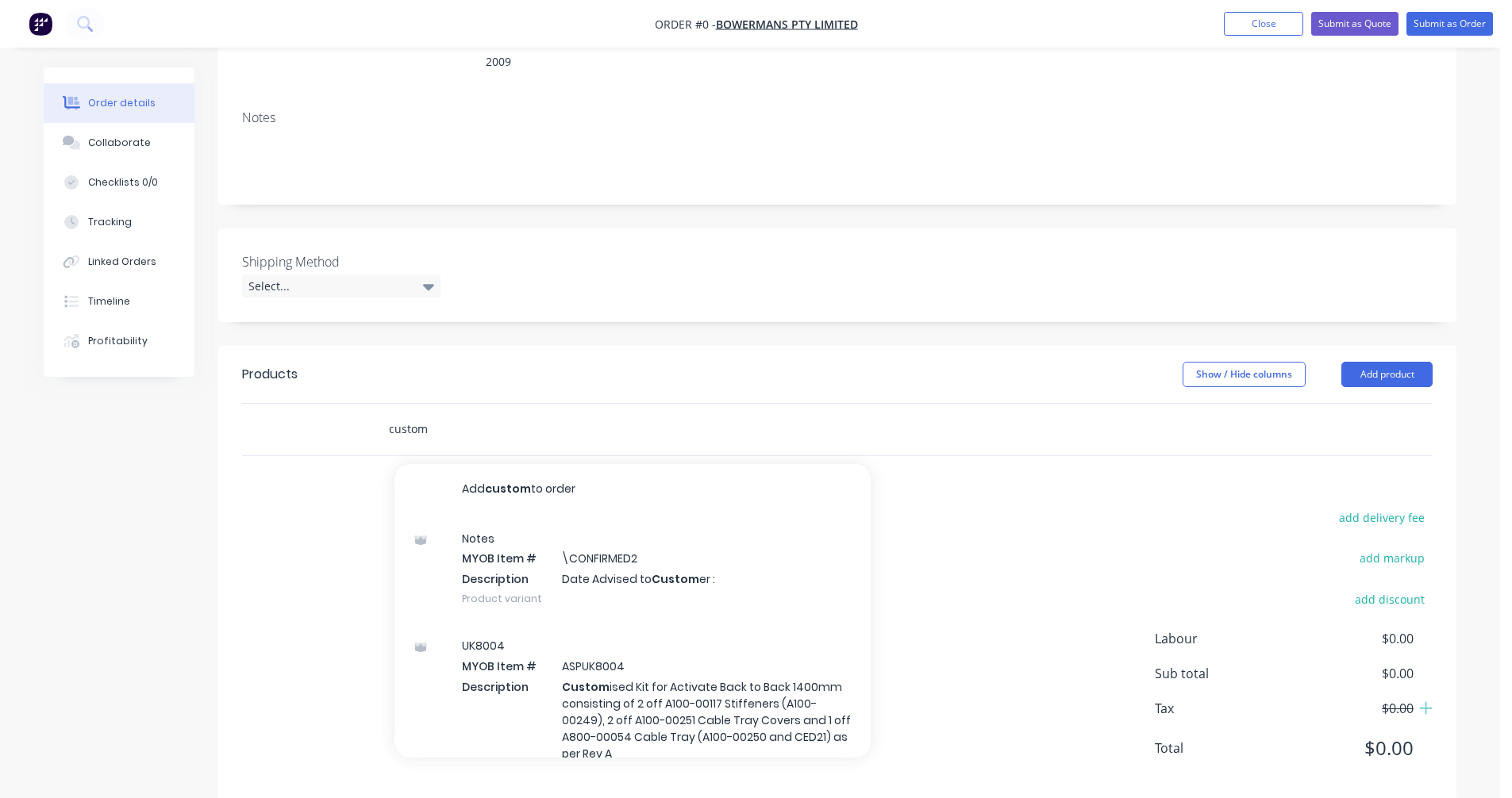
click at [430, 413] on input "custom" at bounding box center [547, 429] width 317 height 32
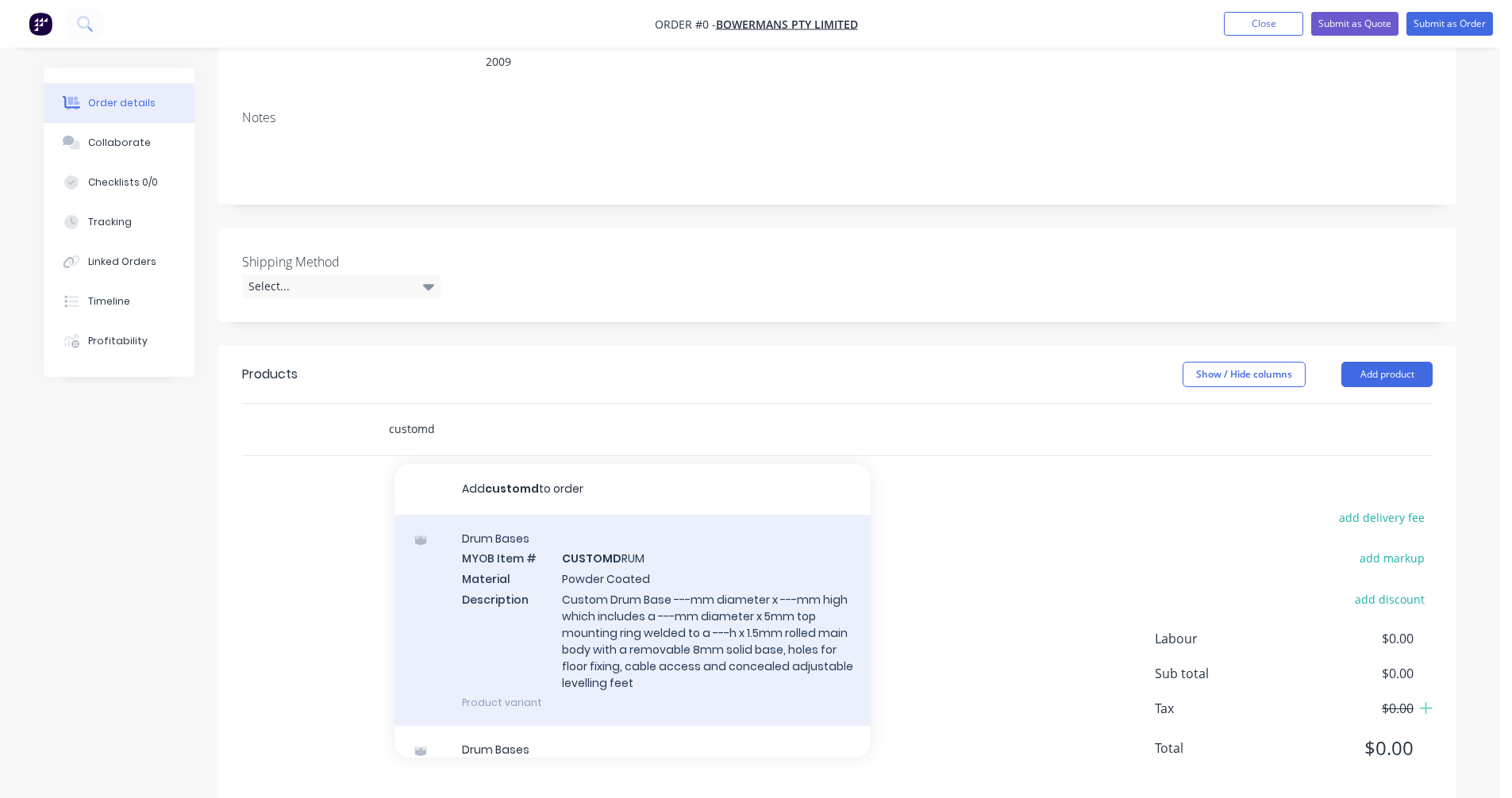
type input "customd"
click at [644, 578] on div "Drum Bases MYOB Item # CUSTOMD RUM Material Powder Coated Description Custom Dr…" at bounding box center [632, 620] width 476 height 211
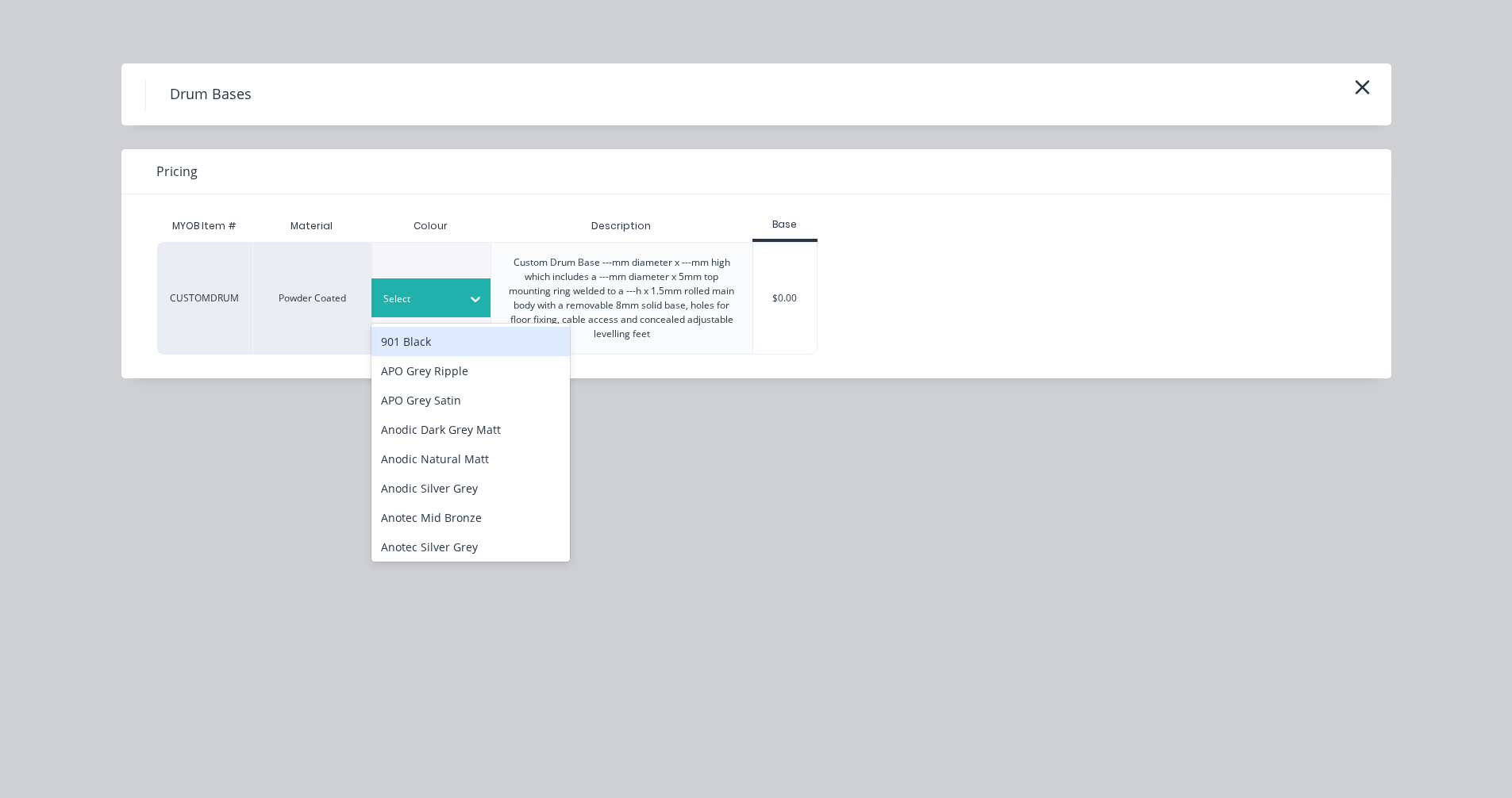
click at [445, 303] on div at bounding box center [419, 299] width 72 height 18
type input "sta"
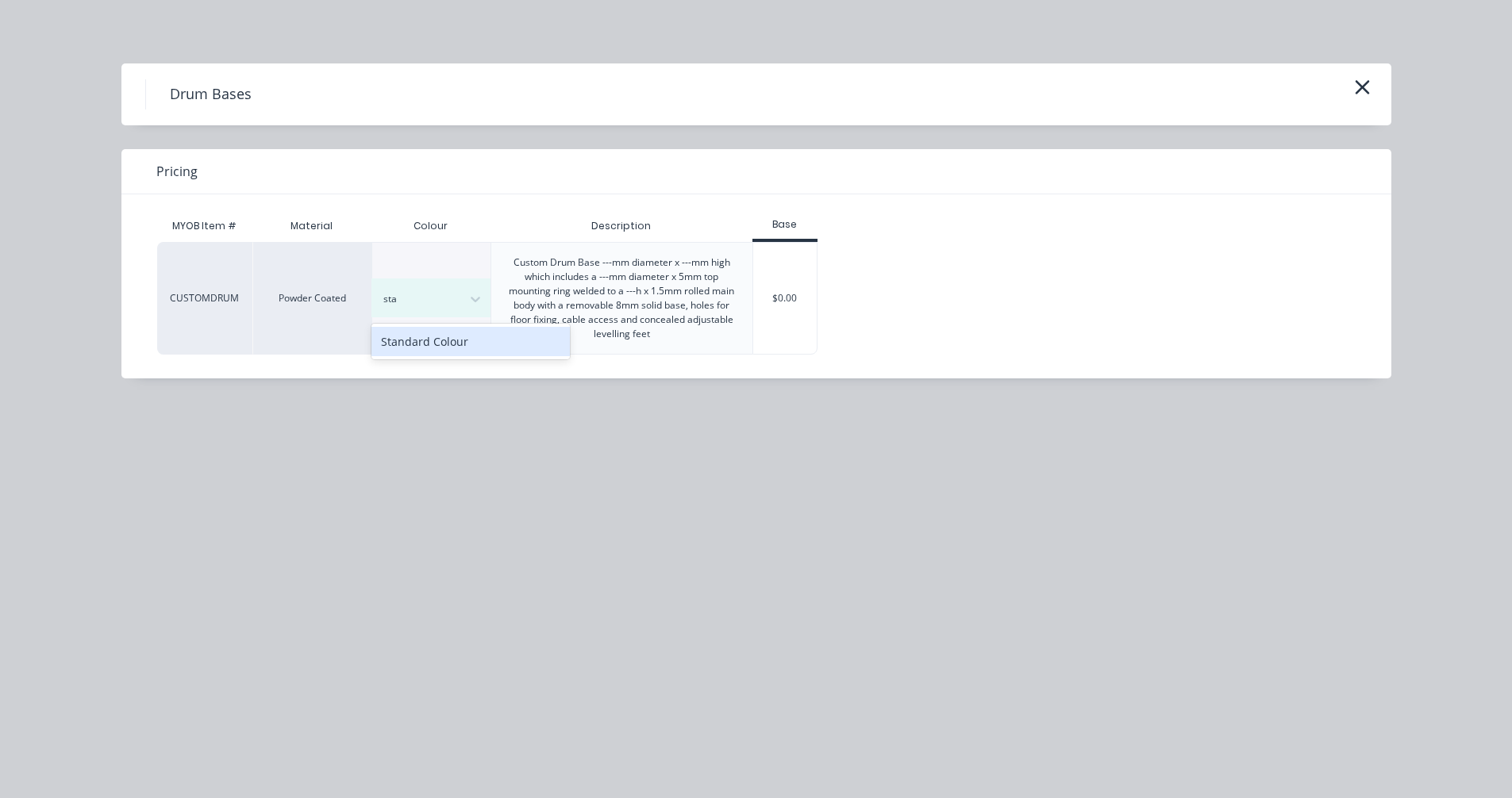
click at [458, 341] on div "Standard Colour" at bounding box center [471, 341] width 199 height 29
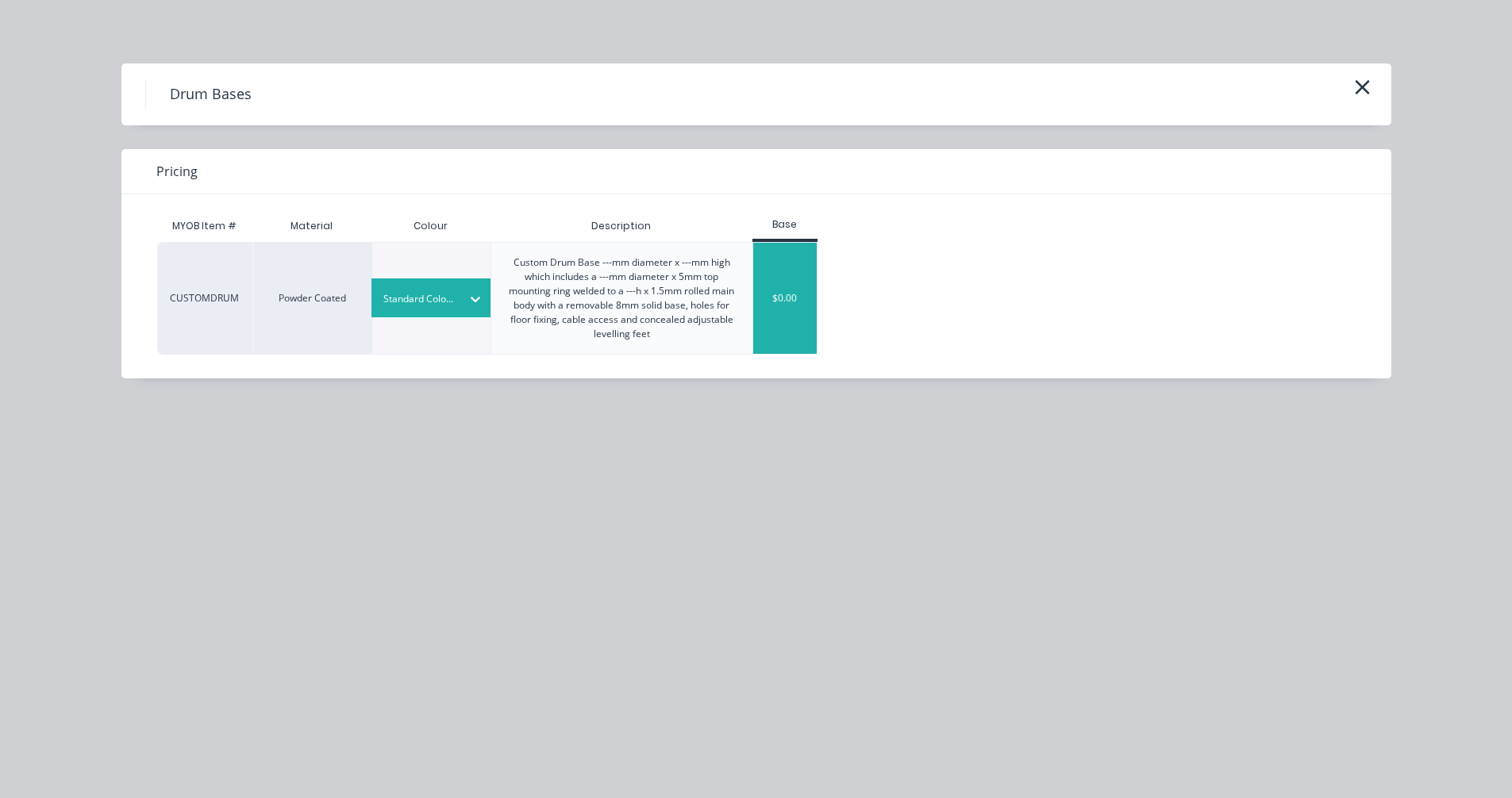
click at [784, 302] on div "$0.00" at bounding box center [785, 298] width 64 height 111
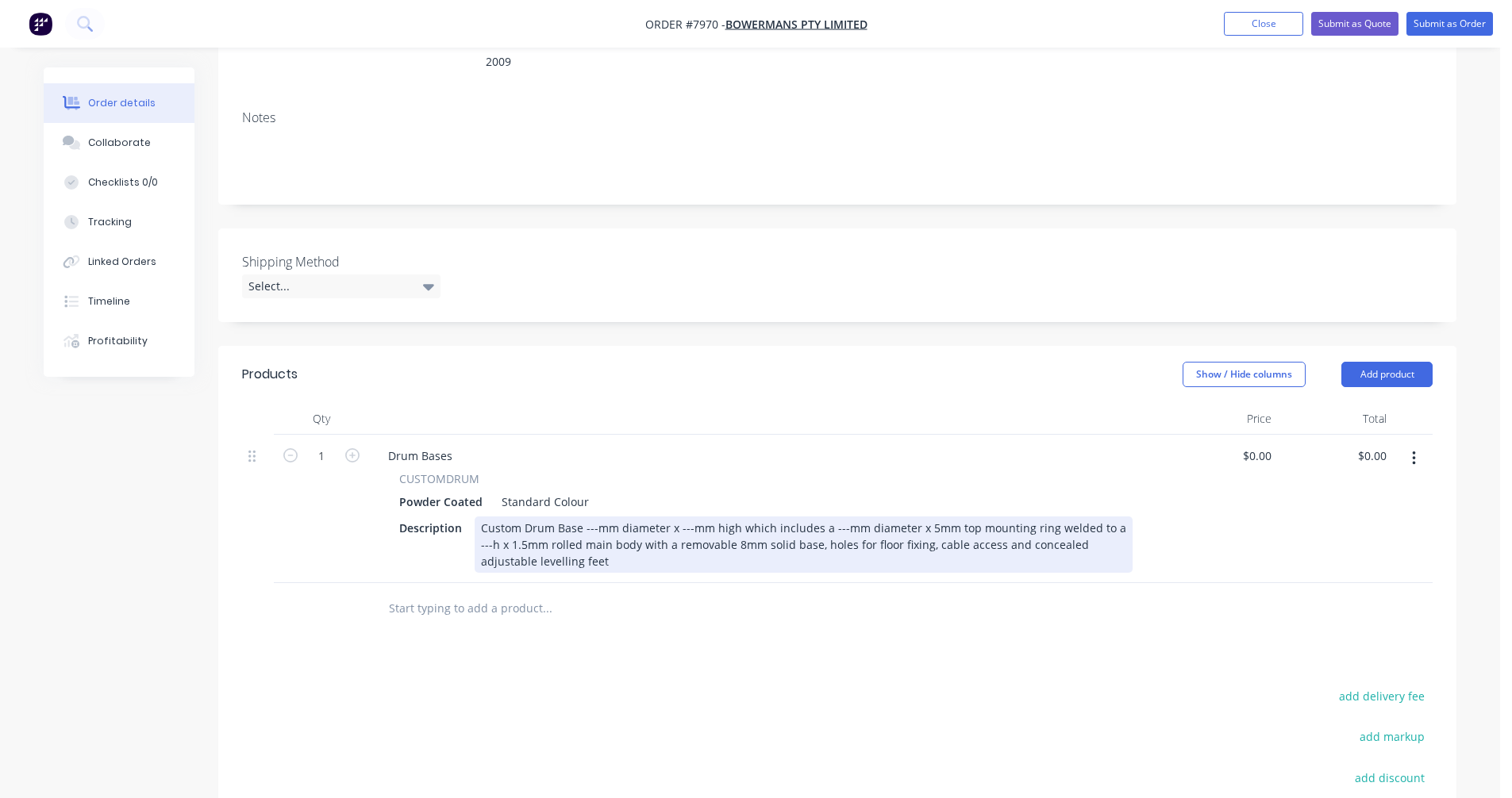
click at [557, 546] on div "Custom Drum Base ---mm diameter x ---mm high which includes a ---mm diameter x …" at bounding box center [803, 544] width 658 height 56
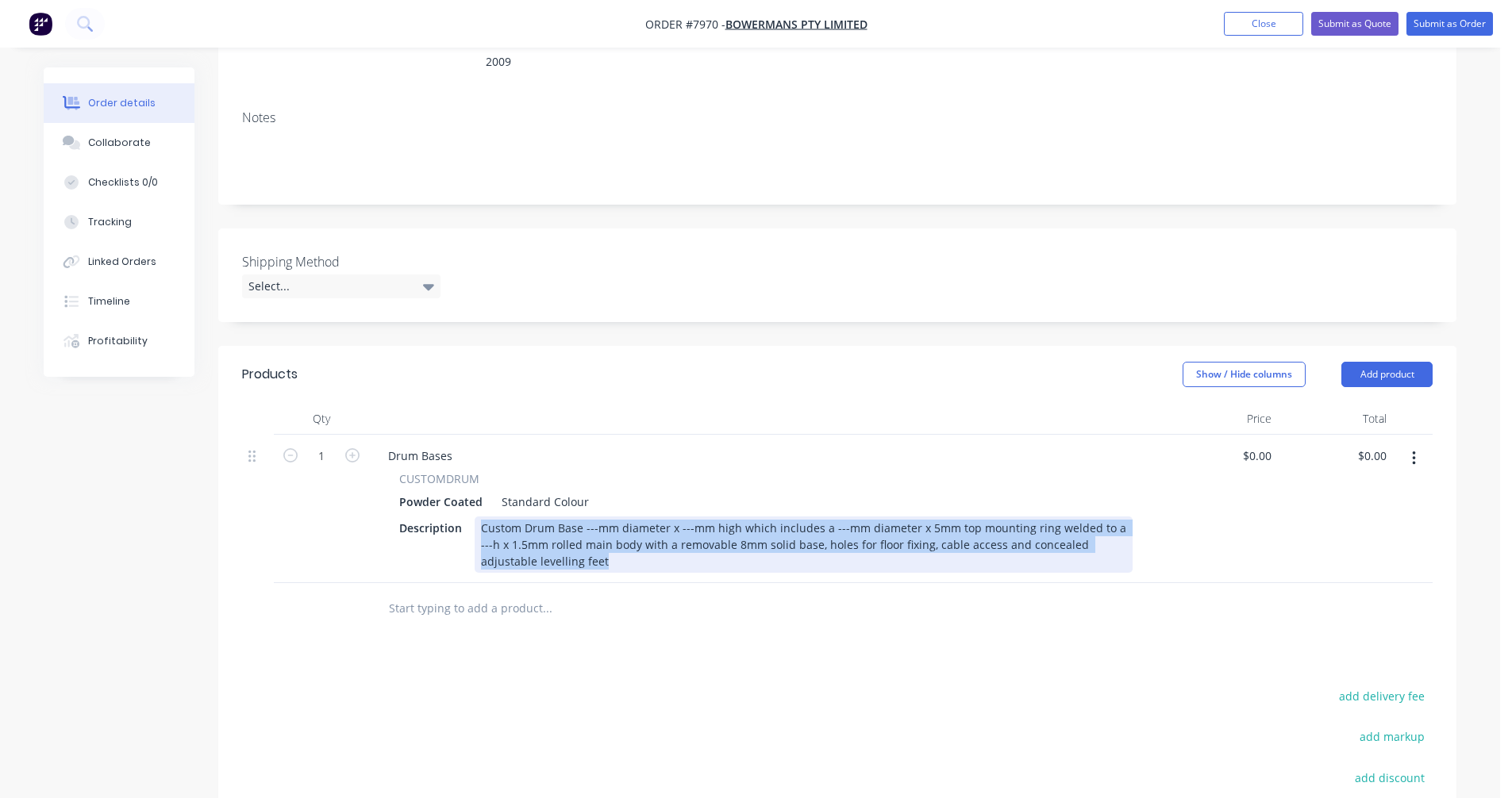
drag, startPoint x: 507, startPoint y: 529, endPoint x: 471, endPoint y: 503, distance: 44.4
click at [471, 517] on div "Description Custom Drum Base ---mm diameter x ---mm high which includes a ---mm…" at bounding box center [763, 544] width 740 height 56
paste div
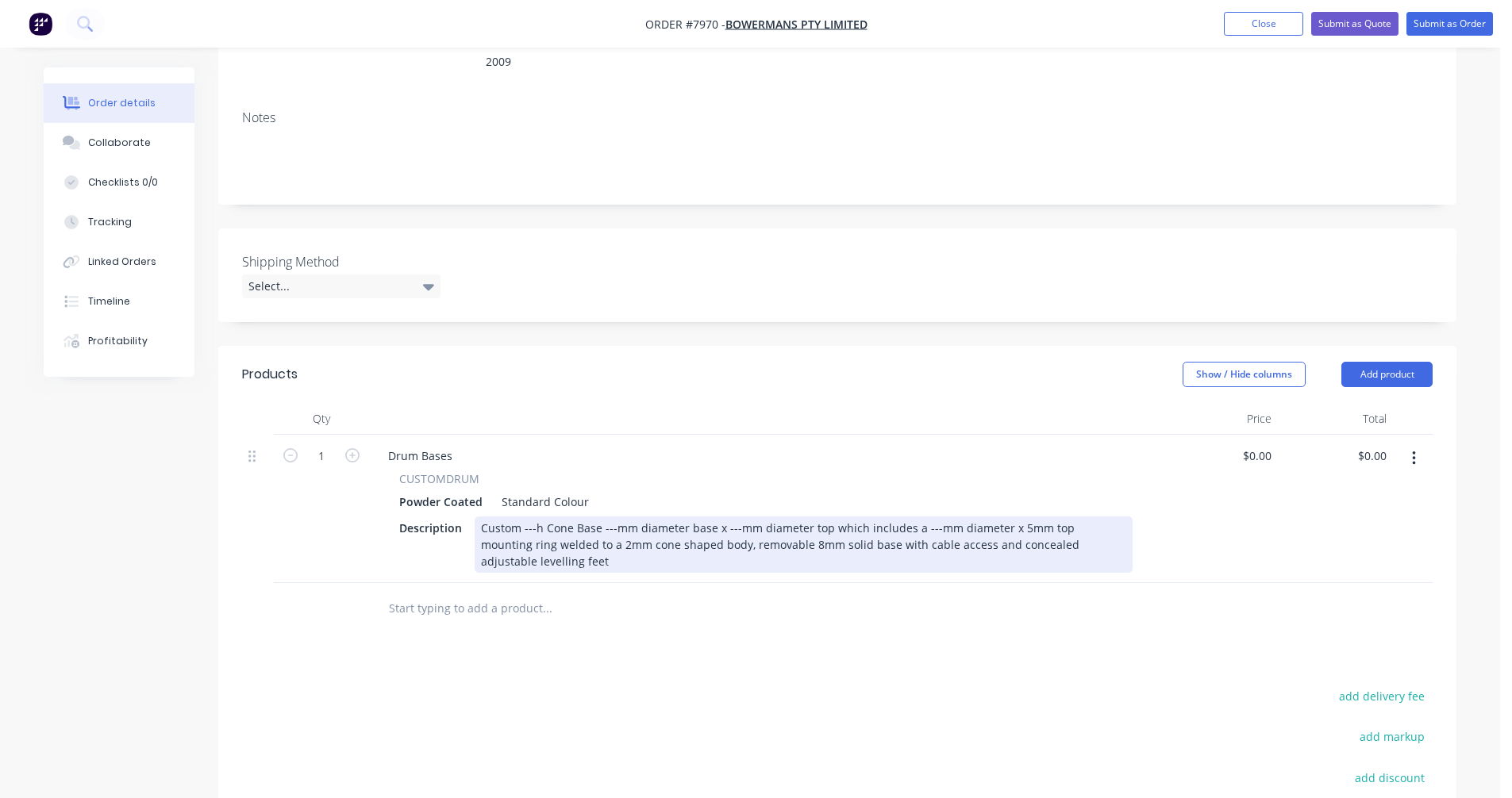
click at [534, 517] on div "Custom ---h Cone Base ---mm diameter base x ---mm diameter top which includes a…" at bounding box center [803, 544] width 658 height 56
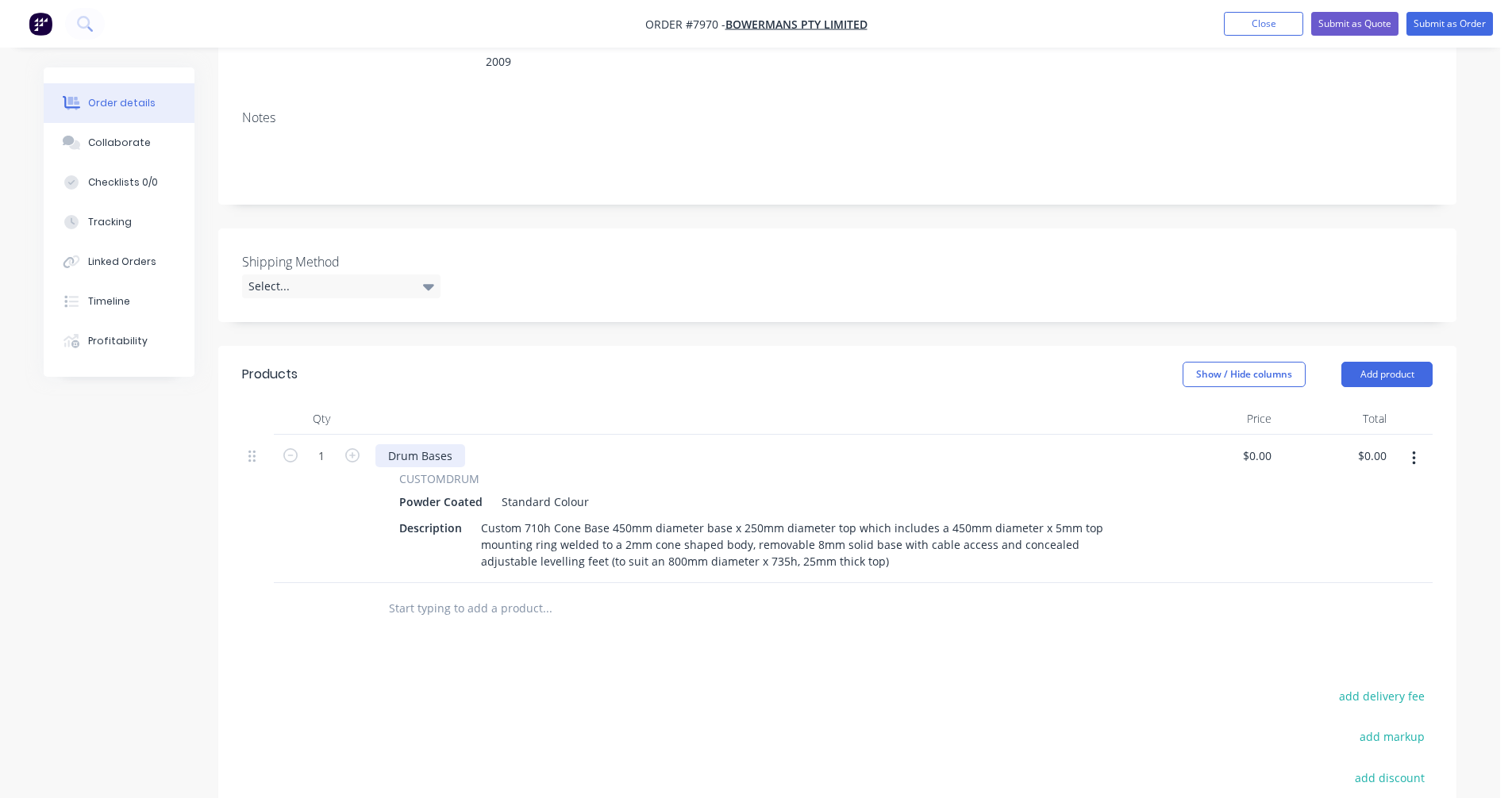
click at [442, 444] on div "Drum Bases" at bounding box center [420, 456] width 89 height 23
drag, startPoint x: 451, startPoint y: 434, endPoint x: 350, endPoint y: 432, distance: 101.0
click at [350, 435] on div "1 Drum Bases CUSTOMDRUM Powder Coated Standard Colour Description Custom 710h C…" at bounding box center [837, 509] width 1191 height 149
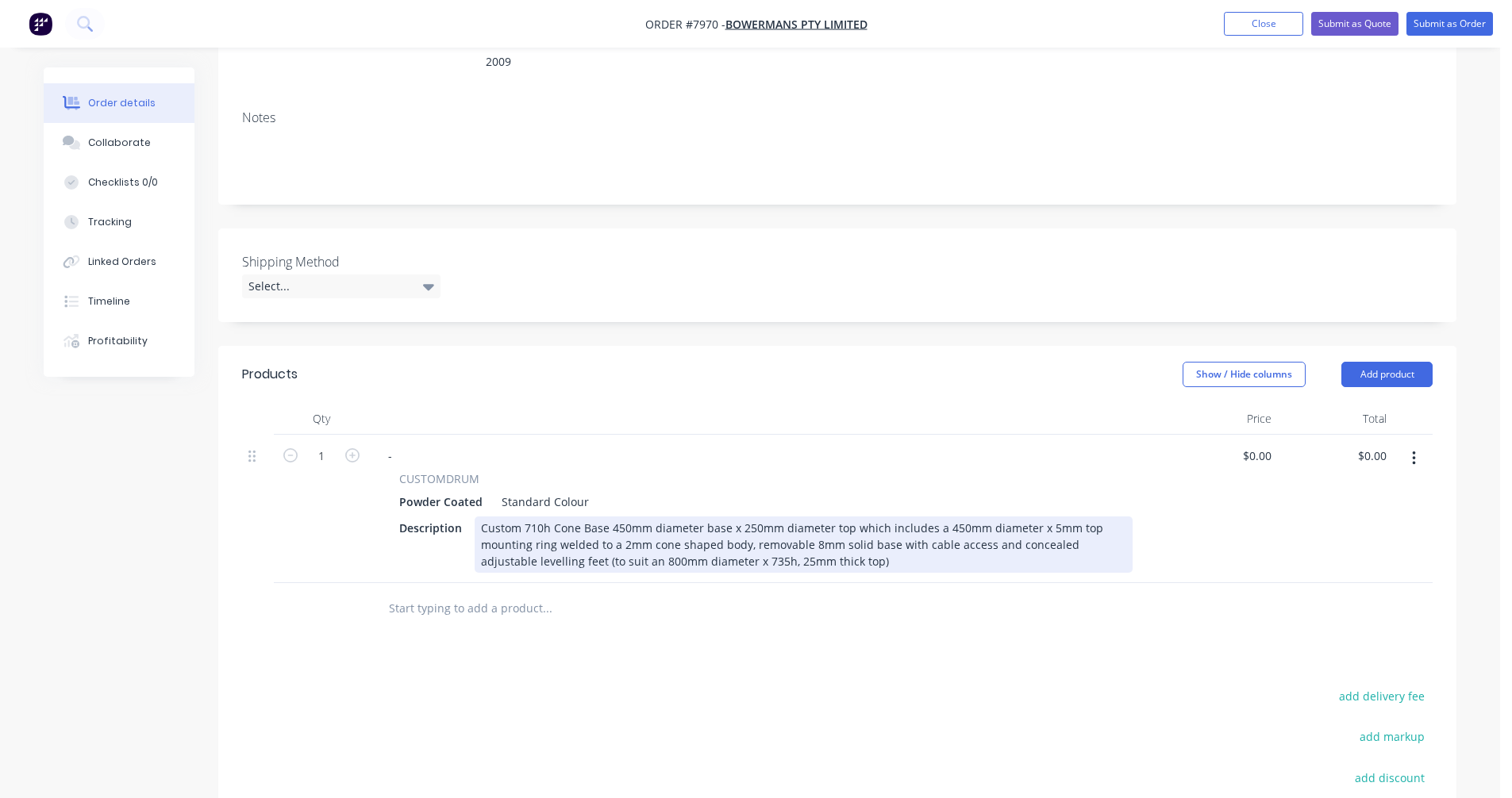
click at [1020, 527] on div "Custom 710h Cone Base 450mm diameter base x 250mm diameter top which includes a…" at bounding box center [803, 544] width 658 height 56
type input "$970.00"
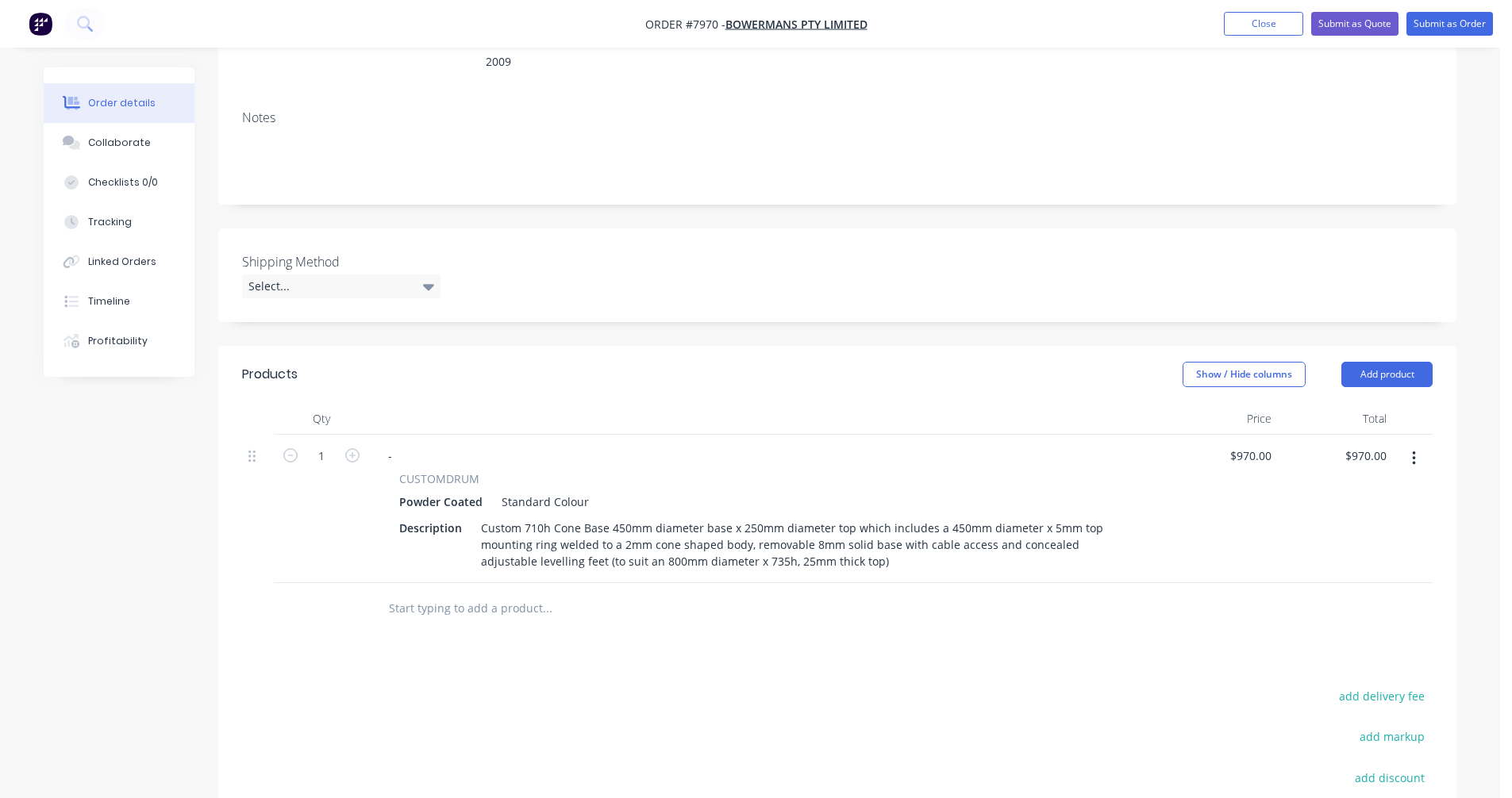
click at [1412, 450] on icon "button" at bounding box center [1413, 458] width 4 height 18
click at [1336, 521] on div "Duplicate" at bounding box center [1357, 533] width 122 height 23
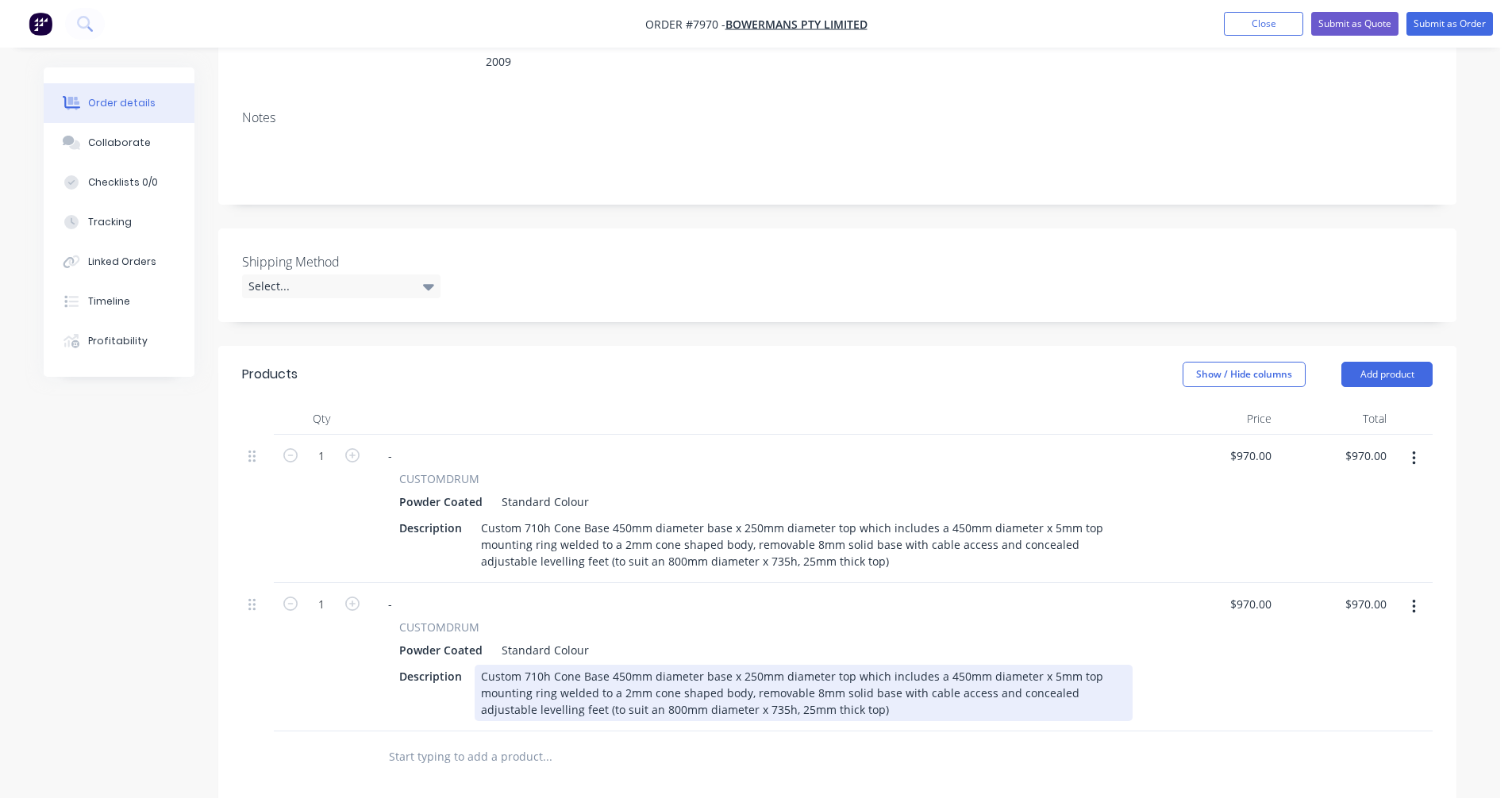
drag, startPoint x: 542, startPoint y: 654, endPoint x: 557, endPoint y: 654, distance: 15.0
click at [542, 665] on div "Custom 710h Cone Base 450mm diameter base x 250mm diameter top which includes a…" at bounding box center [803, 693] width 658 height 56
click at [618, 665] on div "Custom 400h Cone Base 450mm diameter base x 250mm diameter top which includes a…" at bounding box center [803, 693] width 658 height 56
click at [944, 665] on div "Custom 400h Cone Base 350mm diameter base x 250mm diameter top which includes a…" at bounding box center [803, 693] width 658 height 56
click at [608, 686] on div "Custom 400h Cone Base 350mm diameter base x 250mm diameter top which includes a…" at bounding box center [803, 693] width 658 height 56
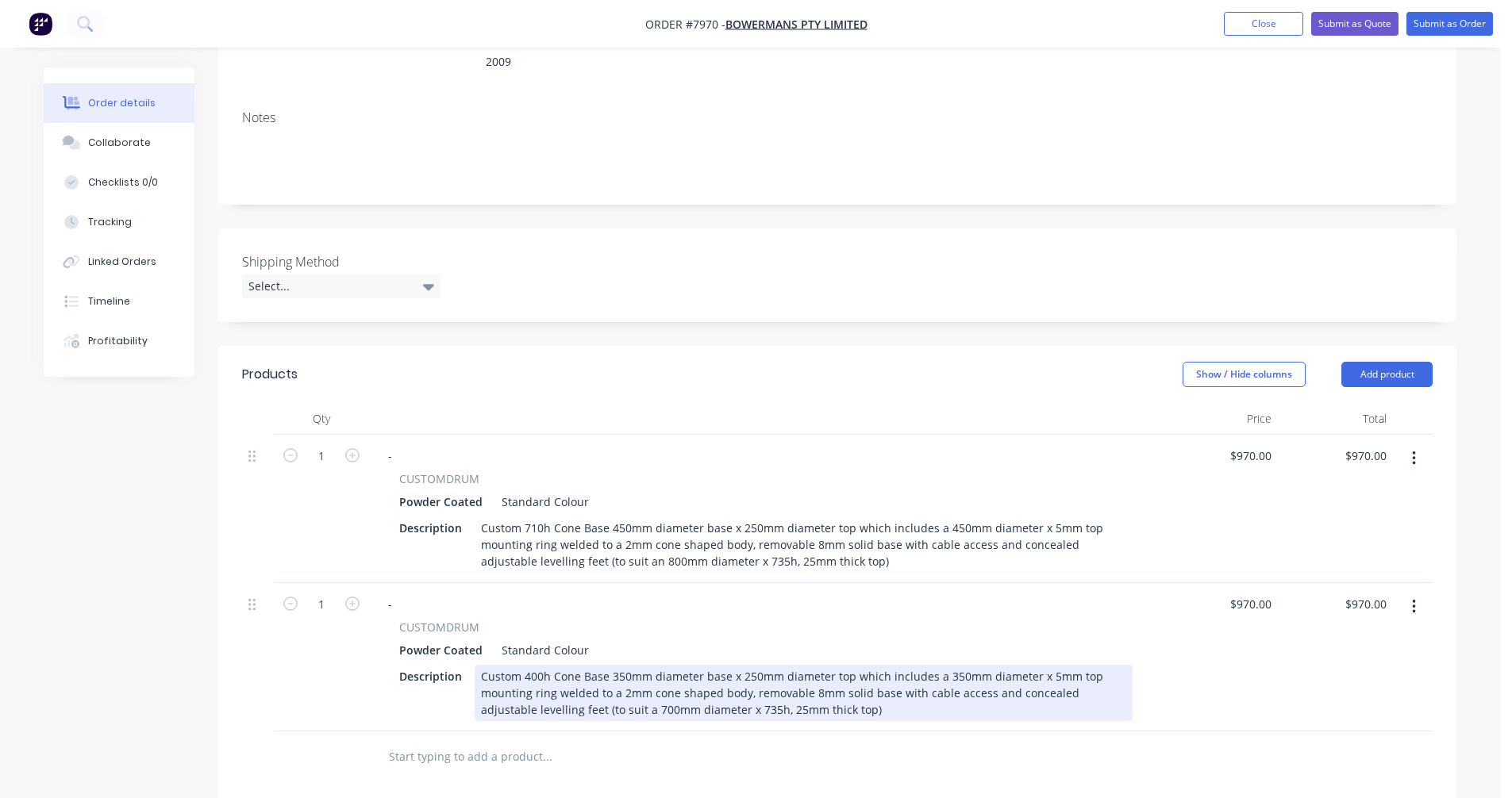
click at [697, 688] on div "Custom 400h Cone Base 350mm diameter base x 250mm diameter top which includes a…" at bounding box center [803, 693] width 658 height 56
click at [853, 688] on div "Custom 400h Cone Base 350mm diameter base x 250mm diameter top which includes a…" at bounding box center [803, 693] width 658 height 56
click at [681, 672] on div "Custom 400h Cone Base 350mm diameter base x 250mm diameter top which includes a…" at bounding box center [803, 693] width 658 height 56
type input "$836.00"
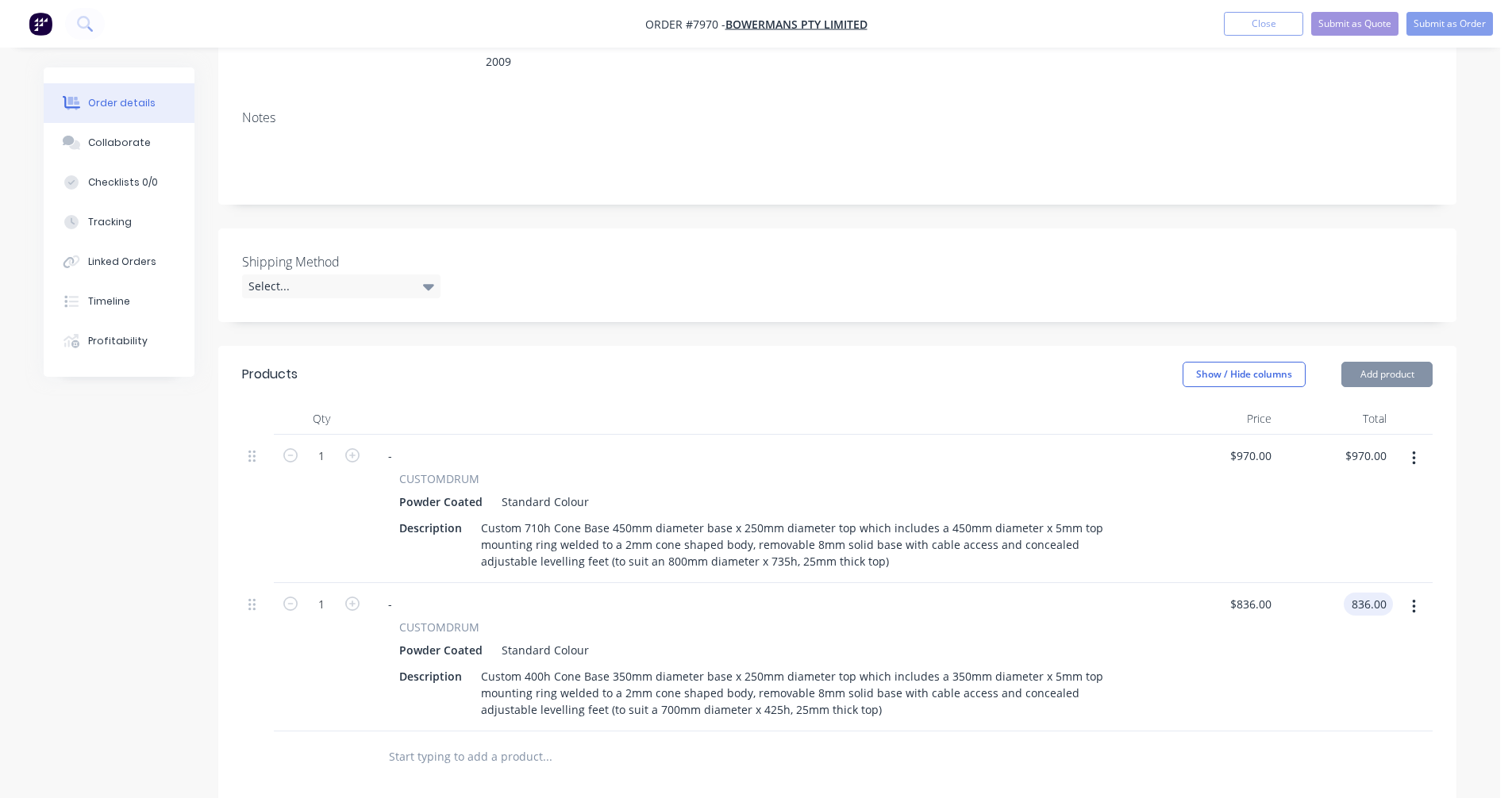
type input "$836.00"
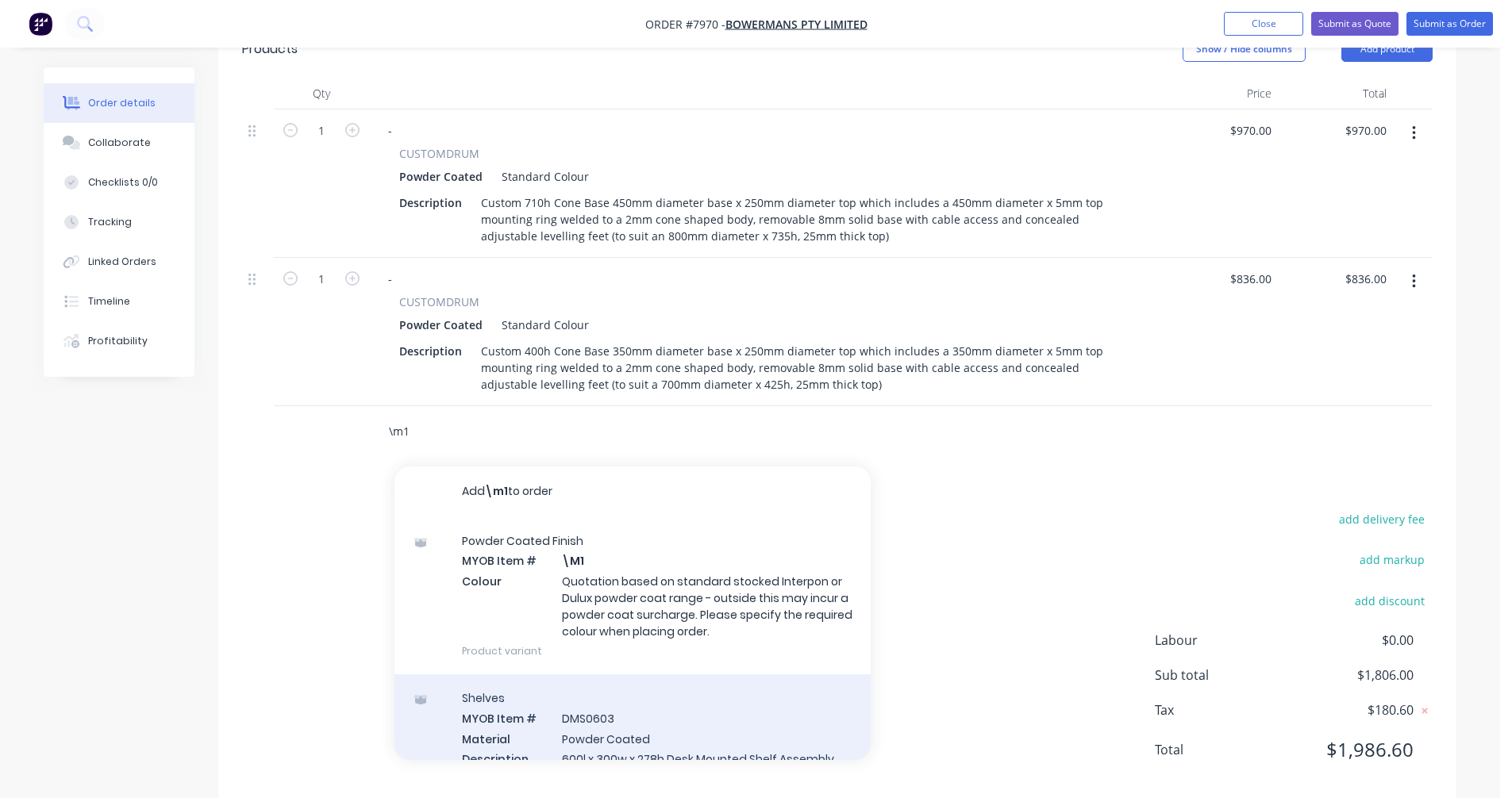
scroll to position [570, 0]
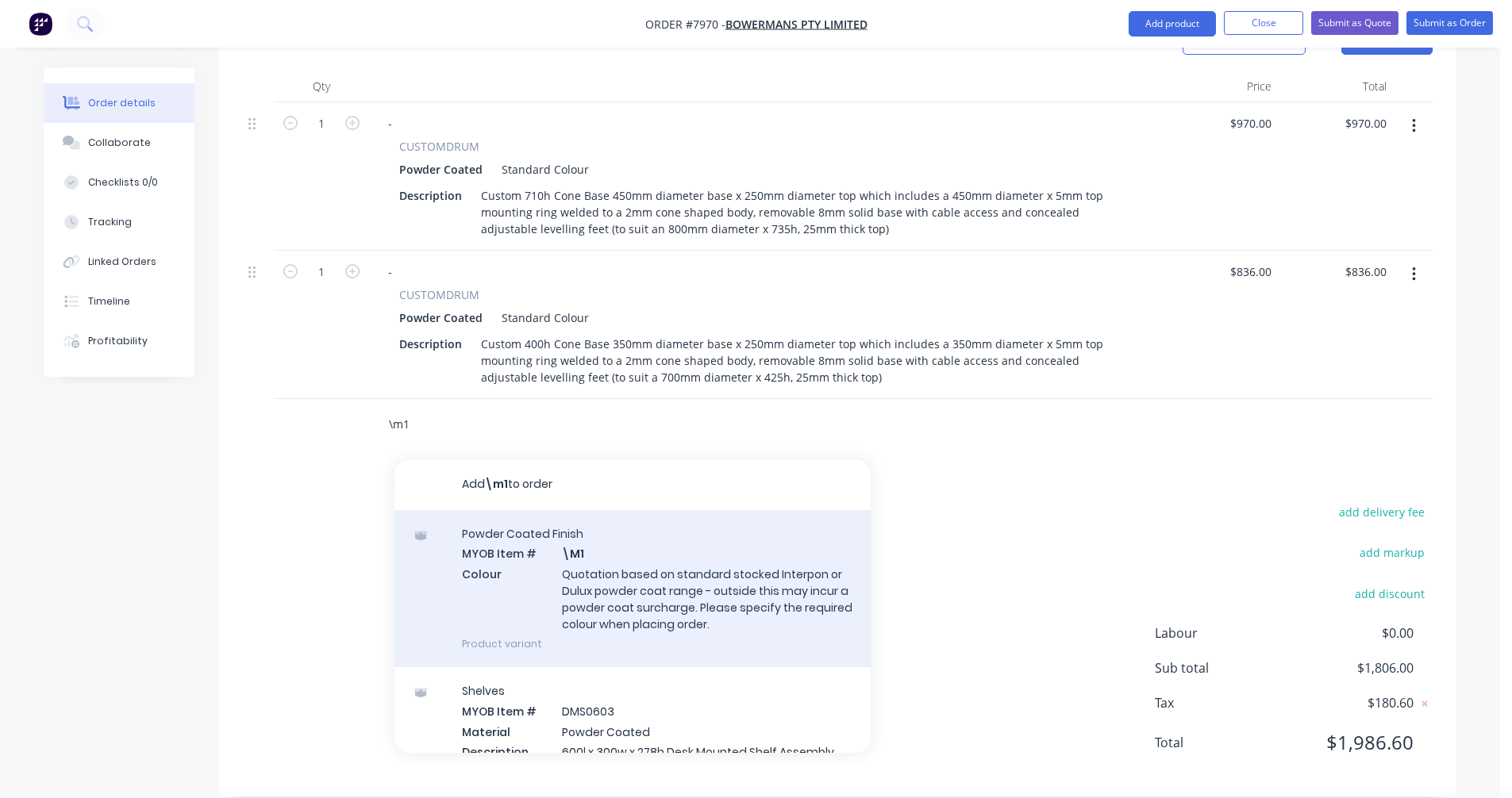
type input "\m1"
click at [665, 584] on div "Powder Coated Finish MYOB Item # \M1 Colour Quotation based on standard stocked…" at bounding box center [632, 588] width 476 height 157
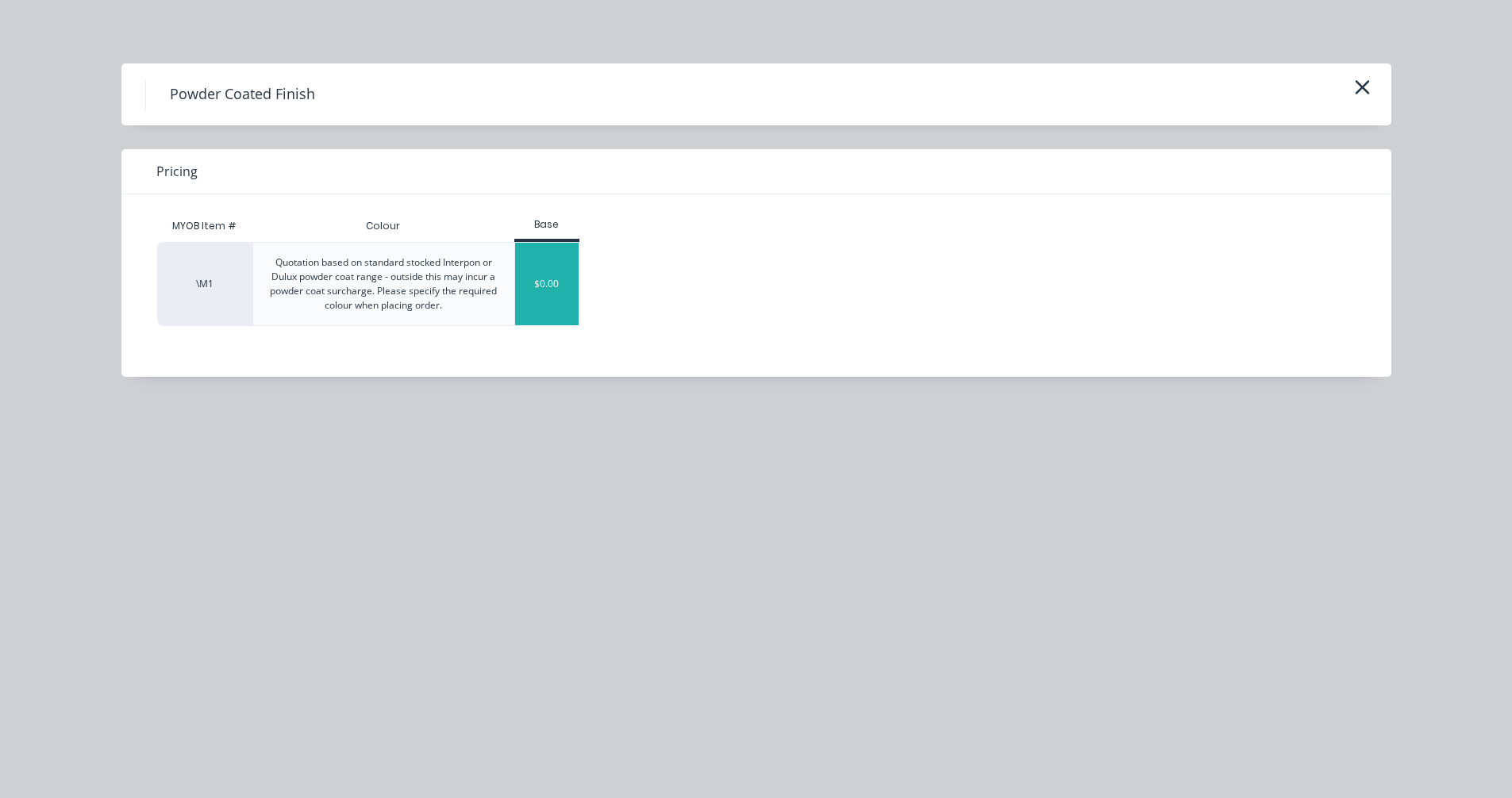
click at [533, 297] on div "$0.00" at bounding box center [547, 284] width 64 height 83
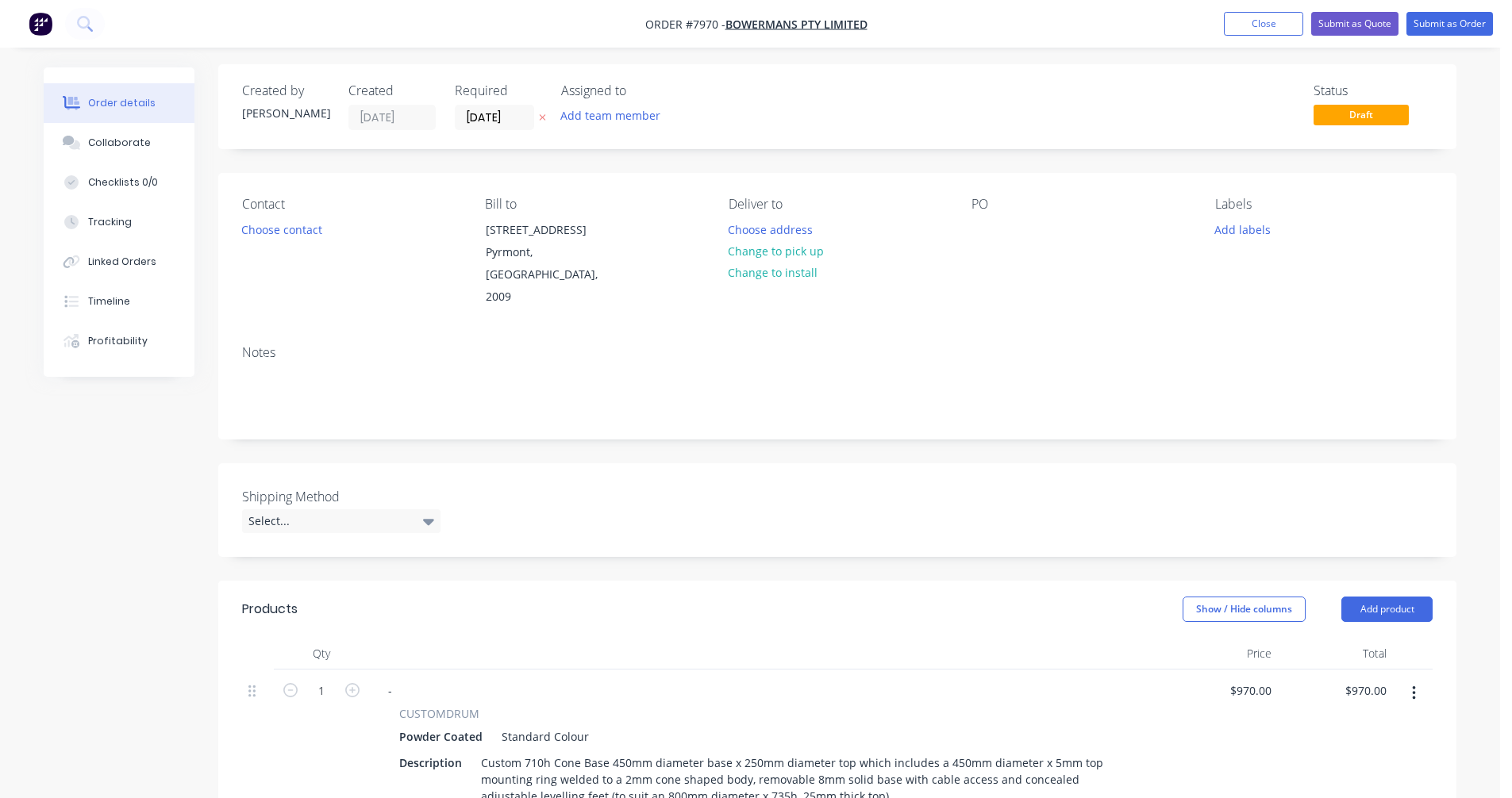
scroll to position [0, 0]
click at [1348, 19] on button "Submit as Quote" at bounding box center [1354, 23] width 88 height 24
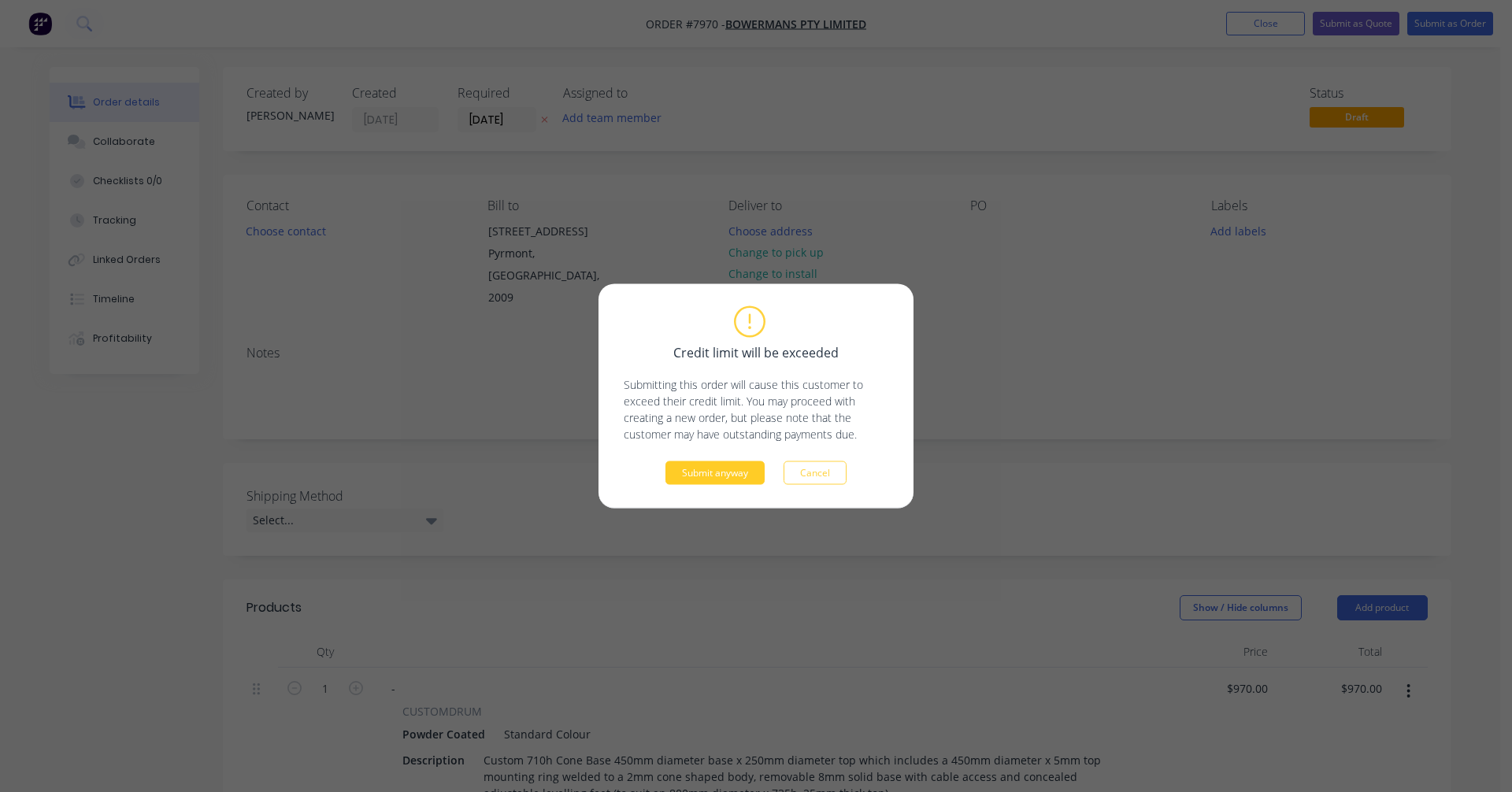
click at [724, 472] on button "Submit anyway" at bounding box center [715, 473] width 99 height 24
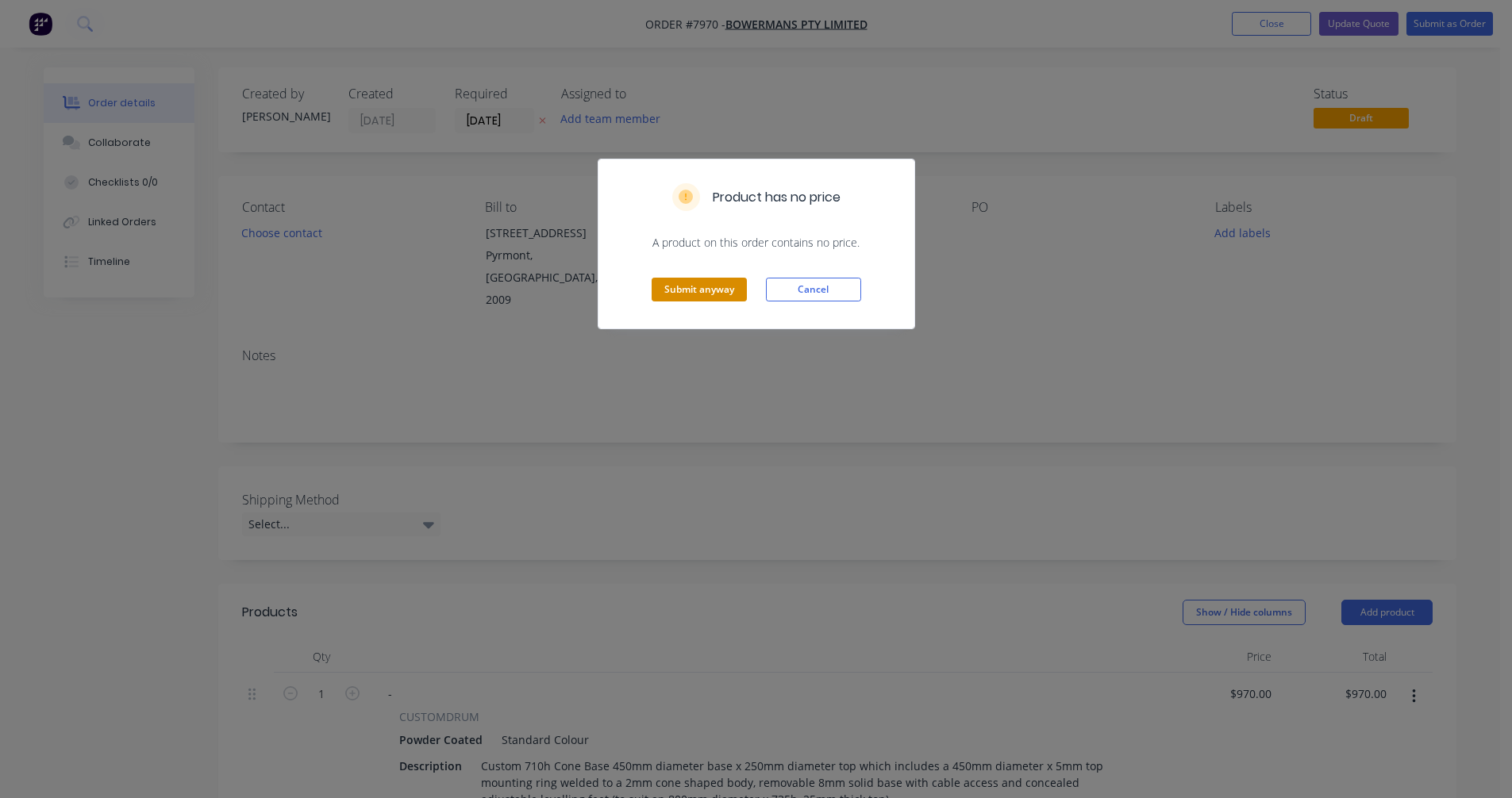
click at [711, 281] on button "Submit anyway" at bounding box center [699, 290] width 95 height 24
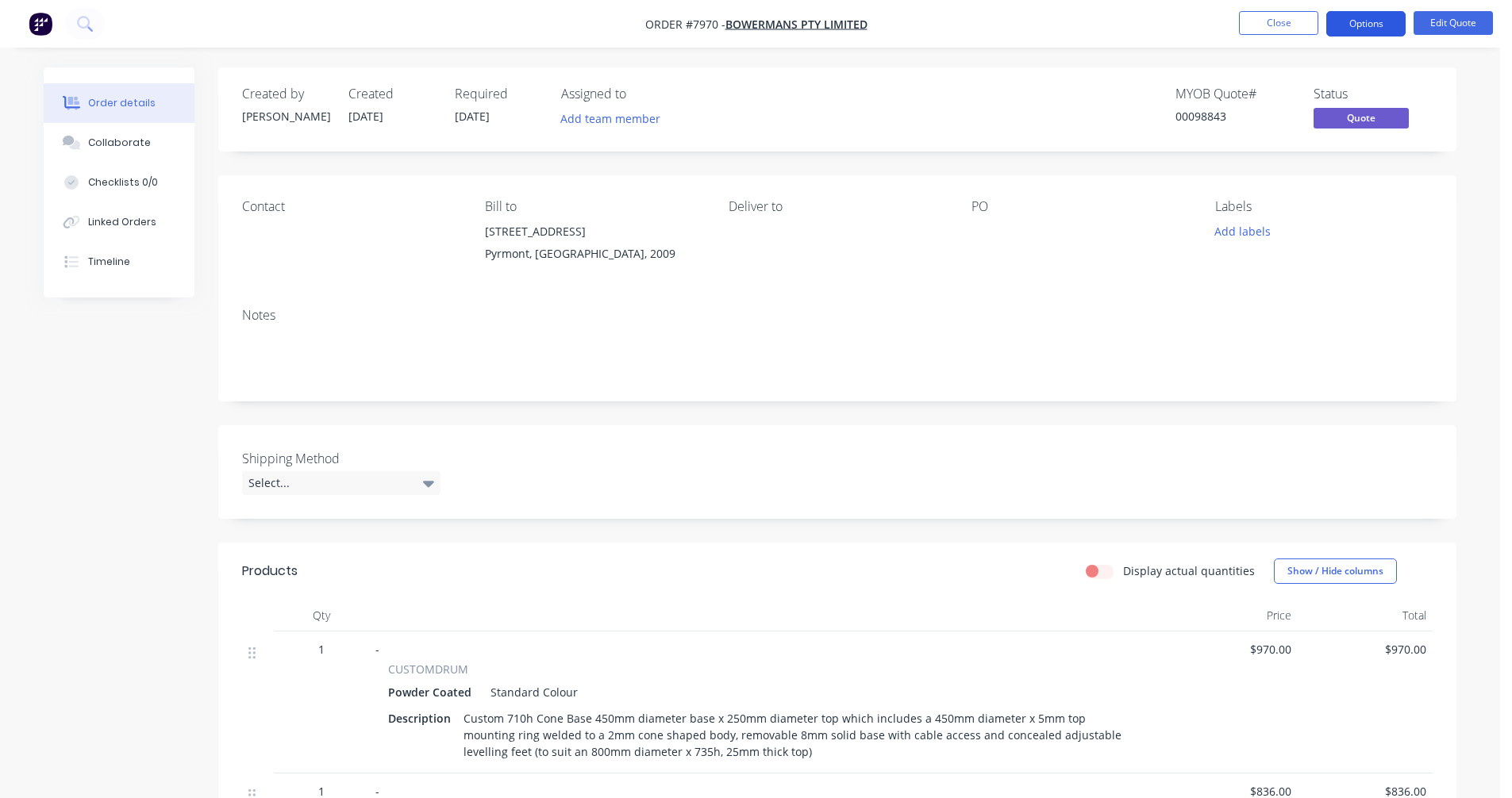
click at [1360, 20] on button "Options" at bounding box center [1365, 23] width 79 height 25
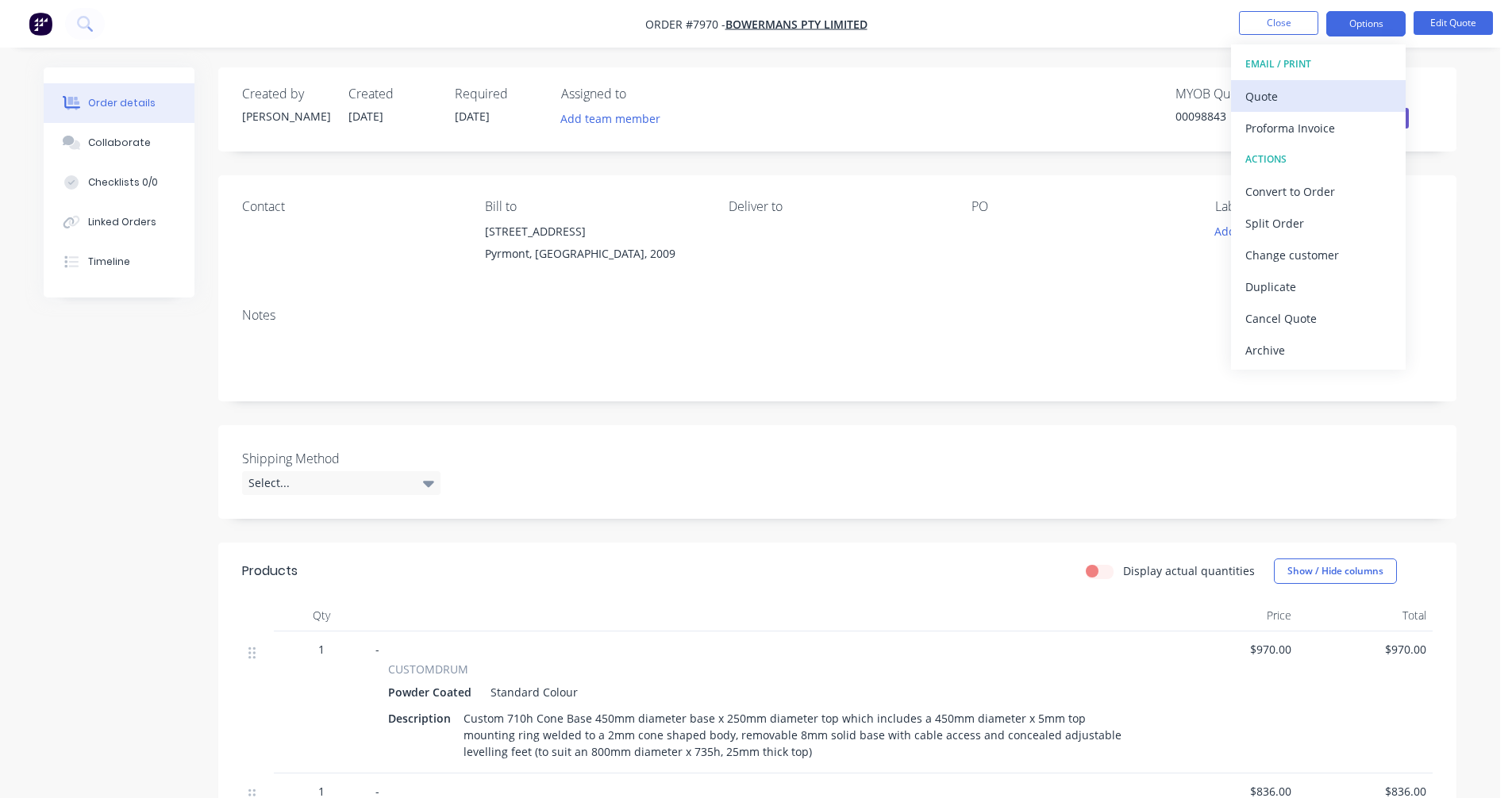
click at [1264, 98] on div "Quote" at bounding box center [1317, 97] width 146 height 23
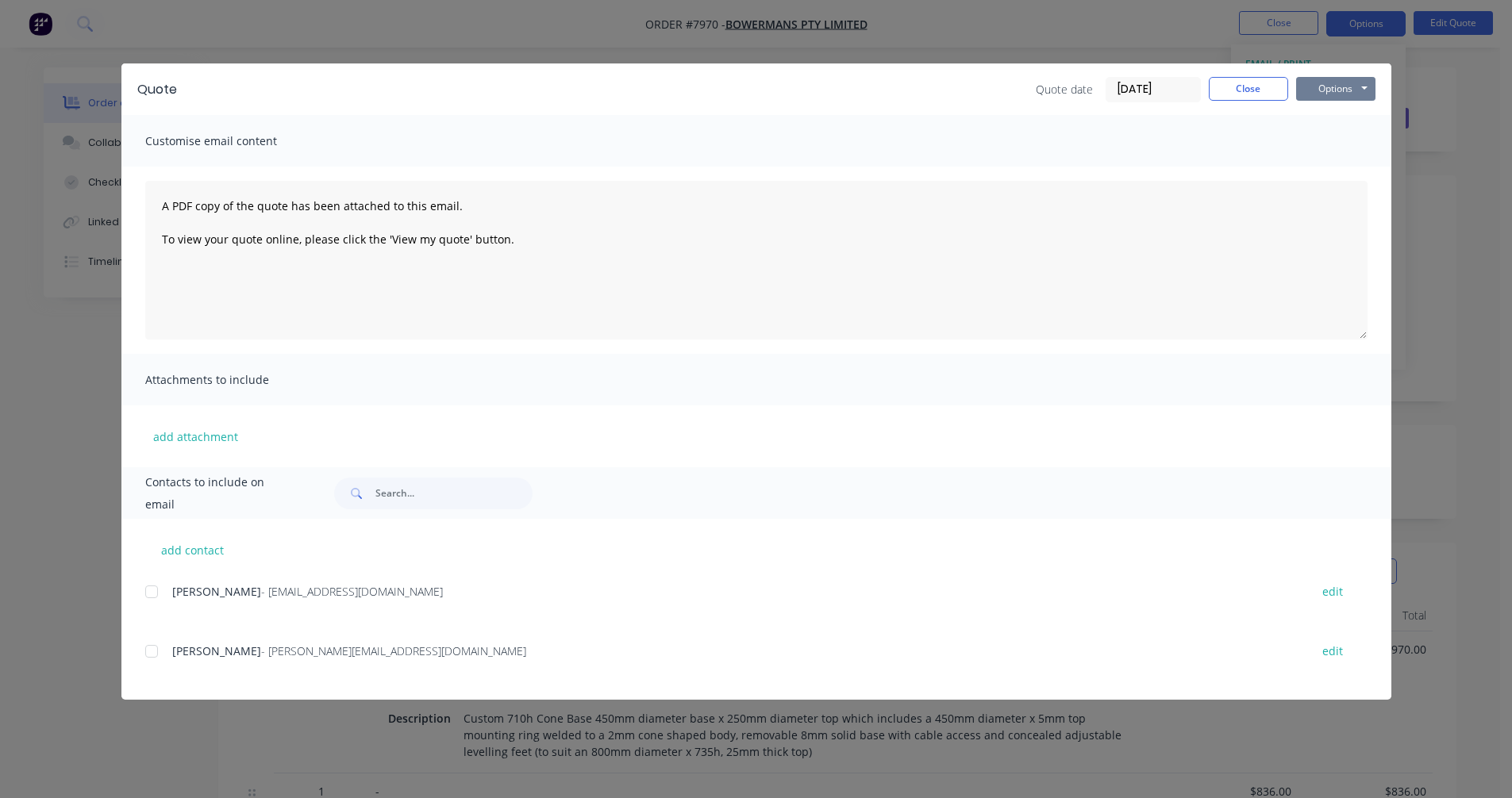
click at [1334, 83] on button "Options" at bounding box center [1335, 88] width 79 height 24
click at [1341, 117] on button "Preview" at bounding box center [1347, 117] width 102 height 26
click at [1252, 89] on button "Close" at bounding box center [1248, 88] width 79 height 24
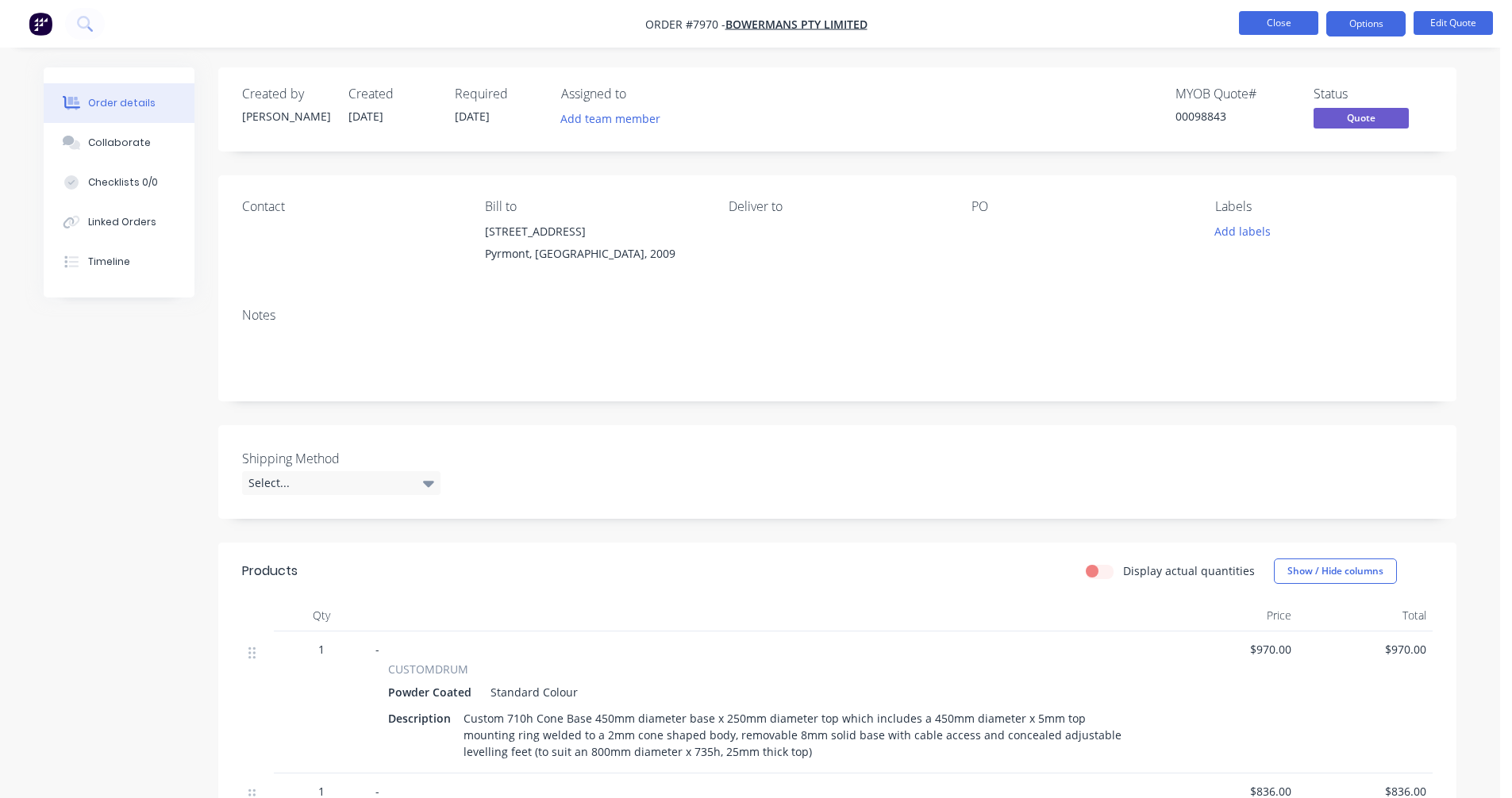
click at [1274, 26] on button "Close" at bounding box center [1278, 23] width 79 height 24
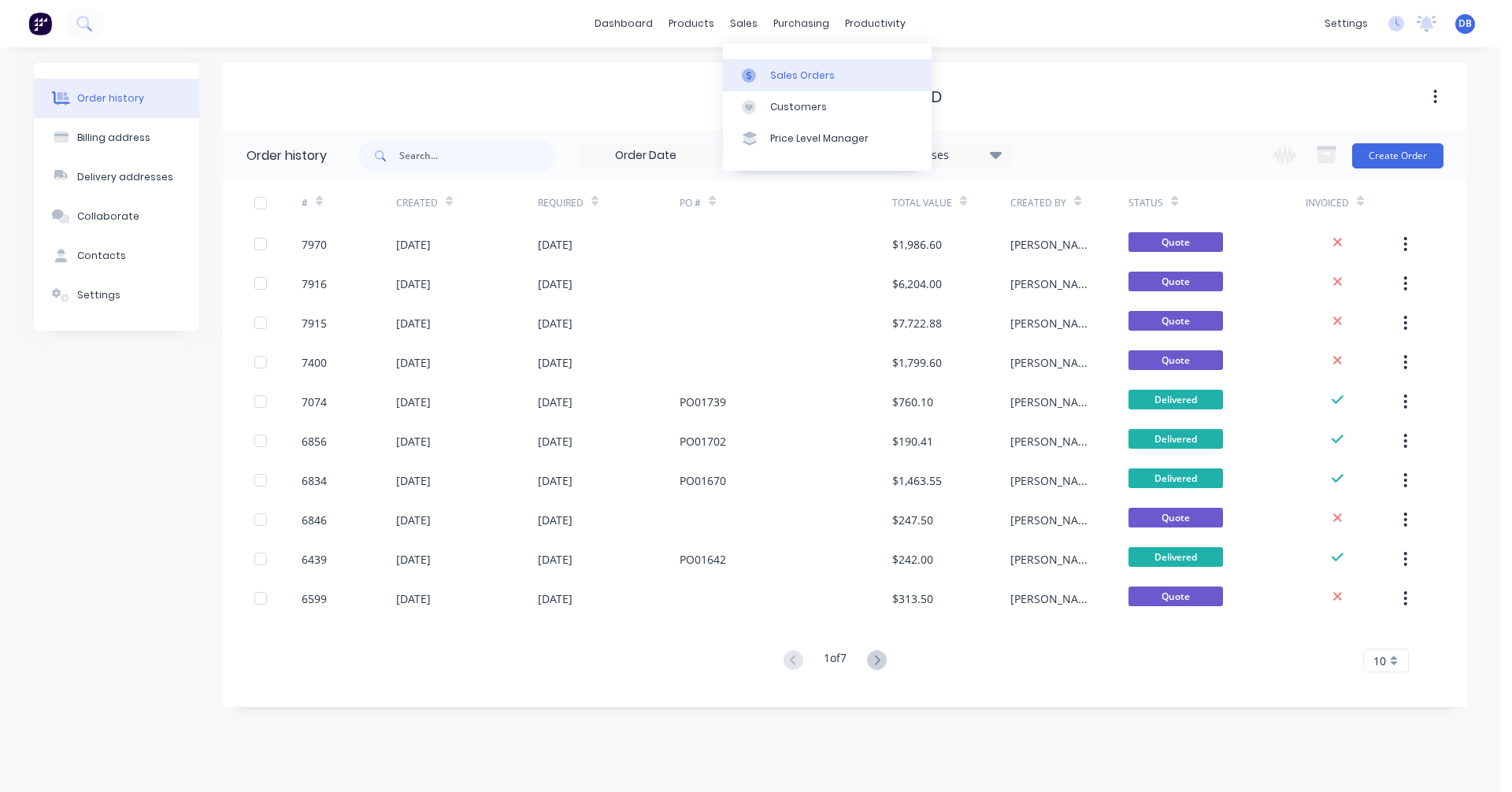
click at [765, 70] on div at bounding box center [753, 75] width 24 height 14
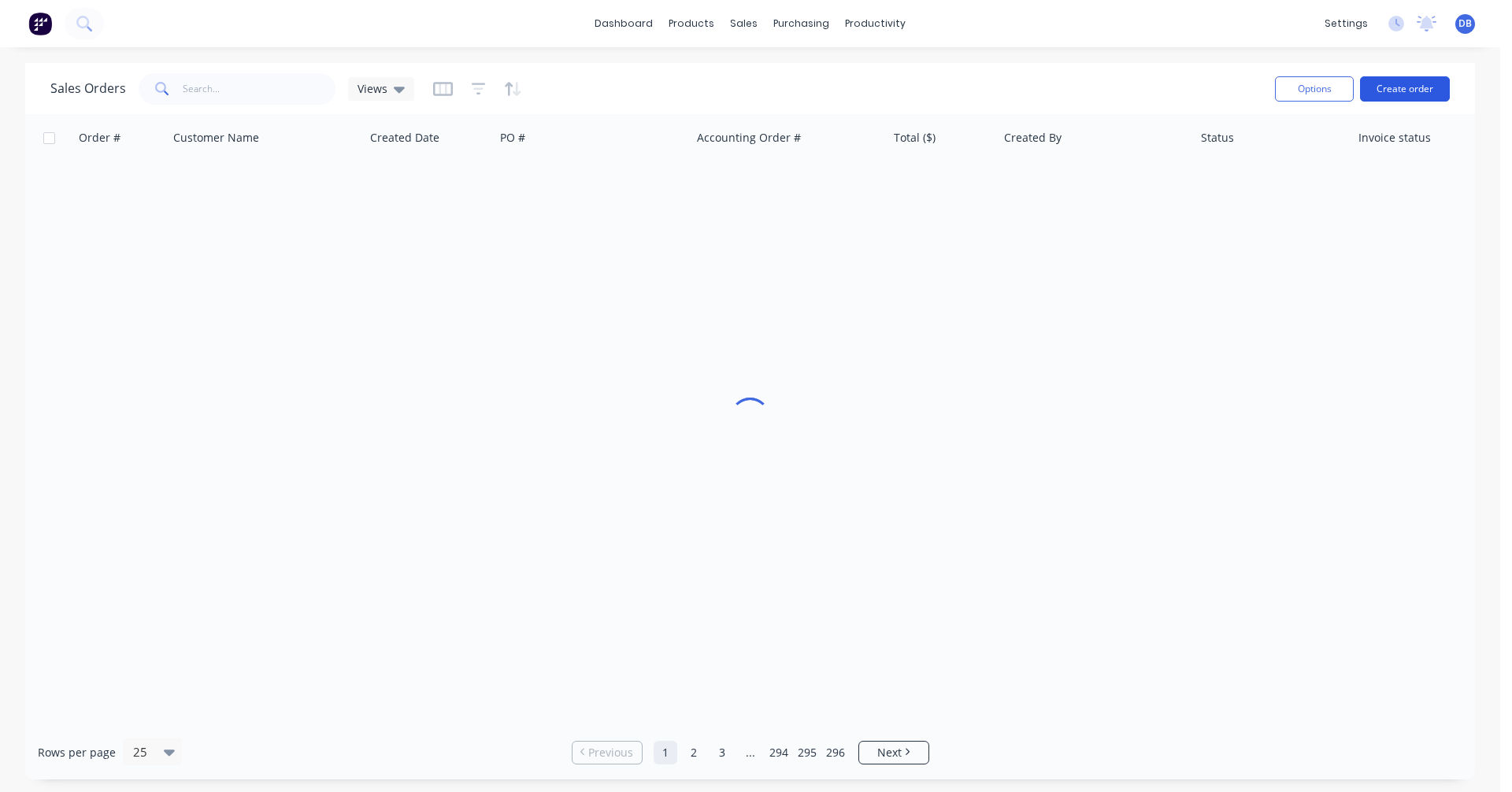
click at [1394, 84] on button "Create order" at bounding box center [1405, 89] width 89 height 25
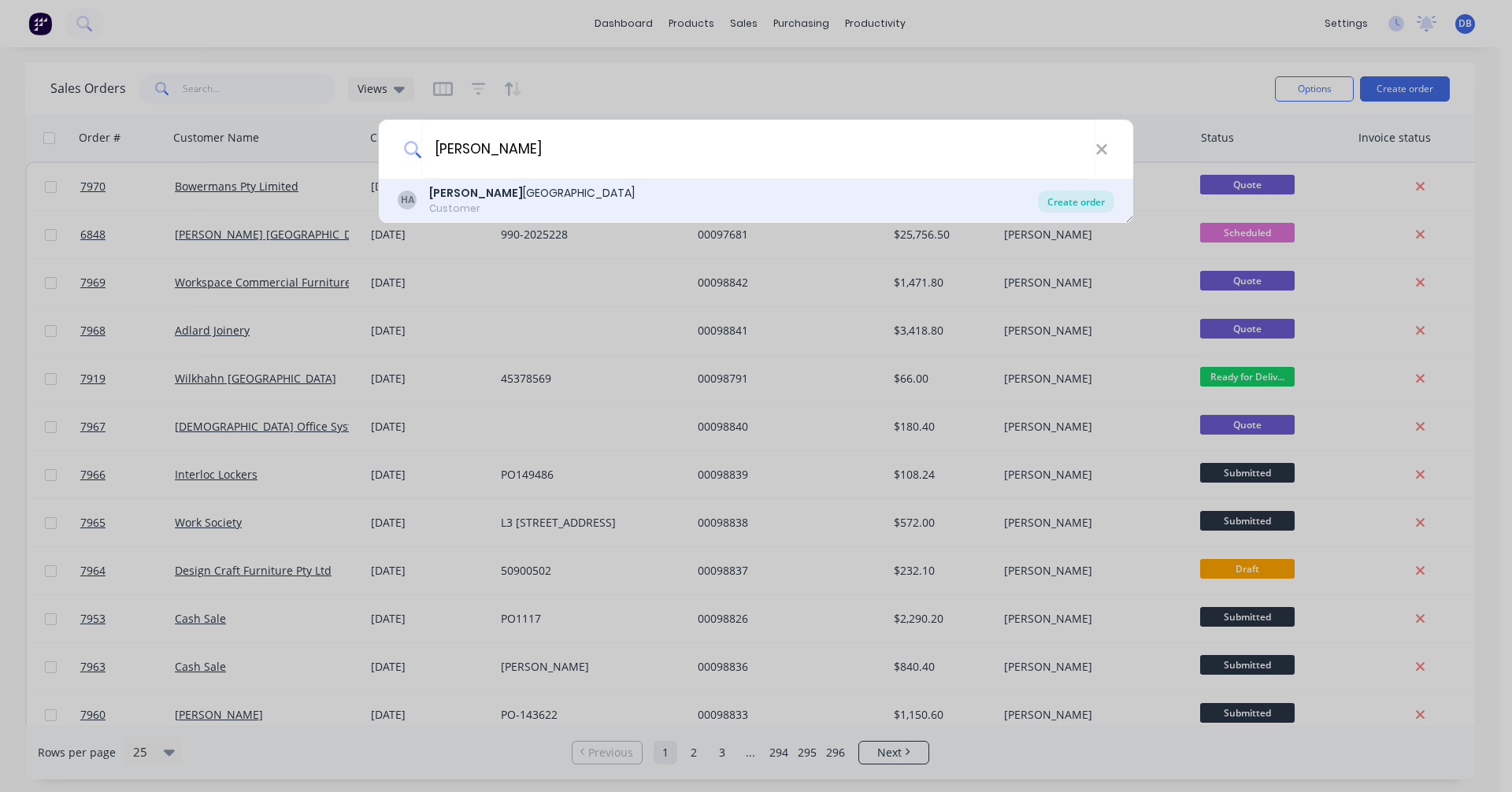
type input "[PERSON_NAME]"
click at [1076, 201] on div "Create order" at bounding box center [1076, 201] width 76 height 22
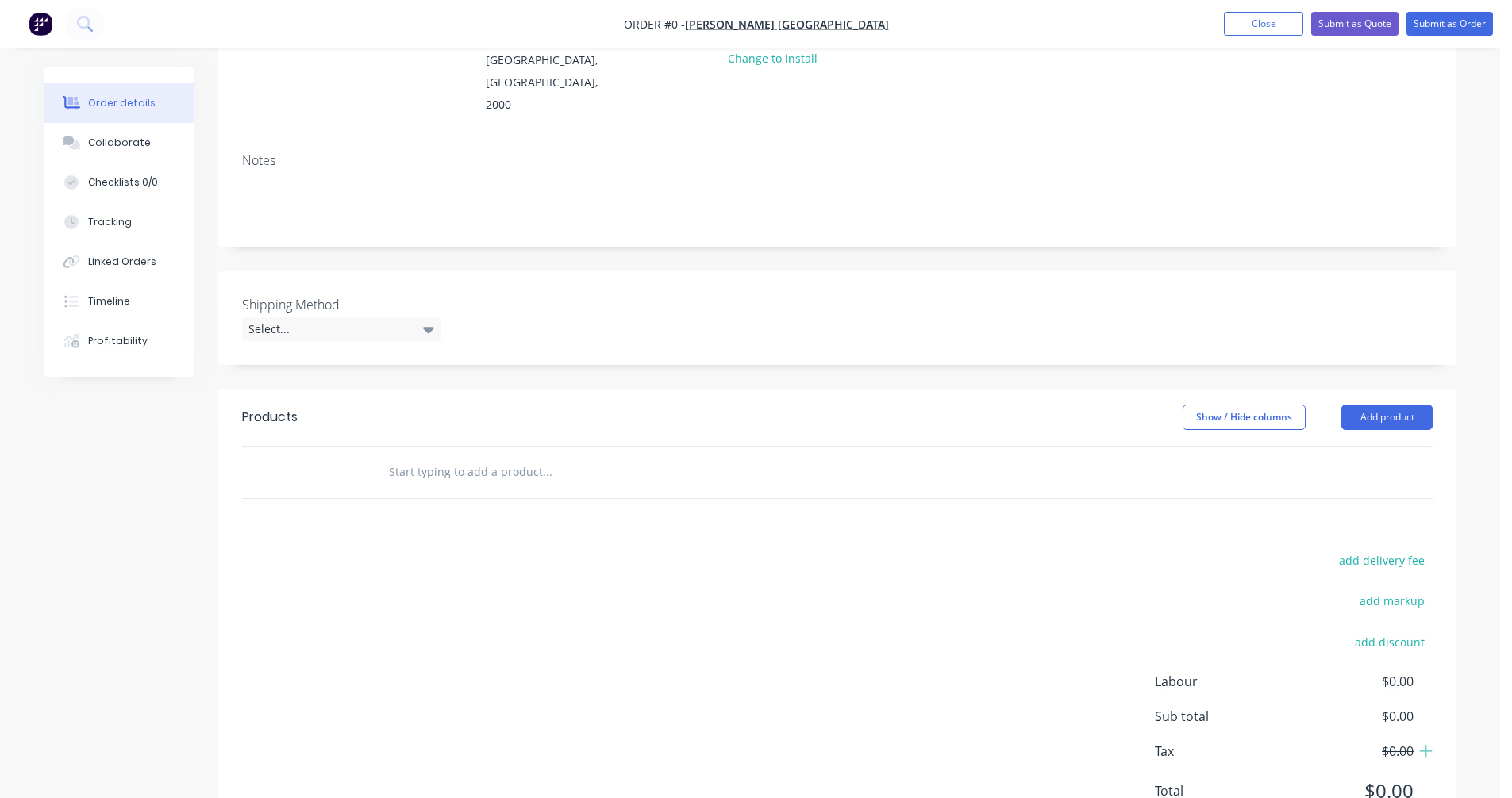
scroll to position [238, 0]
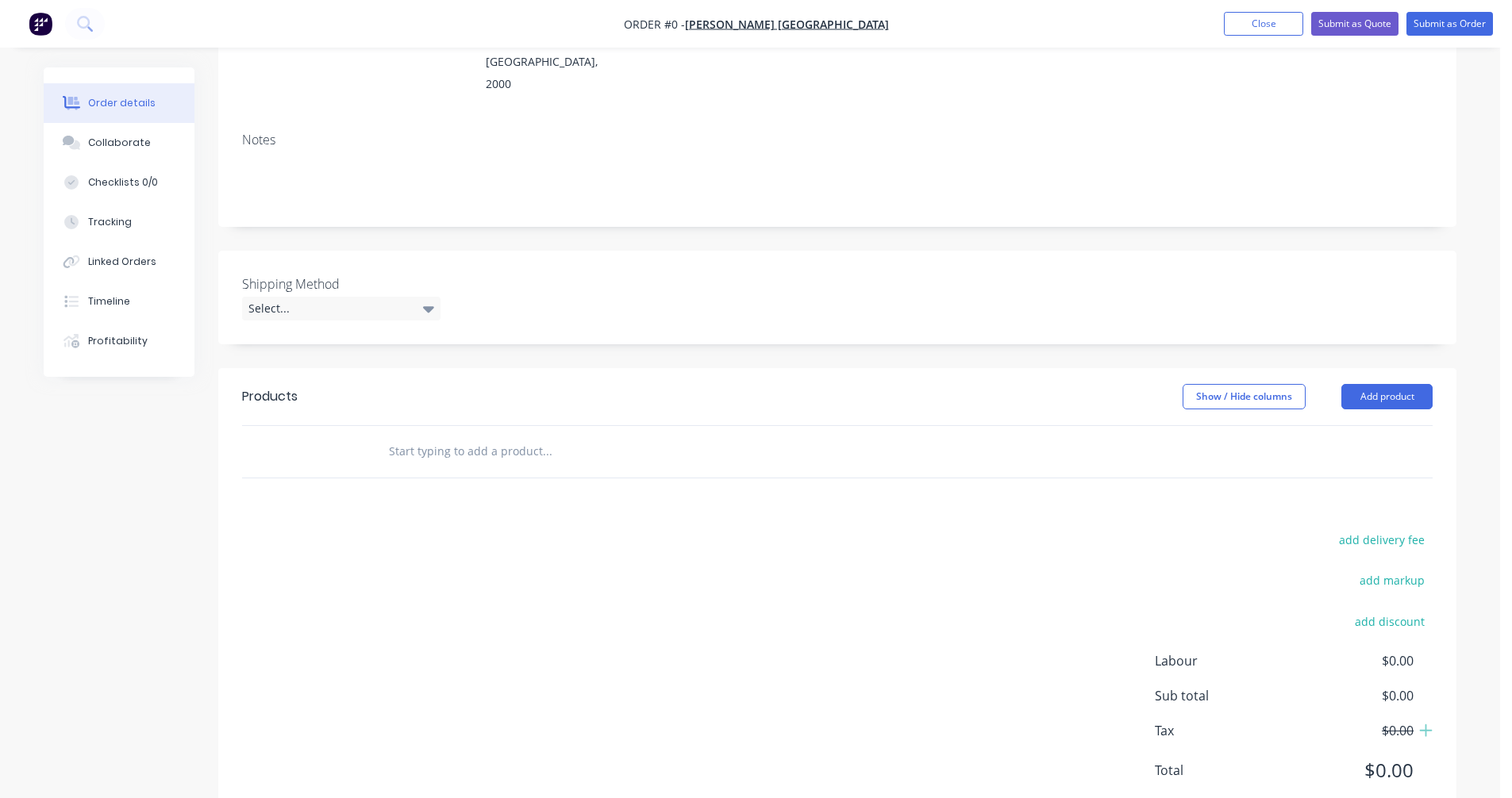
click at [422, 436] on input "text" at bounding box center [547, 452] width 317 height 32
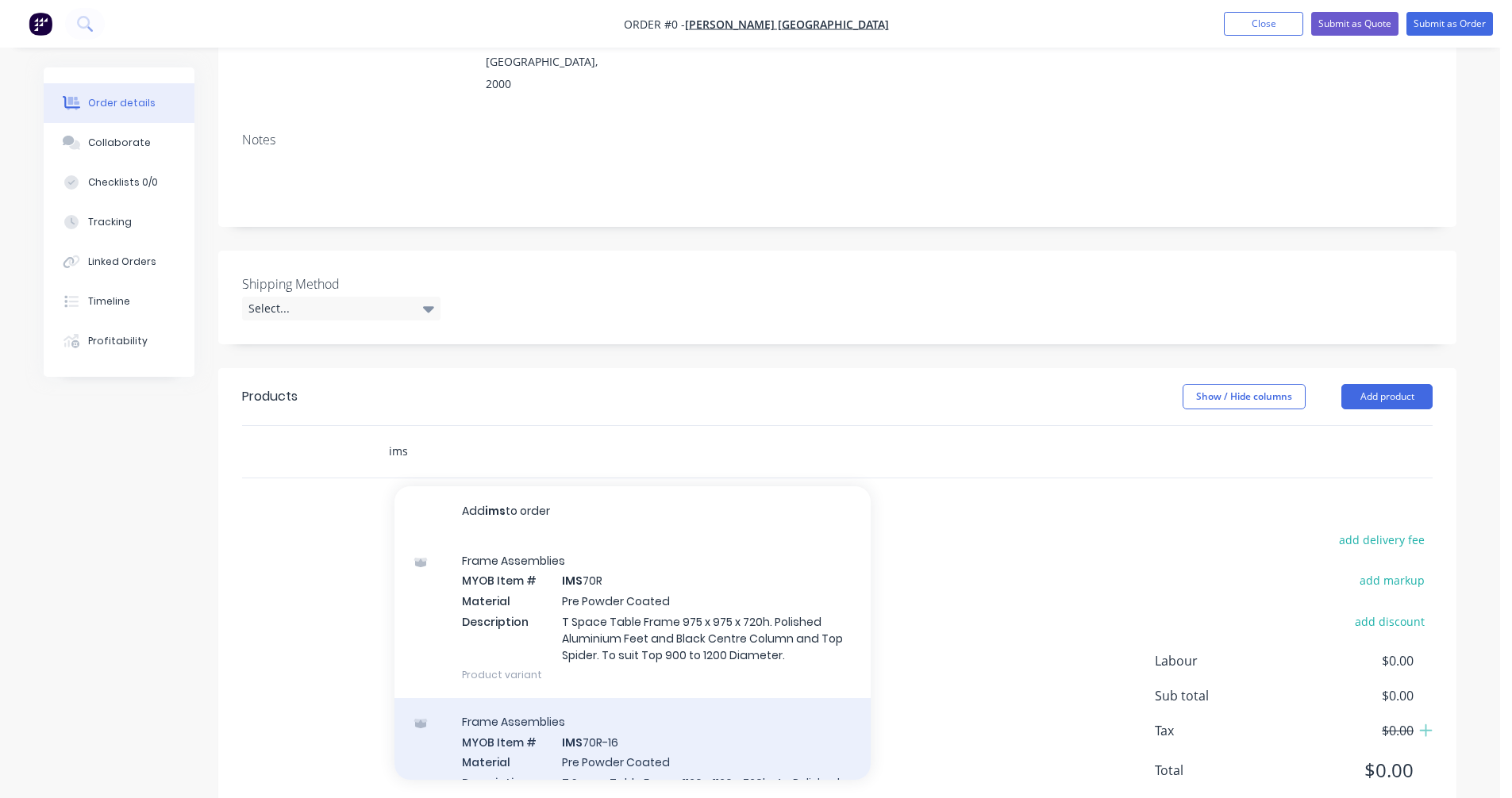
type input "ims"
click at [611, 725] on div "Frame Assemblies MYOB Item # IMS 70R-16 Material Pre Powder Coated Description …" at bounding box center [632, 787] width 476 height 178
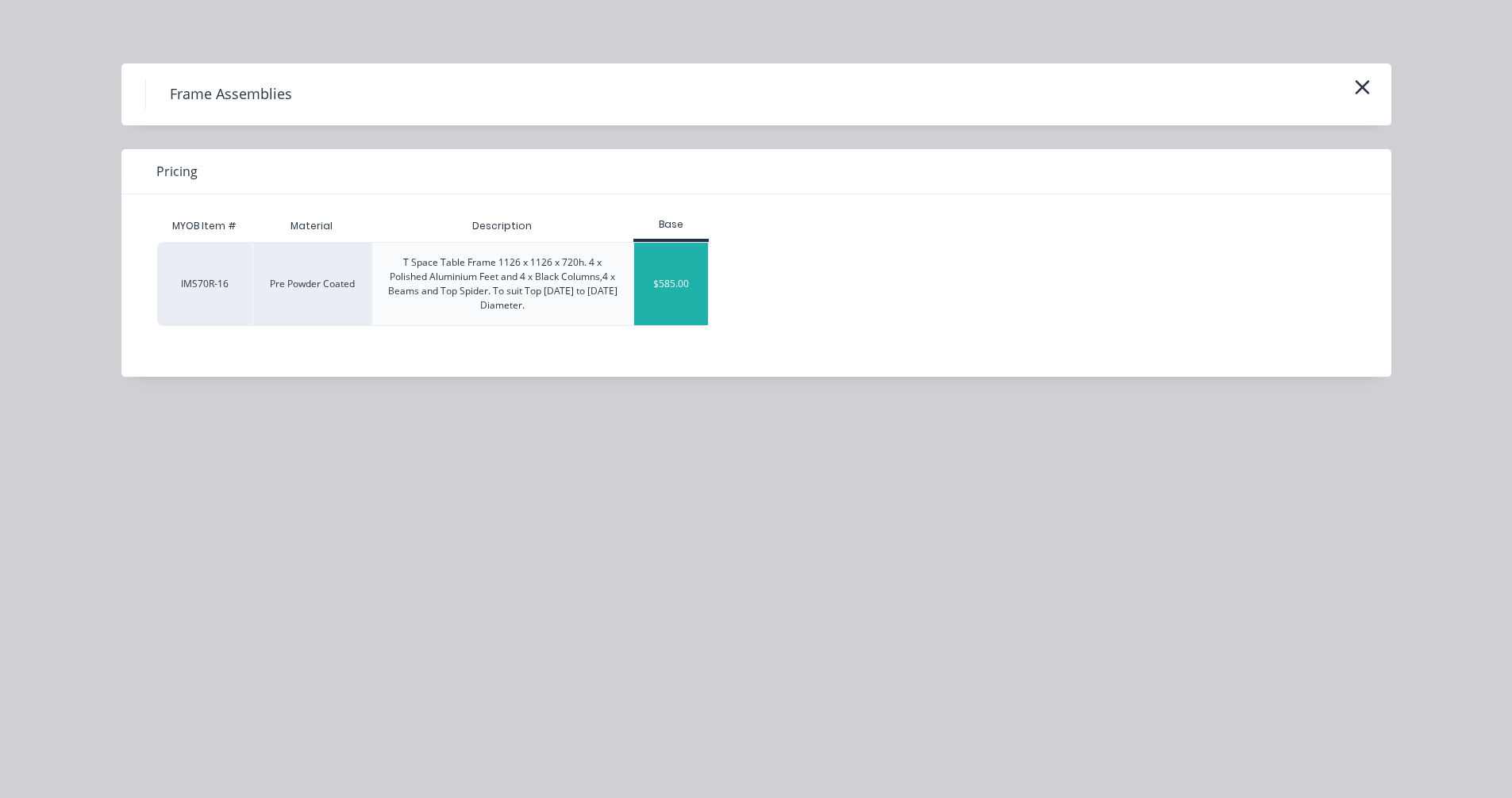
click at [666, 296] on div "$585.00" at bounding box center [671, 284] width 74 height 83
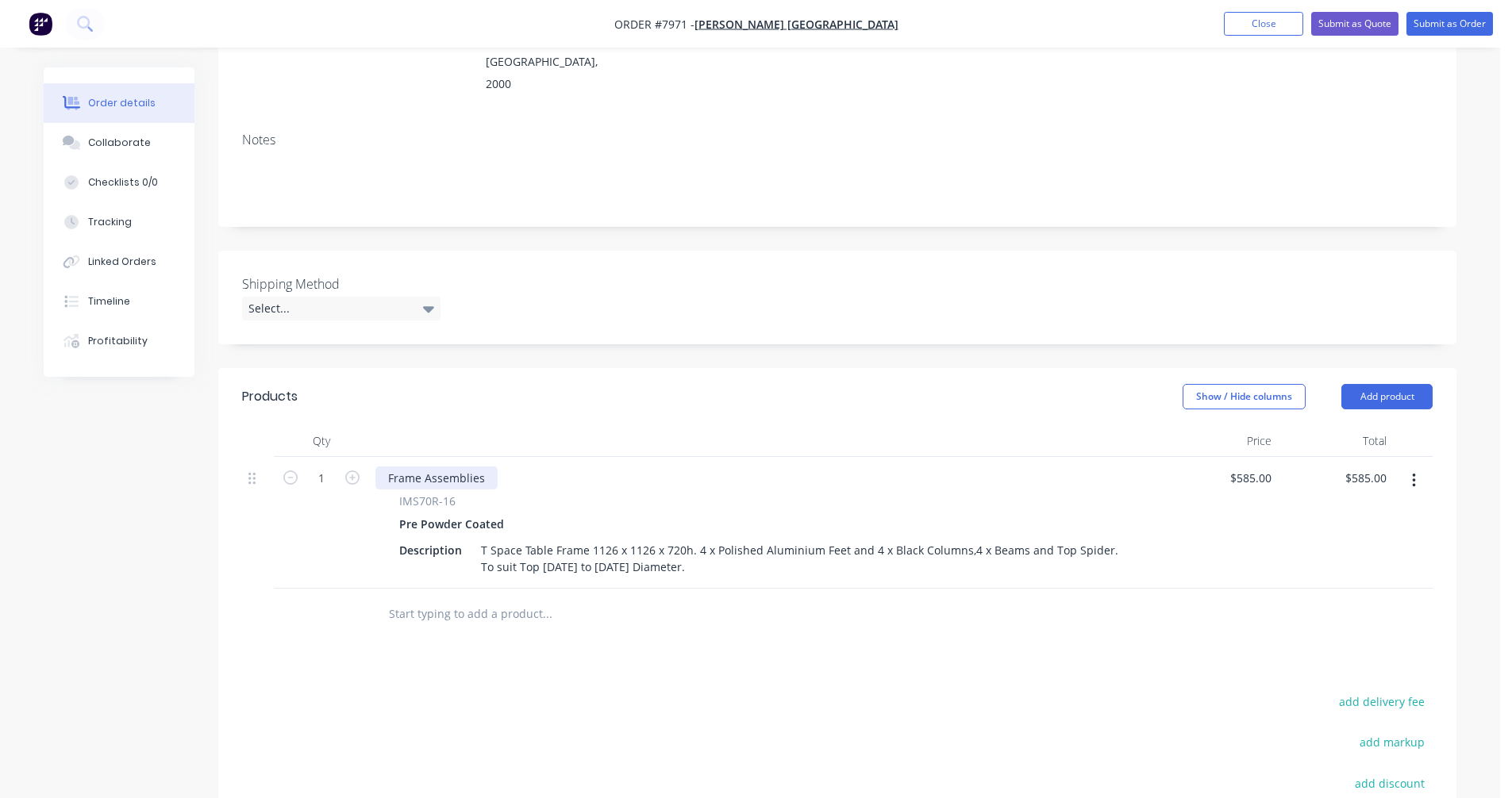
click at [473, 467] on div "Frame Assemblies" at bounding box center [437, 478] width 122 height 23
drag, startPoint x: 437, startPoint y: 456, endPoint x: 355, endPoint y: 456, distance: 82.0
click at [355, 457] on div "1 Frame Assemblies IMS70R-16 Pre Powder Coated Description T Space Table Frame …" at bounding box center [837, 523] width 1191 height 132
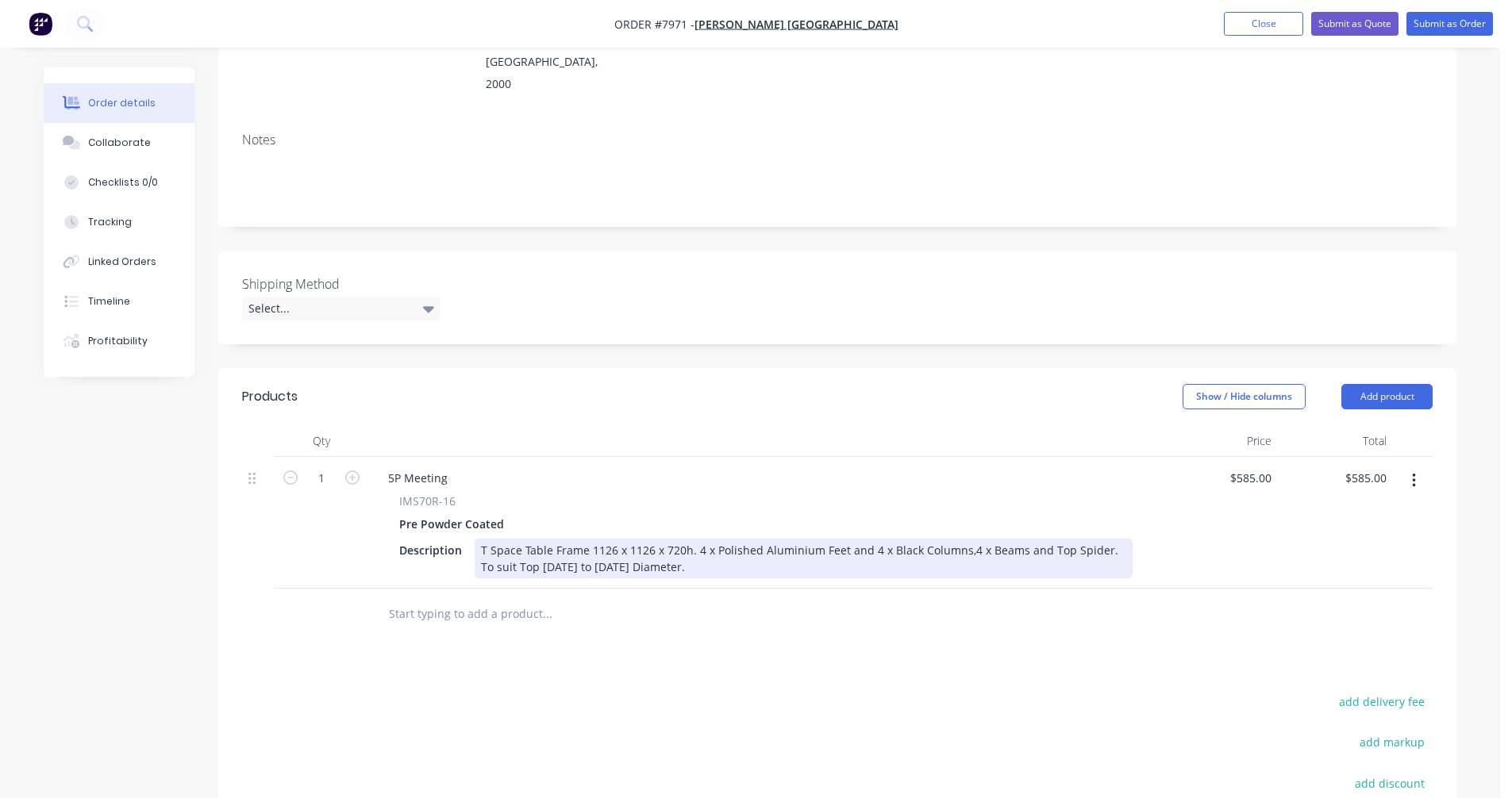
click at [963, 538] on div "T Space Table Frame 1126 x 1126 x 720h. 4 x Polished Aluminium Feet and 4 x Bla…" at bounding box center [803, 558] width 658 height 40
drag, startPoint x: 659, startPoint y: 546, endPoint x: 1100, endPoint y: 508, distance: 442.6
click at [1100, 508] on div "IMS70R-16 Pre Powder Coated Description T Space Table Frame 1126 x 1126 x 720h.…" at bounding box center [766, 535] width 781 height 86
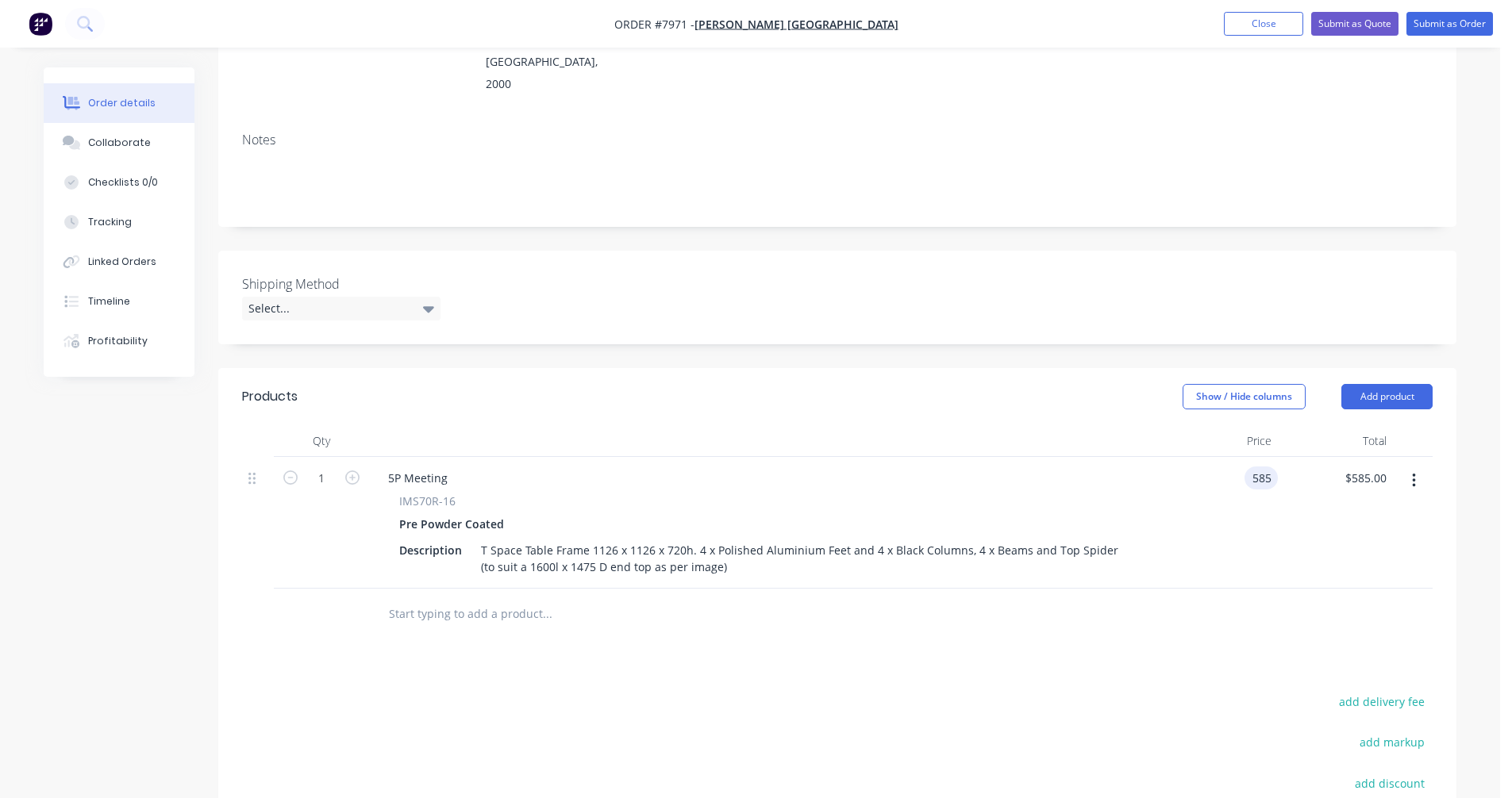
type input "$585.00"
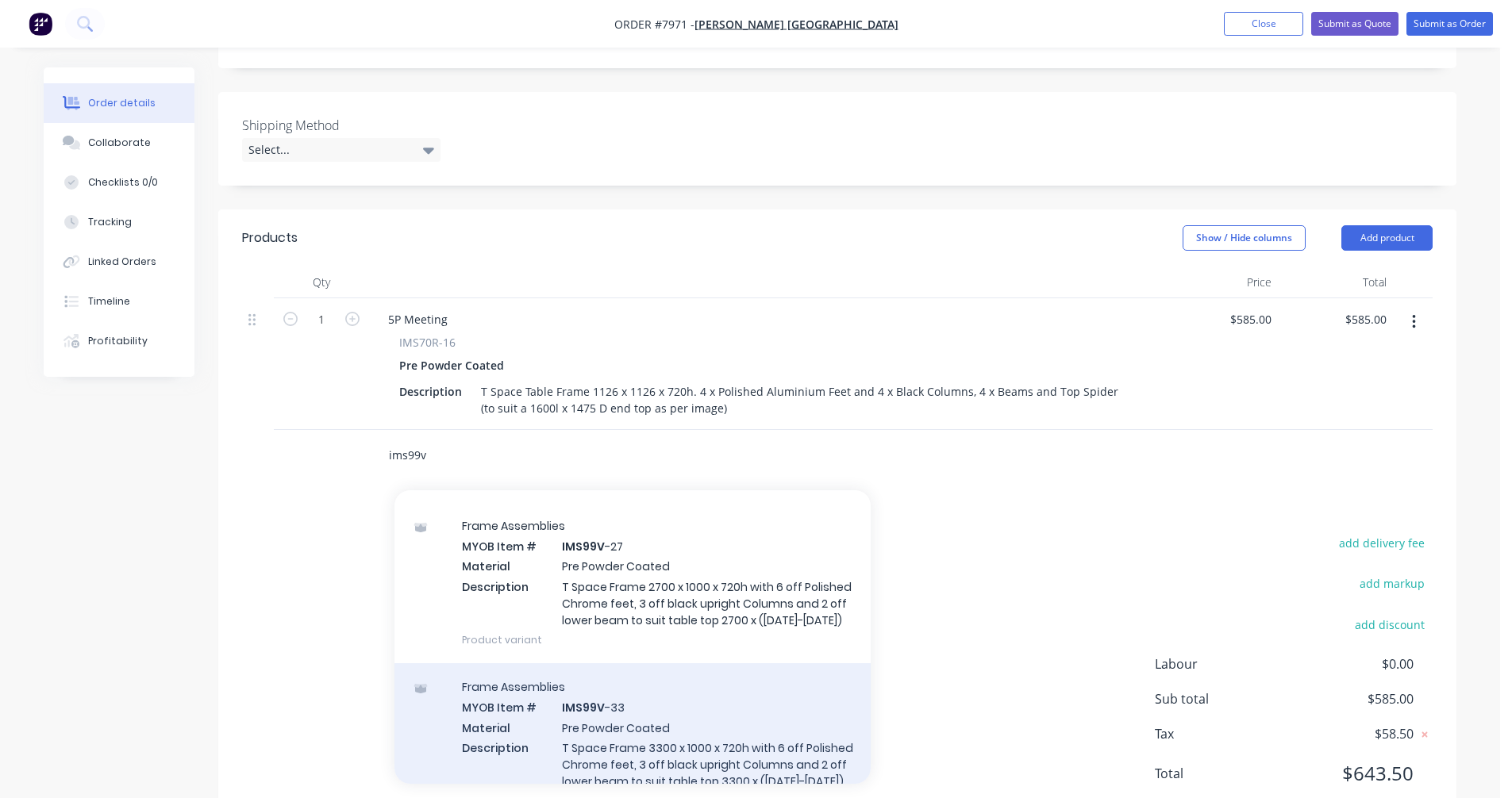
scroll to position [159, 0]
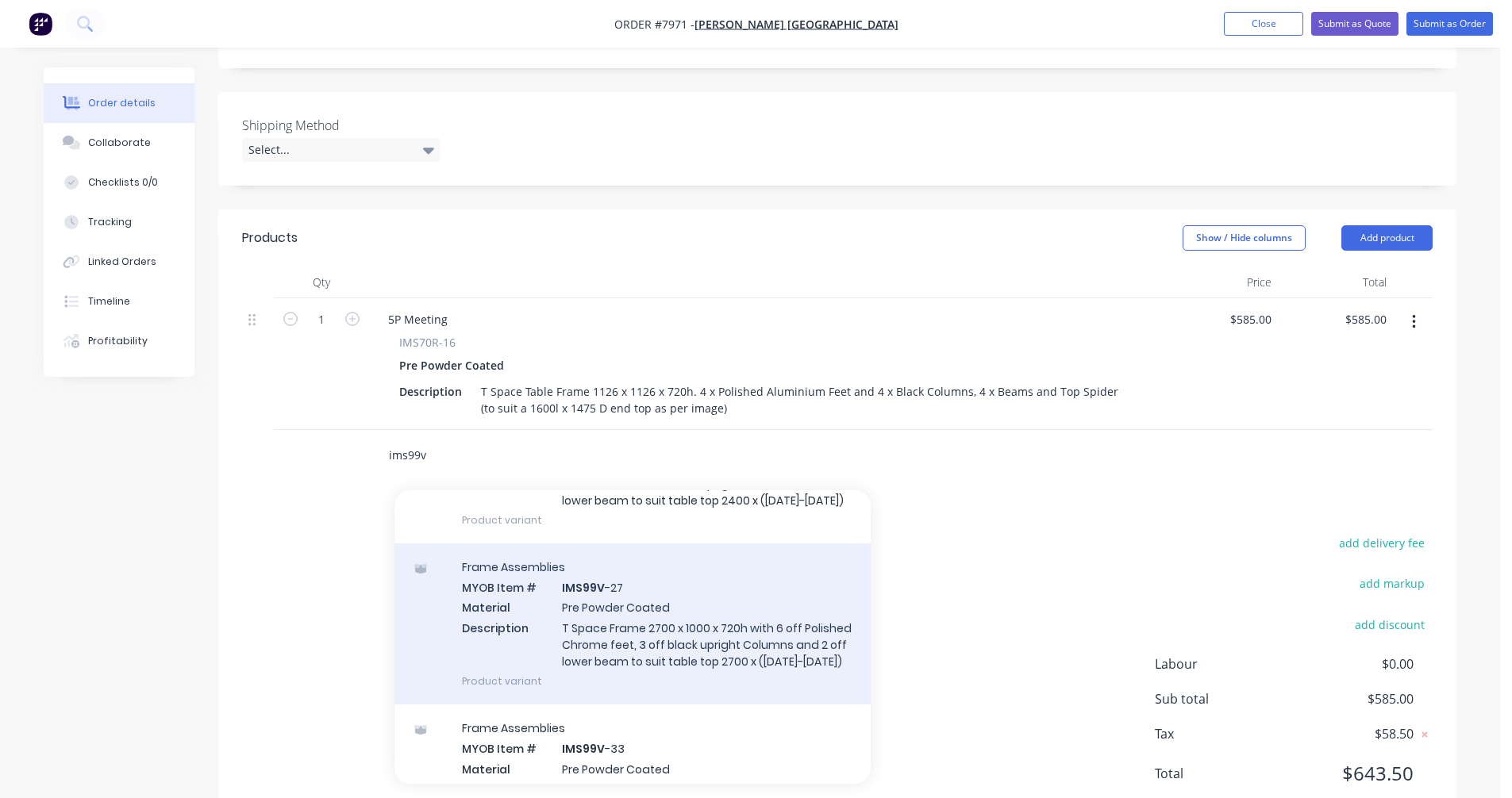
type input "ims99v"
click at [676, 652] on div "Frame Assemblies MYOB Item # IMS99V -27 Material Pre Powder Coated Description …" at bounding box center [632, 624] width 476 height 161
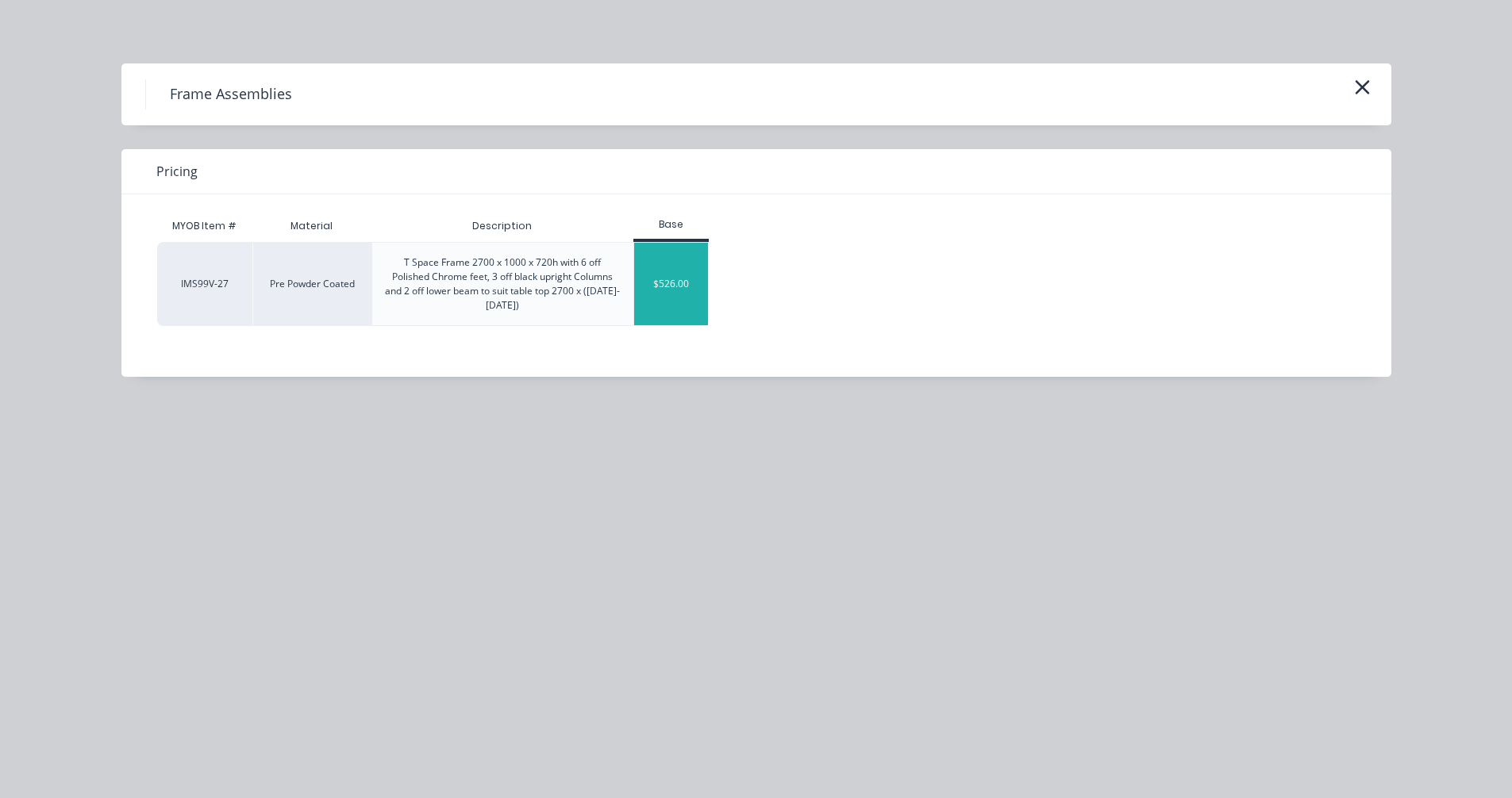
click at [655, 281] on div "$526.00" at bounding box center [671, 284] width 74 height 83
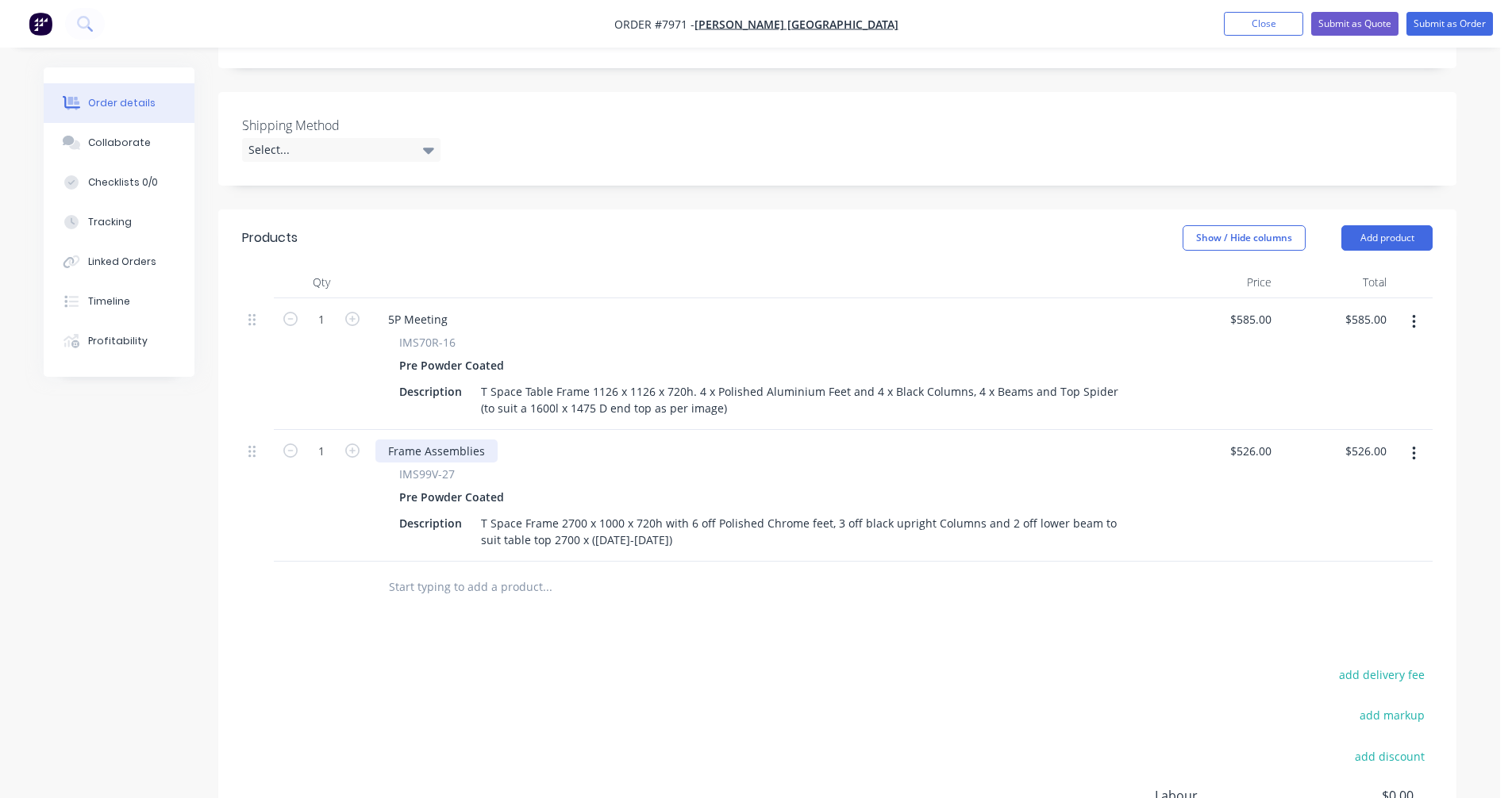
click at [482, 440] on div "Frame Assemblies" at bounding box center [437, 452] width 122 height 23
drag, startPoint x: 482, startPoint y: 427, endPoint x: 380, endPoint y: 426, distance: 102.0
click at [381, 440] on div "Frame Assemblies" at bounding box center [437, 452] width 122 height 23
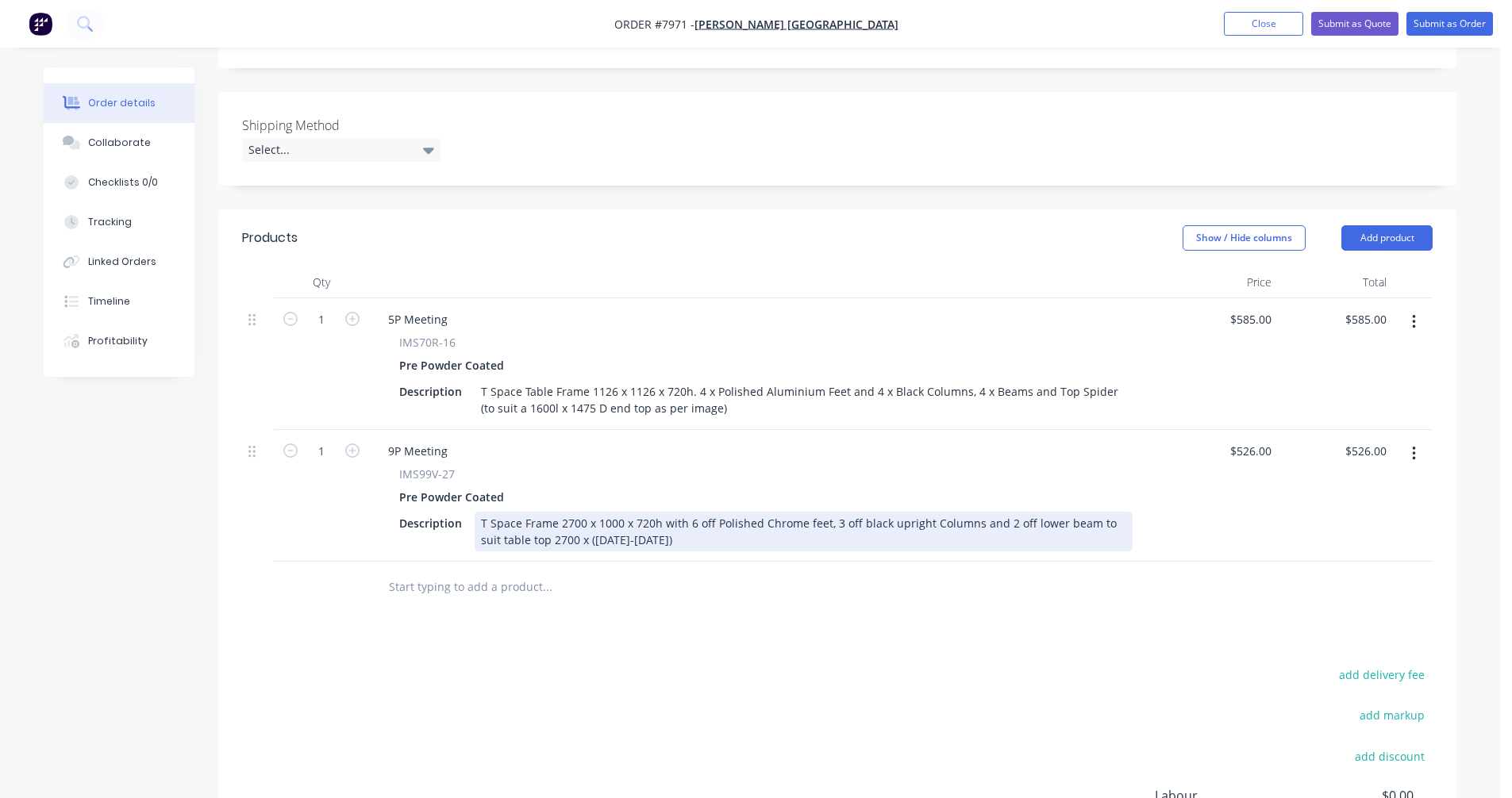
click at [1086, 512] on div "T Space Frame 2700 x 1000 x 720h with 6 off Polished Chrome feet, 3 off black u…" at bounding box center [803, 532] width 658 height 40
click at [1088, 512] on div "T Space Frame 2700 x 1000 x 720h with 6 off Polished Chrome feet, 3 off black u…" at bounding box center [803, 532] width 658 height 40
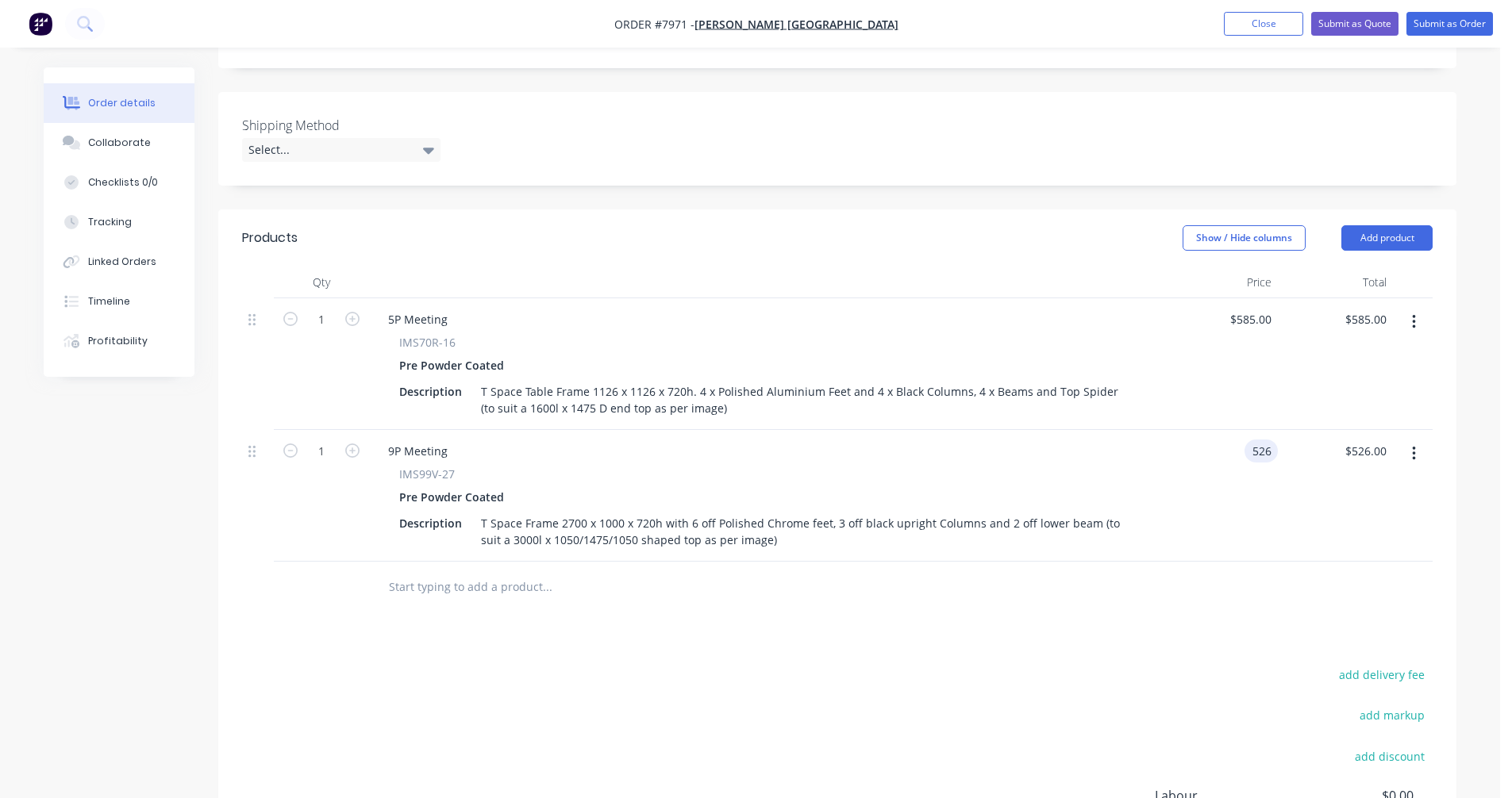
type input "$526.00"
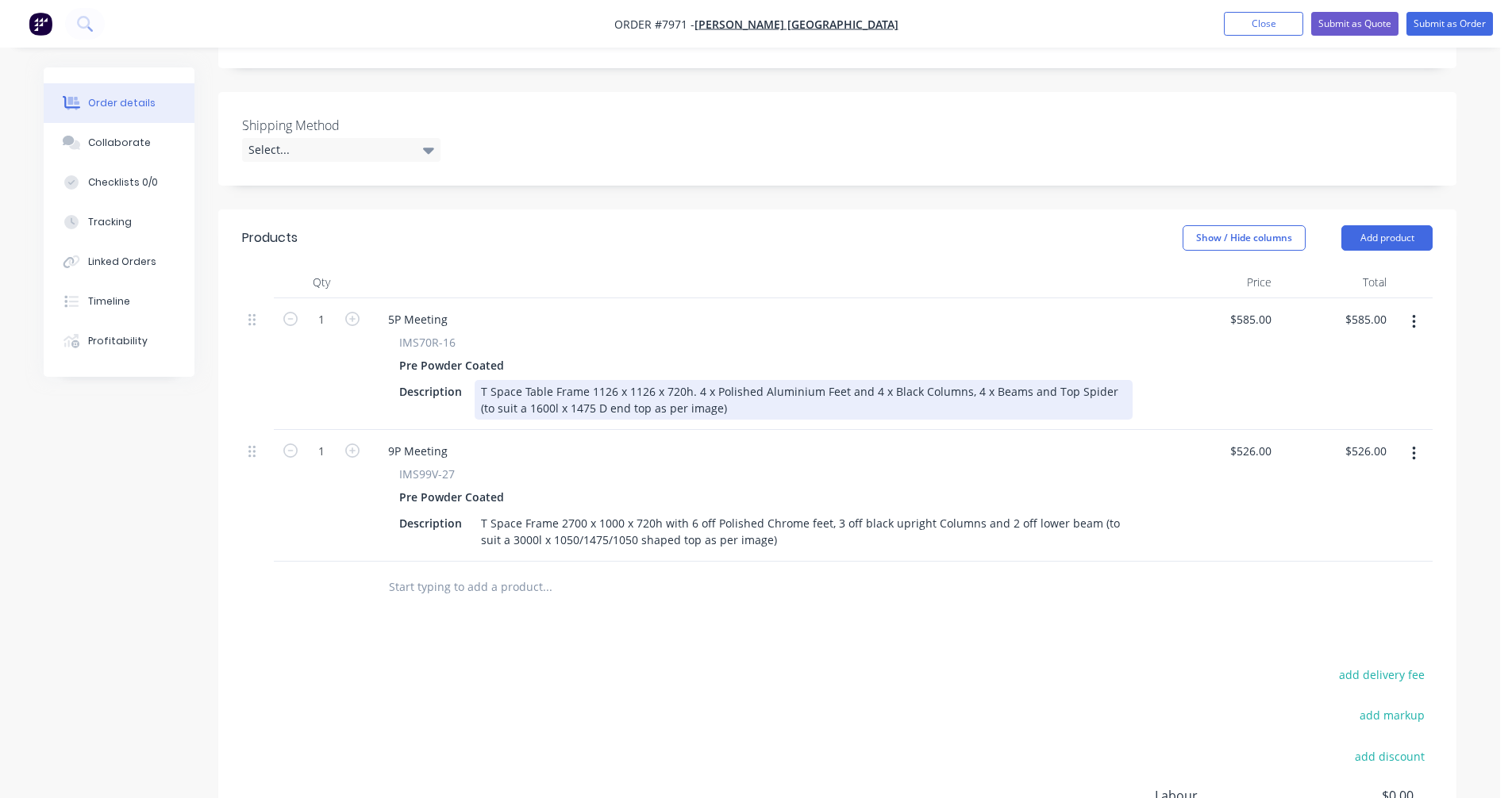
click at [690, 380] on div "T Space Table Frame 1126 x 1126 x 720h. 4 x Polished Aluminium Feet and 4 x Bla…" at bounding box center [803, 400] width 658 height 40
click at [923, 380] on div "T Space Table Frame 1126 x 1126 x 720h with 4 off powdercoated Aluminium Feet a…" at bounding box center [803, 400] width 658 height 40
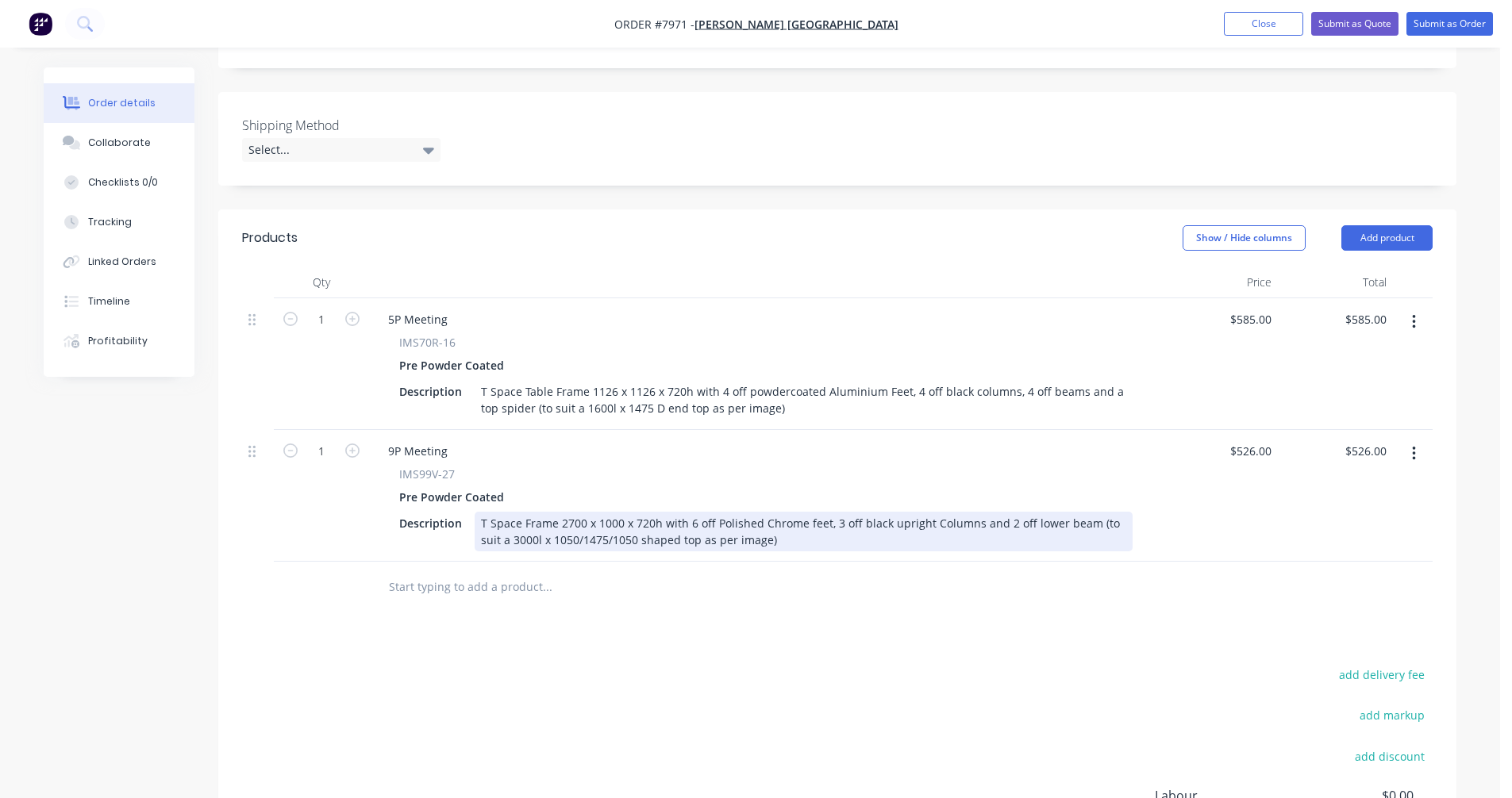
click at [1085, 512] on div "T Space Frame 2700 x 1000 x 720h with 6 off Polished Chrome feet, 3 off black u…" at bounding box center [803, 532] width 658 height 40
click at [933, 512] on div "T Space Frame 2700 x 1000 x 720h with 6 off Polished Chrome feet, 3 off black u…" at bounding box center [803, 532] width 658 height 40
type input "$526.00"
drag, startPoint x: 756, startPoint y: 502, endPoint x: 713, endPoint y: 497, distance: 43.3
click at [713, 512] on div "T Space Frame 2700 x 1000 x 720h with 6 off Polished Chrome feet, 3 off black u…" at bounding box center [803, 532] width 658 height 40
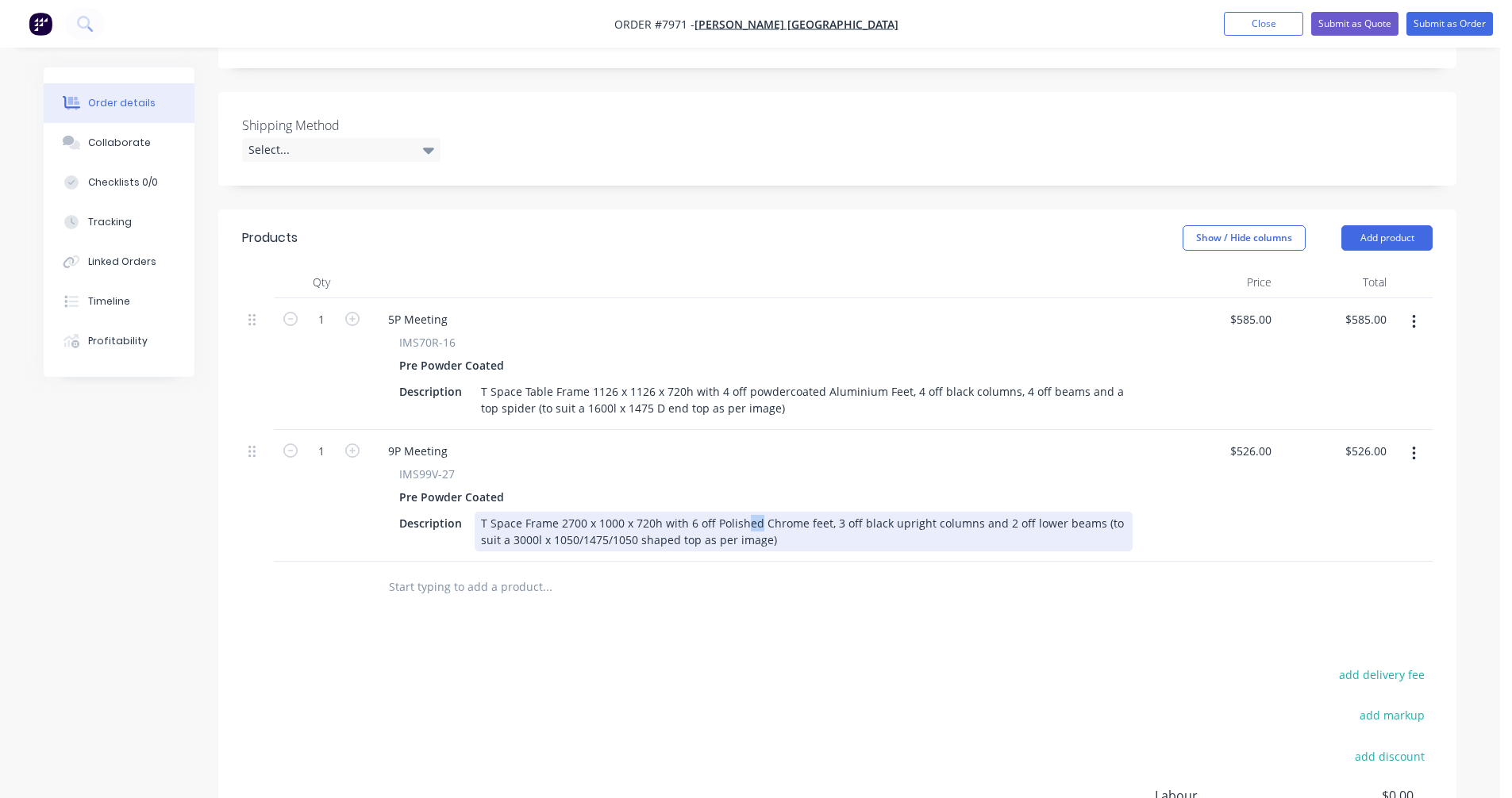
click at [742, 512] on div "T Space Frame 2700 x 1000 x 720h with 6 off Polished Chrome feet, 3 off black u…" at bounding box center [803, 532] width 658 height 40
drag, startPoint x: 800, startPoint y: 503, endPoint x: 713, endPoint y: 506, distance: 87.1
click at [713, 512] on div "T Space Frame 2700 x 1000 x 720h with 6 off Polished Chrome feet, 3 off black u…" at bounding box center [803, 532] width 658 height 40
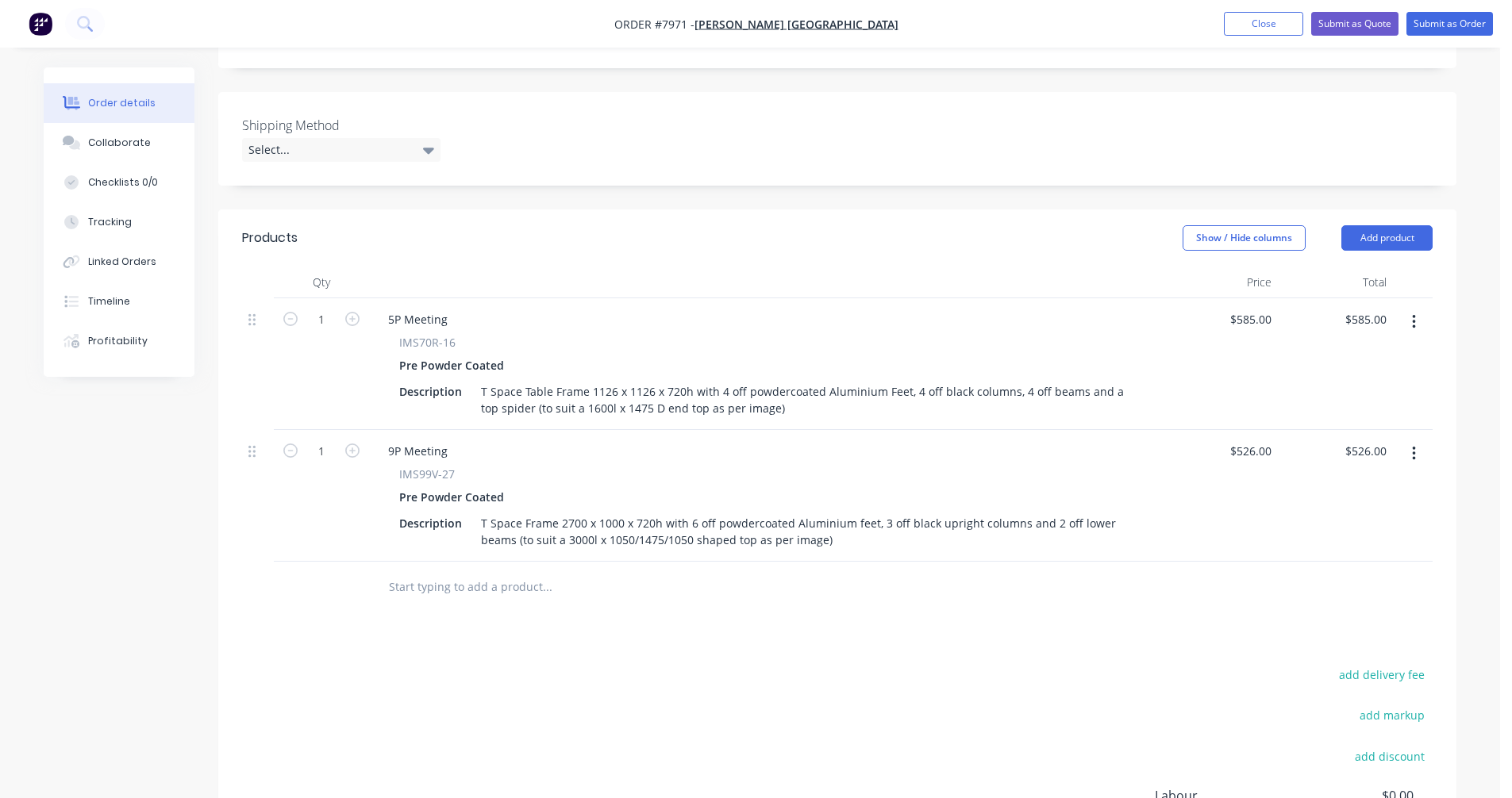
click at [433, 571] on input "text" at bounding box center [547, 587] width 317 height 32
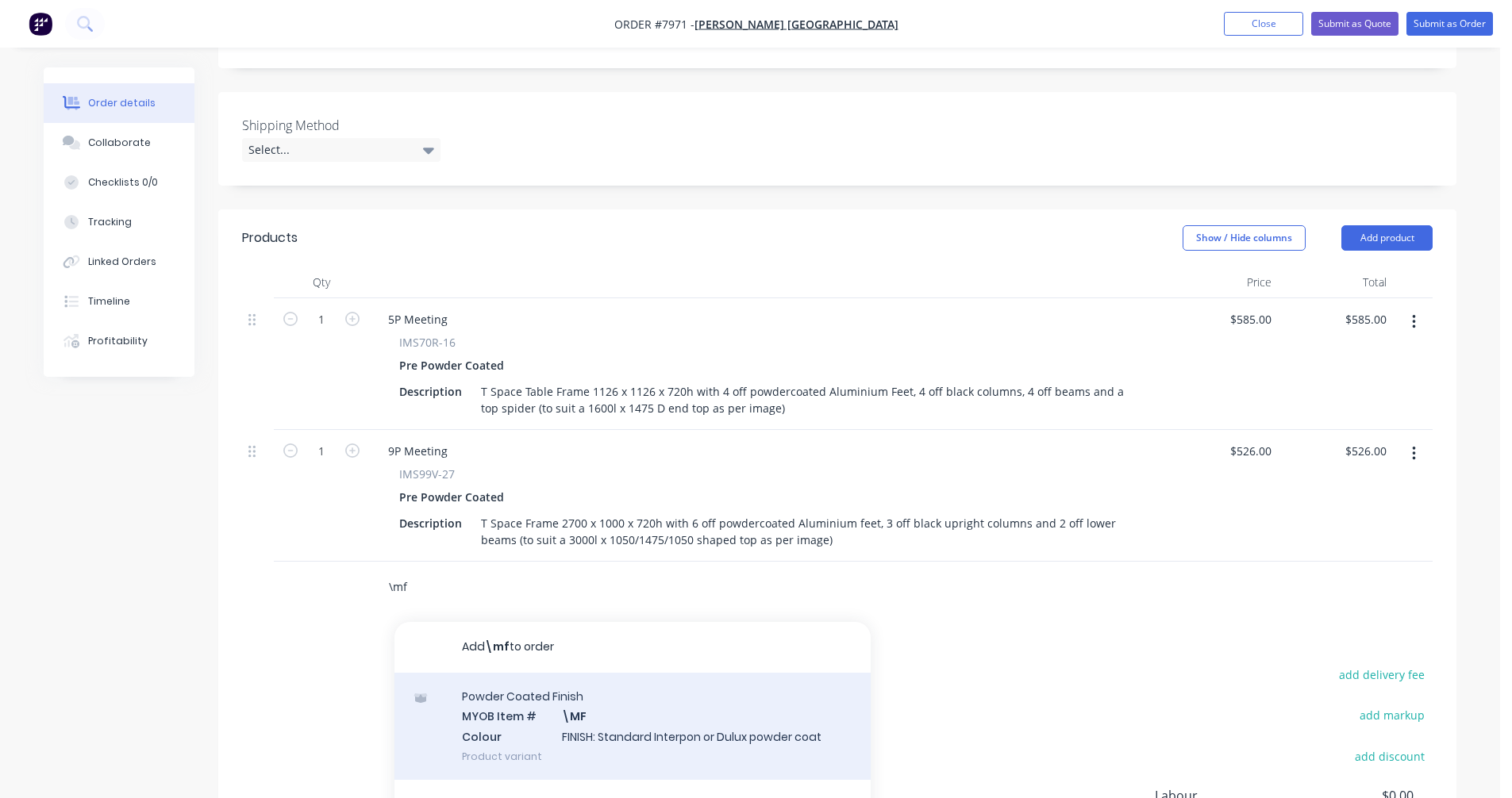
type input "\mf"
click at [621, 696] on div "Powder Coated Finish MYOB Item # \MF Colour FINISH: Standard Interpon or Dulux …" at bounding box center [632, 726] width 476 height 107
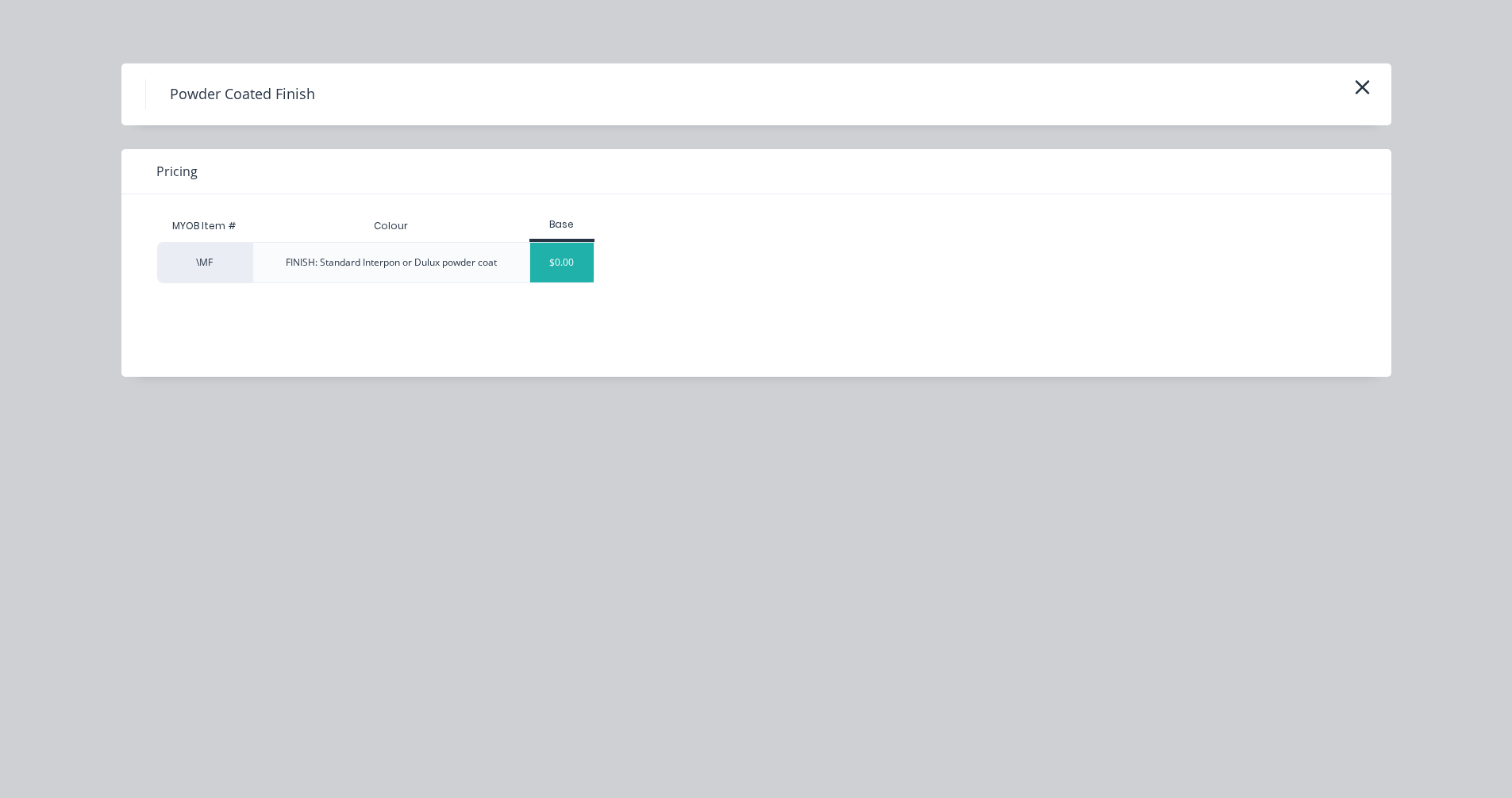
click at [560, 267] on div "$0.00" at bounding box center [562, 263] width 64 height 40
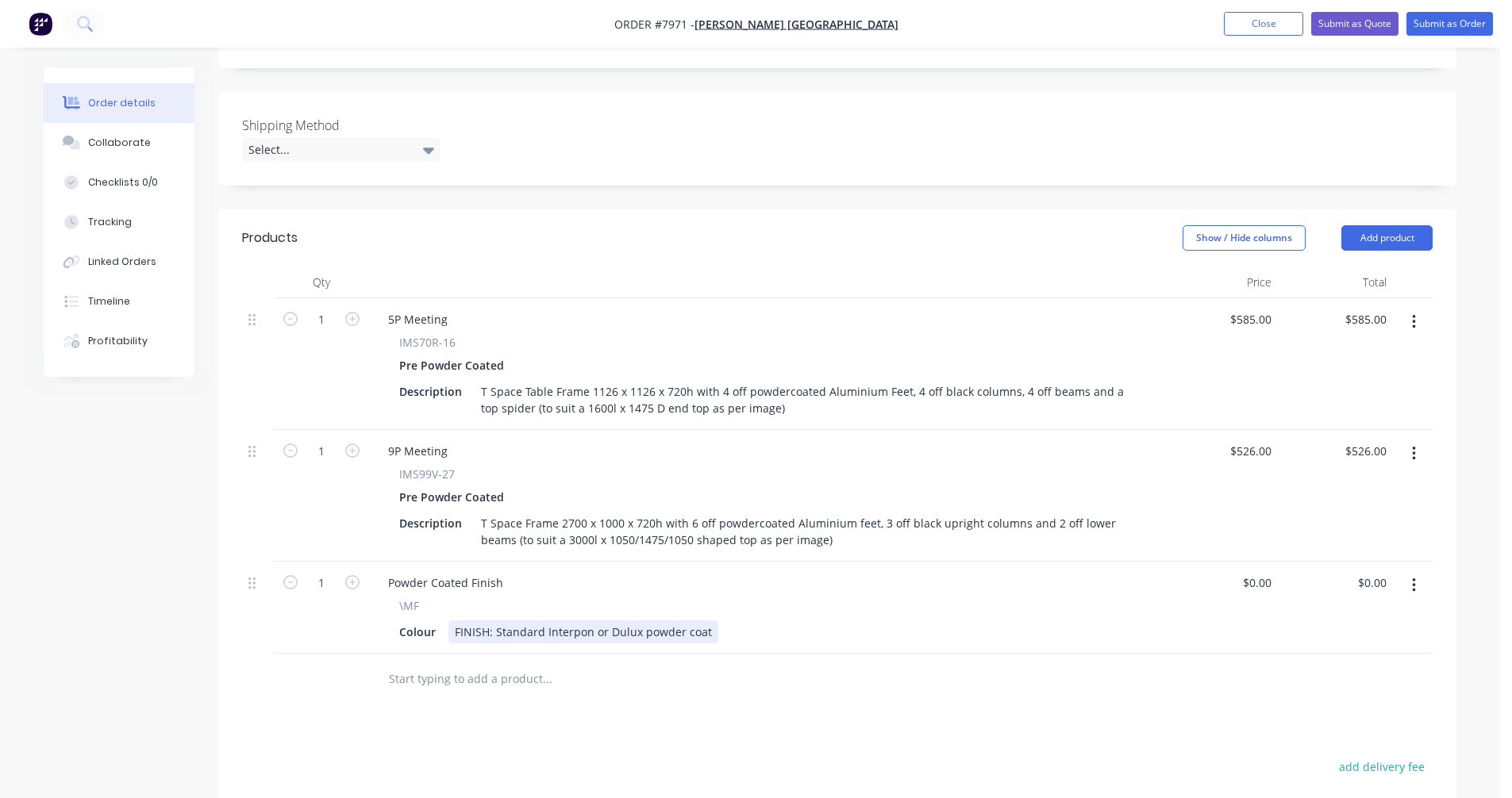
click at [694, 598] on div "\MF Colour FINISH: Standard Interpon or Dulux powder coat" at bounding box center [766, 620] width 781 height 46
drag, startPoint x: 706, startPoint y: 613, endPoint x: 495, endPoint y: 615, distance: 211.0
click at [495, 620] on div "FINISH: Standard Interpon or Dulux powder coat" at bounding box center [583, 632] width 270 height 23
type input "$0.00"
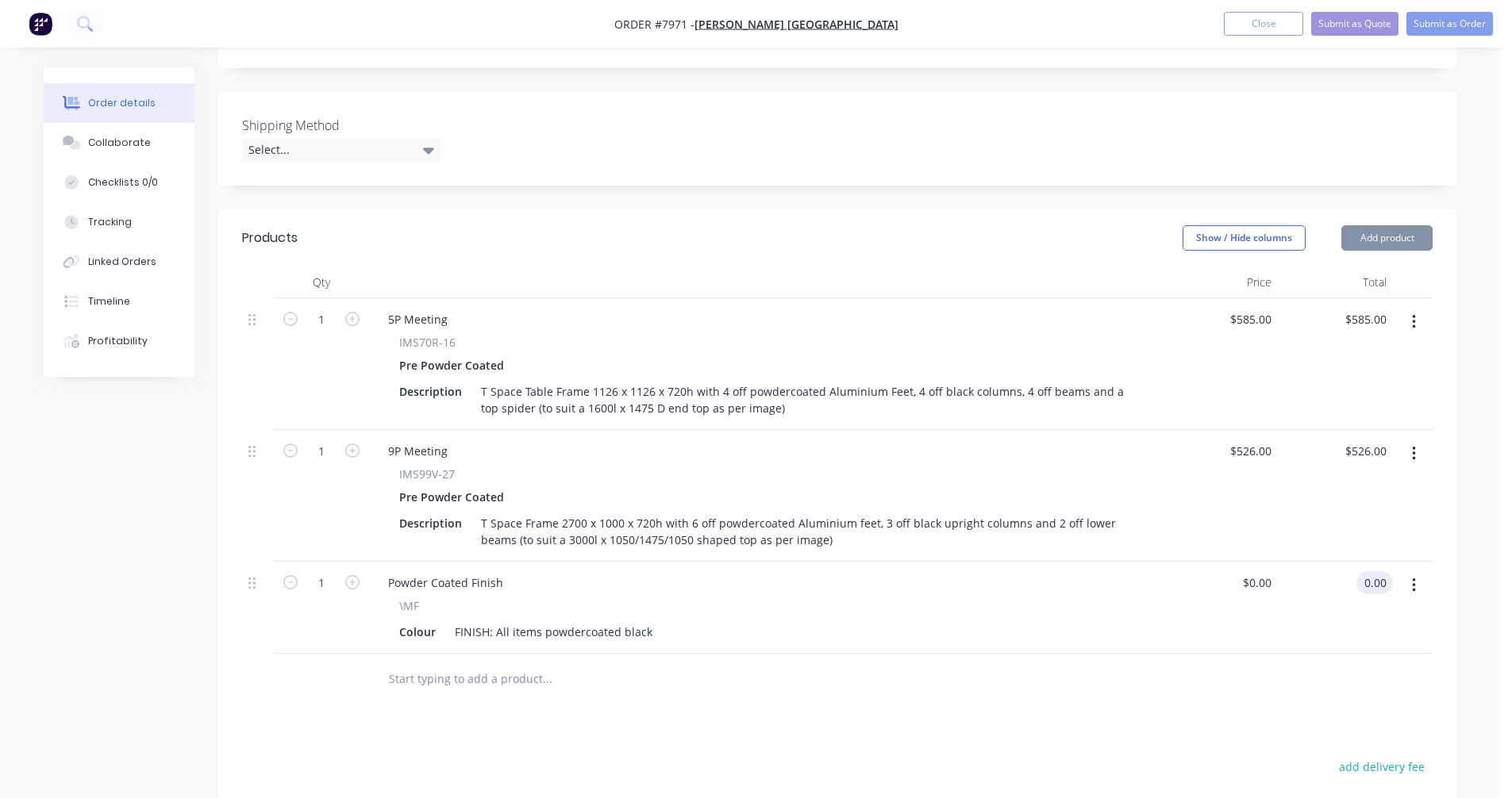
type input "$0.00"
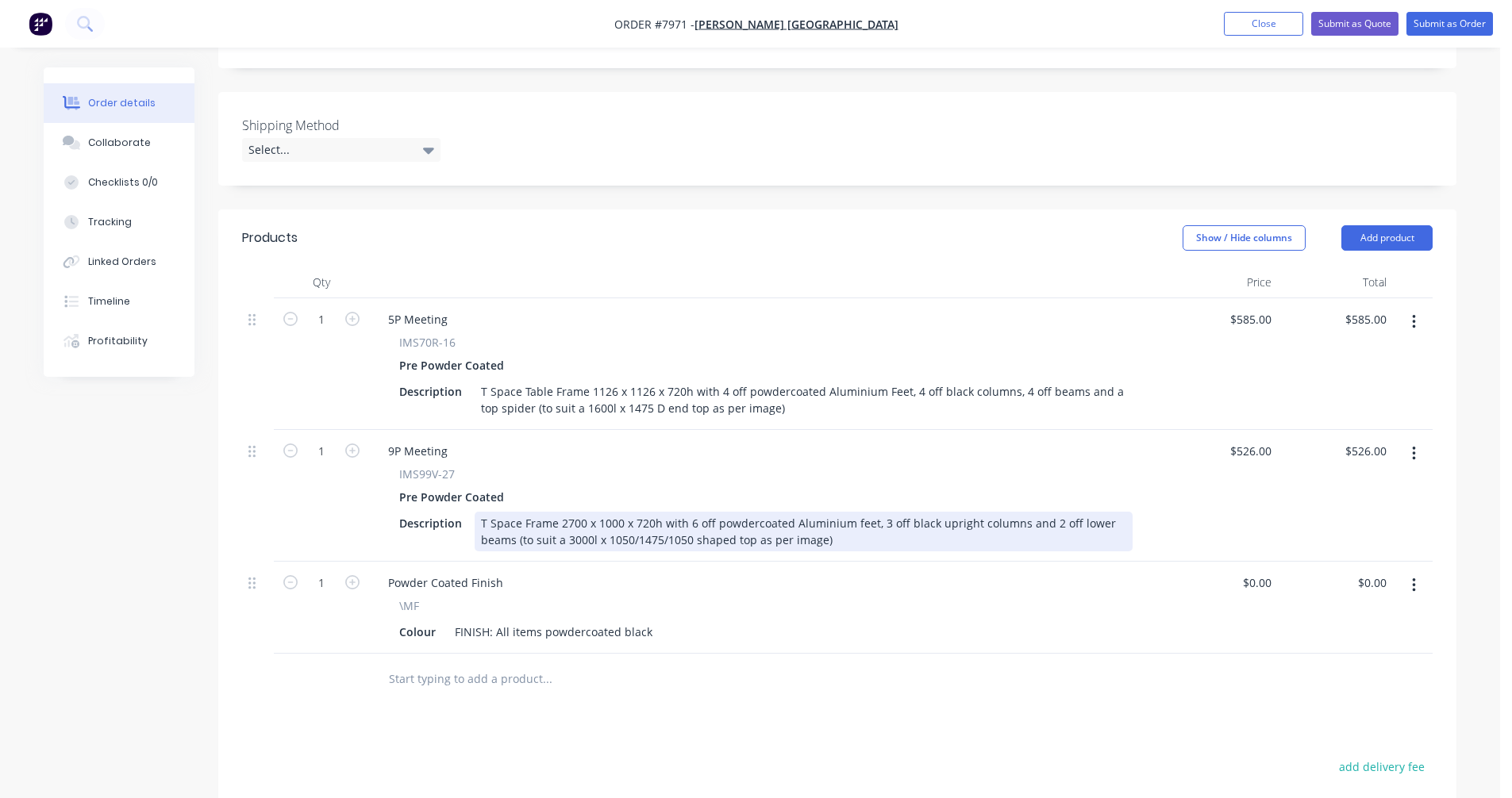
click at [684, 520] on div "T Space Frame 2700 x 1000 x 720h with 6 off powdercoated Aluminium feet, 3 off …" at bounding box center [803, 532] width 658 height 40
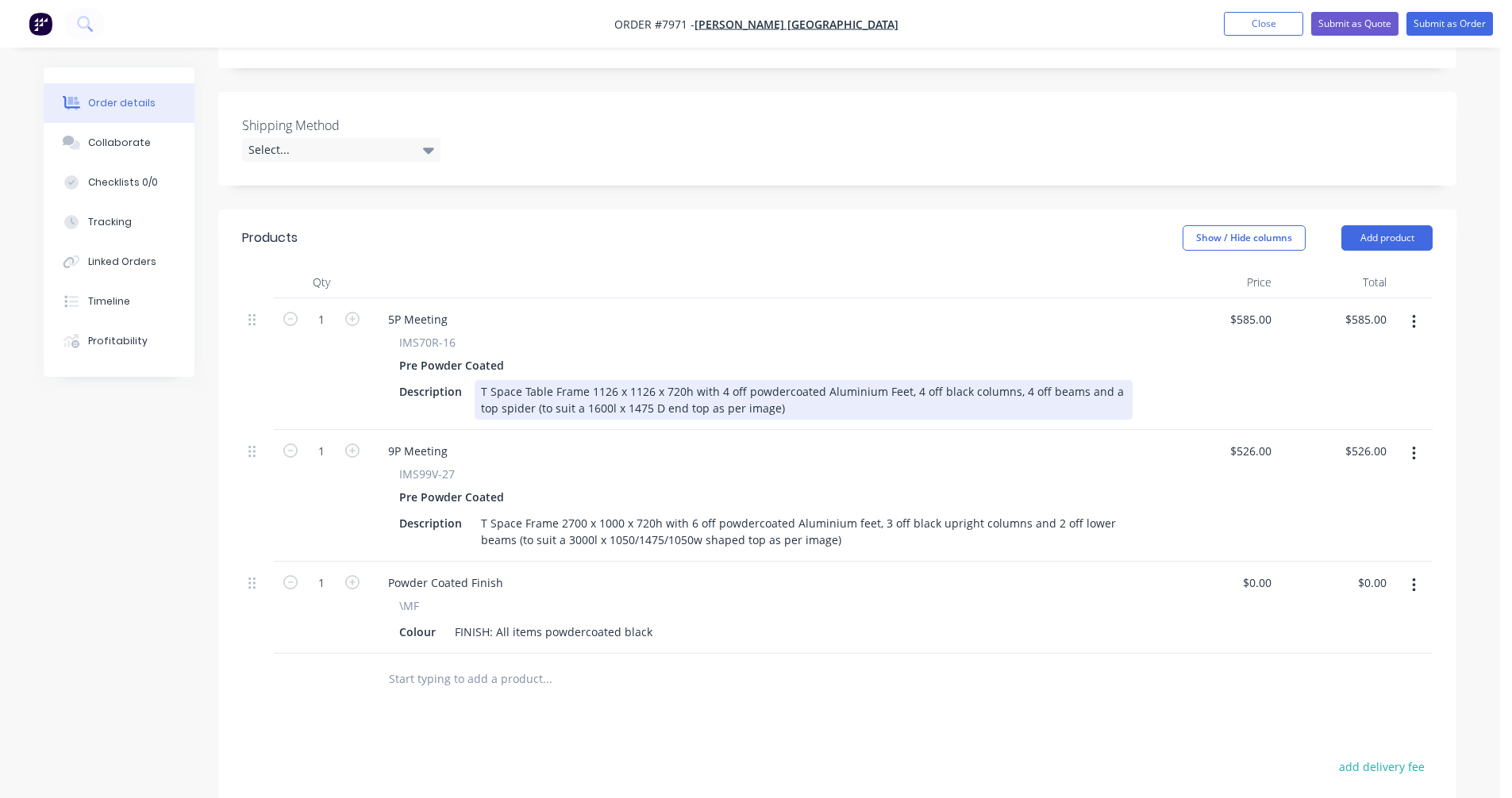
click at [628, 386] on div "T Space Table Frame 1126 x 1126 x 720h with 4 off powdercoated Aluminium Feet, …" at bounding box center [803, 400] width 658 height 40
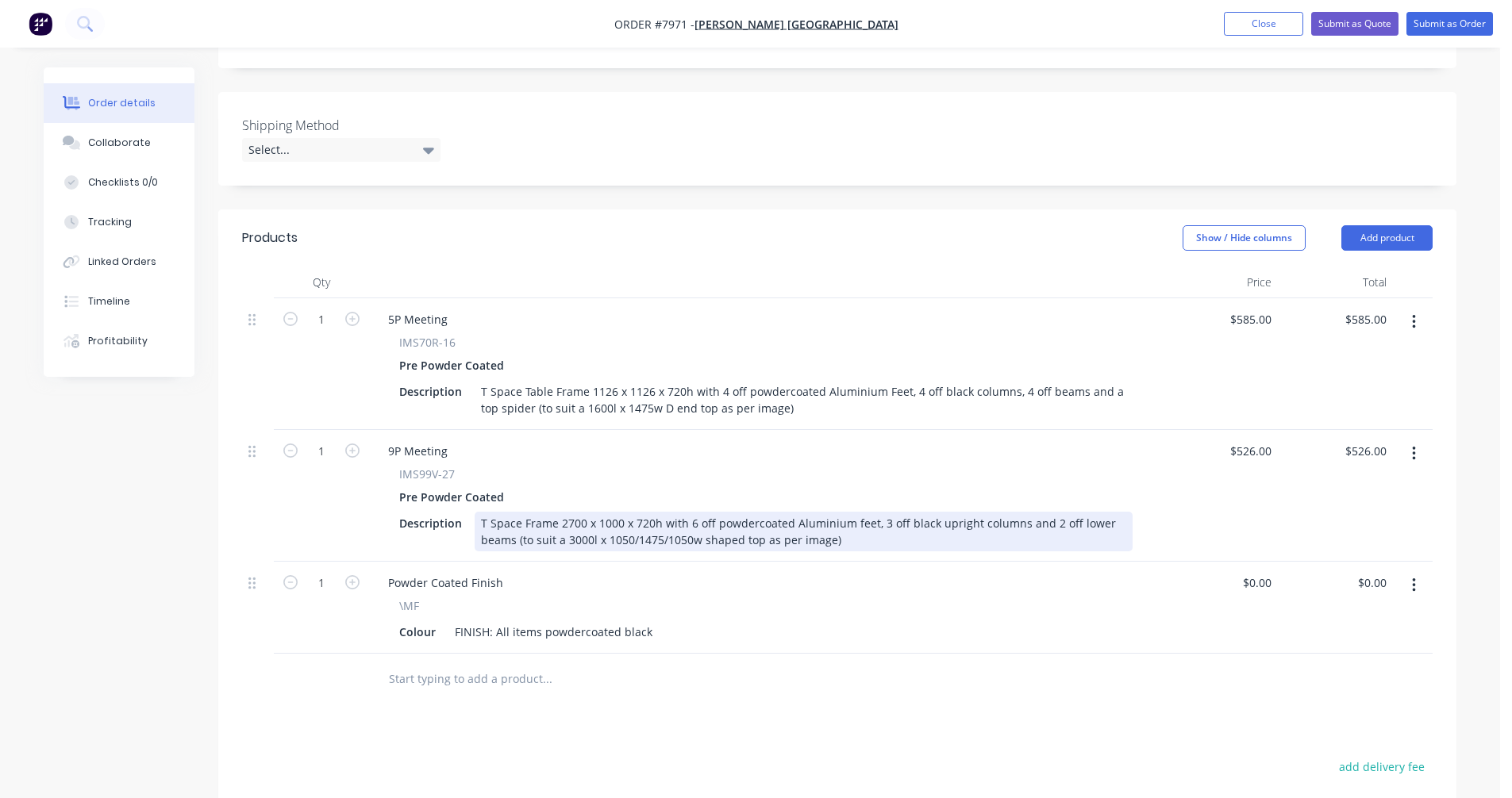
click at [809, 512] on div "T Space Frame 2700 x 1000 x 720h with 6 off powdercoated Aluminium feet, 3 off …" at bounding box center [803, 532] width 658 height 40
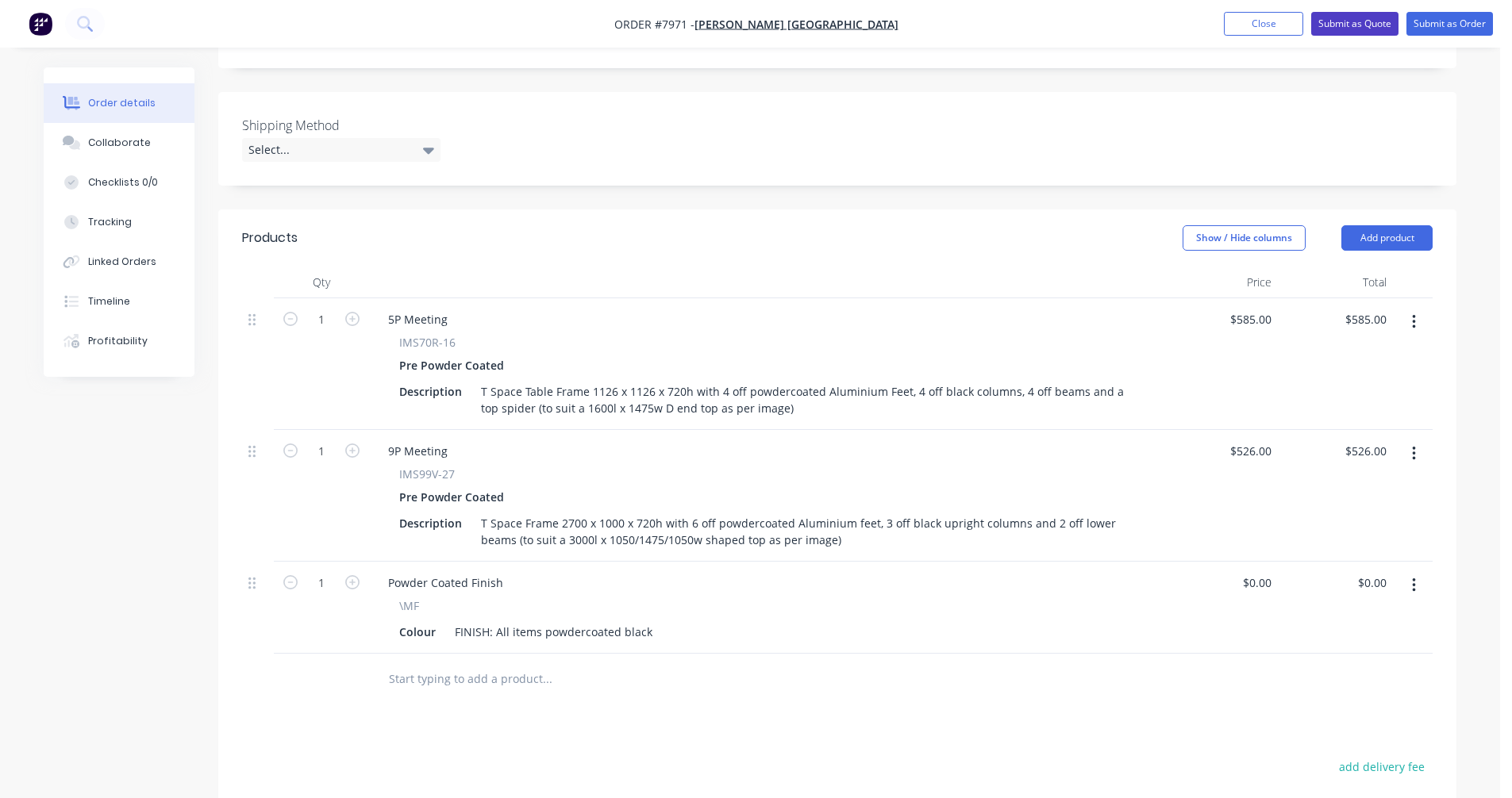
click at [1356, 30] on button "Submit as Quote" at bounding box center [1354, 23] width 88 height 24
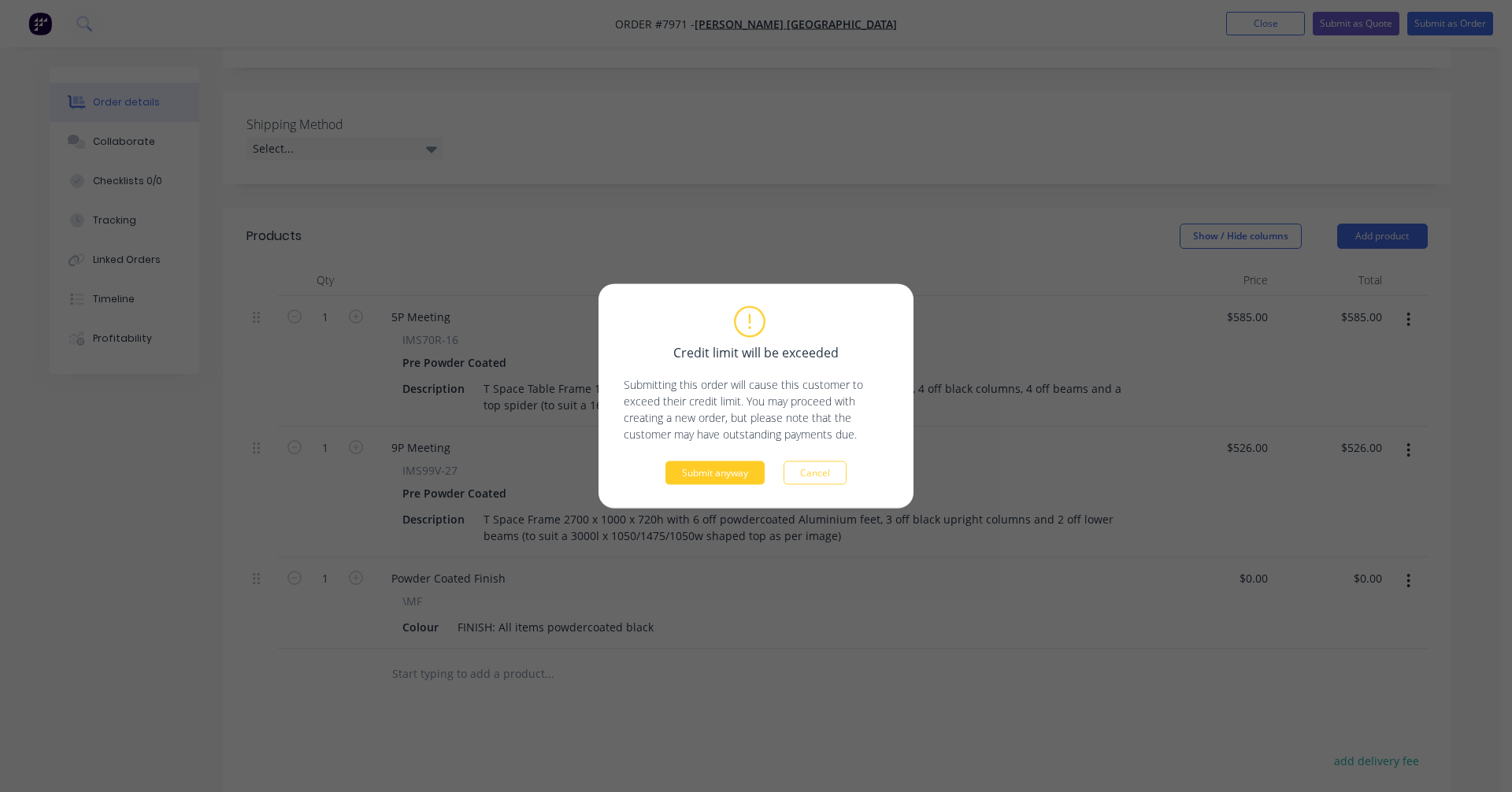
click at [724, 476] on button "Submit anyway" at bounding box center [715, 473] width 99 height 24
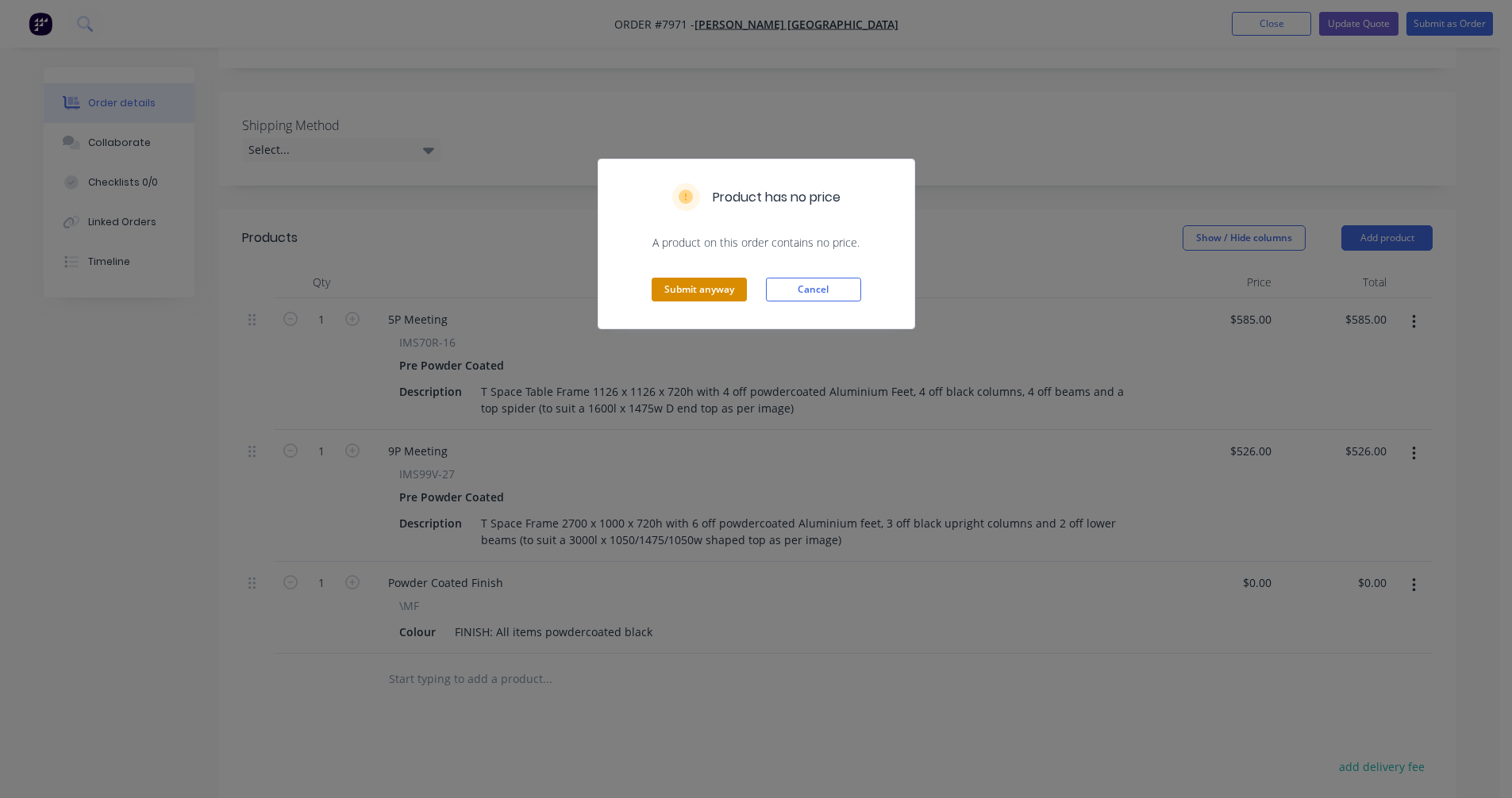
click at [705, 295] on button "Submit anyway" at bounding box center [699, 290] width 95 height 24
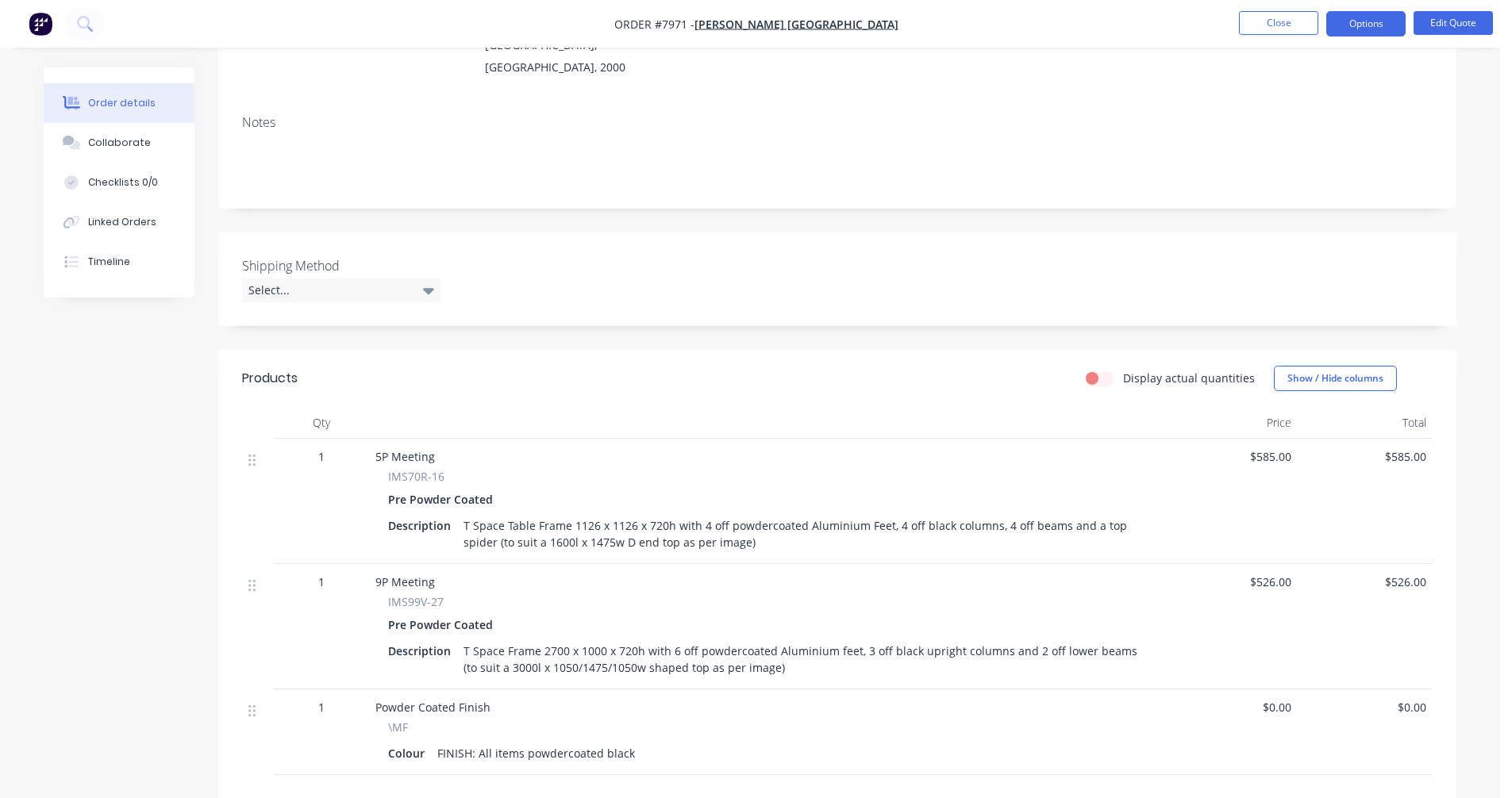
scroll to position [238, 0]
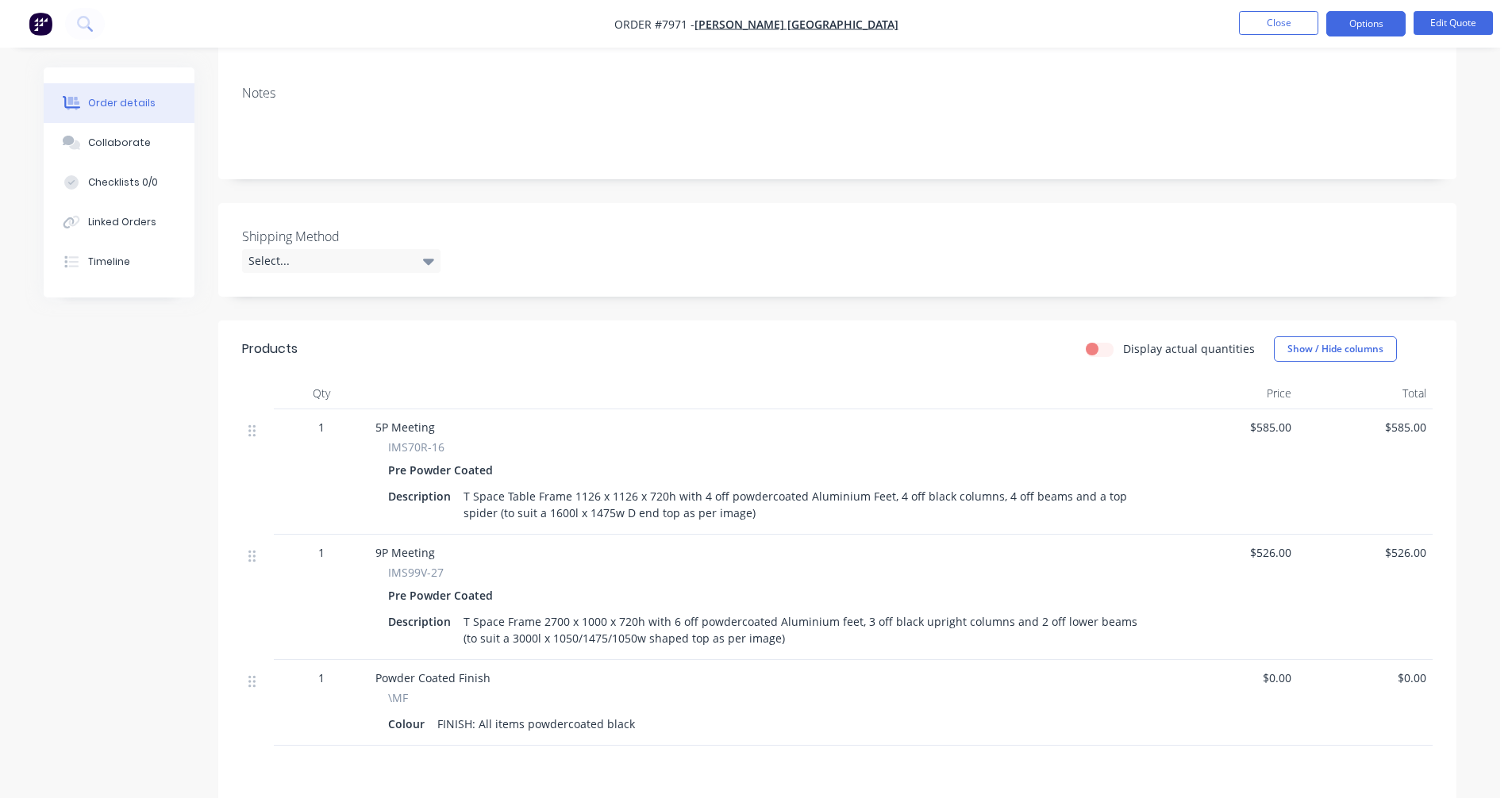
click at [953, 485] on div "T Space Table Frame 1126 x 1126 x 720h with 4 off powdercoated Aluminium Feet, …" at bounding box center [801, 505] width 686 height 40
click at [1448, 22] on button "Edit Quote" at bounding box center [1453, 23] width 79 height 24
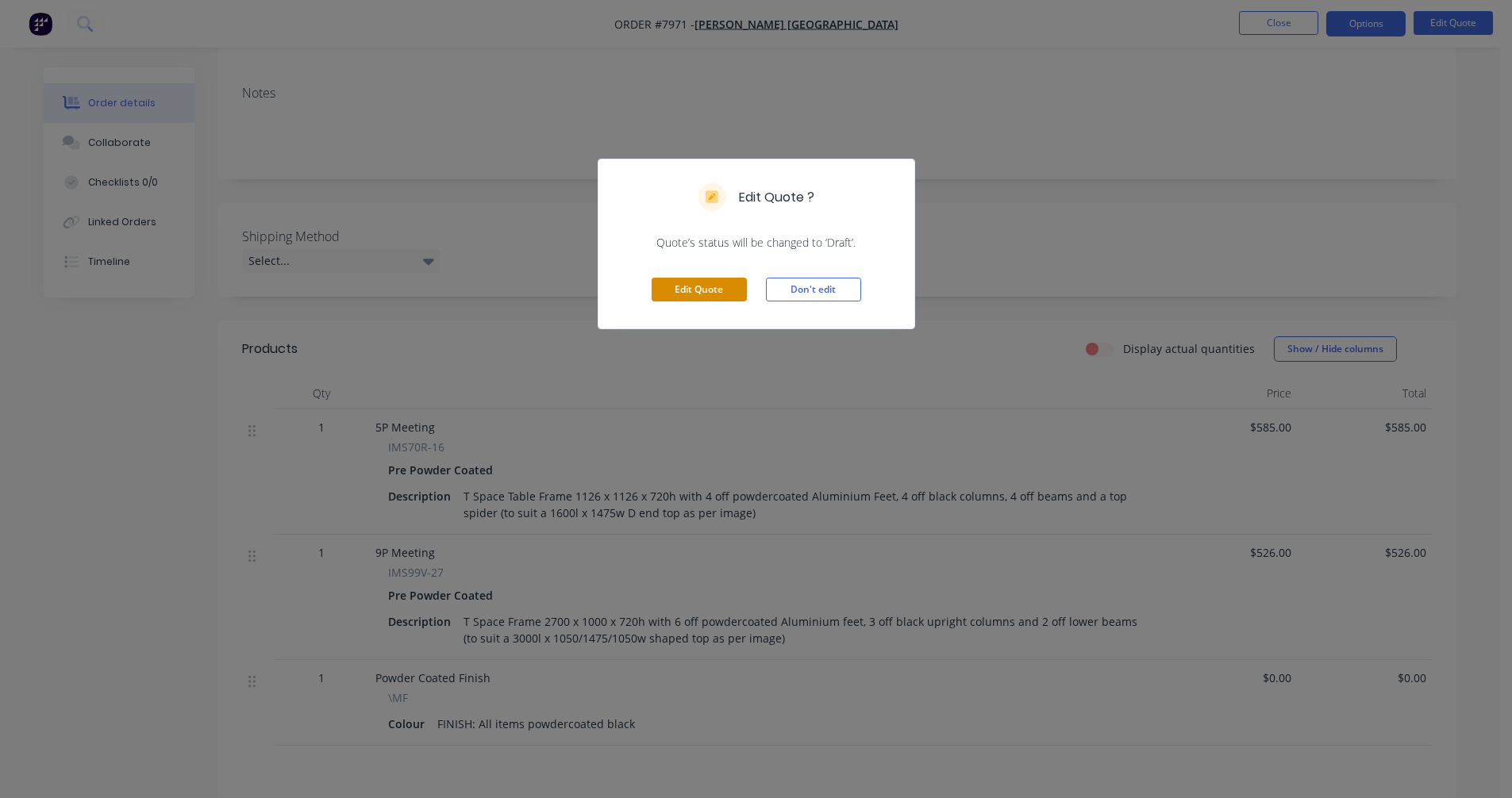
click at [701, 289] on button "Edit Quote" at bounding box center [699, 290] width 95 height 24
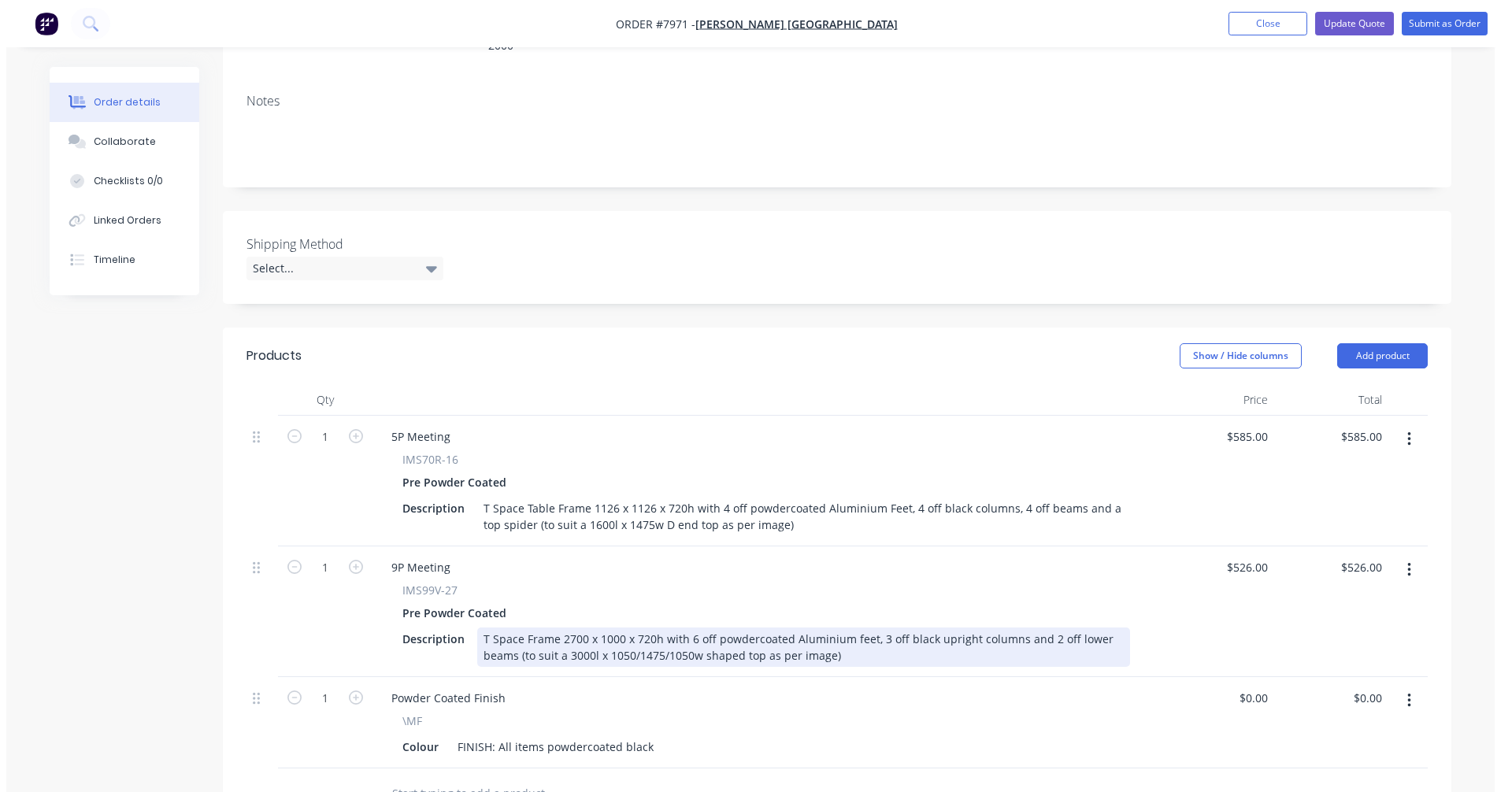
scroll to position [315, 0]
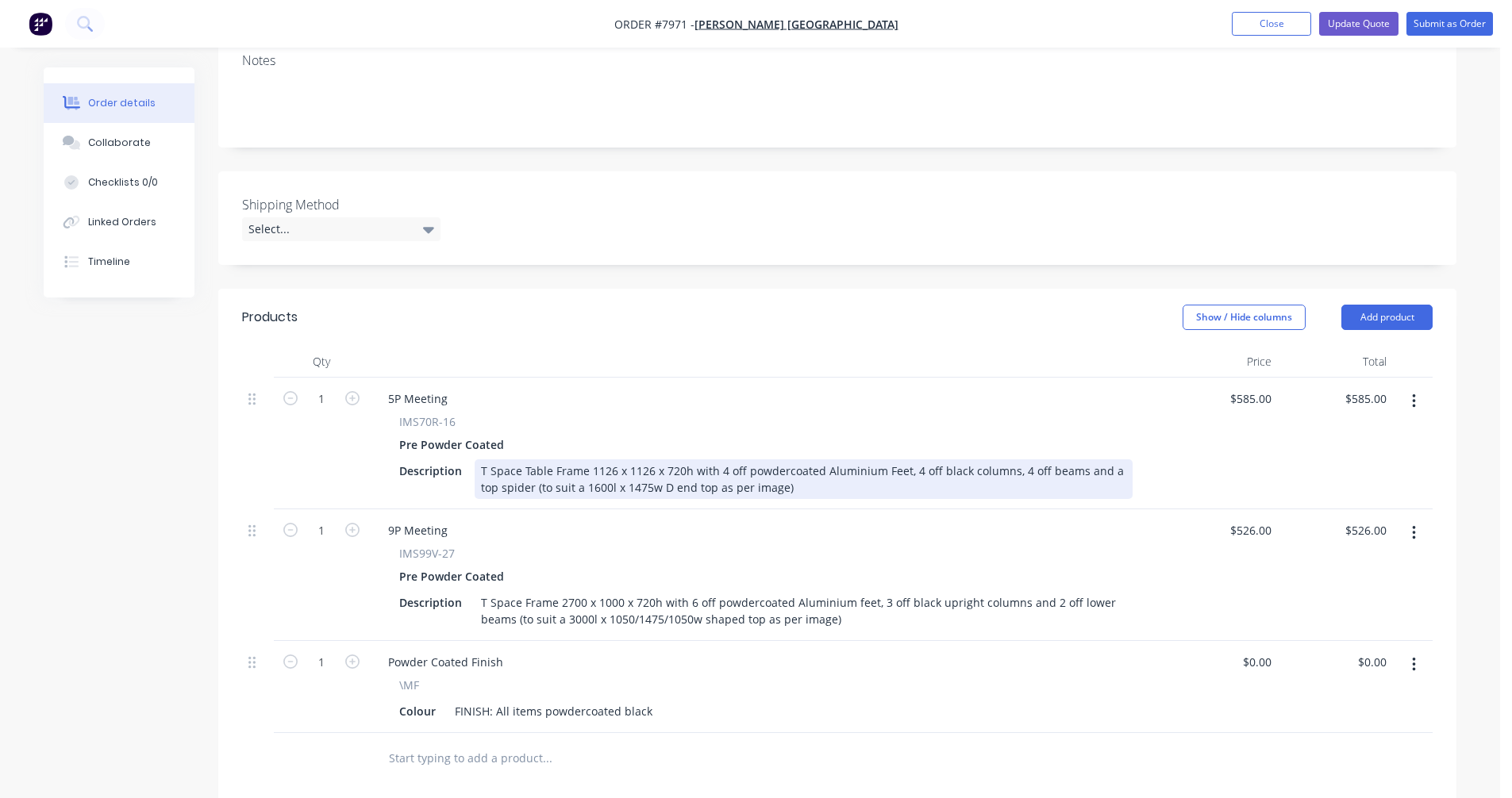
click at [867, 459] on div "T Space Table Frame 1126 x 1126 x 720h with 4 off powdercoated Aluminium Feet, …" at bounding box center [803, 479] width 658 height 40
type input "$402.00"
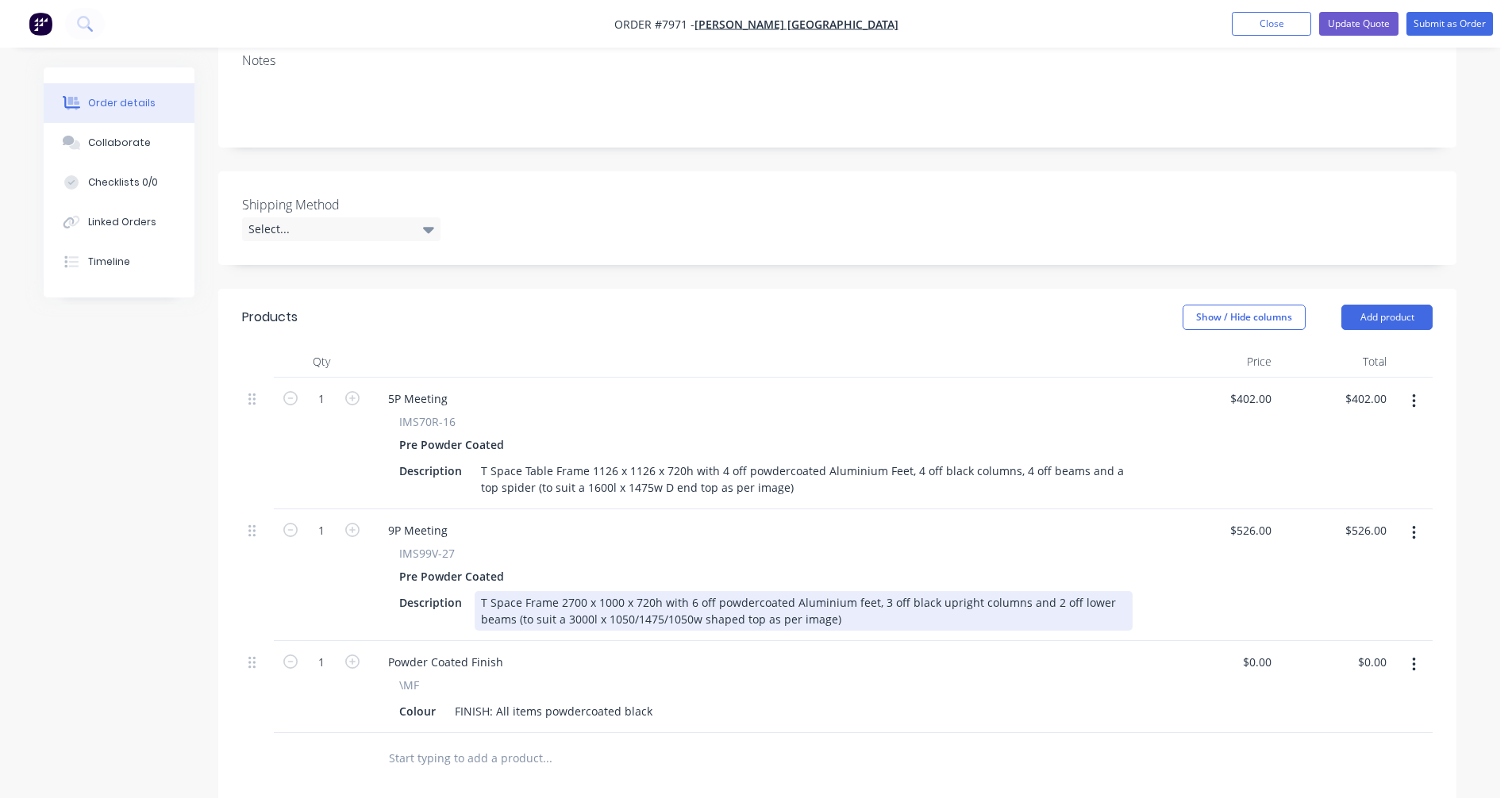
click at [843, 591] on div "T Space Frame 2700 x 1000 x 720h with 6 off powdercoated Aluminium feet, 3 off …" at bounding box center [803, 611] width 658 height 40
click at [941, 591] on div "T Space Frame 2700 x 1000 x 720h with 6 off powdercoated Aluminium feet, 3 off …" at bounding box center [803, 611] width 658 height 40
type input "$596.00"
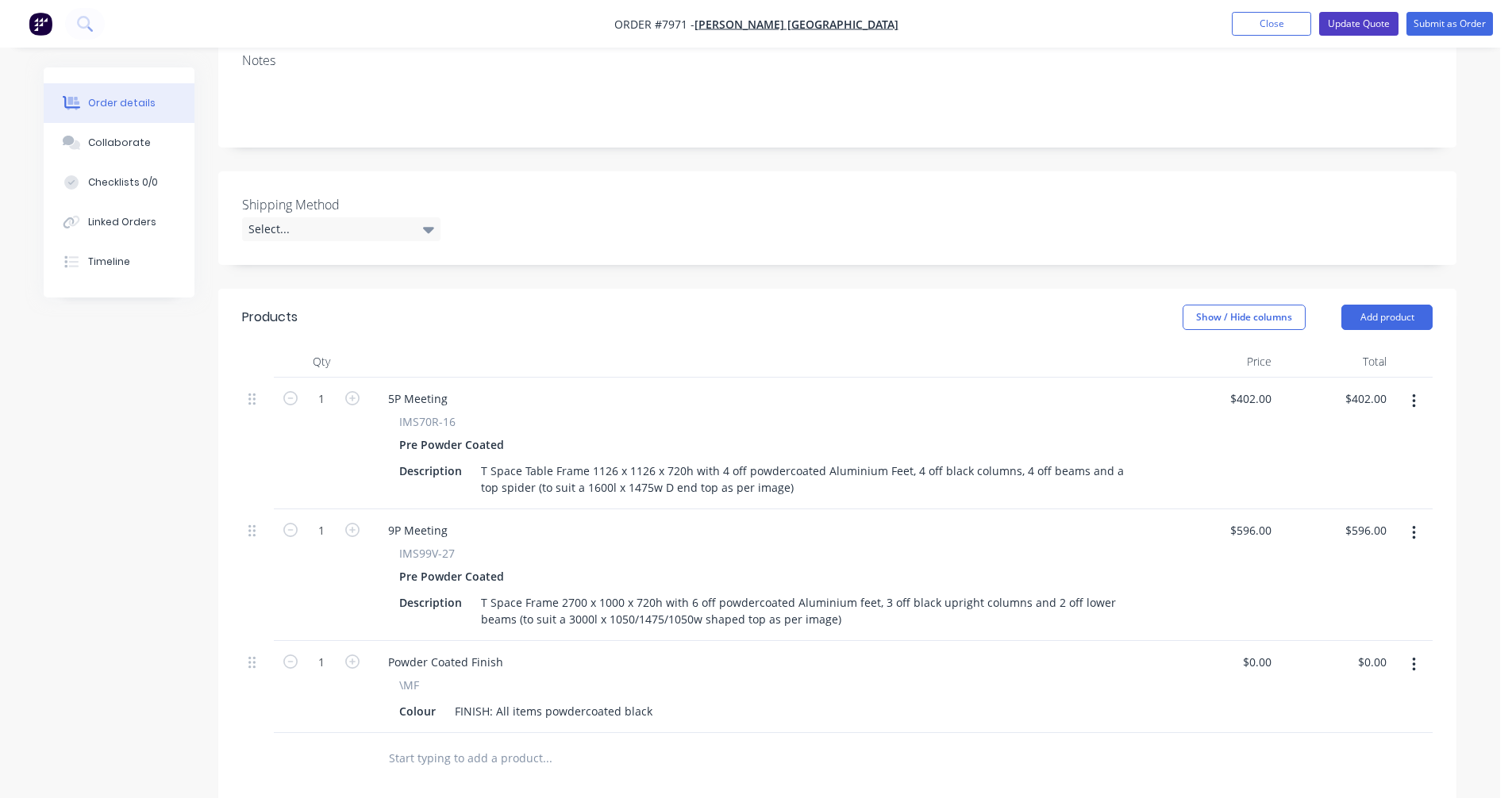
click at [1358, 24] on button "Update Quote" at bounding box center [1358, 23] width 79 height 24
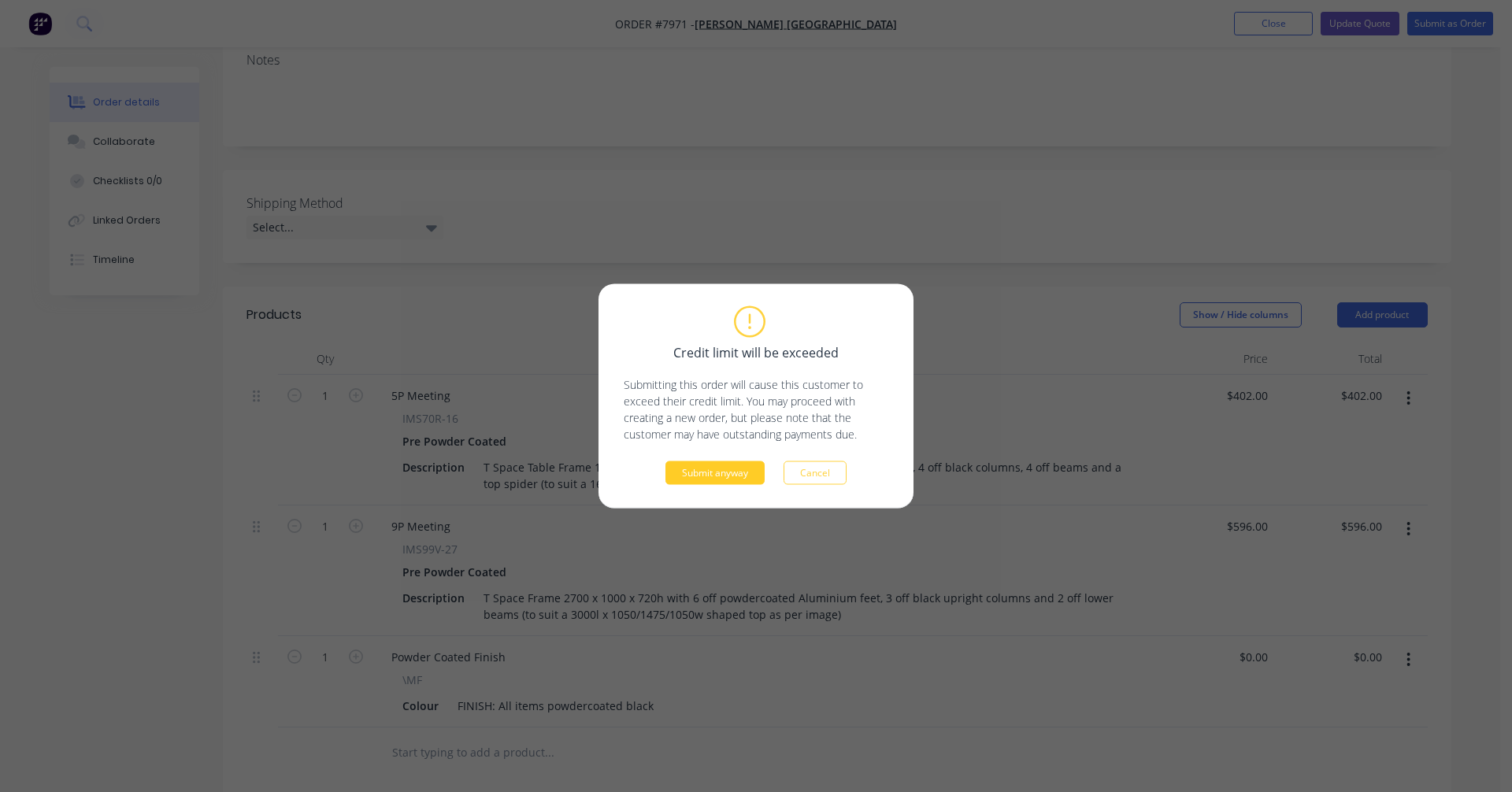
click at [709, 468] on button "Submit anyway" at bounding box center [715, 473] width 99 height 24
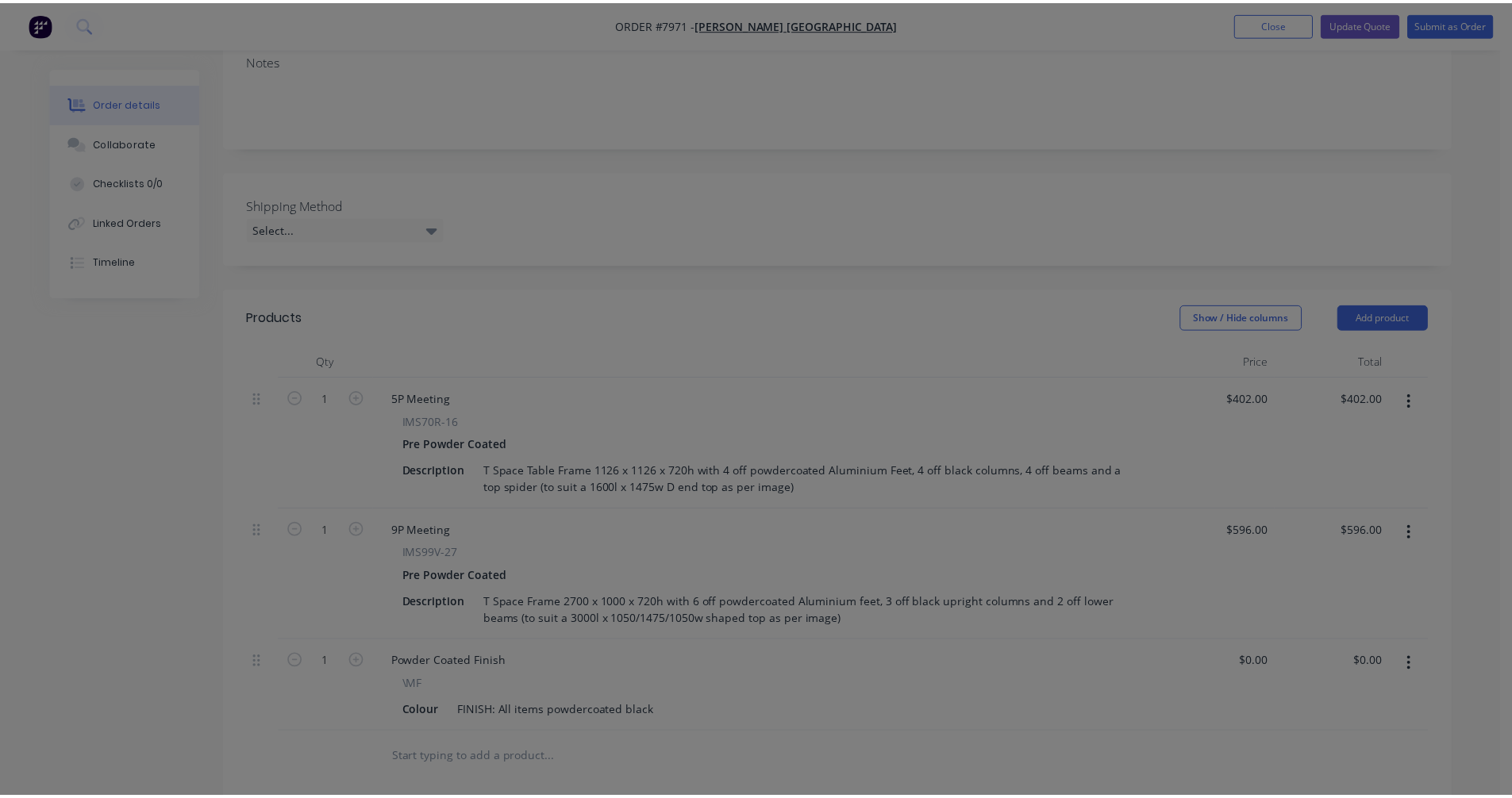
scroll to position [357, 0]
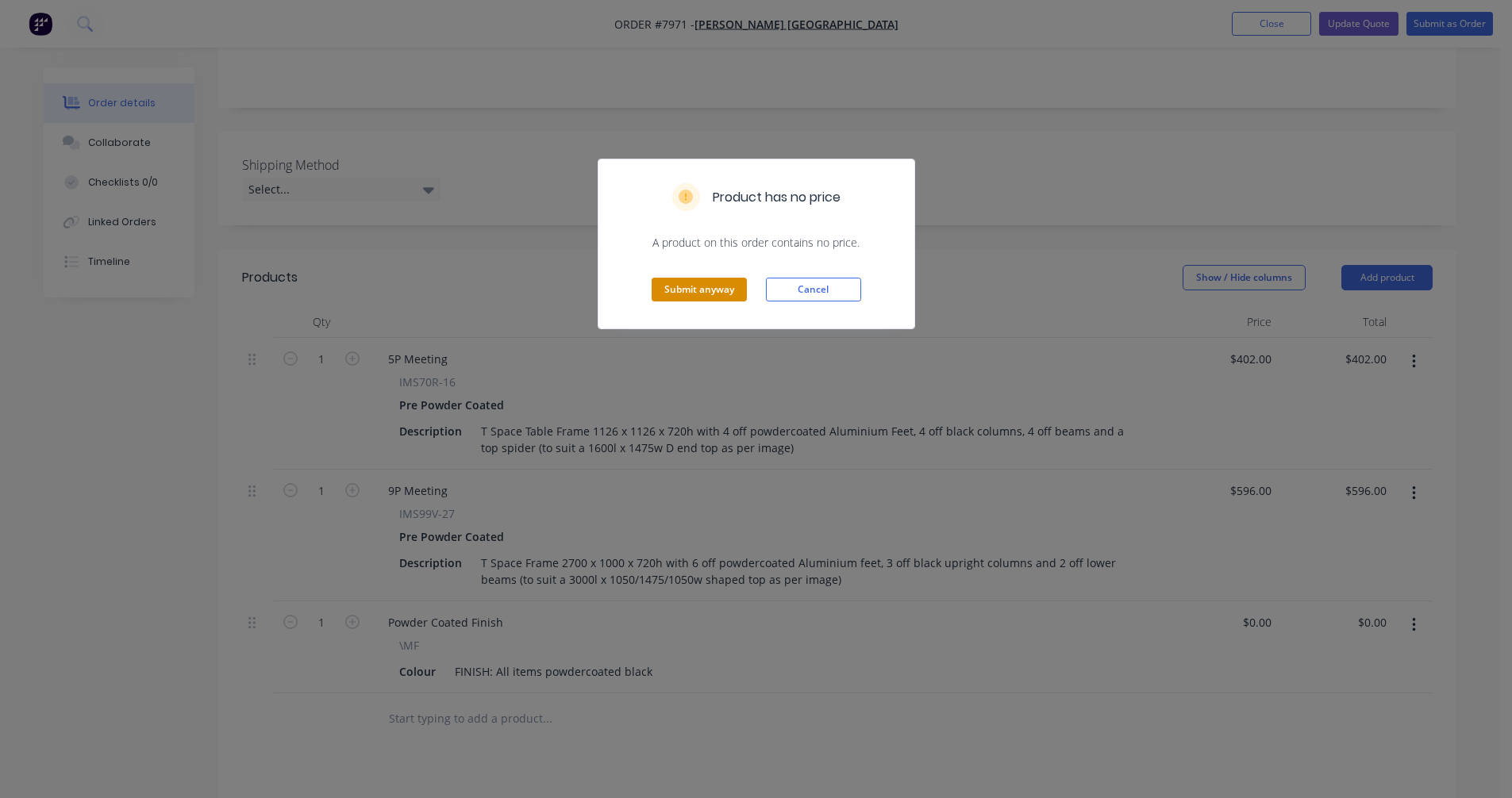
click at [691, 289] on button "Submit anyway" at bounding box center [699, 290] width 95 height 24
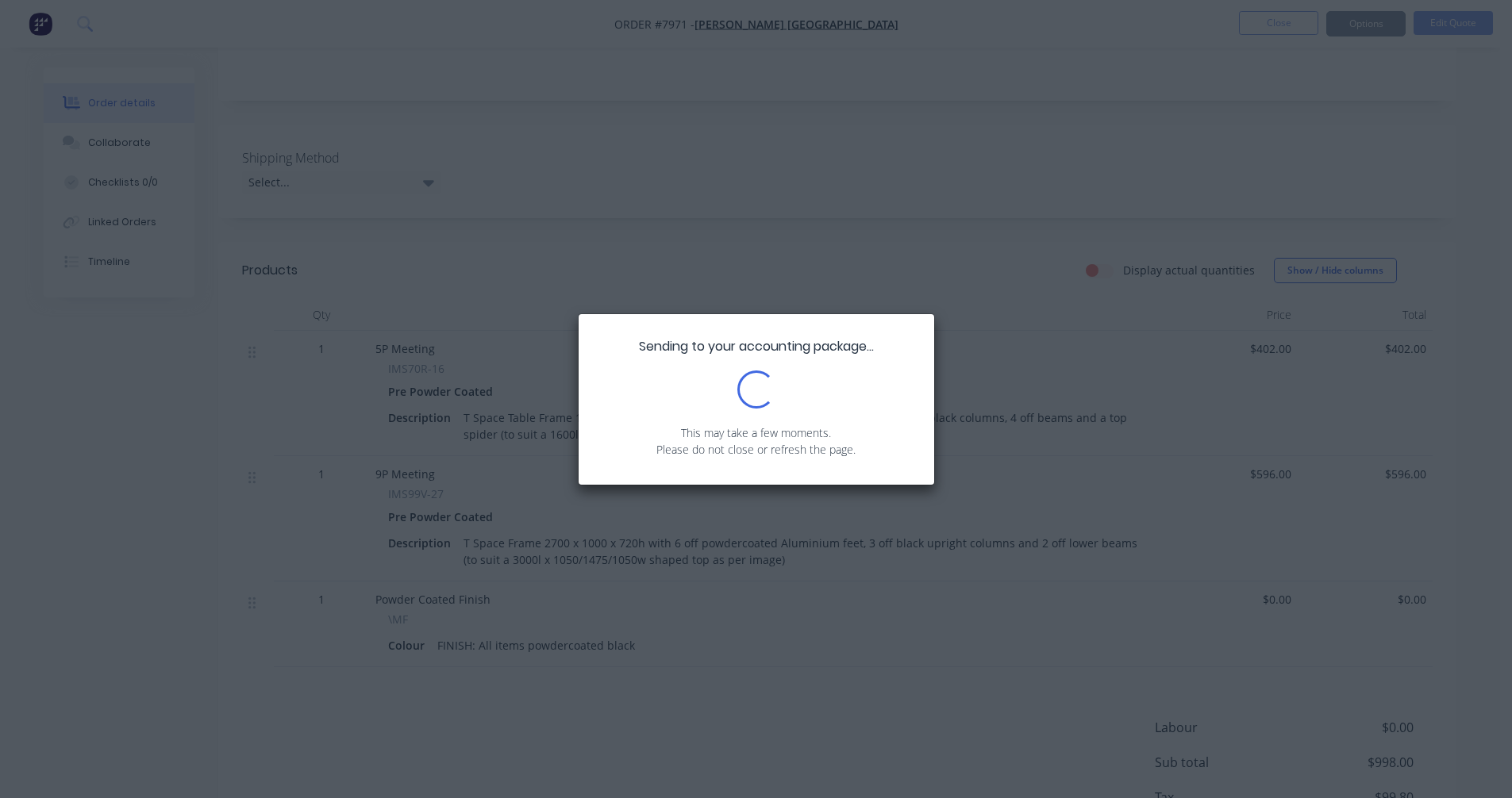
scroll to position [0, 0]
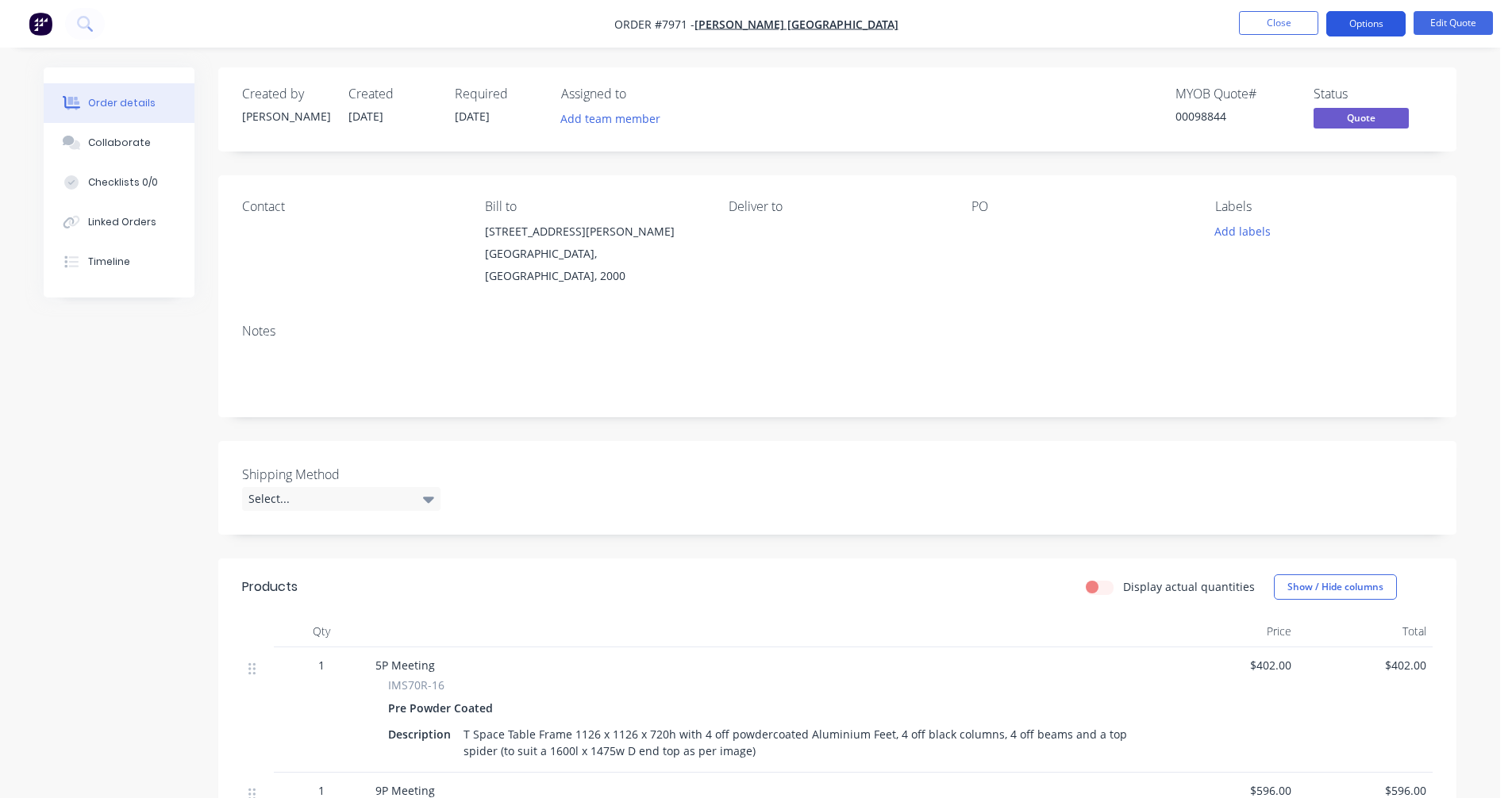
click at [1360, 24] on button "Options" at bounding box center [1365, 23] width 79 height 25
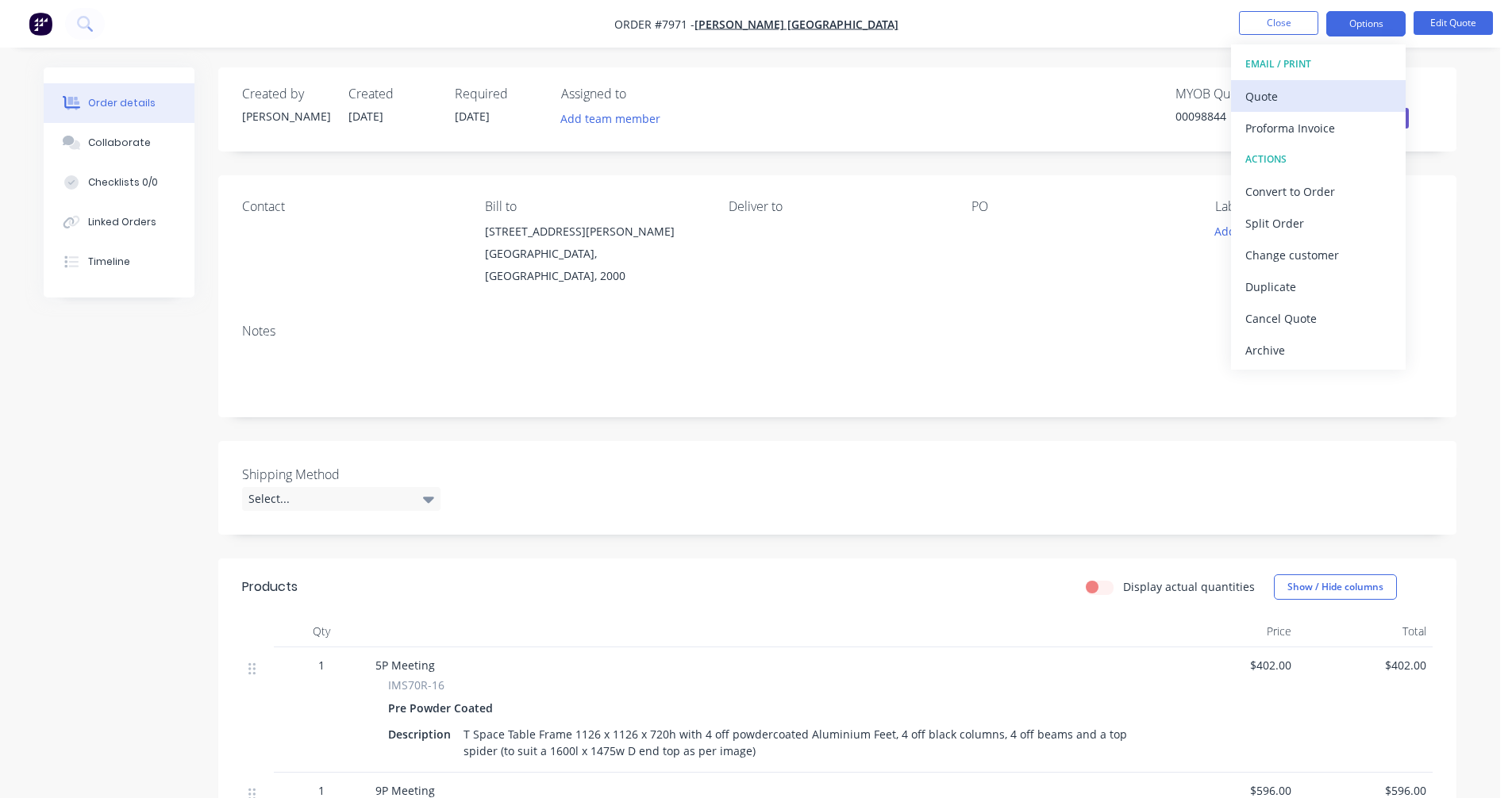
click at [1279, 92] on div "Quote" at bounding box center [1317, 97] width 146 height 23
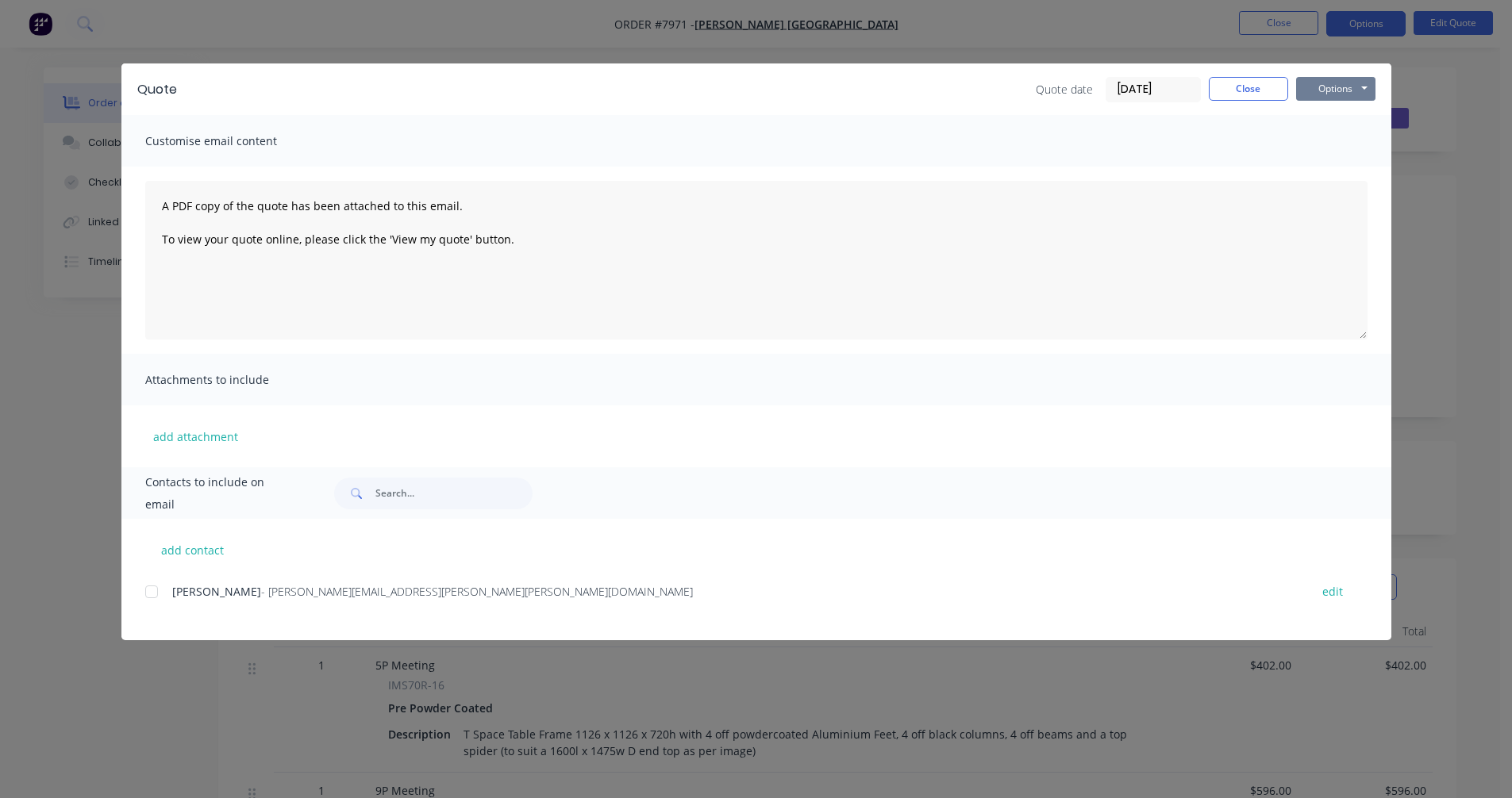
click at [1328, 88] on button "Options" at bounding box center [1335, 88] width 79 height 24
click at [1329, 115] on button "Preview" at bounding box center [1347, 117] width 102 height 26
click at [1247, 90] on button "Close" at bounding box center [1248, 88] width 79 height 24
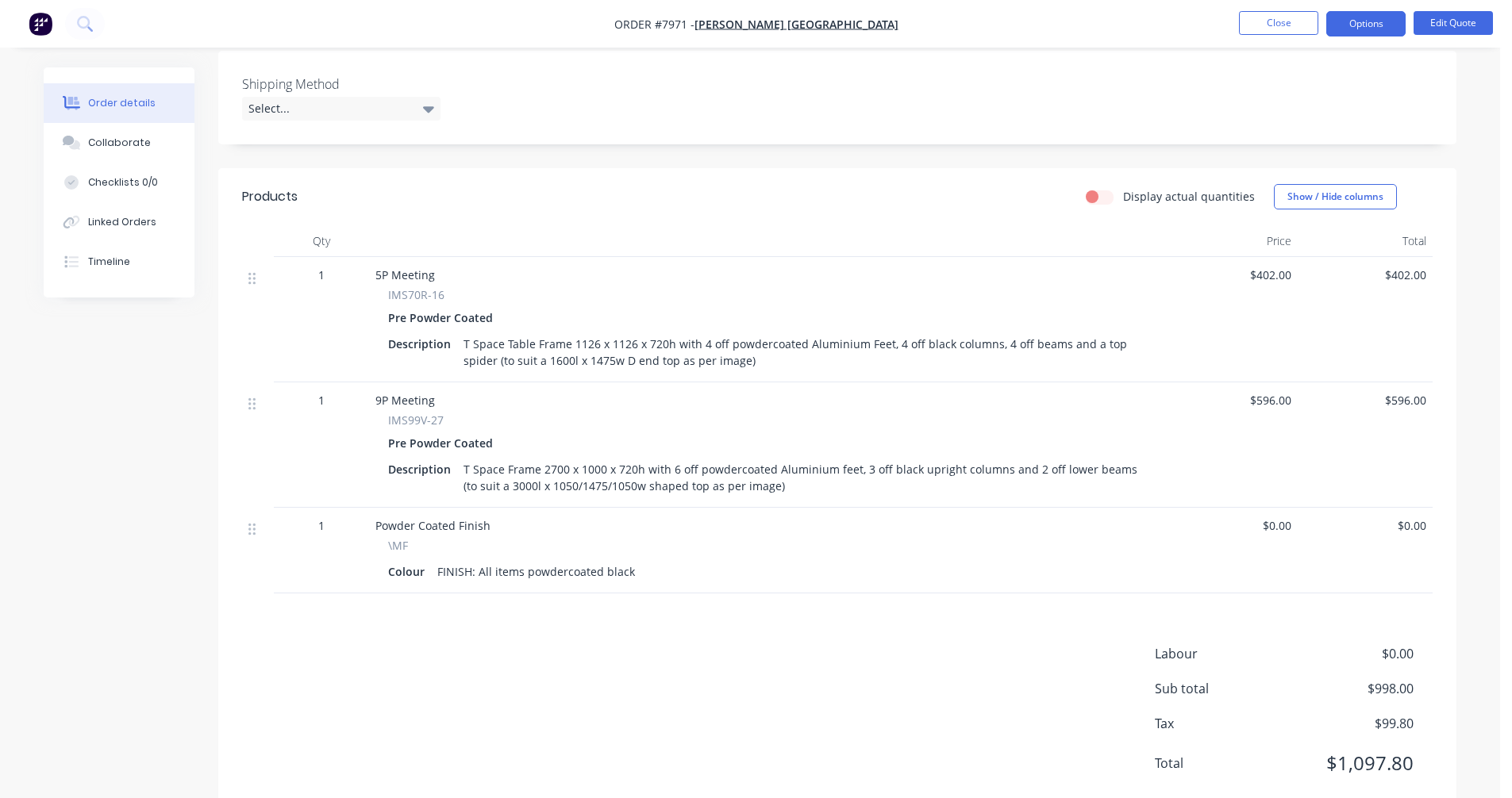
scroll to position [396, 0]
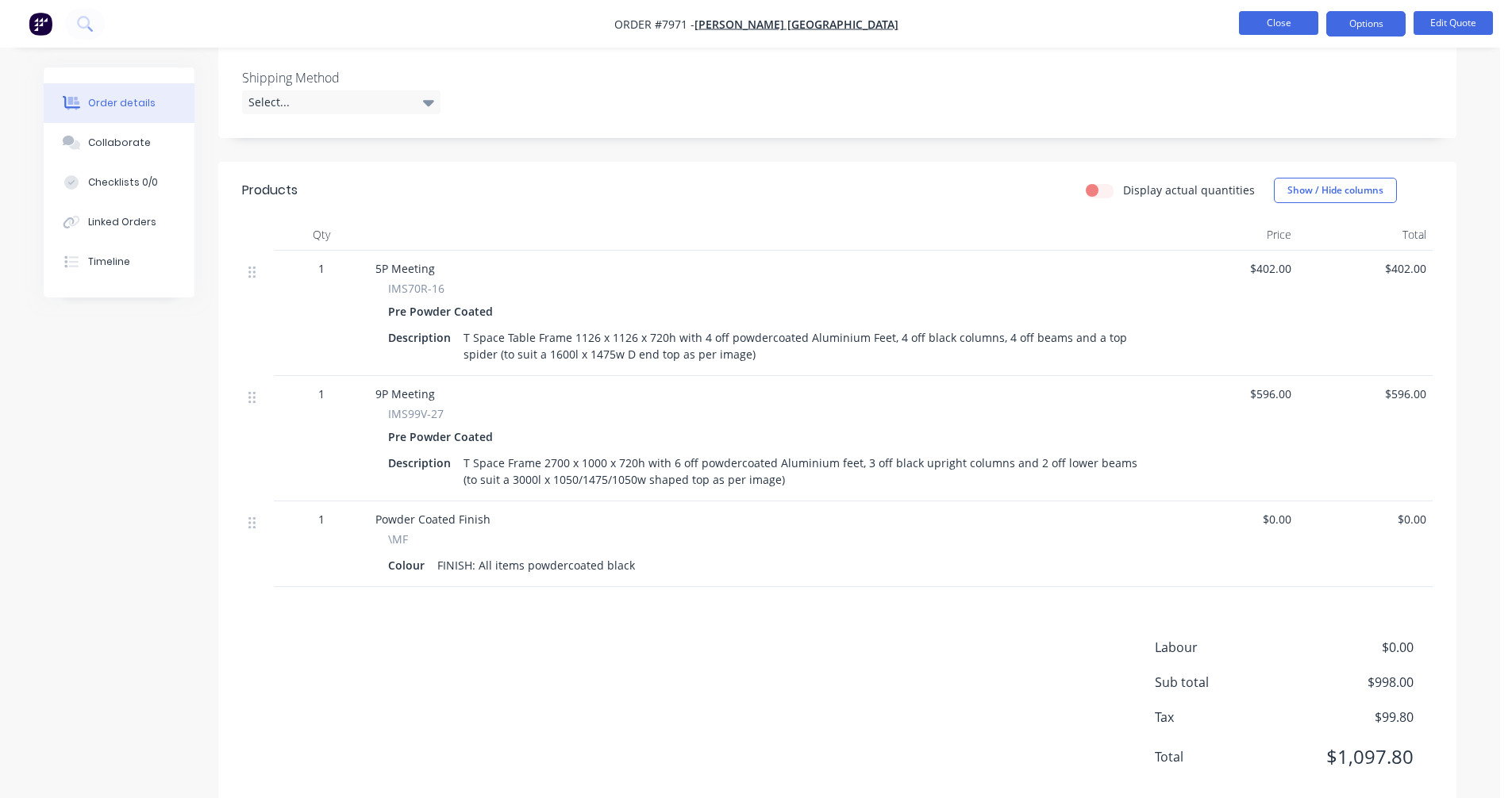
click at [1283, 18] on button "Close" at bounding box center [1278, 23] width 79 height 24
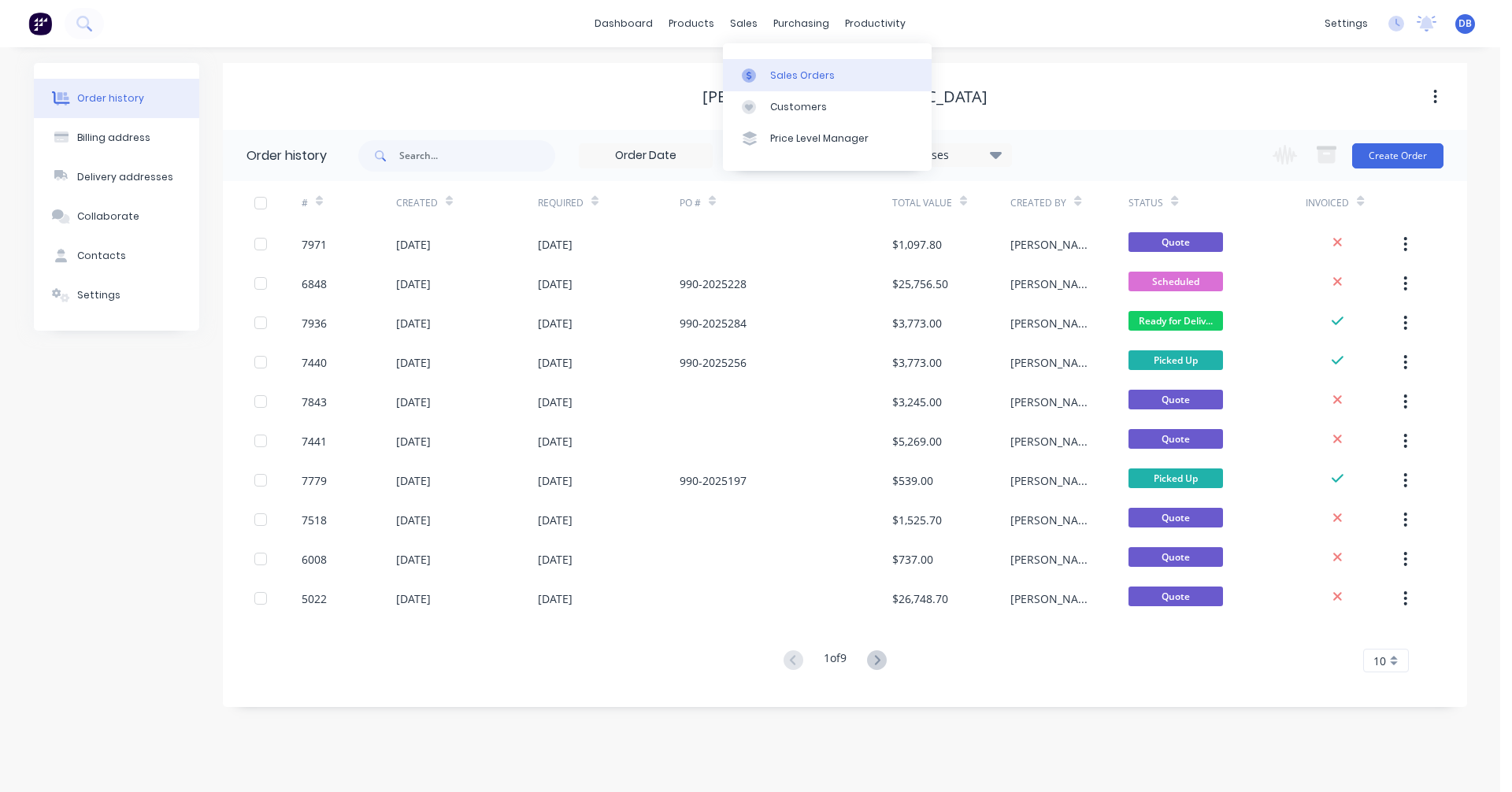
click at [767, 70] on link "Sales Orders" at bounding box center [828, 75] width 209 height 31
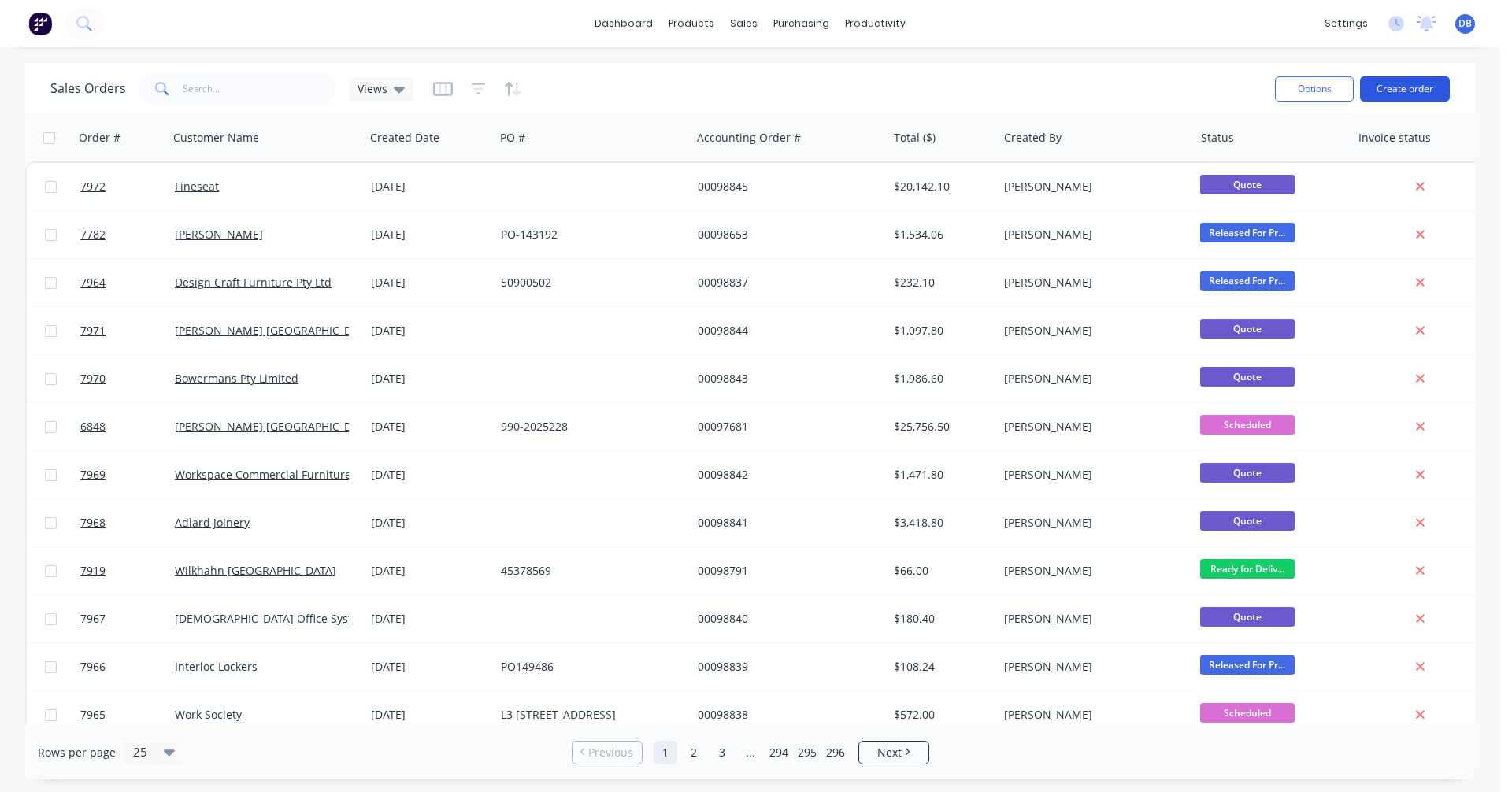
click at [1408, 88] on button "Create order" at bounding box center [1405, 89] width 89 height 25
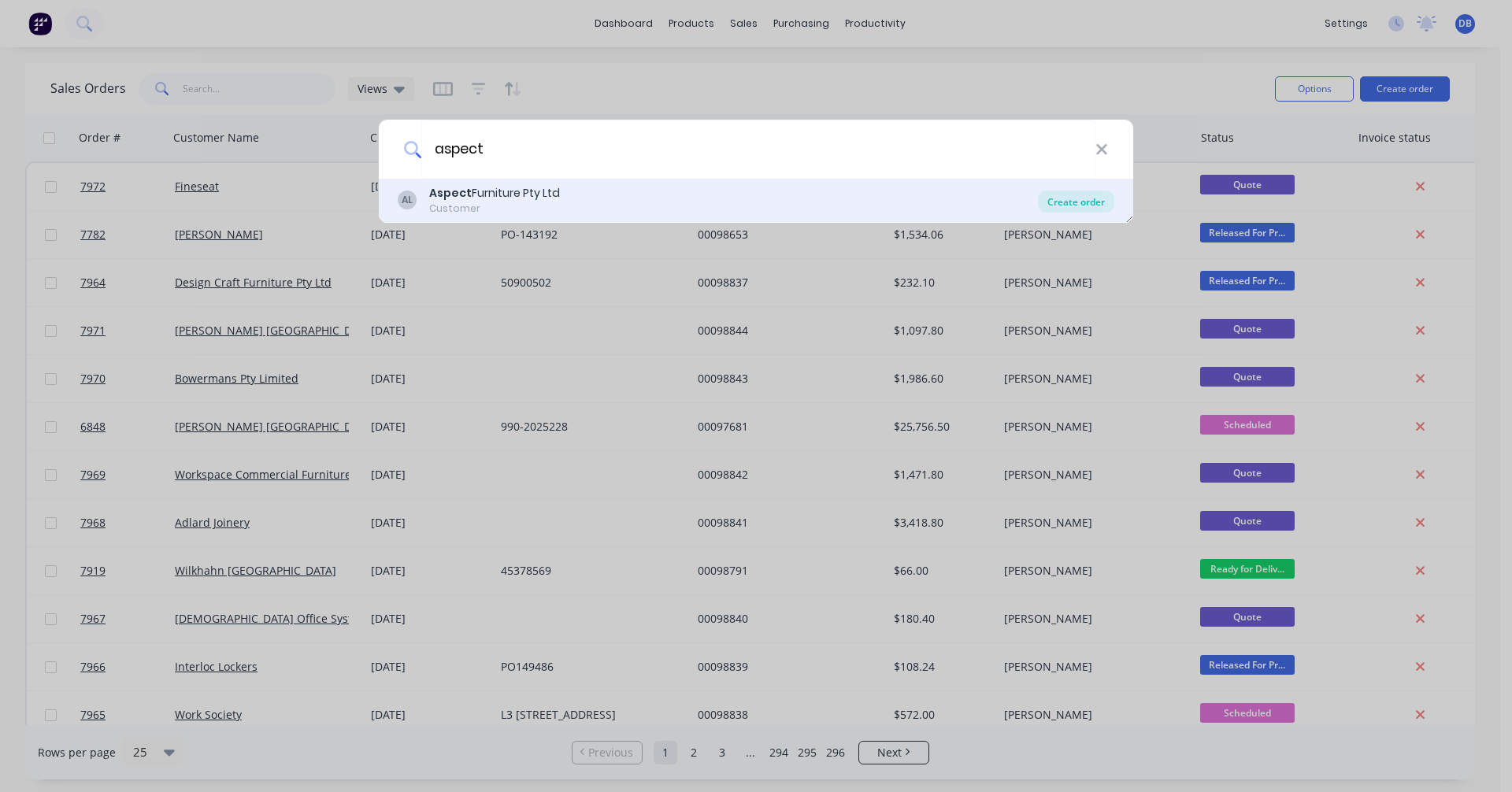
type input "aspect"
click at [1083, 199] on div "Create order" at bounding box center [1076, 201] width 76 height 22
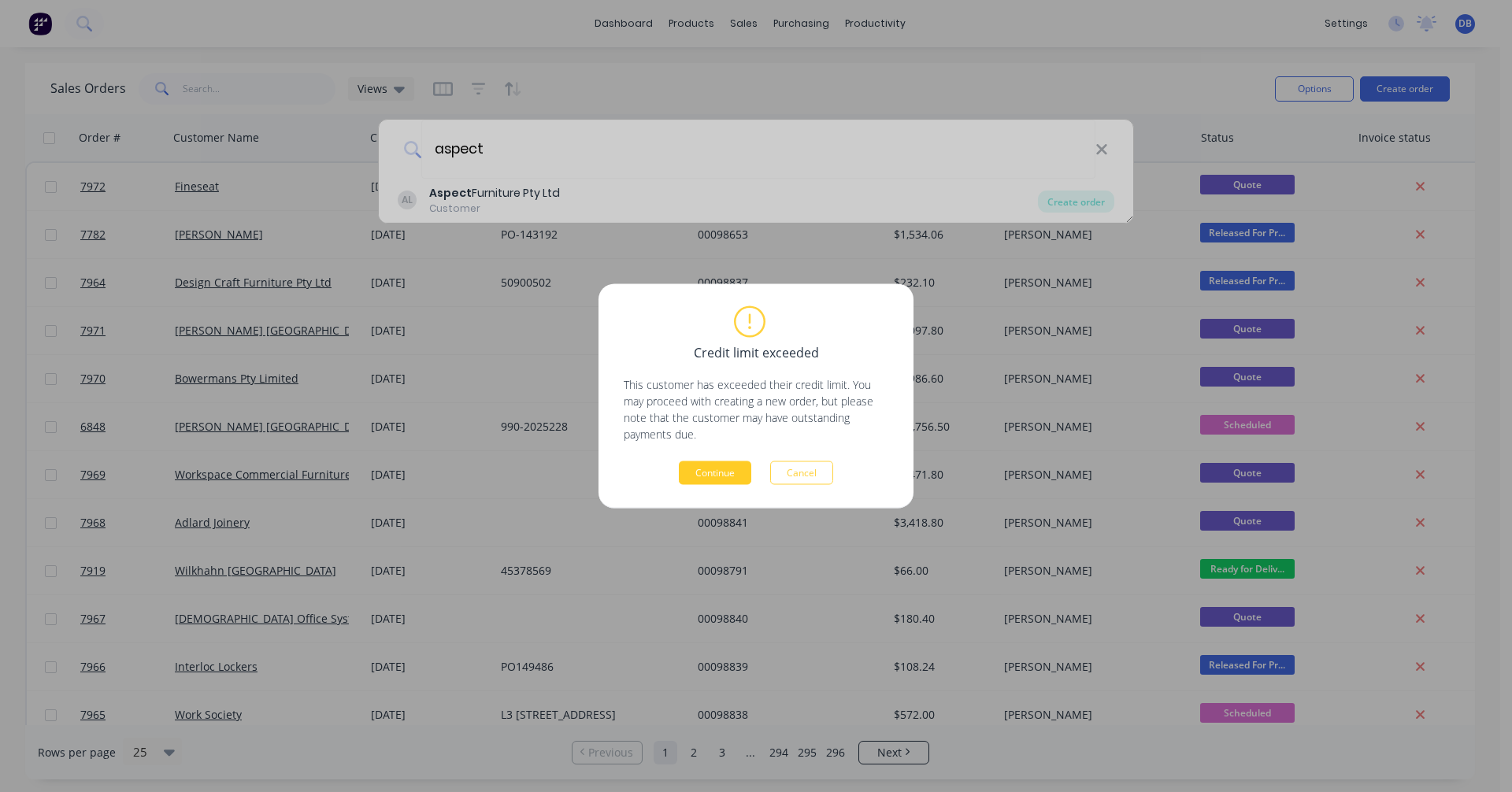
click at [698, 472] on button "Continue" at bounding box center [714, 473] width 72 height 24
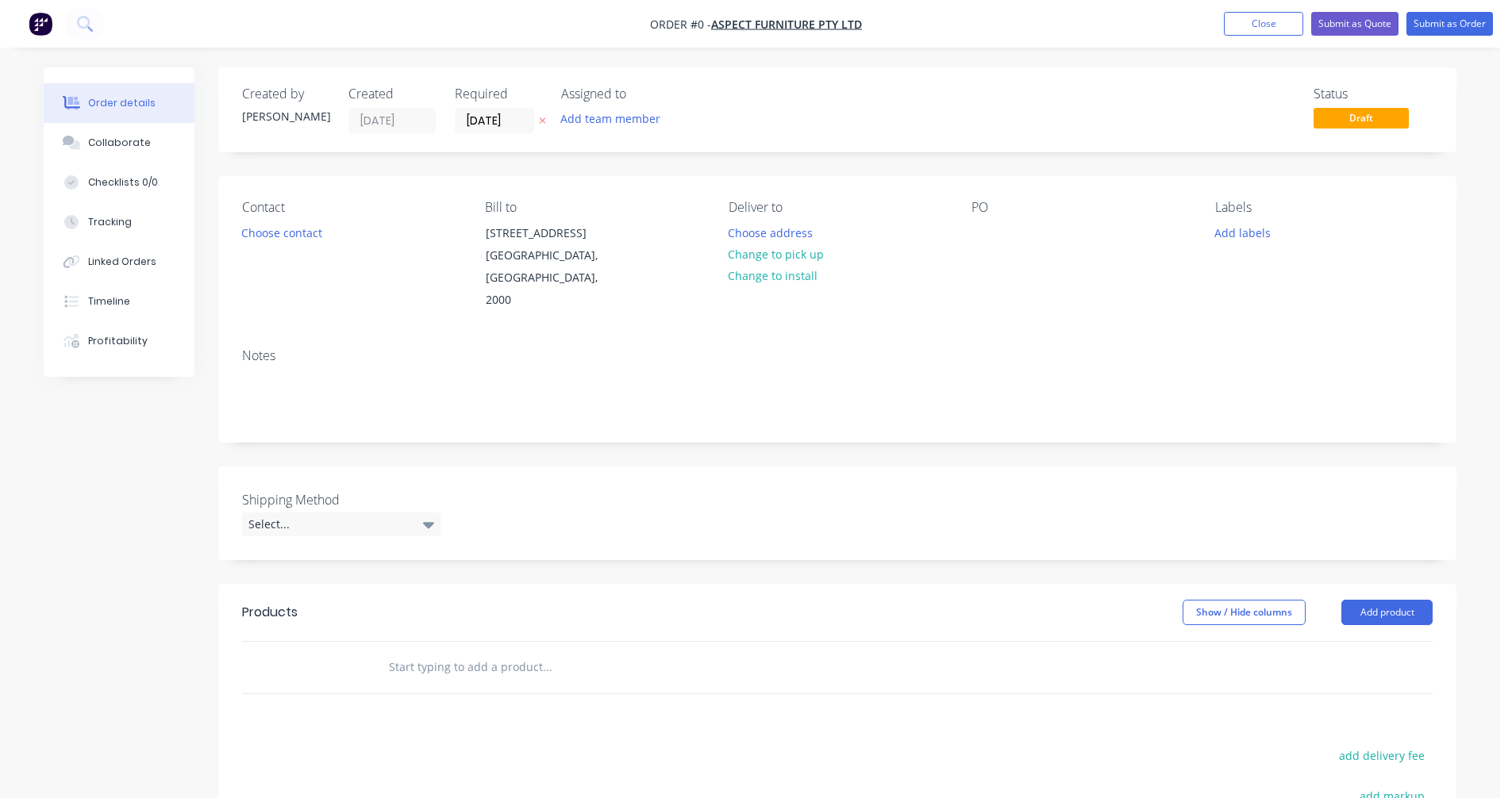
click at [423, 651] on input "text" at bounding box center [547, 667] width 317 height 32
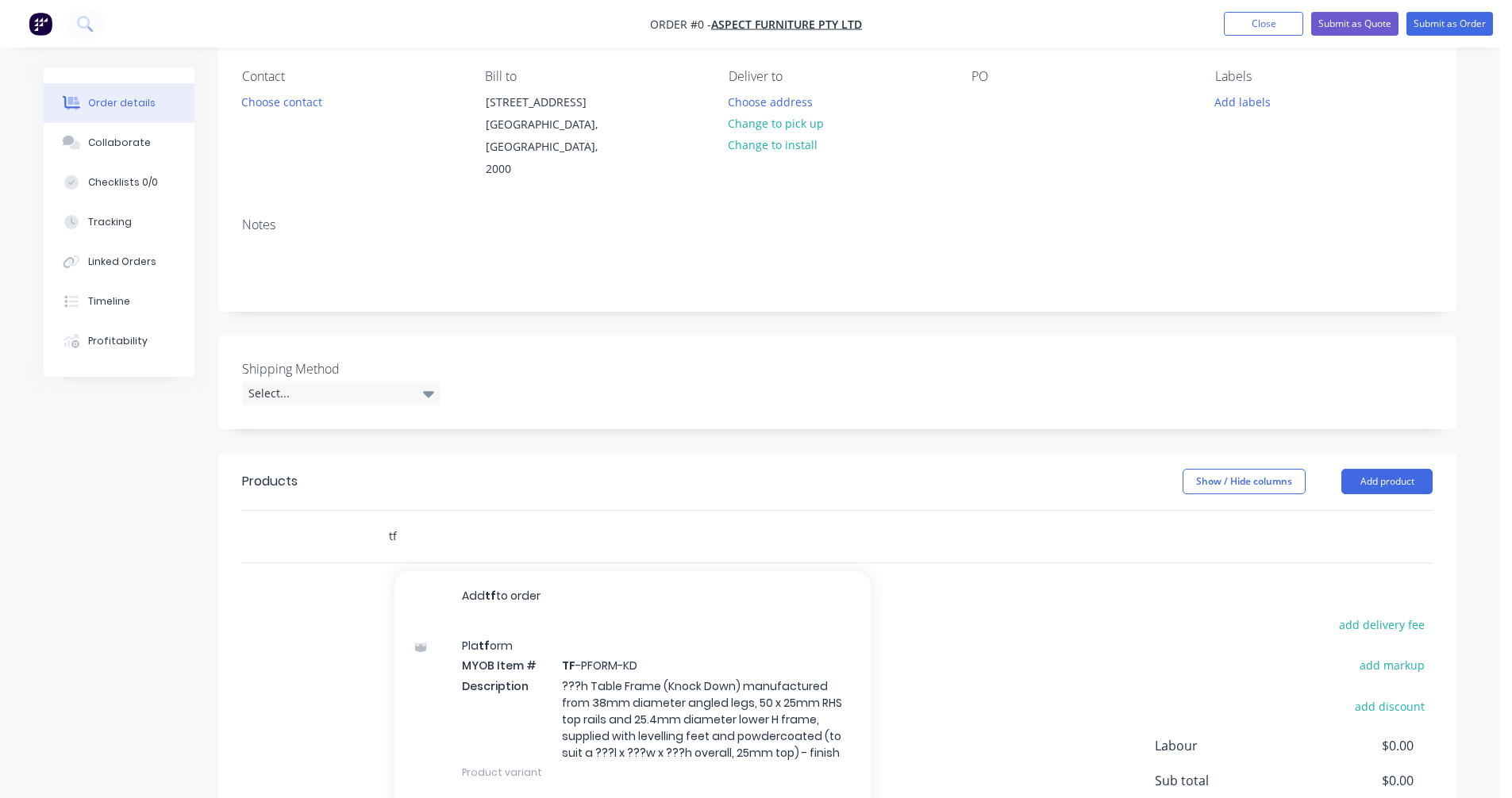
scroll to position [159, 0]
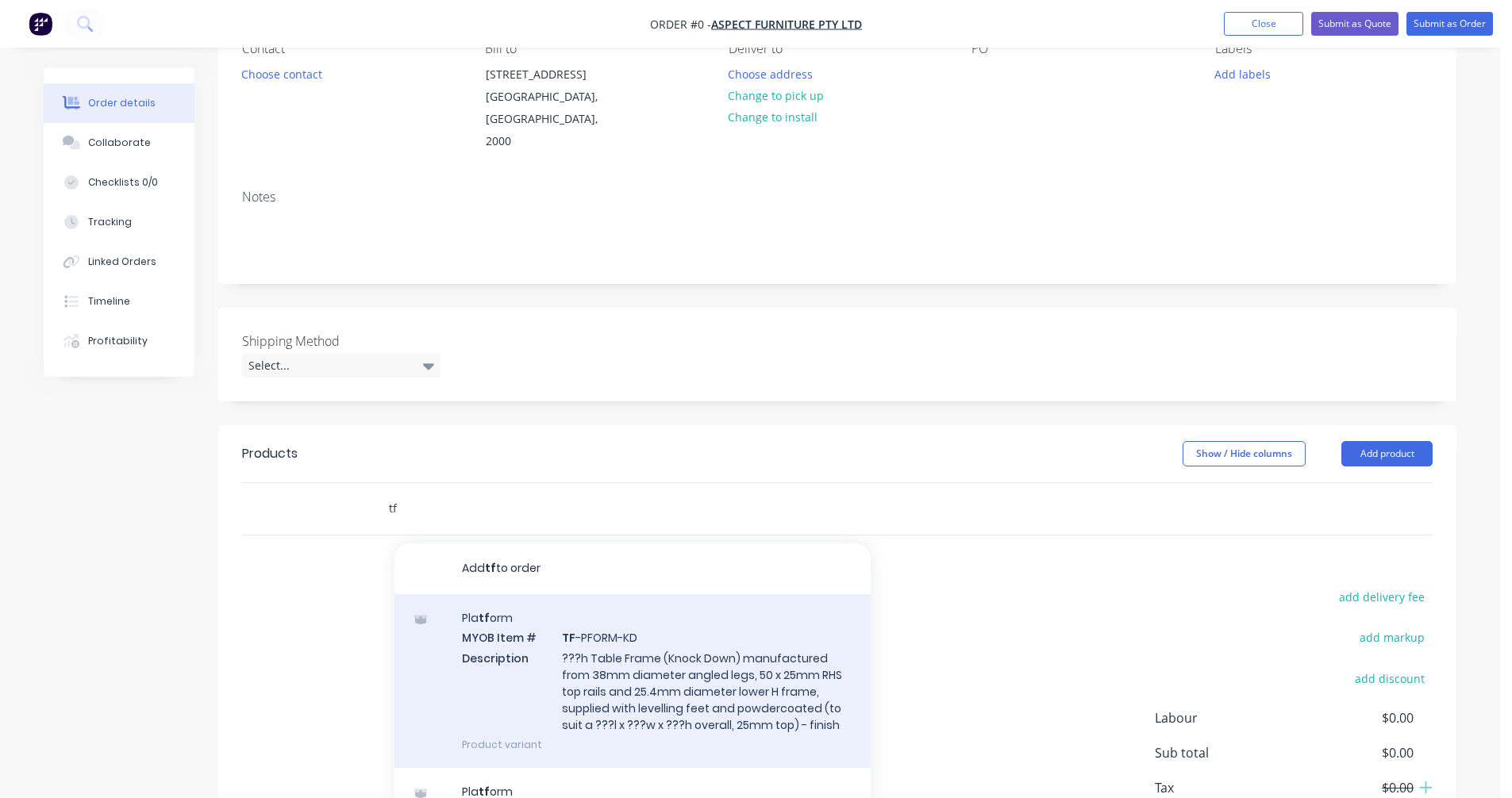
type input "tf"
click at [632, 654] on div "Pla tf orm MYOB Item # TF -PFORM-KD Description ???h Table Frame (Knock Down) m…" at bounding box center [632, 681] width 476 height 174
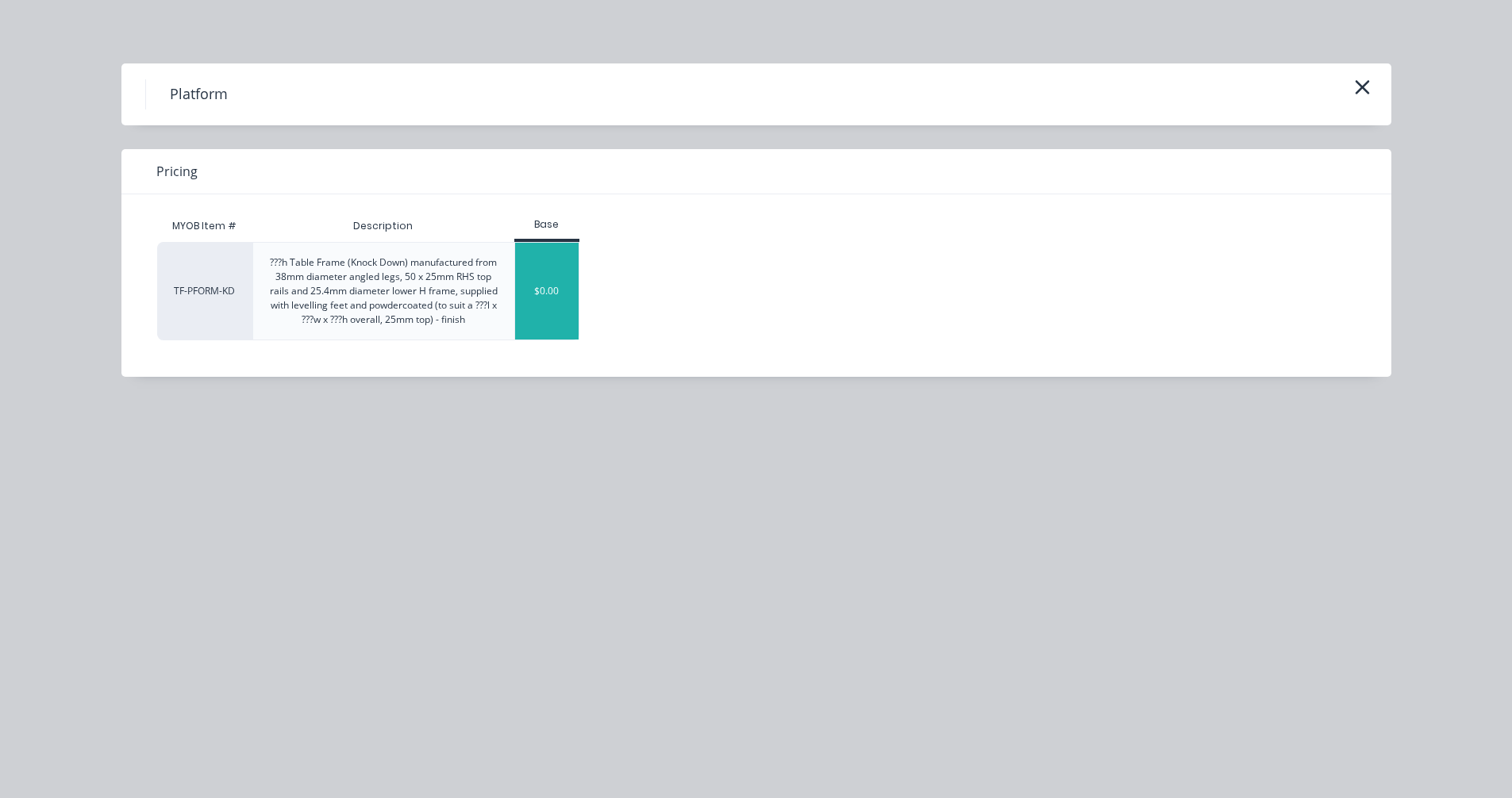
click at [554, 297] on div "$0.00" at bounding box center [547, 291] width 64 height 97
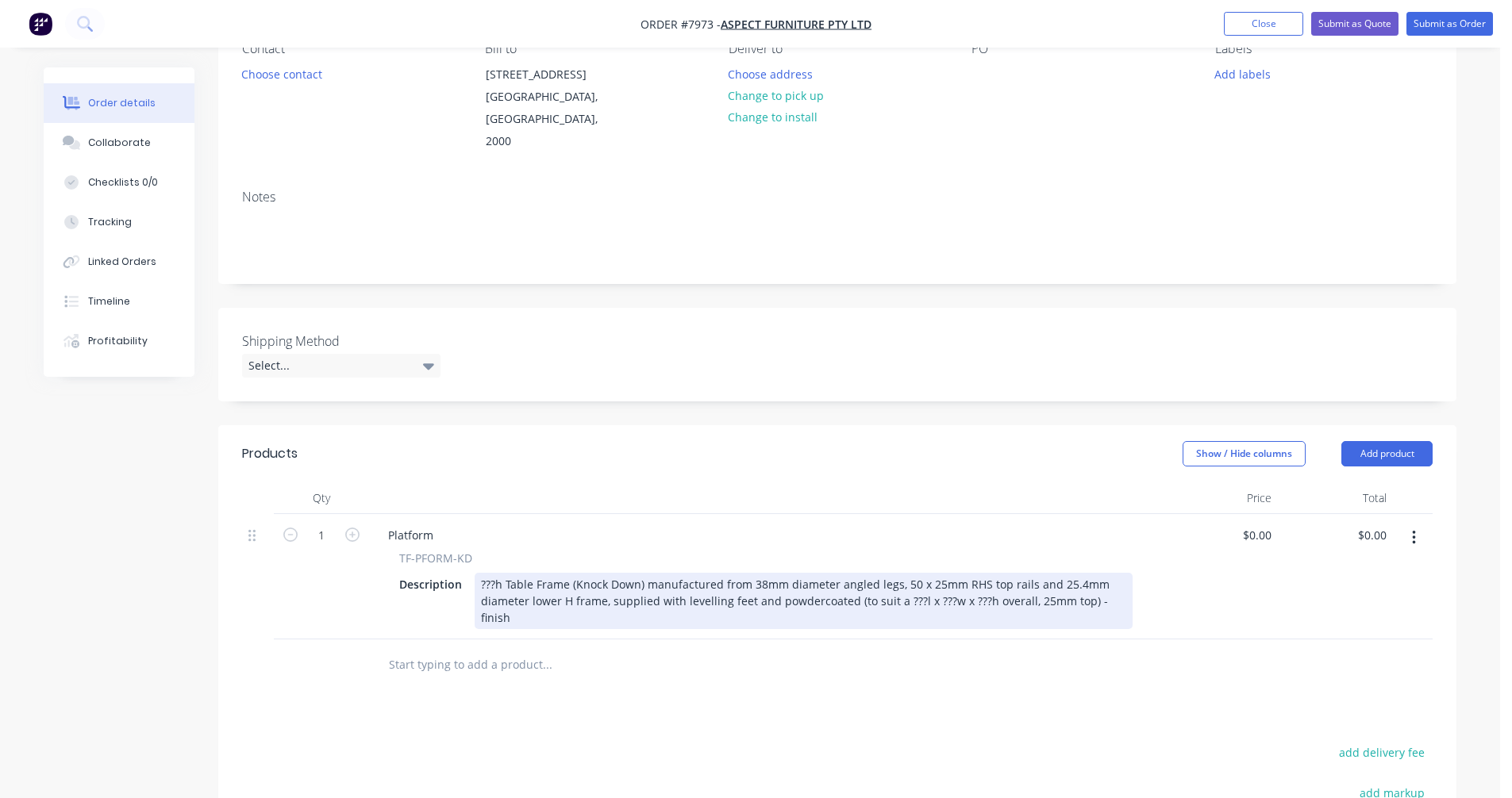
click at [741, 573] on div "???h Table Frame (Knock Down) manufactured from 38mm diameter angled legs, 50 x…" at bounding box center [803, 600] width 658 height 56
drag, startPoint x: 1122, startPoint y: 582, endPoint x: 457, endPoint y: 553, distance: 665.6
click at [457, 573] on div "Description ???h Table Frame (Knock Down) manufactured from 38mm diameter angle…" at bounding box center [763, 600] width 740 height 56
paste div
drag, startPoint x: 627, startPoint y: 599, endPoint x: 510, endPoint y: 602, distance: 117.0
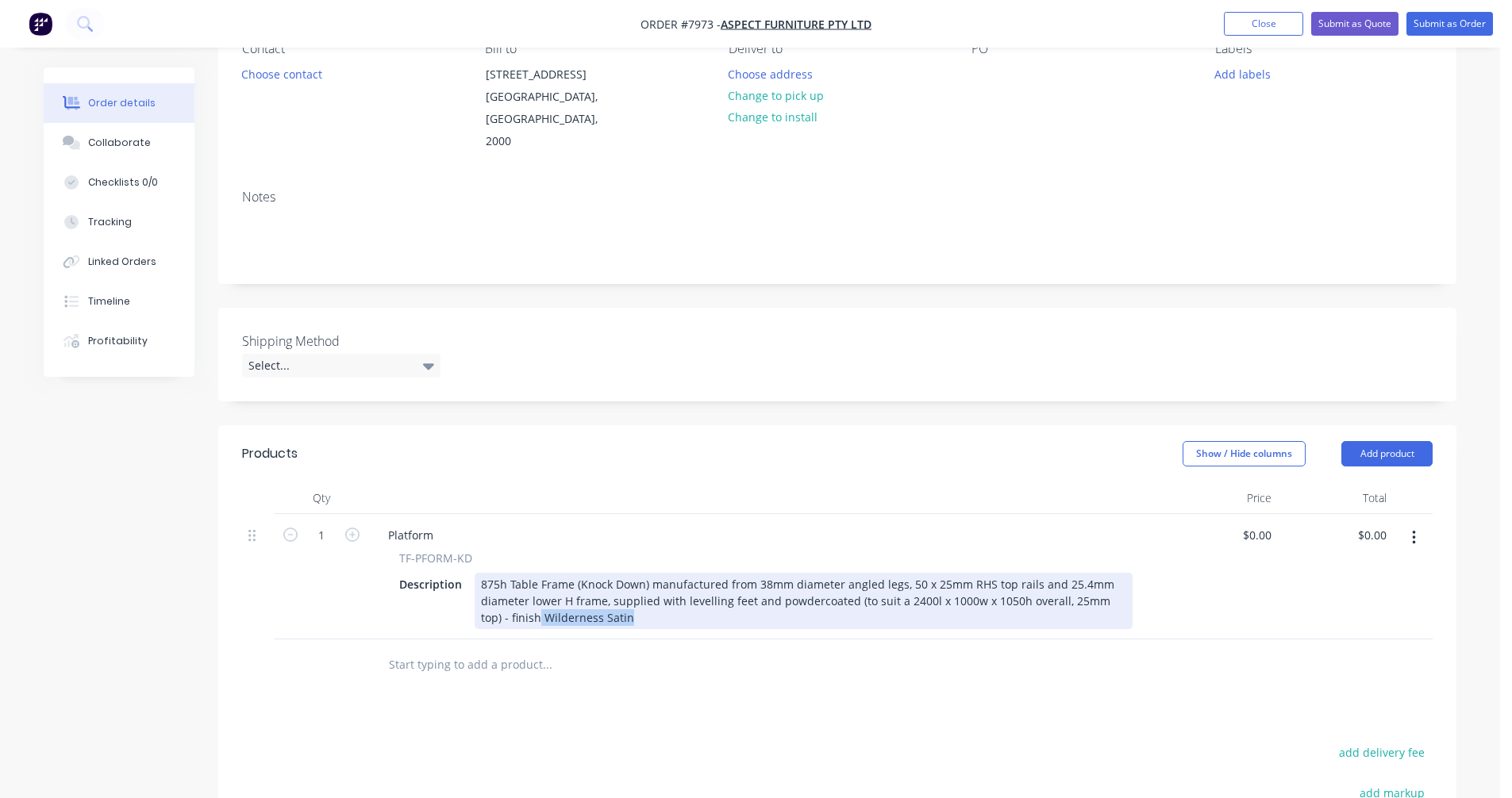
click at [508, 602] on div "875h Table Frame (Knock Down) manufactured from 38mm diameter angled legs, 50 x…" at bounding box center [803, 600] width 658 height 56
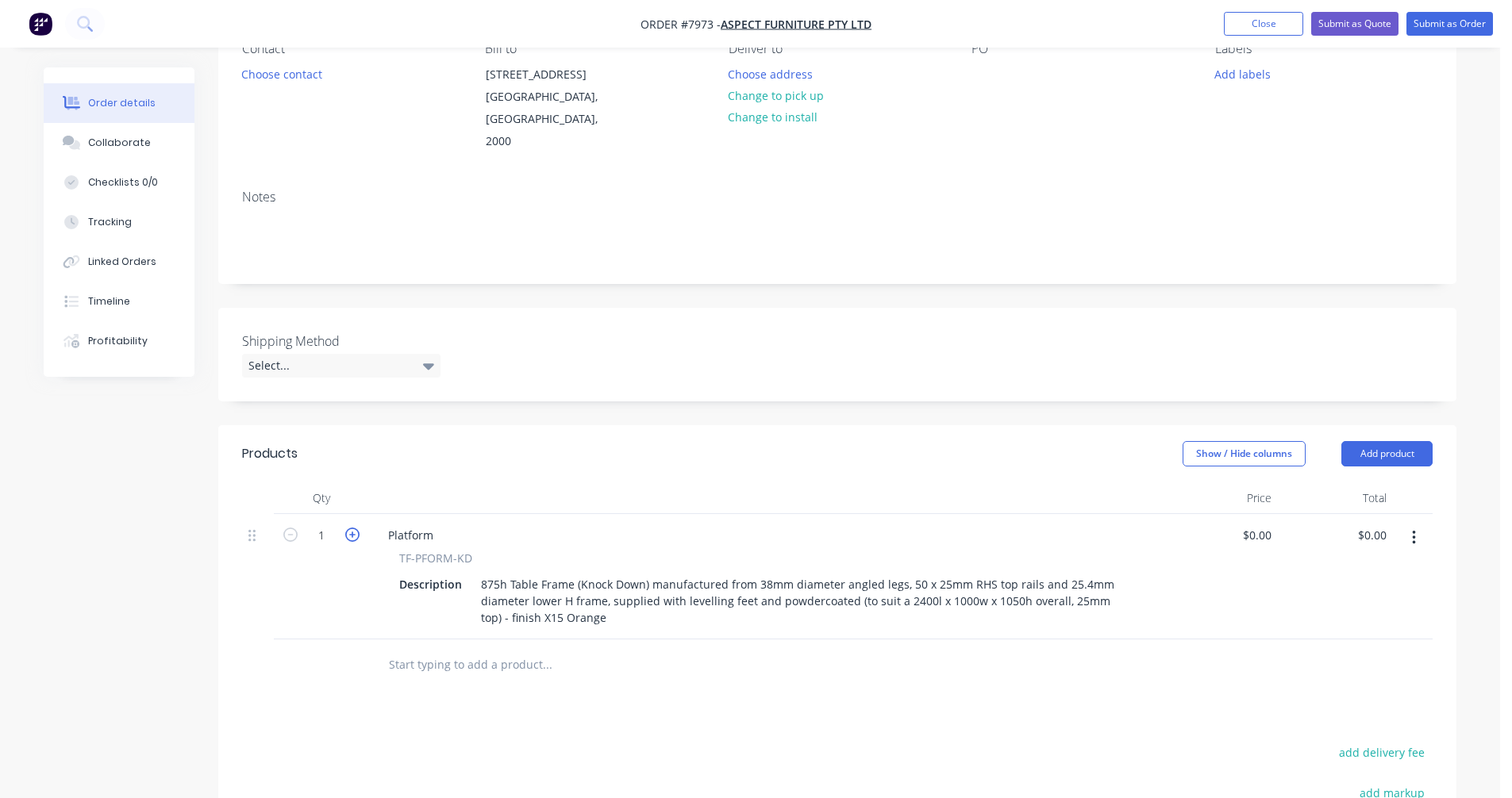
click at [346, 528] on icon "button" at bounding box center [352, 534] width 14 height 14
type input "2"
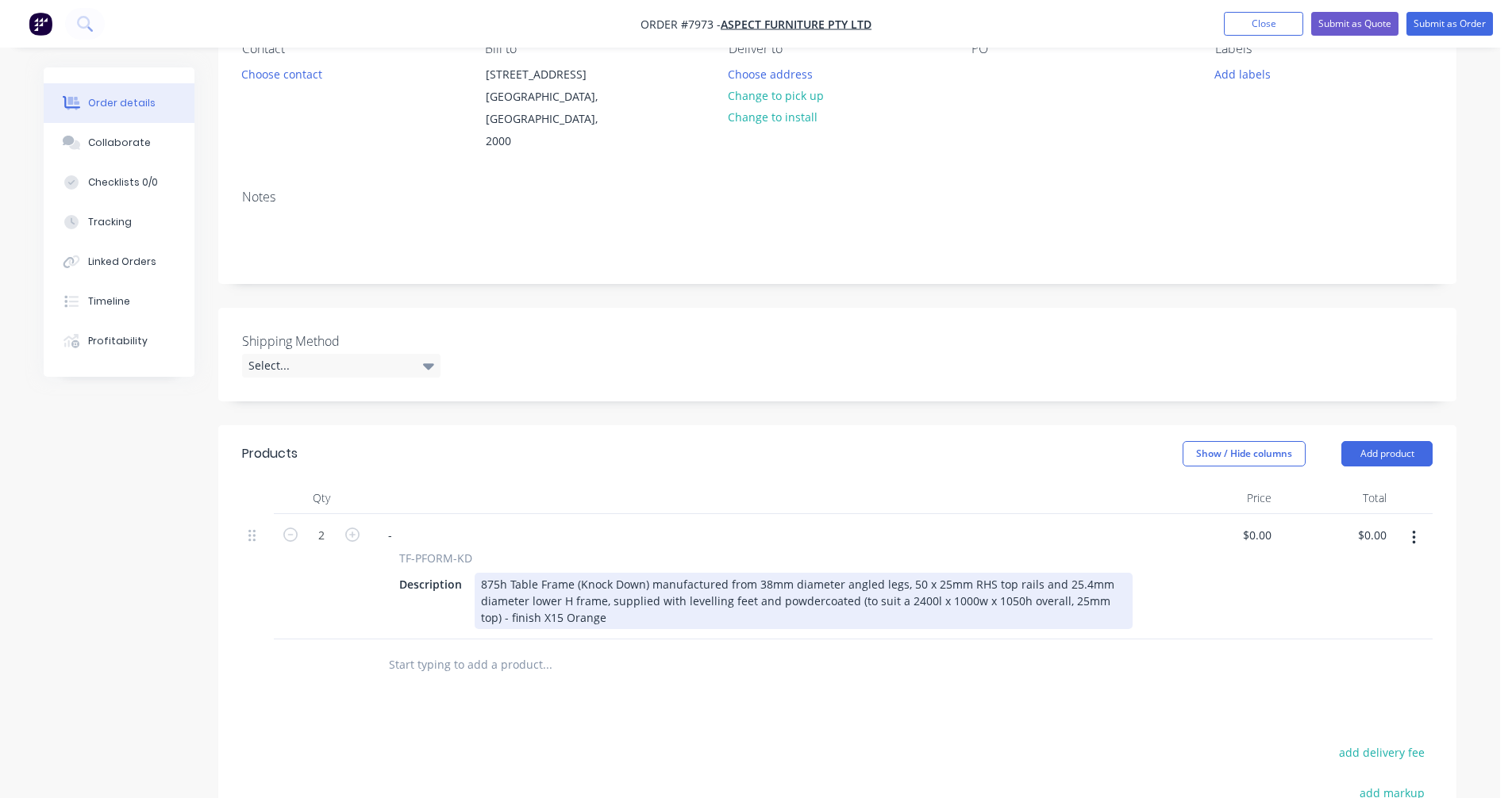
click at [907, 580] on div "875h Table Frame (Knock Down) manufactured from 38mm diameter angled legs, 50 x…" at bounding box center [803, 600] width 658 height 56
click at [908, 581] on div "875h Table Frame (Knock Down) manufactured from 38mm diameter angled legs, 50 x…" at bounding box center [803, 600] width 658 height 56
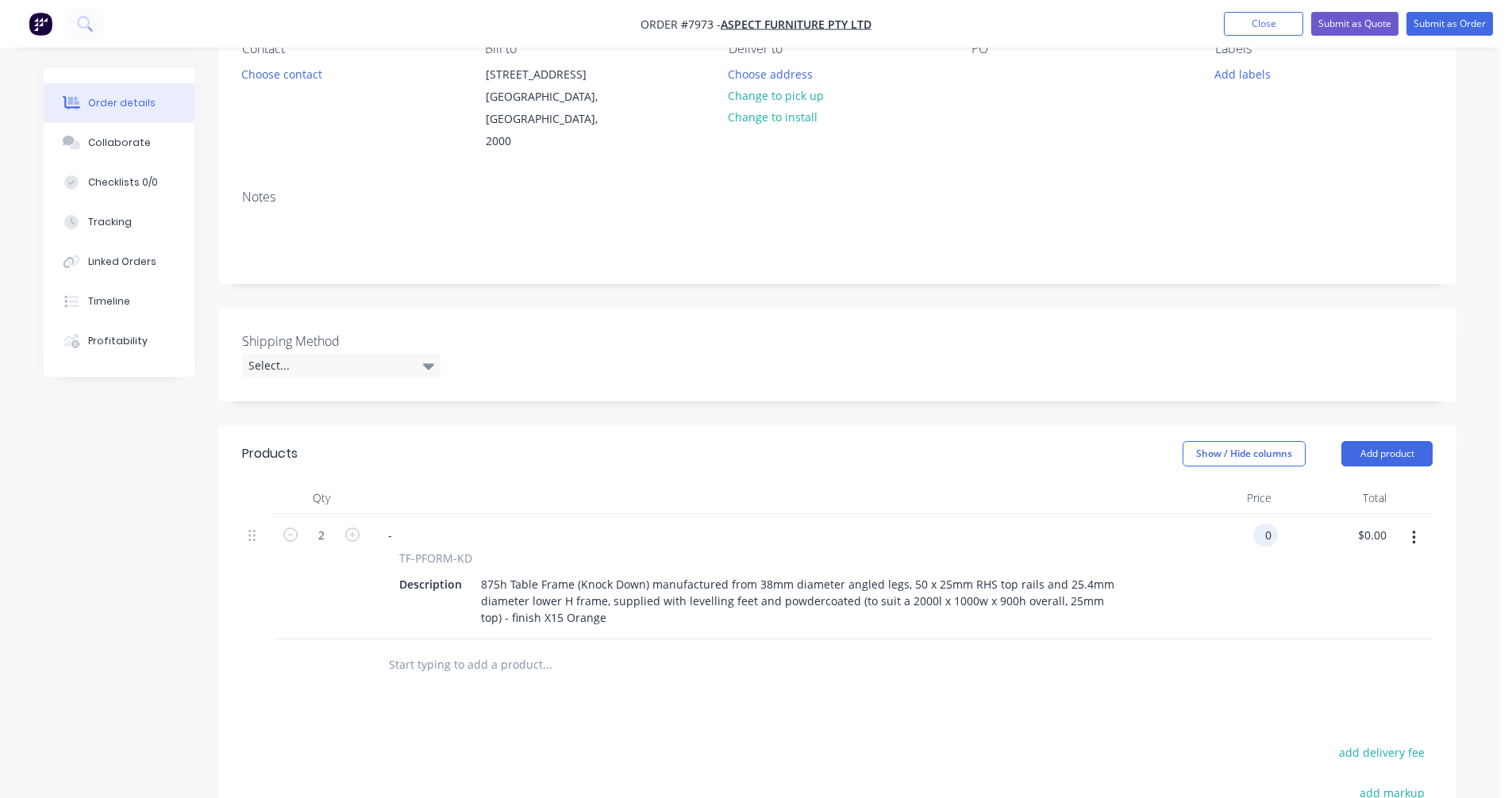
type input "$0.00"
click at [1413, 531] on icon "button" at bounding box center [1413, 538] width 3 height 14
click at [1355, 600] on div "Duplicate" at bounding box center [1357, 612] width 122 height 23
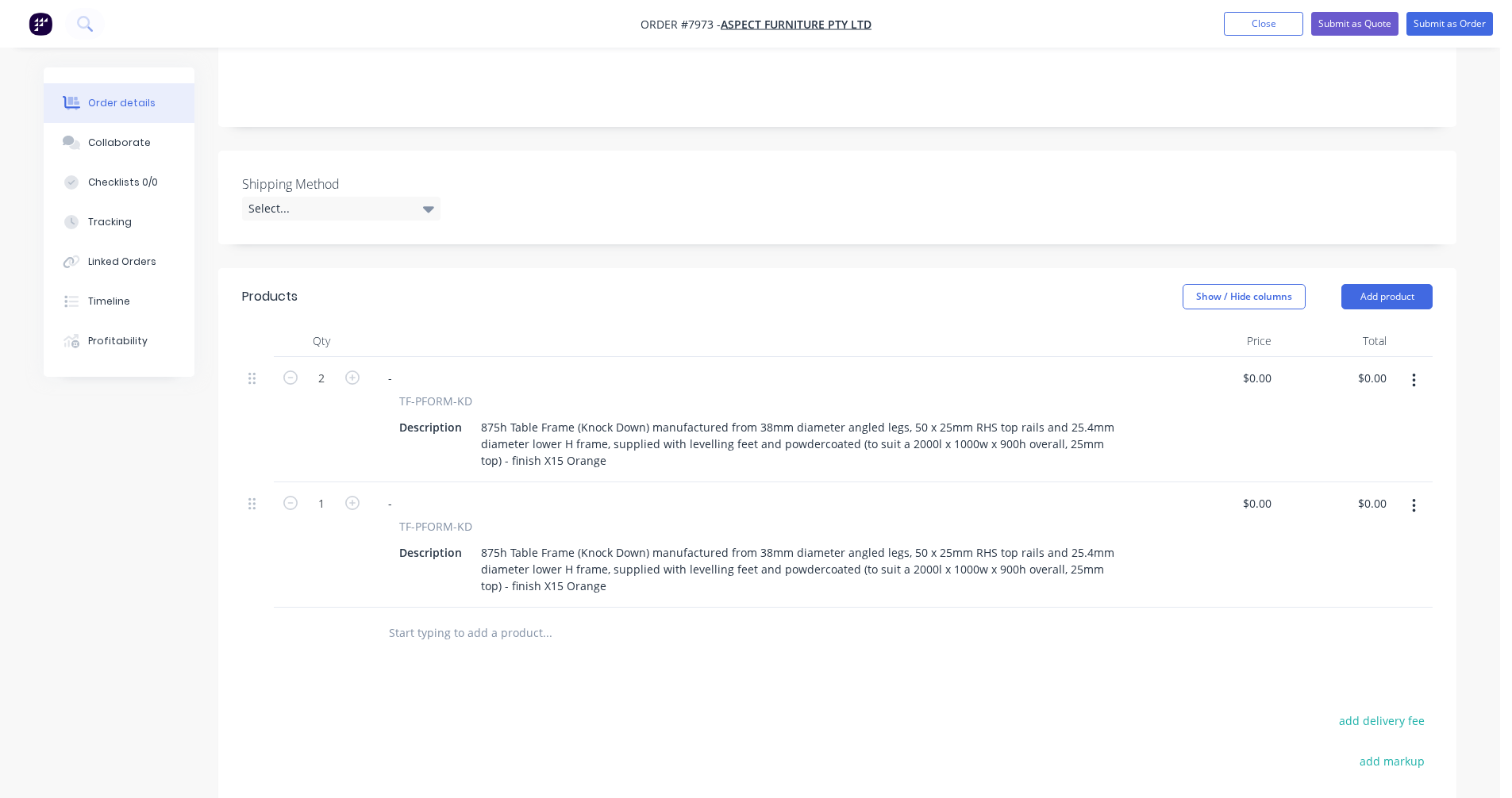
scroll to position [317, 0]
click at [356, 494] on icon "button" at bounding box center [352, 501] width 14 height 14
type input "2"
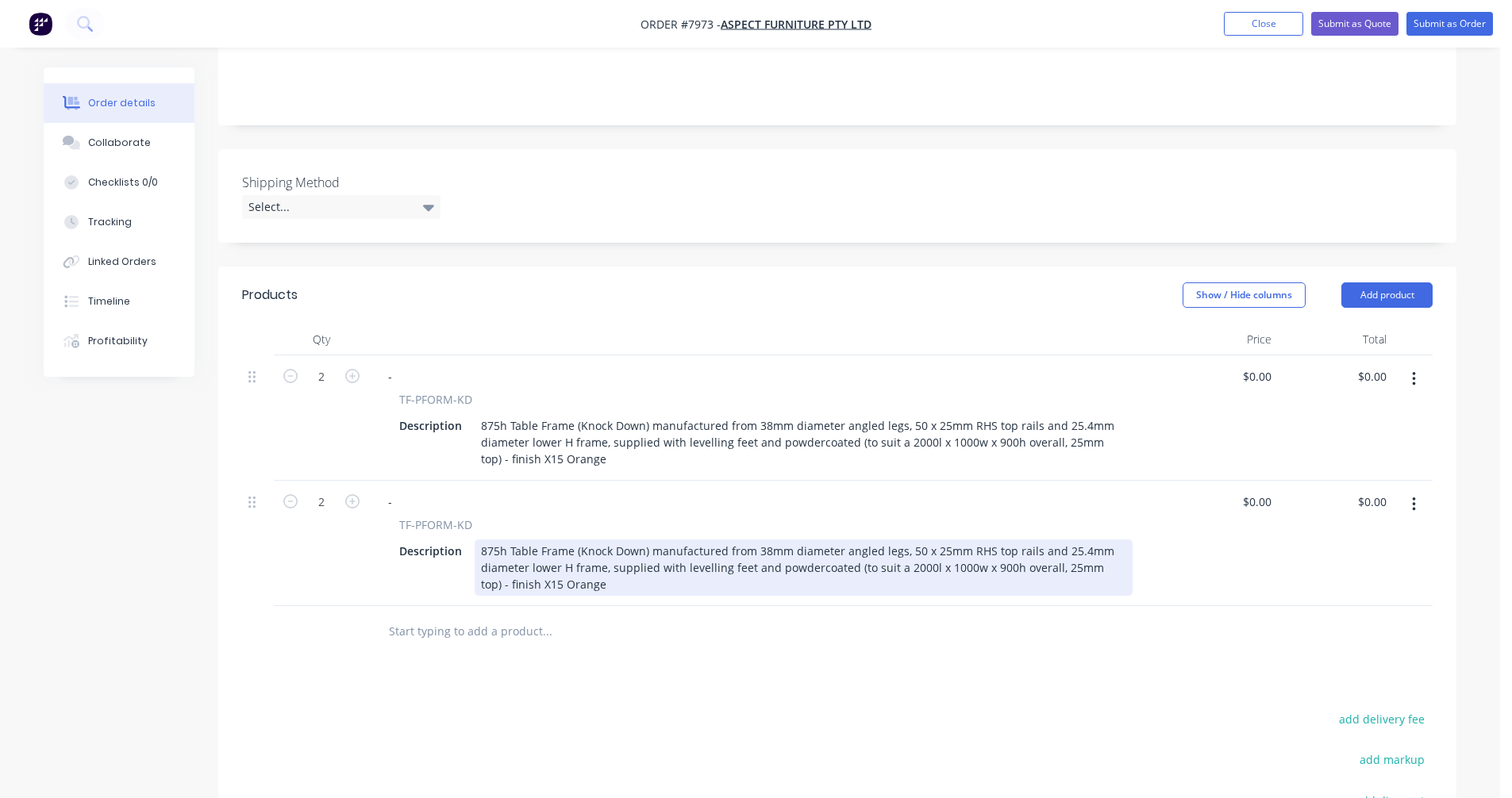
click at [912, 544] on div "875h Table Frame (Knock Down) manufactured from 38mm diameter angled legs, 50 x…" at bounding box center [803, 567] width 658 height 56
drag, startPoint x: 588, startPoint y: 561, endPoint x: 513, endPoint y: 566, distance: 75.2
click at [513, 566] on div "695h Table Frame (Knock Down) manufactured from 38mm diameter angled legs, 50 x…" at bounding box center [803, 567] width 658 height 56
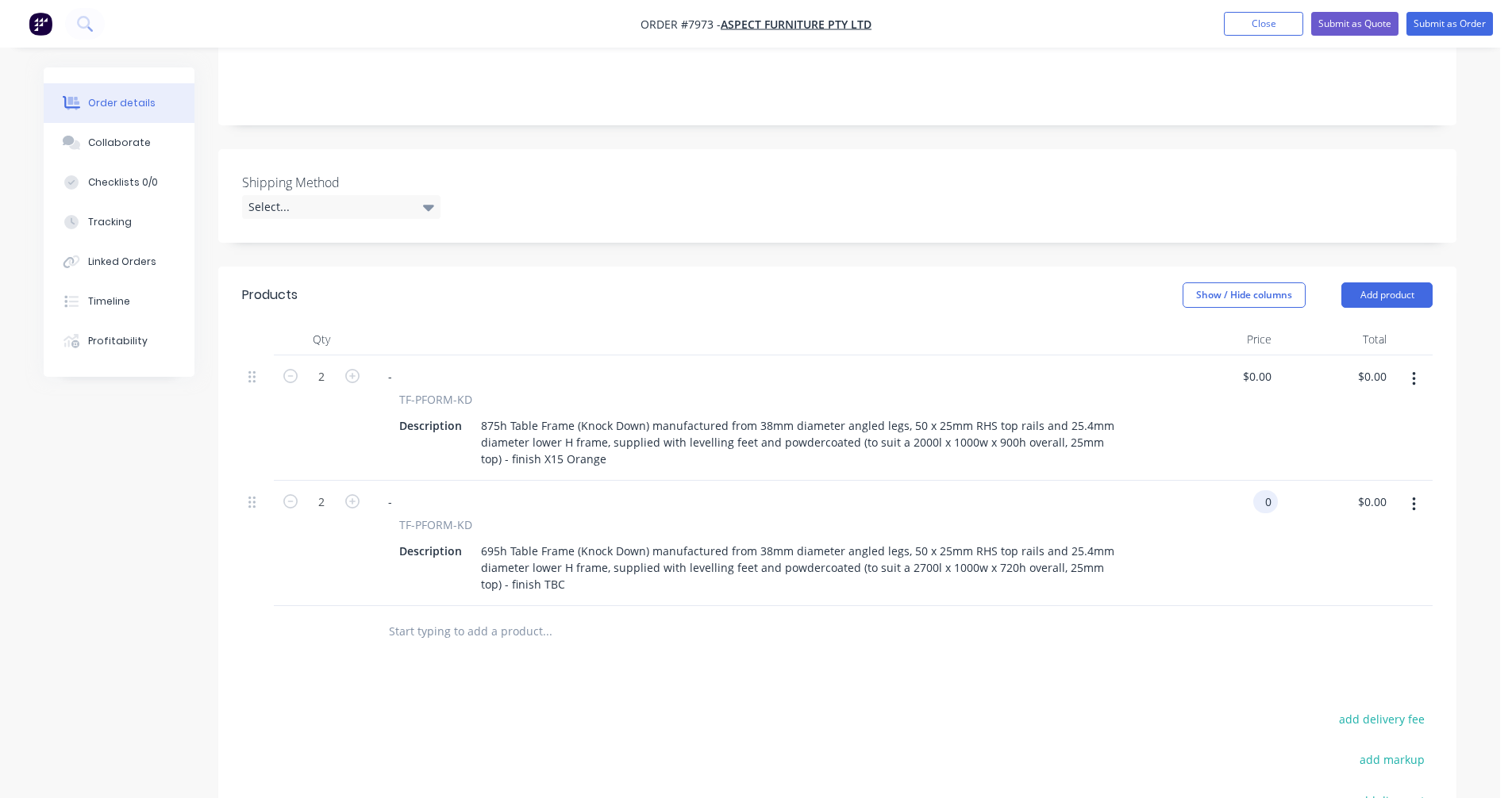
type input "$0.00"
click at [422, 616] on input "text" at bounding box center [547, 632] width 317 height 32
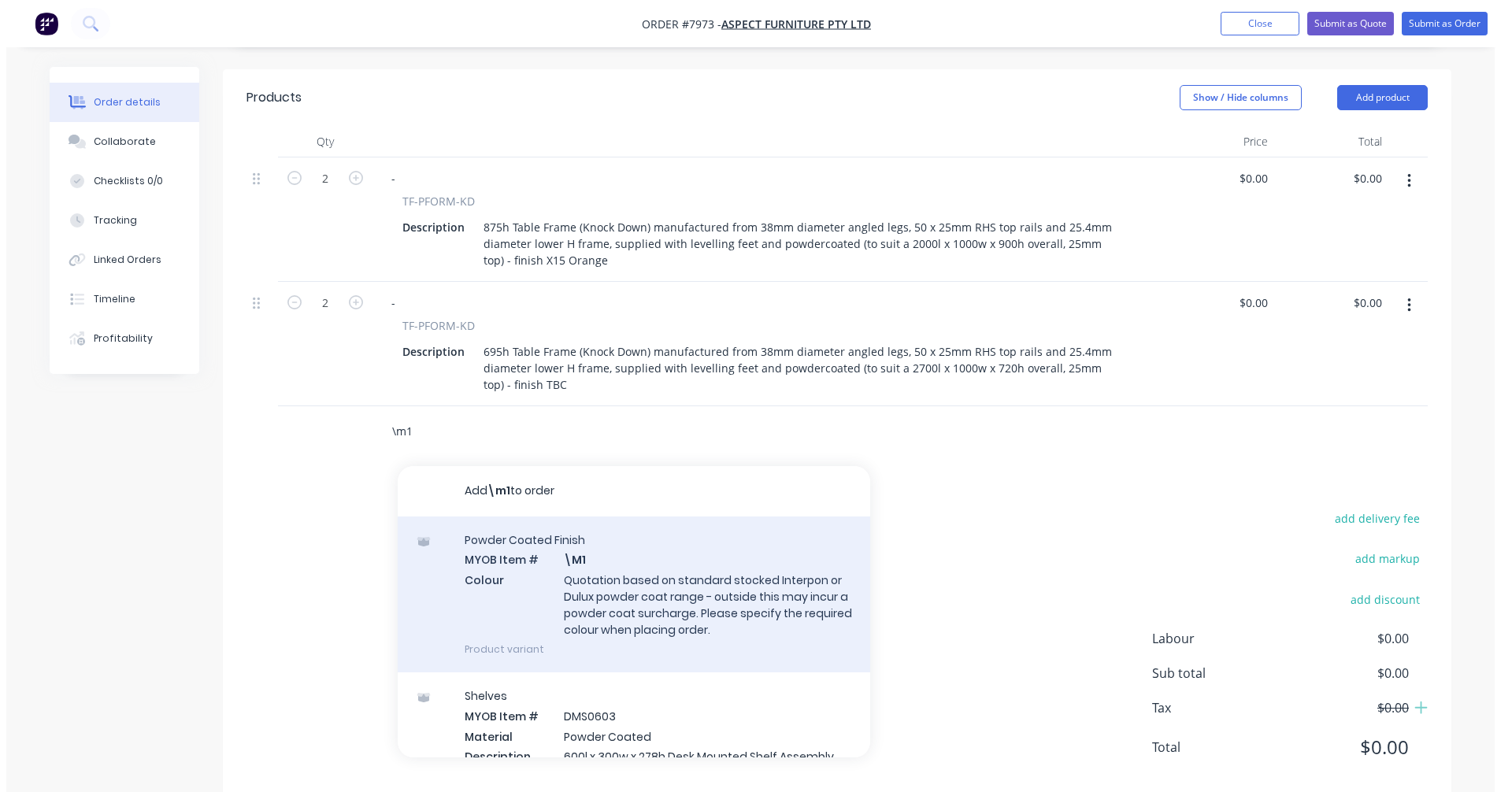
scroll to position [520, 0]
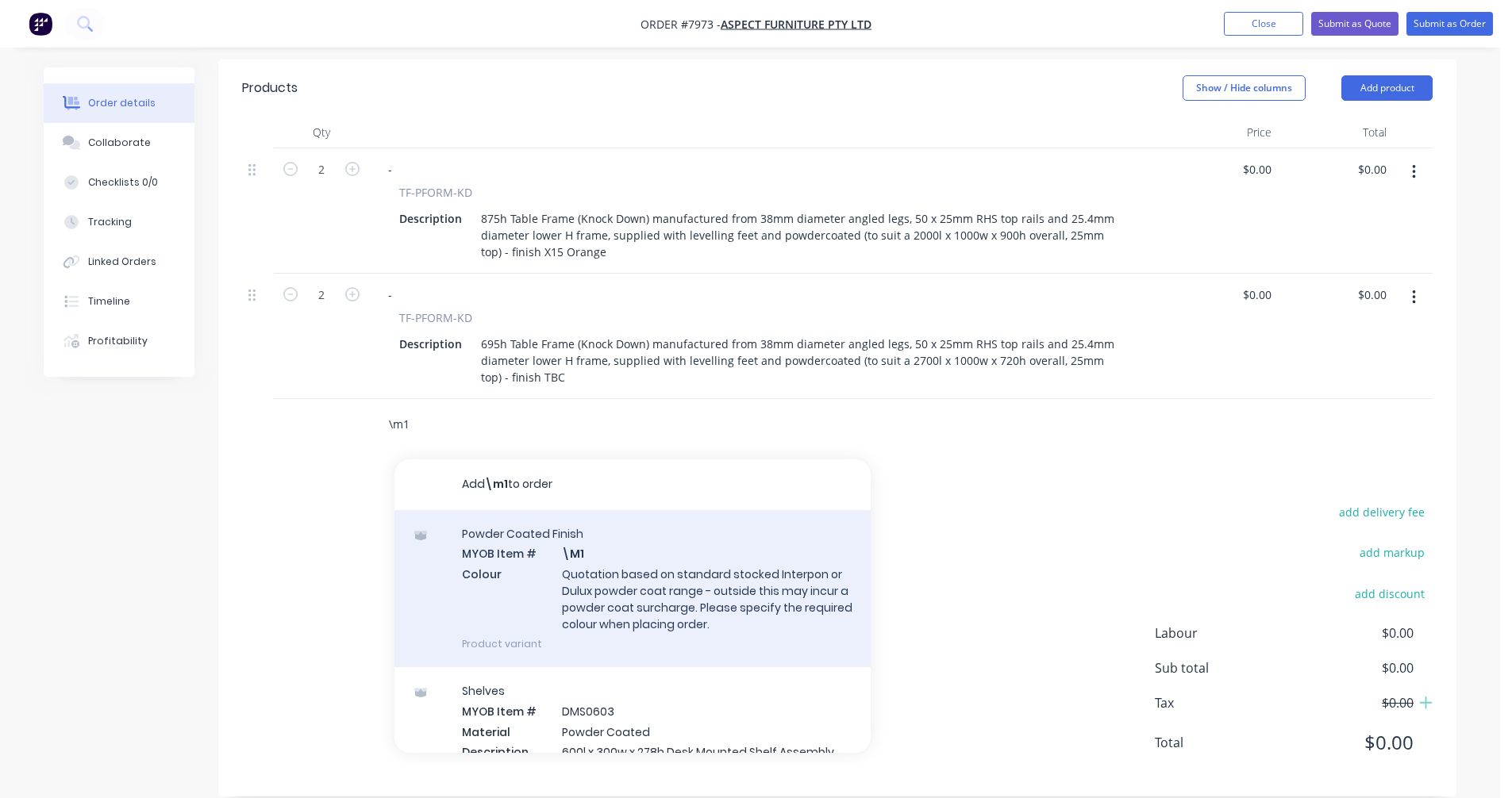
type input "\m1"
click at [652, 573] on div "Powder Coated Finish MYOB Item # \M1 Colour Quotation based on standard stocked…" at bounding box center [632, 588] width 476 height 157
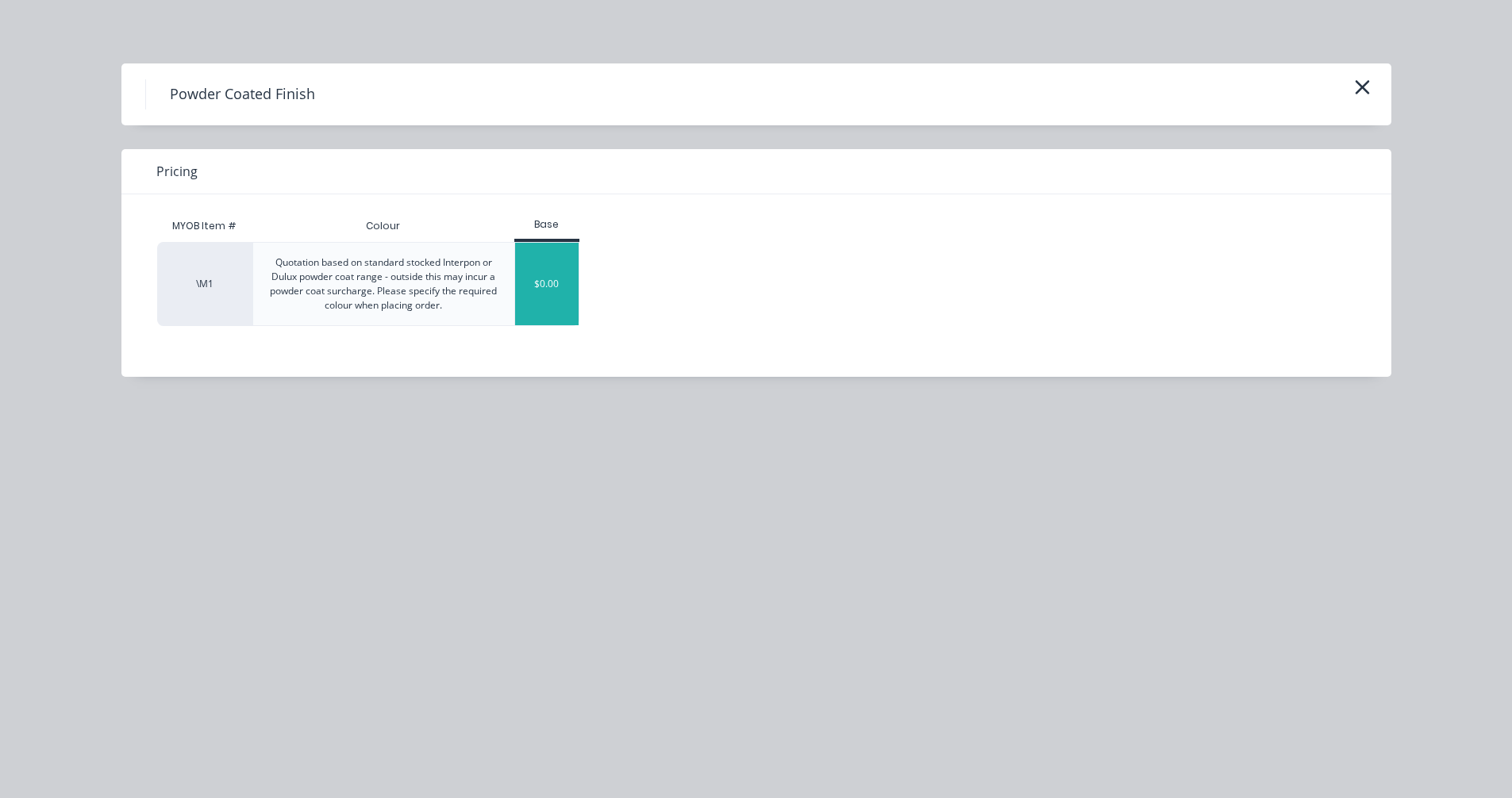
click at [536, 281] on div "$0.00" at bounding box center [547, 284] width 64 height 83
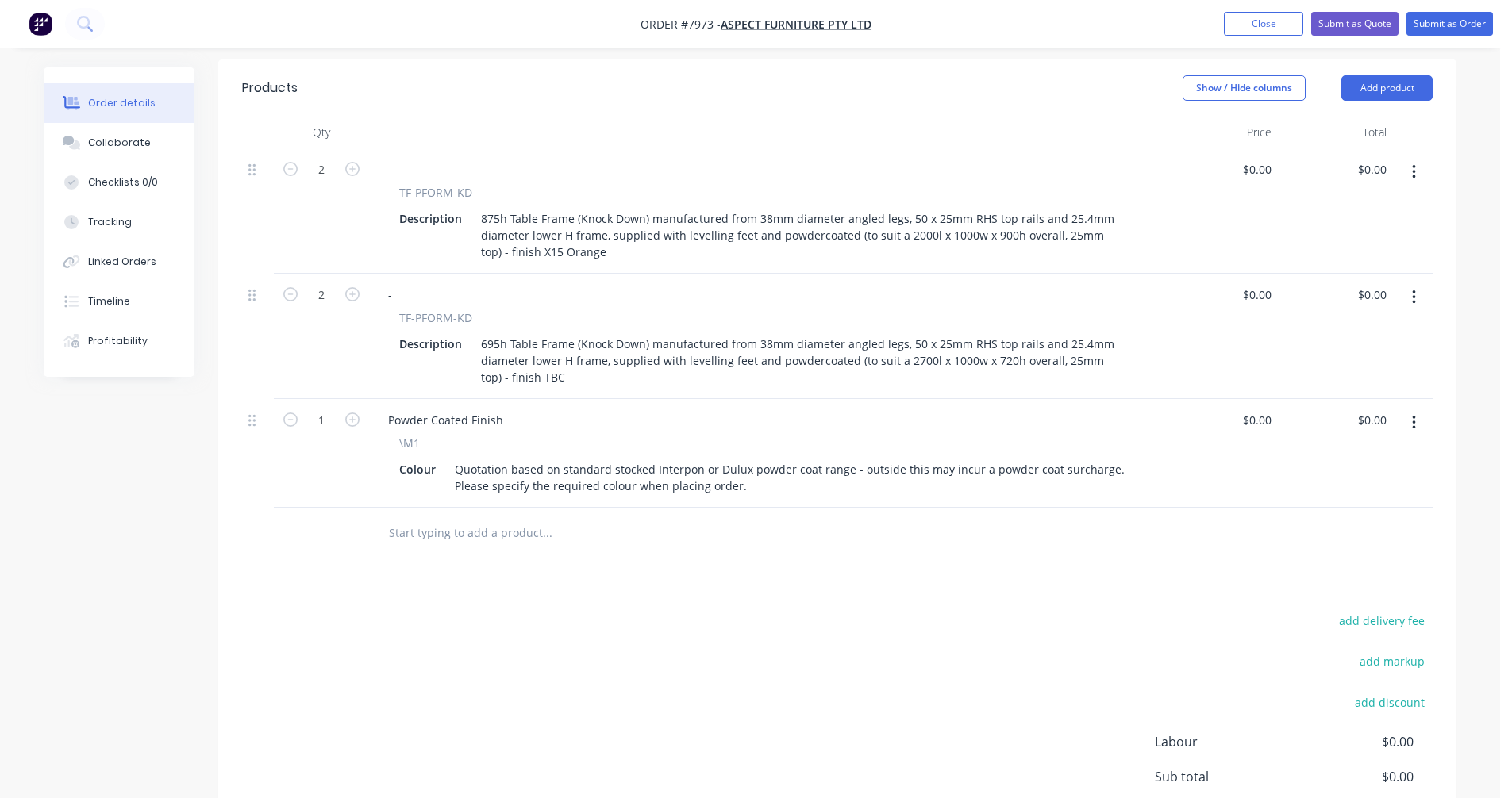
click at [421, 518] on input "text" at bounding box center [547, 533] width 317 height 32
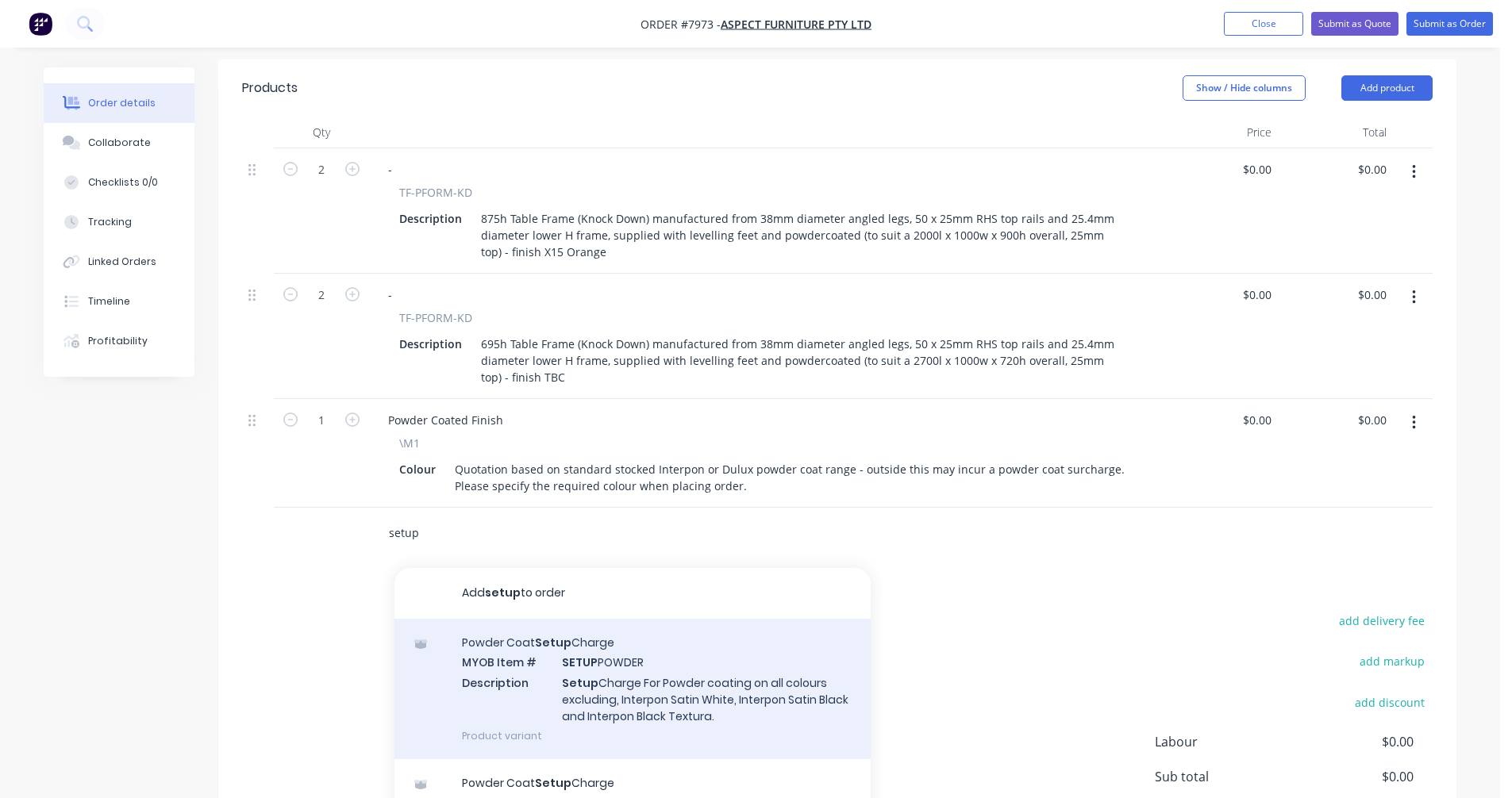
type input "setup"
click at [683, 664] on div "Powder Coat Setup Charge MYOB Item # SETUP POWDER Description Setup Charge For …" at bounding box center [632, 689] width 476 height 140
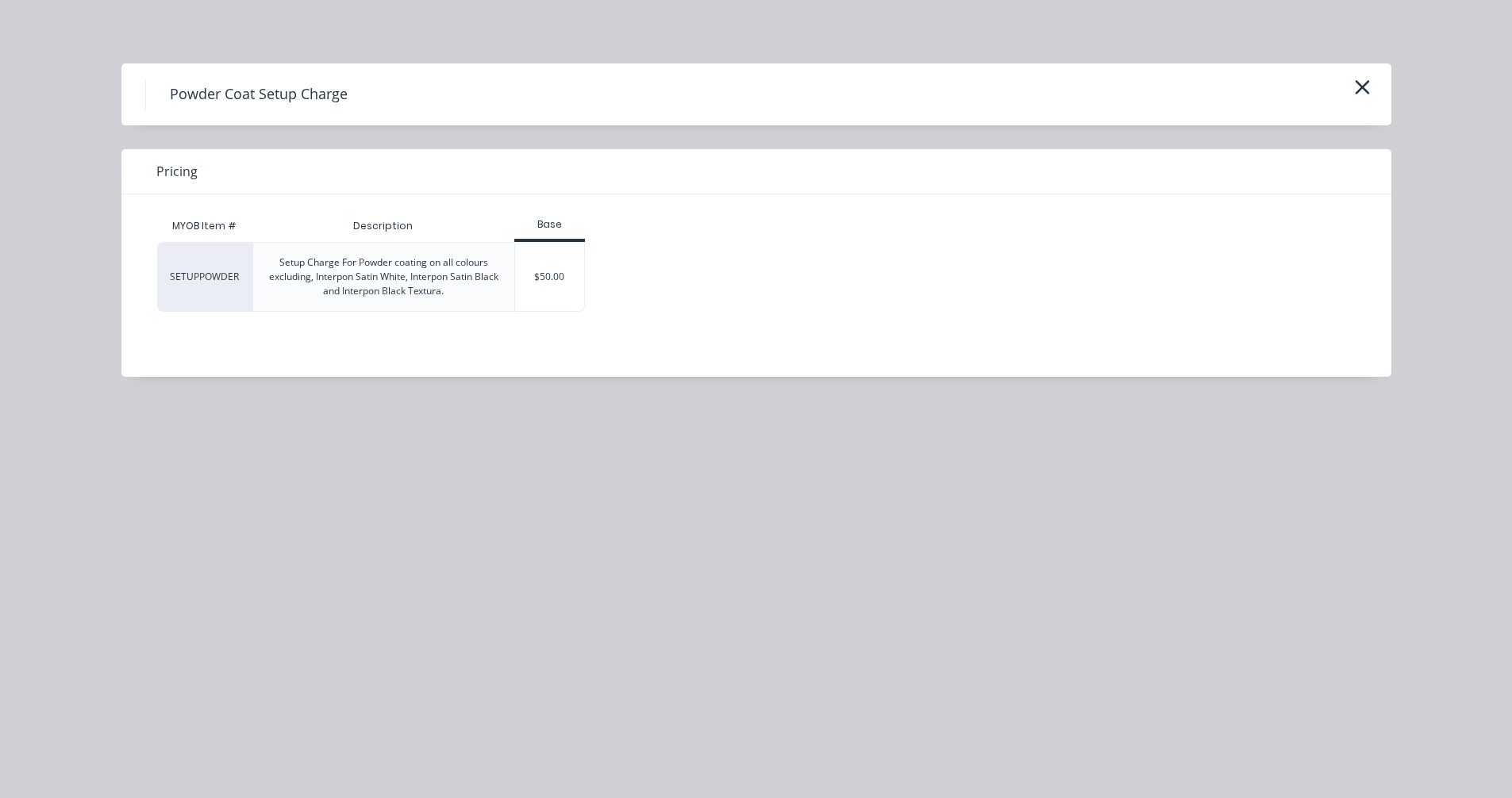
click at [507, 283] on div "Setup Charge For Powder coating on all colours excluding, Interpon Satin White,…" at bounding box center [383, 277] width 261 height 68
click at [529, 284] on div "$50.00" at bounding box center [549, 277] width 69 height 68
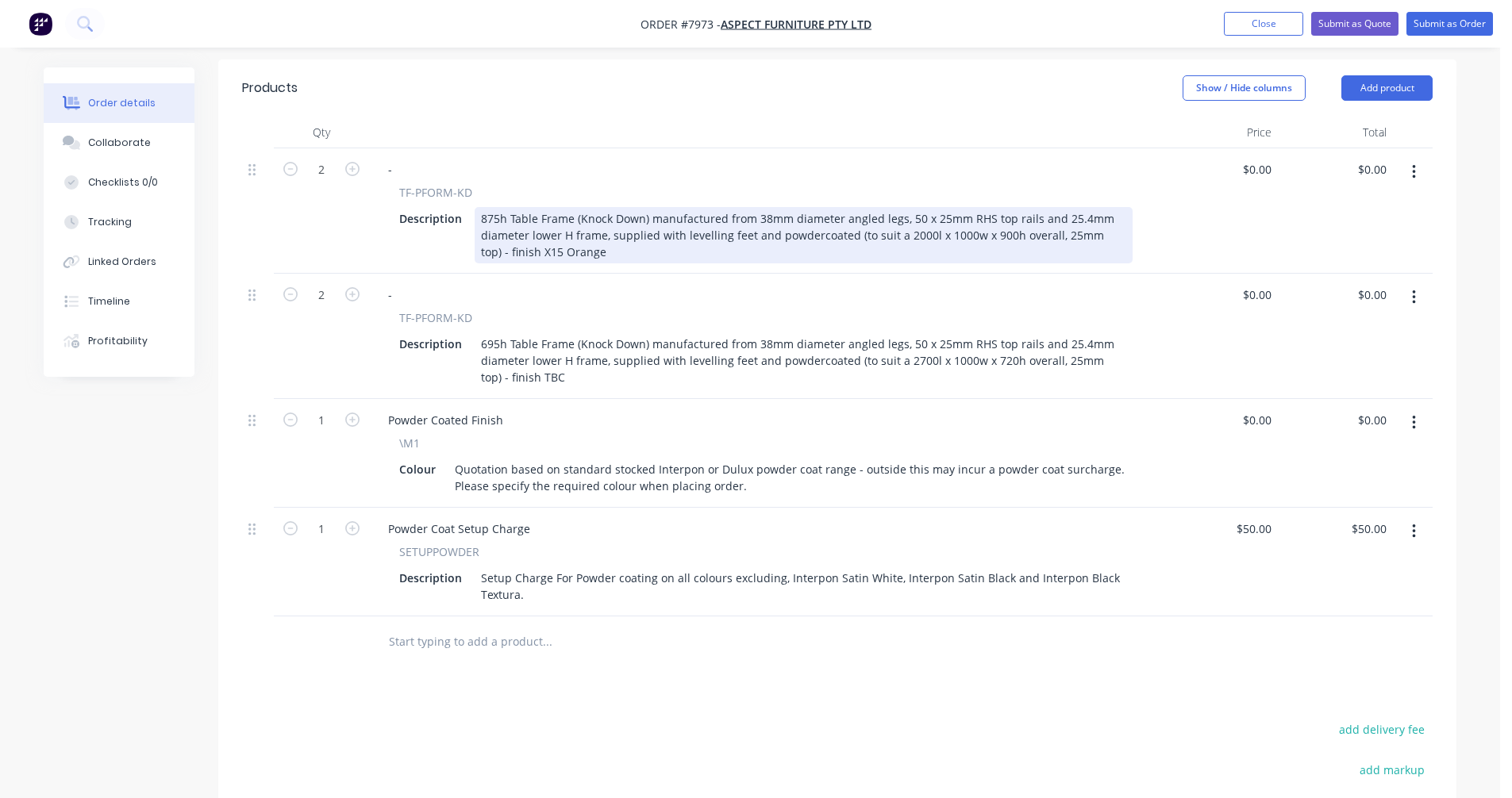
click at [802, 210] on div "875h Table Frame (Knock Down) manufactured from 38mm diameter angled legs, 50 x…" at bounding box center [803, 235] width 658 height 56
type input "$757.00"
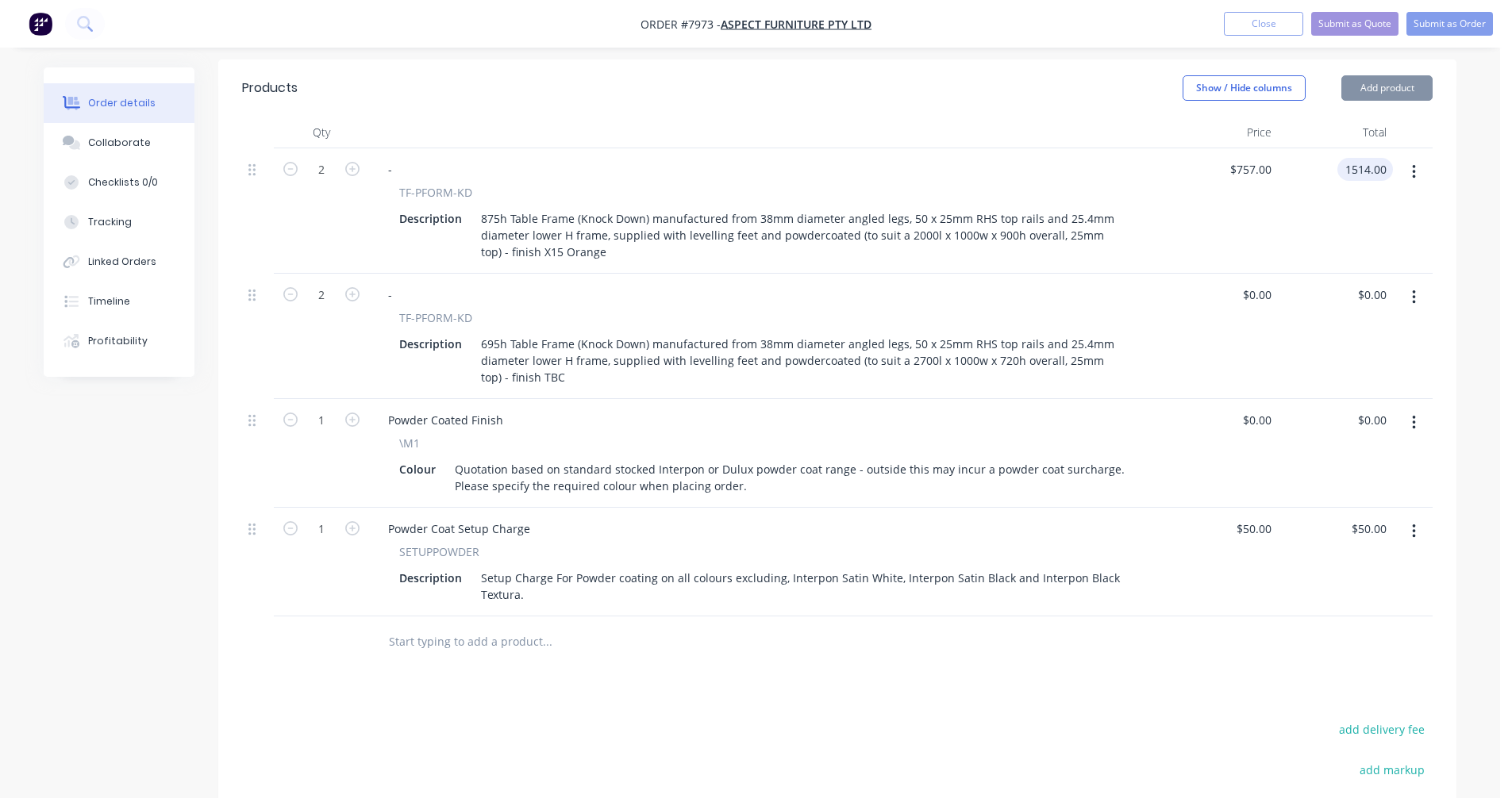
type input "$1,514.00"
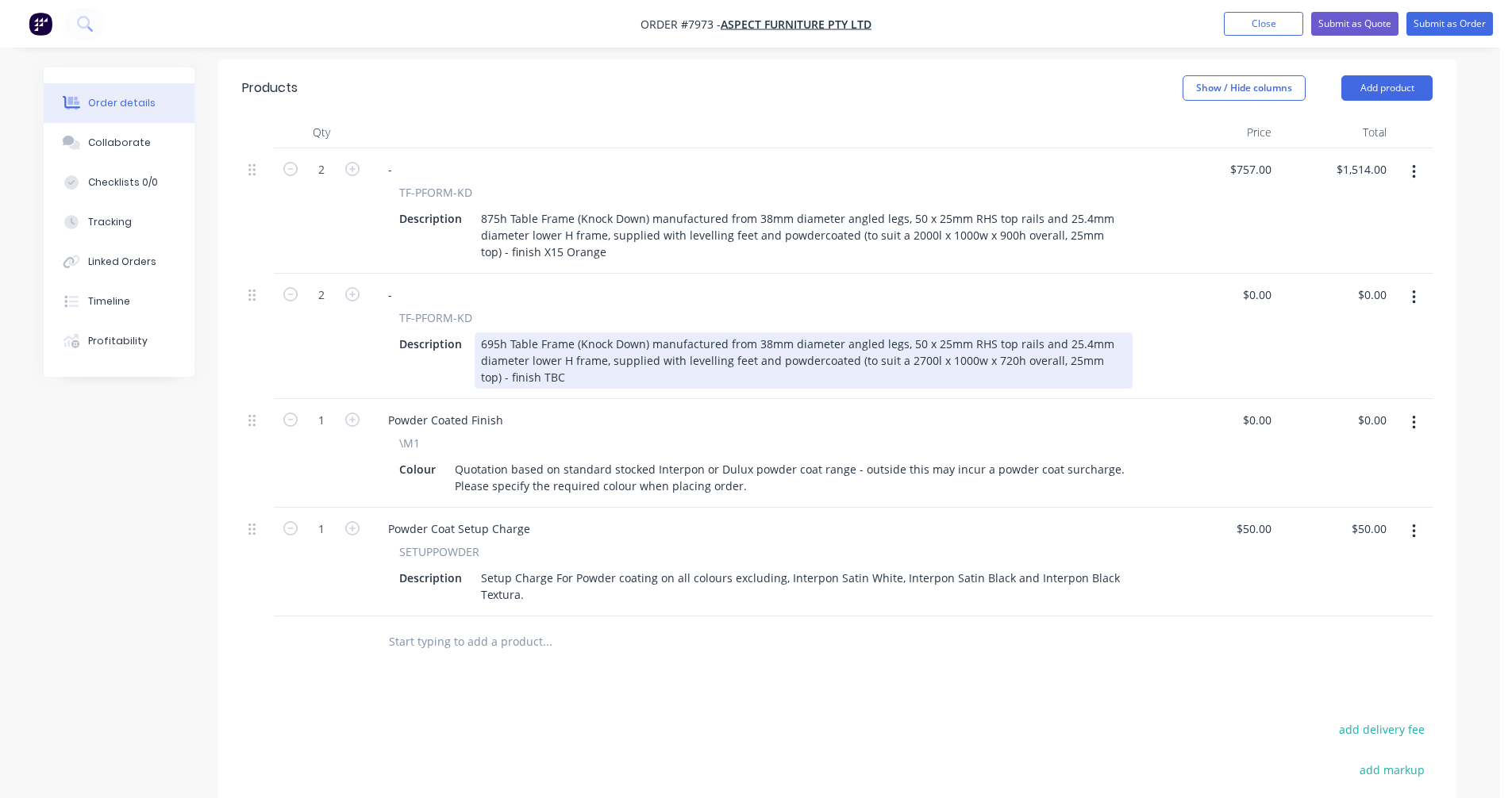
click at [632, 337] on div "695h Table Frame (Knock Down) manufactured from 38mm diameter angled legs, 50 x…" at bounding box center [803, 360] width 658 height 56
type input "$776.00"
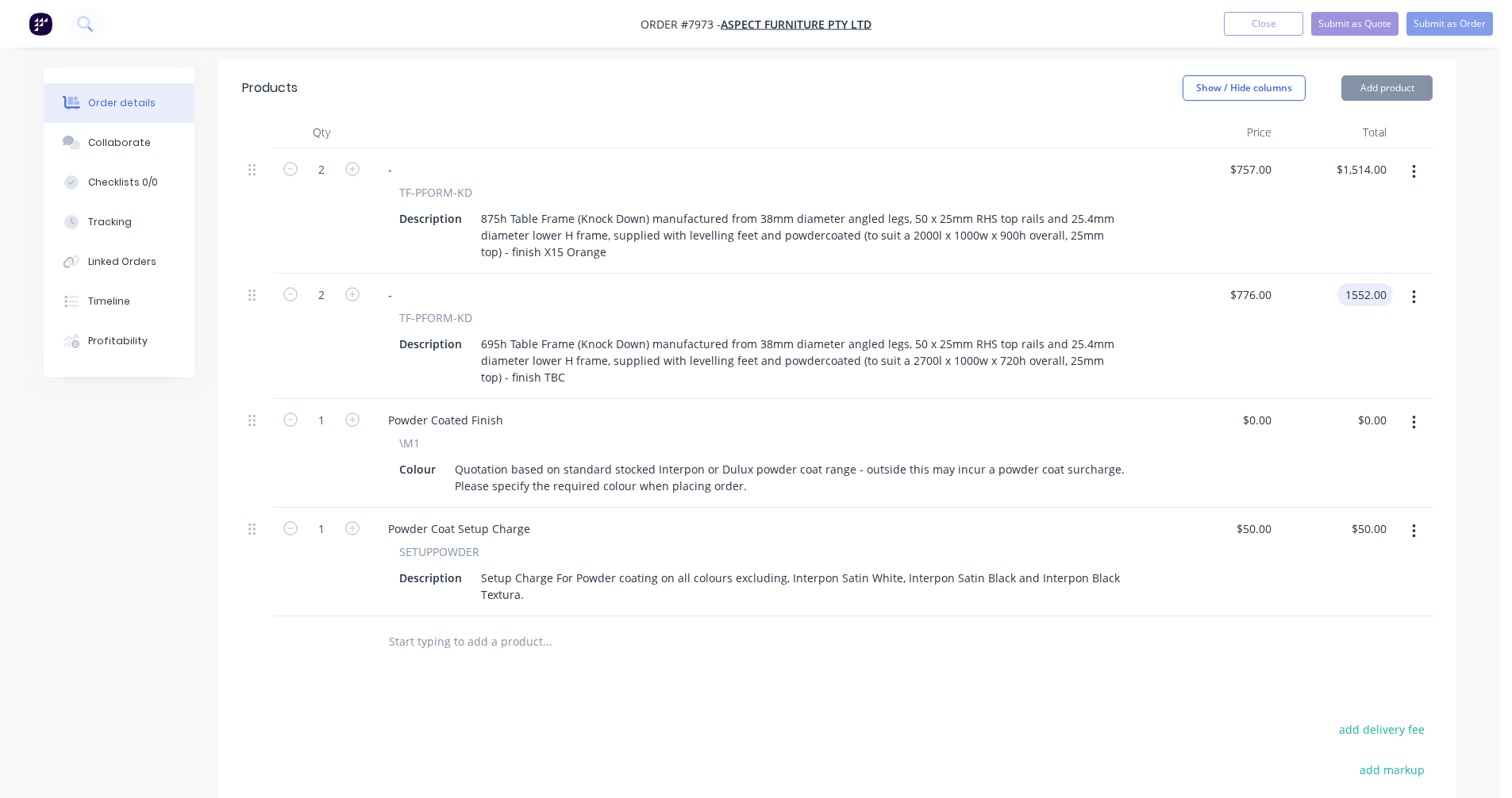
type input "$1,552.00"
click at [1342, 24] on button "Submit as Quote" at bounding box center [1354, 23] width 88 height 24
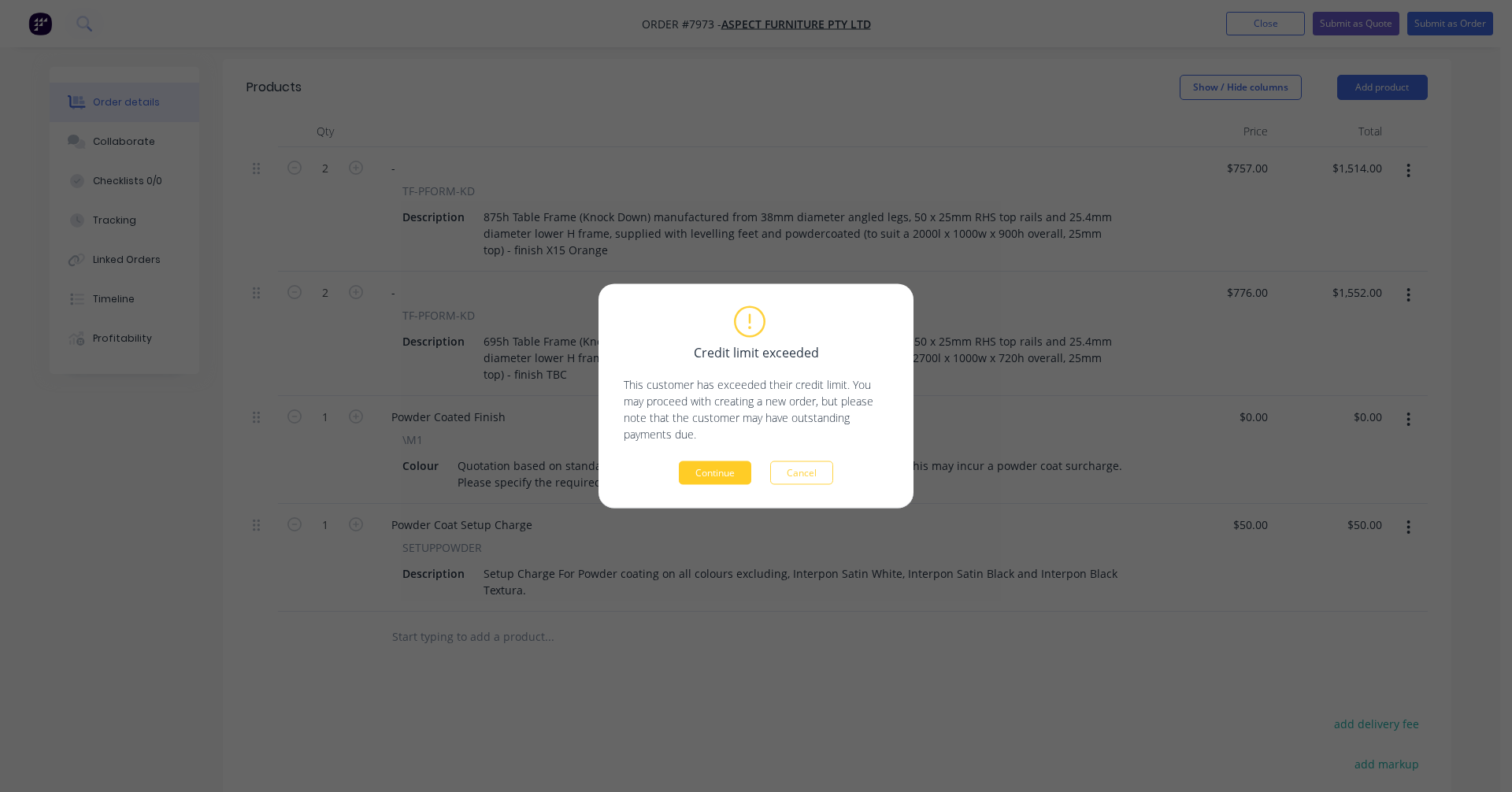
click at [705, 476] on button "Continue" at bounding box center [714, 473] width 72 height 24
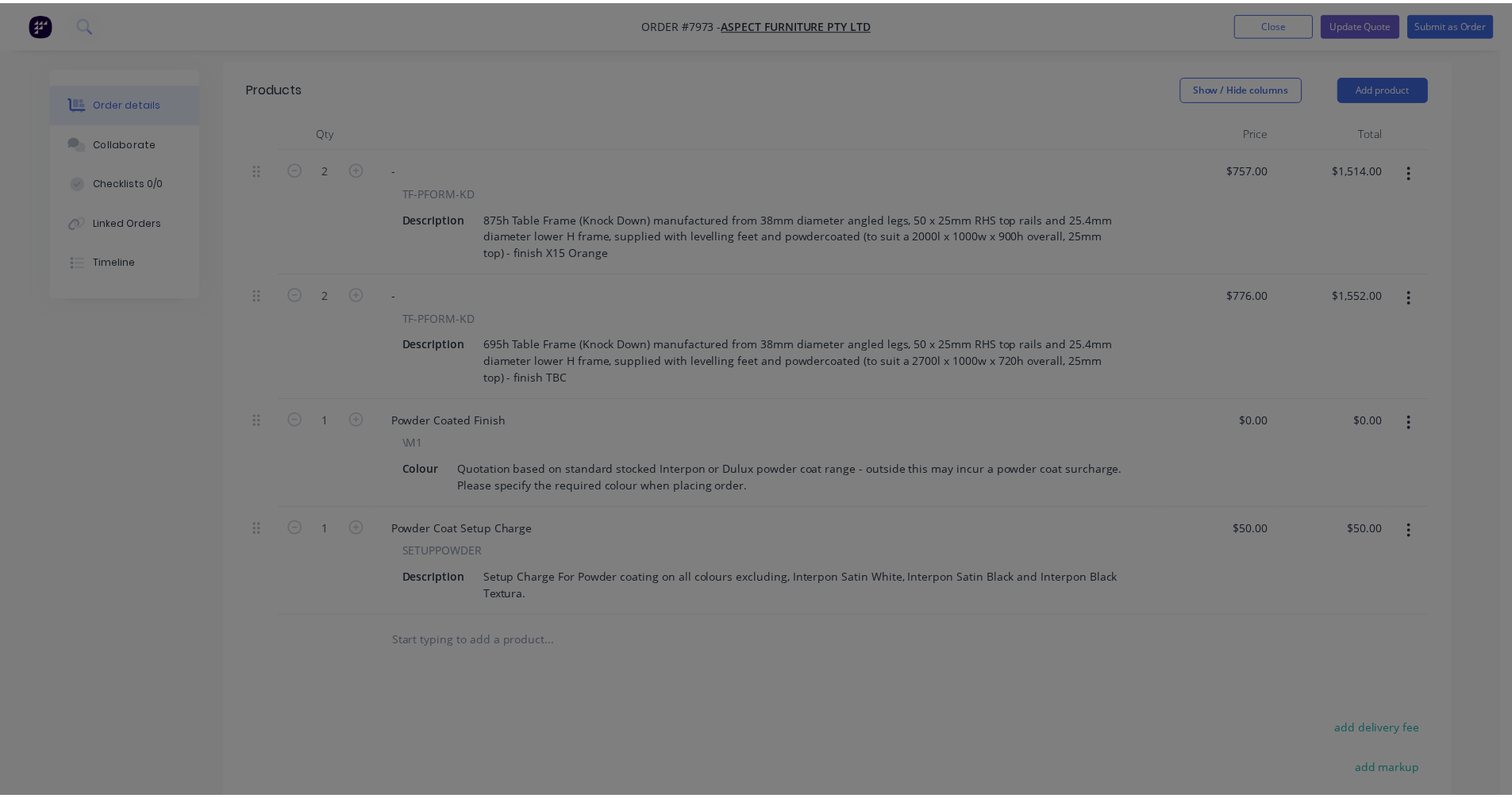
scroll to position [509, 0]
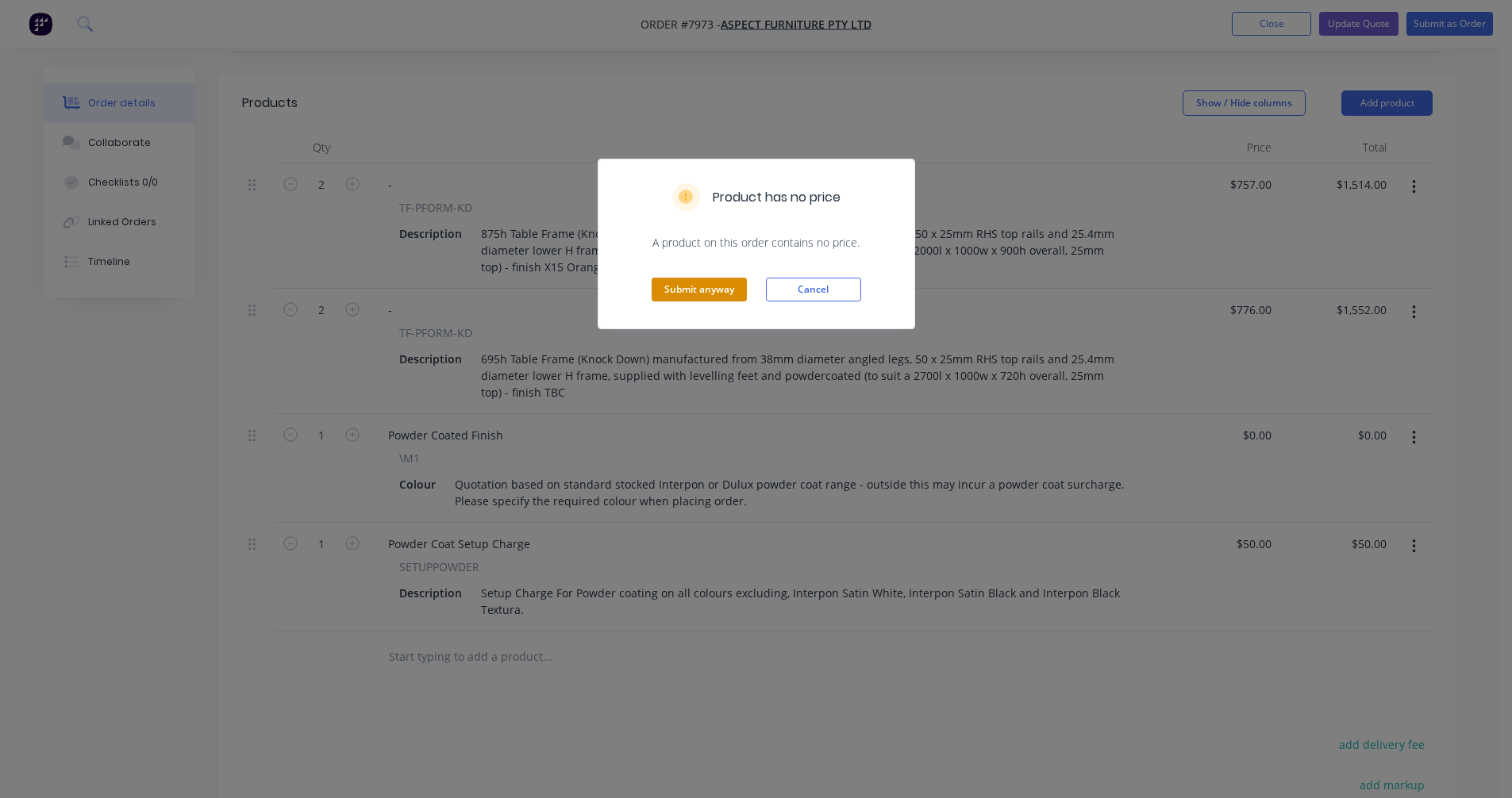
click at [700, 298] on button "Submit anyway" at bounding box center [699, 290] width 95 height 24
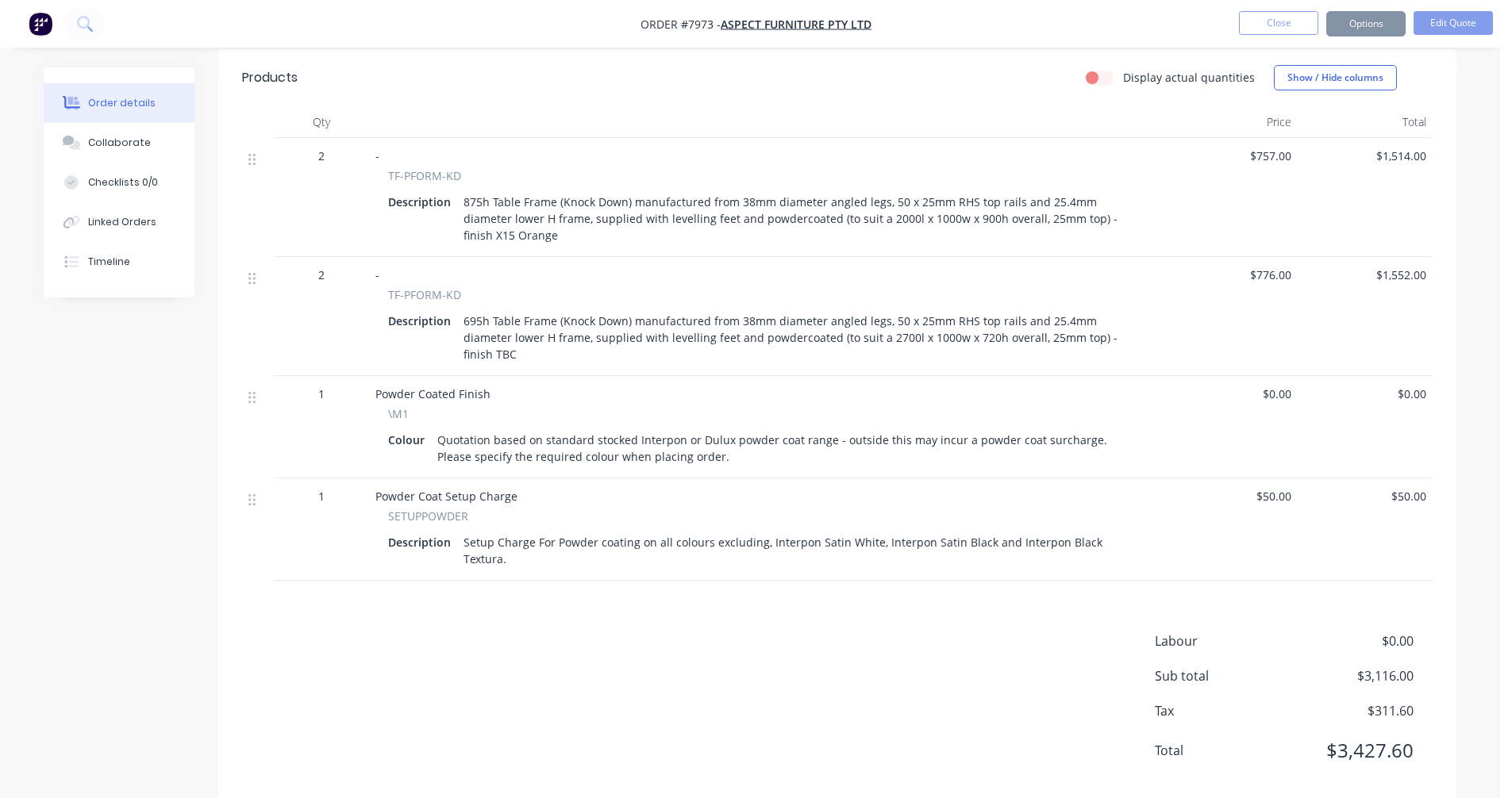
scroll to position [490, 0]
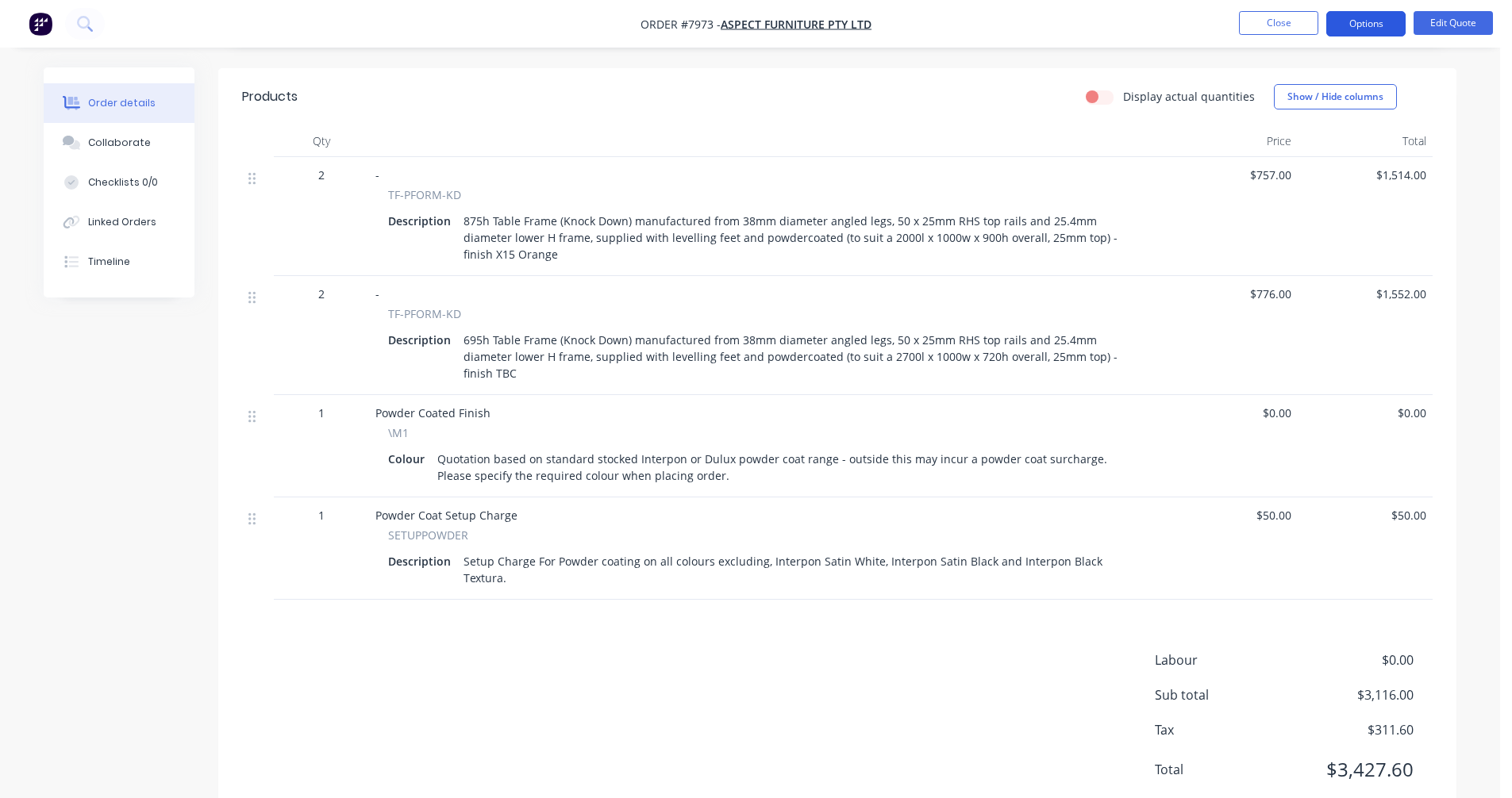
click at [1338, 26] on button "Options" at bounding box center [1365, 23] width 79 height 25
click at [1240, 100] on button "Quote" at bounding box center [1317, 96] width 174 height 32
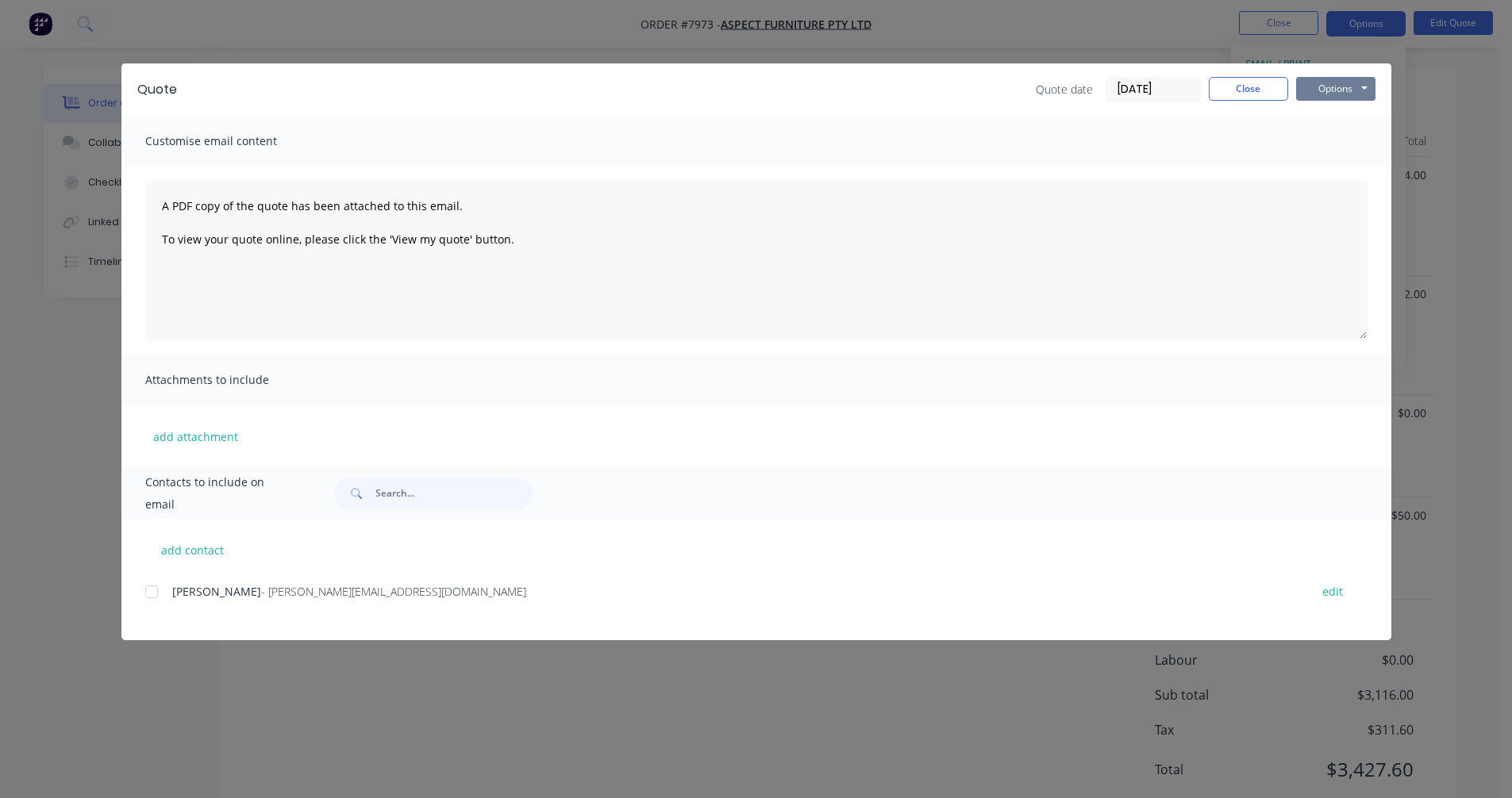
click at [1328, 91] on button "Options" at bounding box center [1335, 88] width 79 height 24
click at [1336, 114] on button "Preview" at bounding box center [1347, 117] width 102 height 26
